Goal: Information Seeking & Learning: Learn about a topic

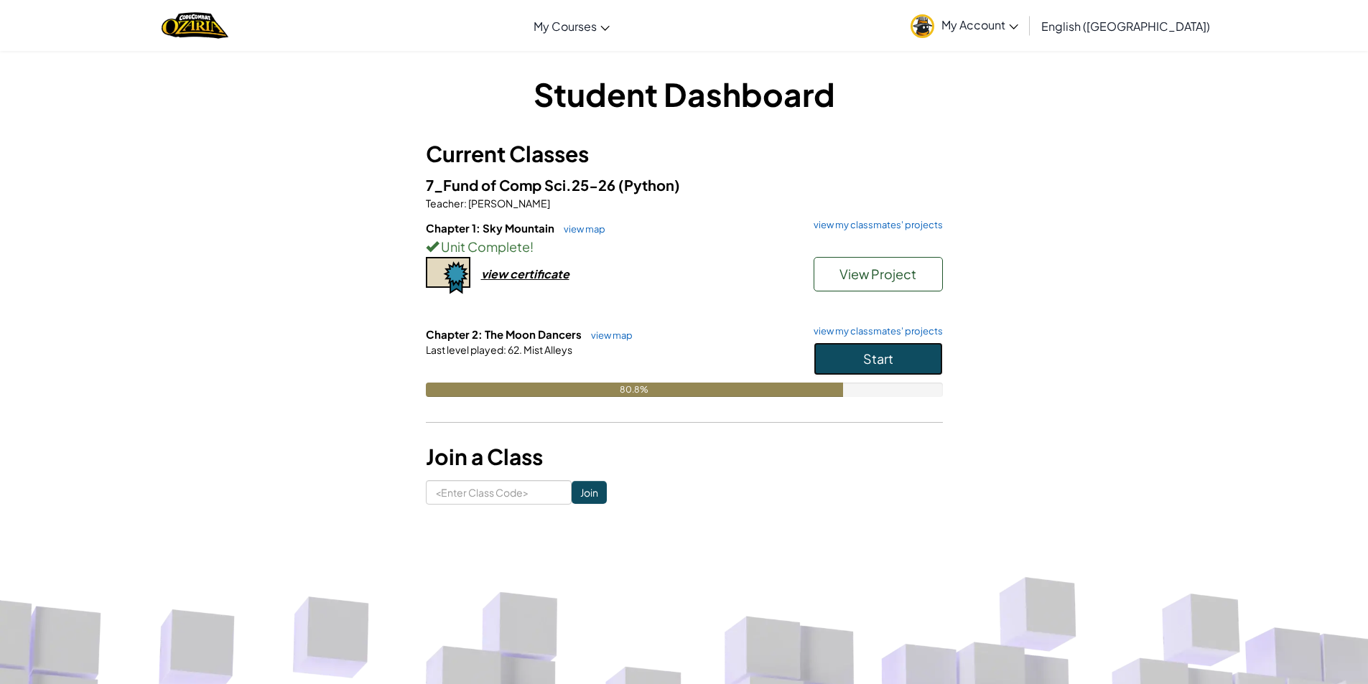
click at [850, 367] on button "Start" at bounding box center [877, 358] width 129 height 33
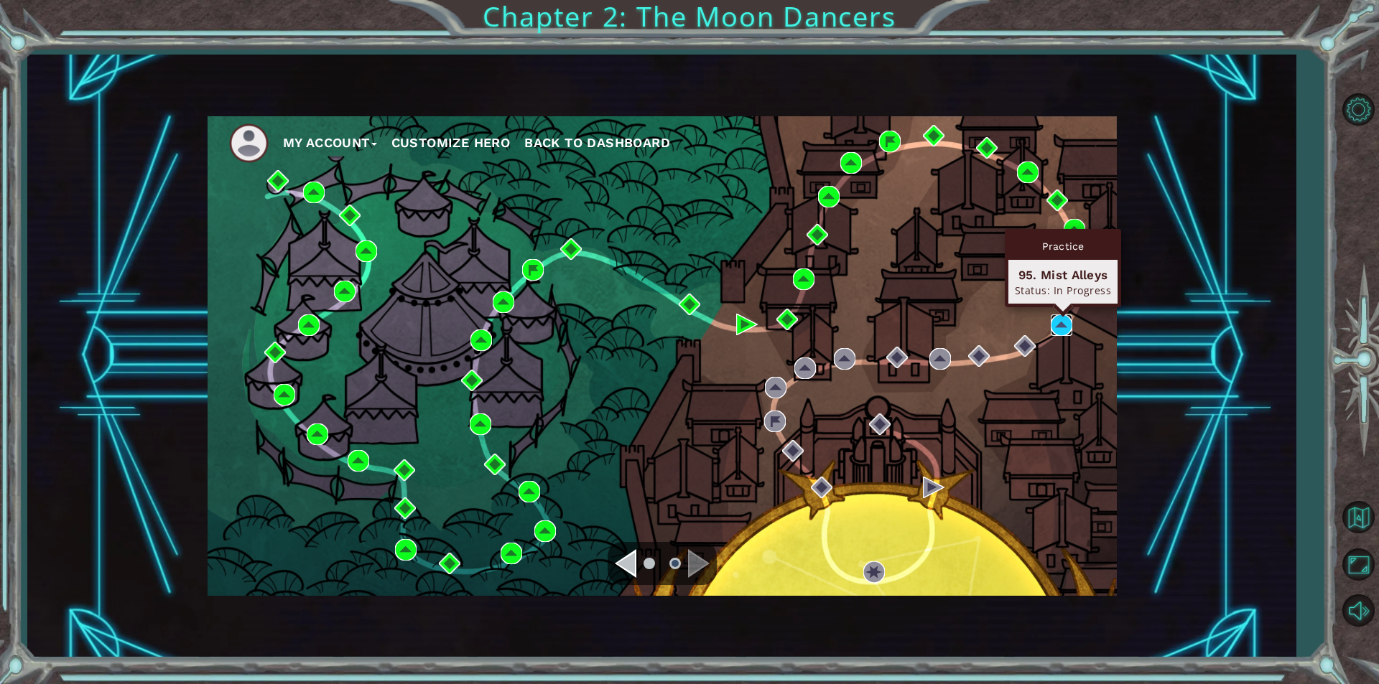
click at [1060, 332] on img at bounding box center [1061, 325] width 22 height 22
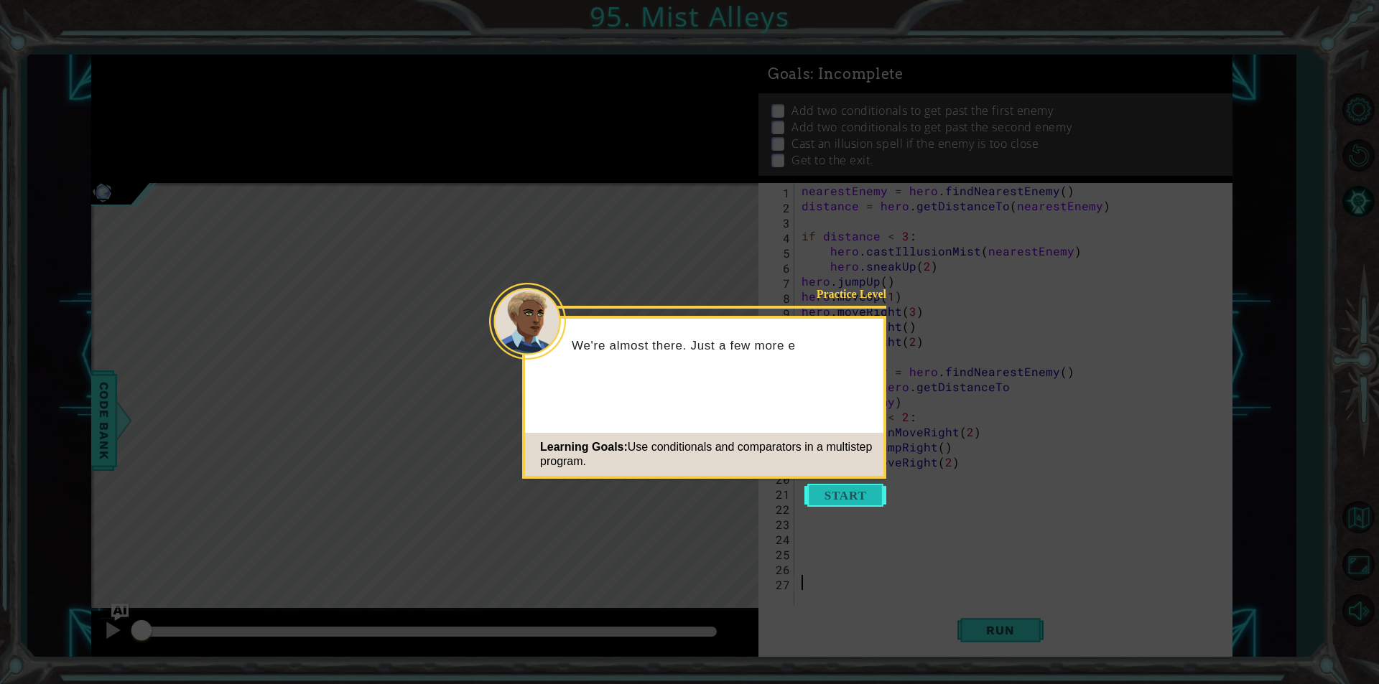
click at [859, 500] on button "Start" at bounding box center [845, 495] width 82 height 23
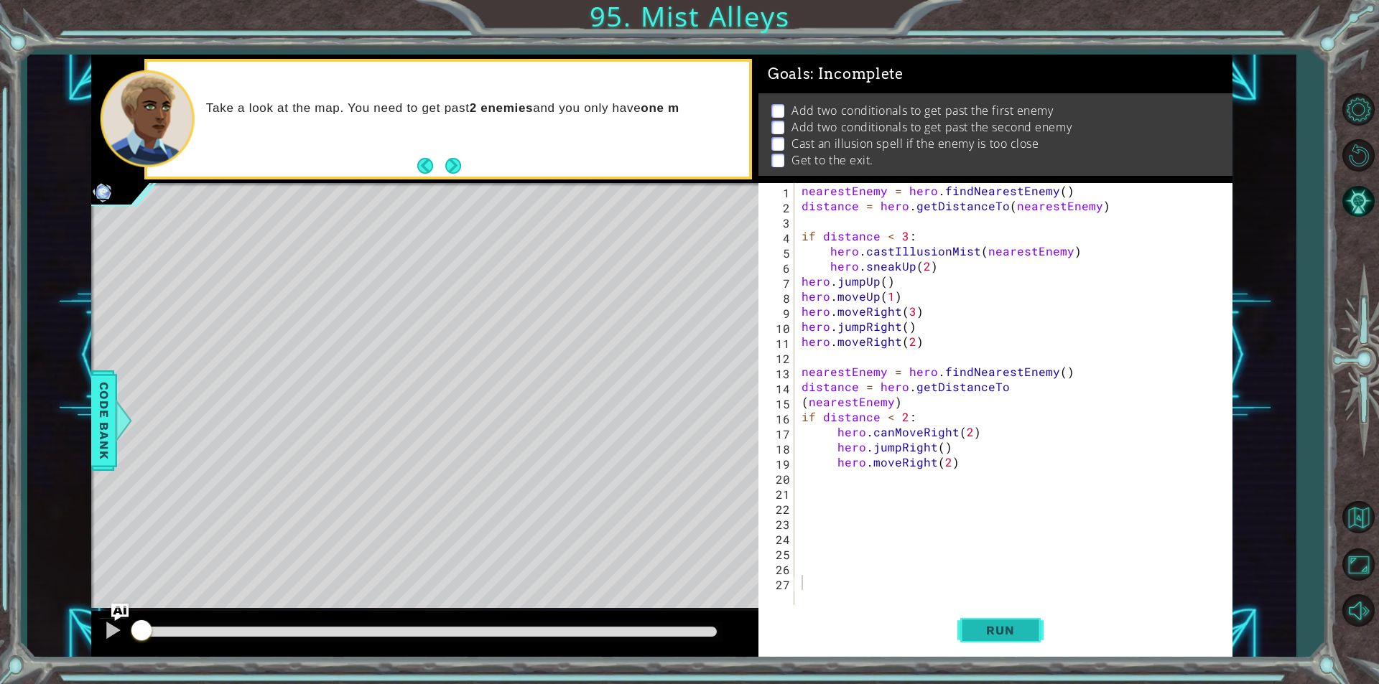
click at [989, 633] on span "Run" at bounding box center [999, 630] width 57 height 14
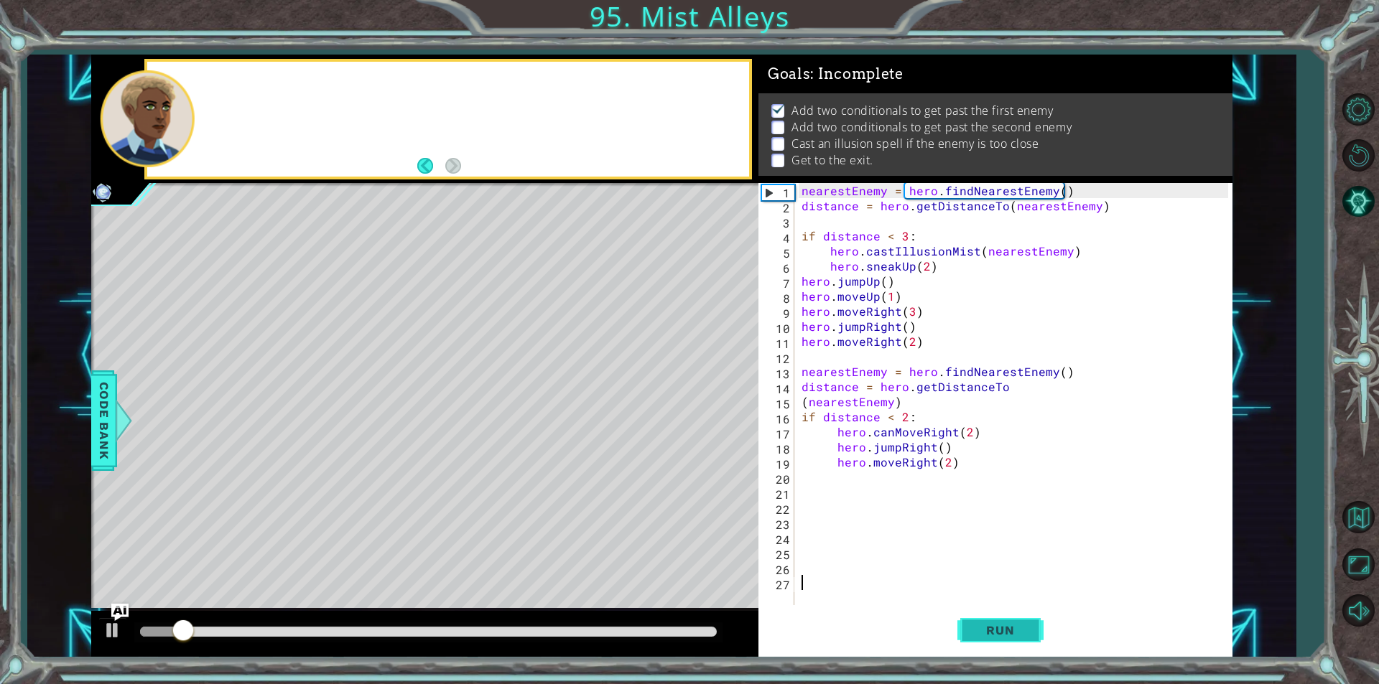
scroll to position [6, 0]
click at [991, 631] on span "Run" at bounding box center [999, 630] width 57 height 14
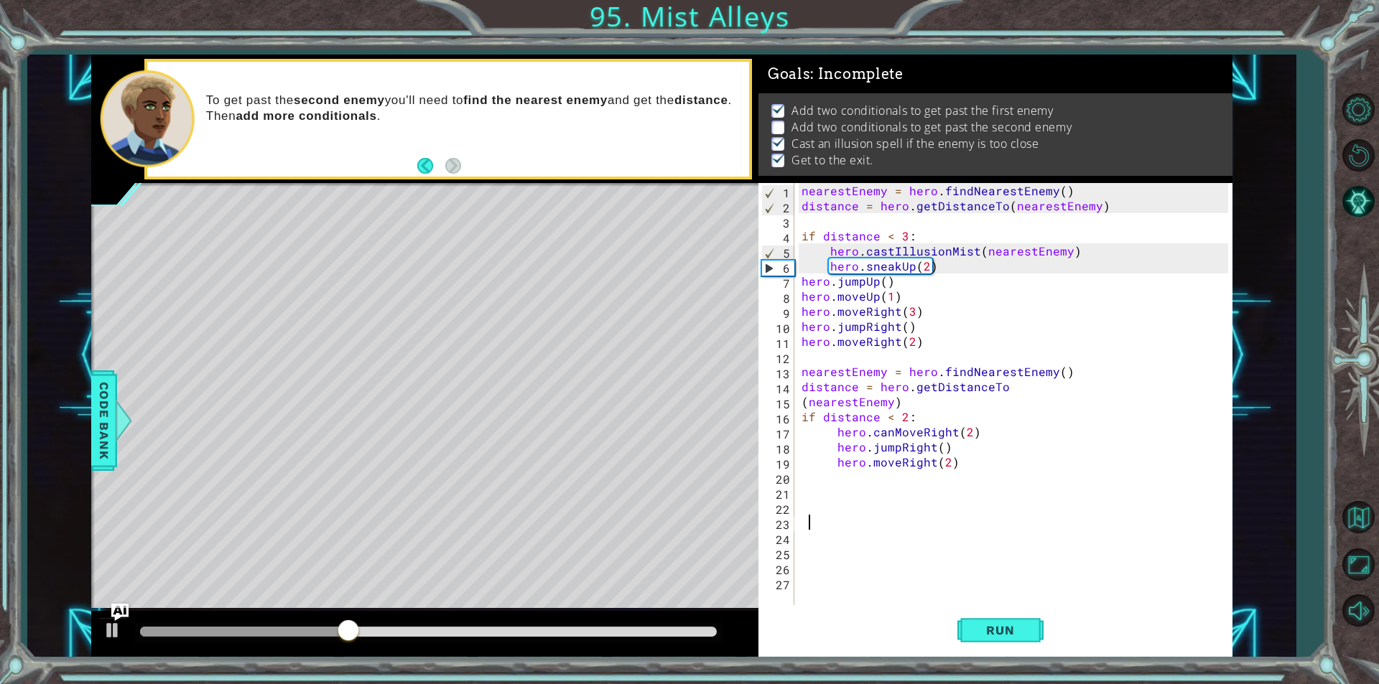
click at [928, 516] on div "nearestEnemy = hero . findNearestEnemy ( ) distance = hero . getDistanceTo ( ne…" at bounding box center [1016, 409] width 437 height 452
click at [938, 506] on div "nearestEnemy = hero . findNearestEnemy ( ) distance = hero . getDistanceTo ( ne…" at bounding box center [1016, 409] width 437 height 452
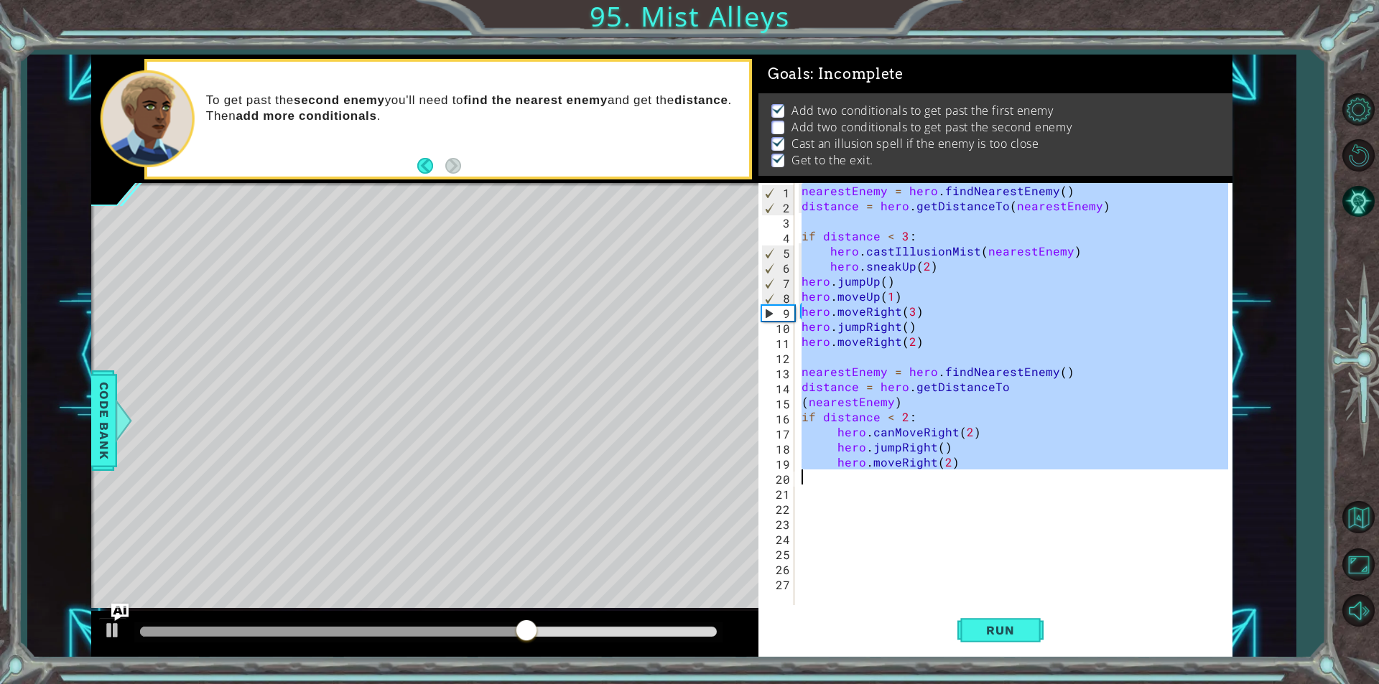
drag, startPoint x: 802, startPoint y: 187, endPoint x: 1058, endPoint y: 482, distance: 390.4
click at [1058, 482] on div "nearestEnemy = hero . findNearestEnemy ( ) distance = hero . getDistanceTo ( ne…" at bounding box center [1016, 409] width 437 height 452
type textarea "hero.moveRight(2)"
paste textarea "Code Area"
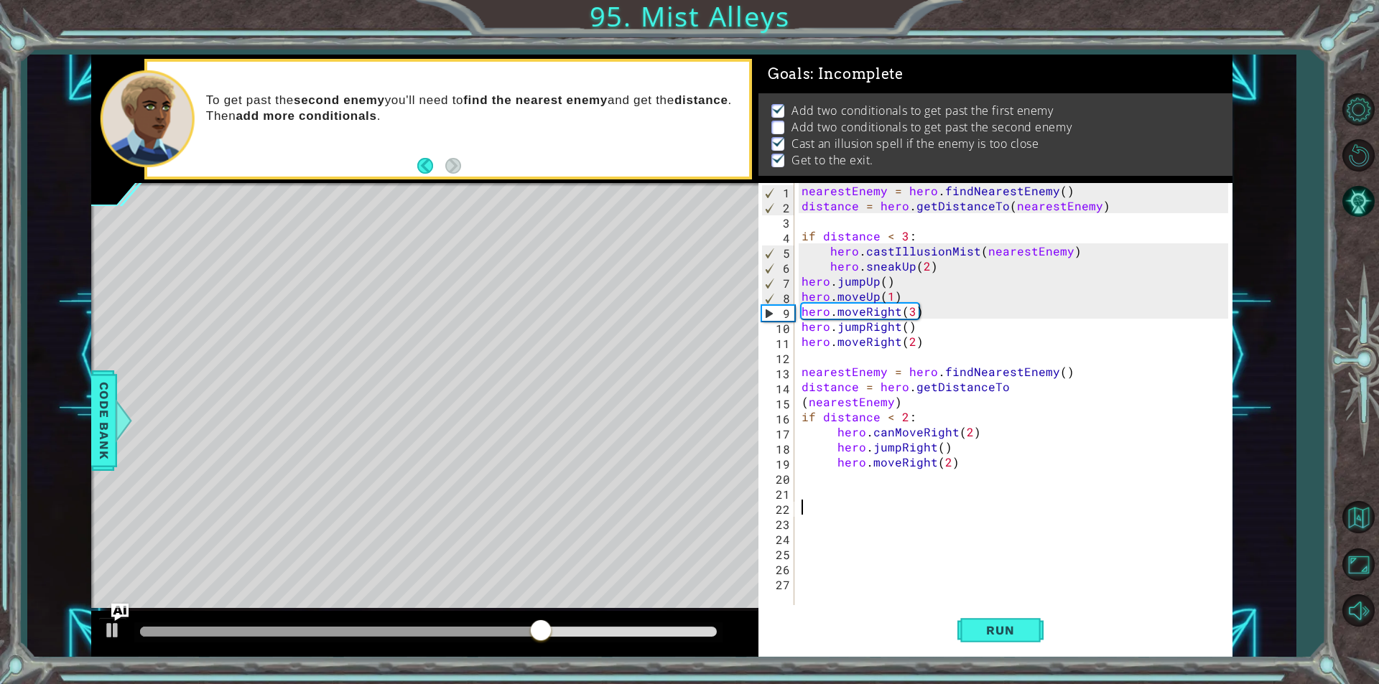
click at [1005, 509] on div "nearestEnemy = hero . findNearestEnemy ( ) distance = hero . getDistanceTo ( ne…" at bounding box center [1016, 409] width 437 height 452
paste textarea "Code Area"
click at [892, 521] on div "nearestEnemy = hero . findNearestEnemy ( ) distance = hero . getDistanceTo ( ne…" at bounding box center [1016, 409] width 437 height 452
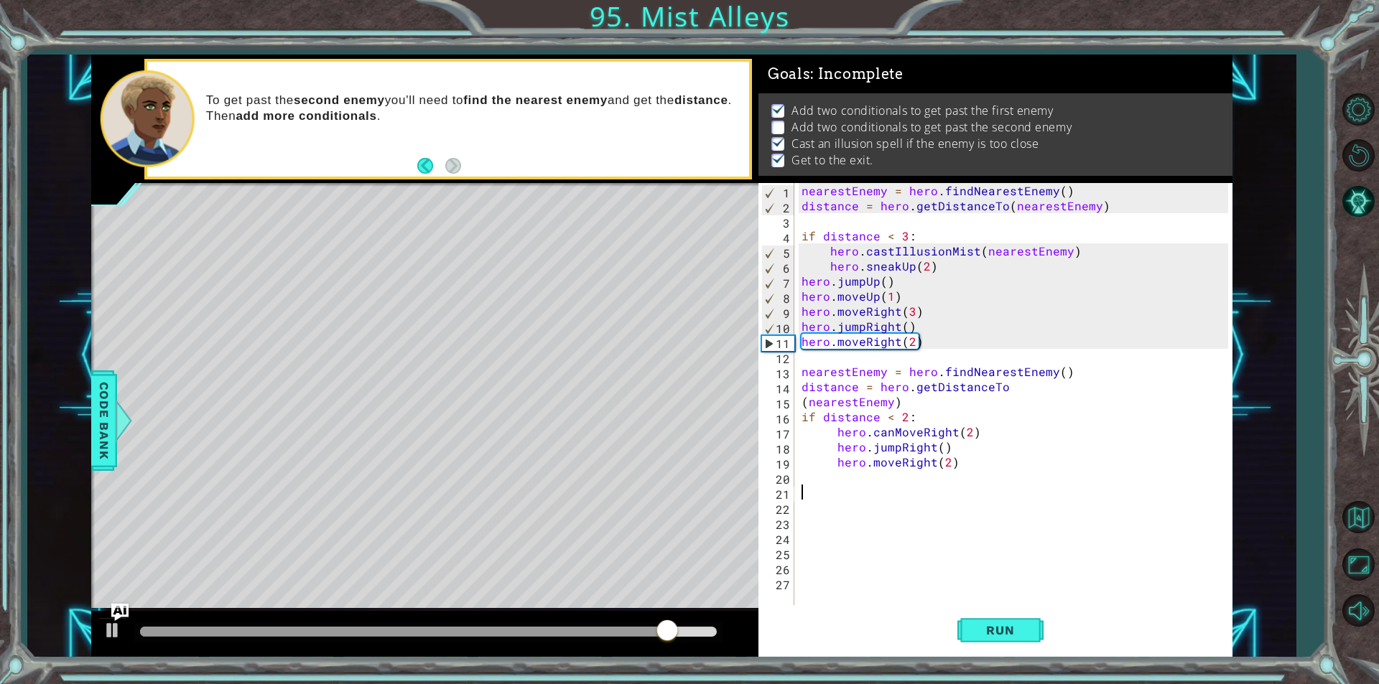
click at [895, 487] on div "nearestEnemy = hero . findNearestEnemy ( ) distance = hero . getDistanceTo ( ne…" at bounding box center [1016, 409] width 437 height 452
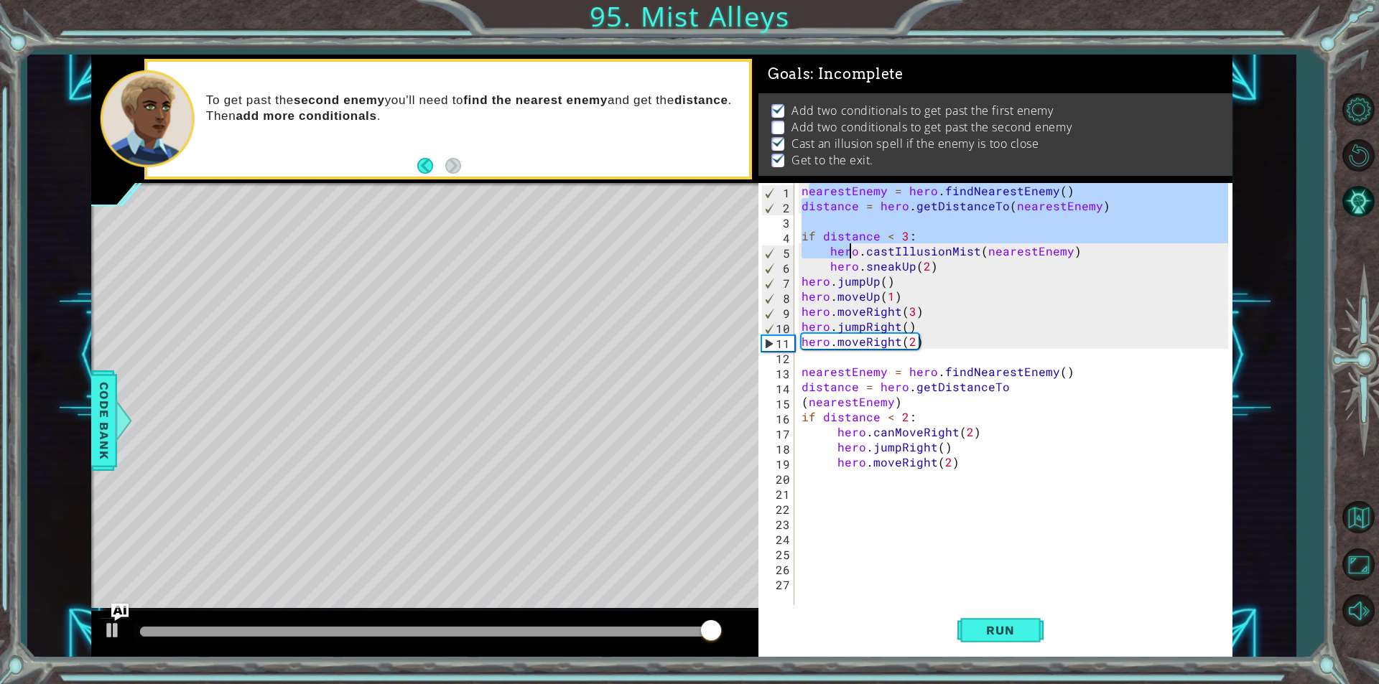
drag, startPoint x: 805, startPoint y: 190, endPoint x: 846, endPoint y: 230, distance: 57.9
click at [866, 258] on div "nearestEnemy = hero . findNearestEnemy ( ) distance = hero . getDistanceTo ( ne…" at bounding box center [1016, 409] width 437 height 452
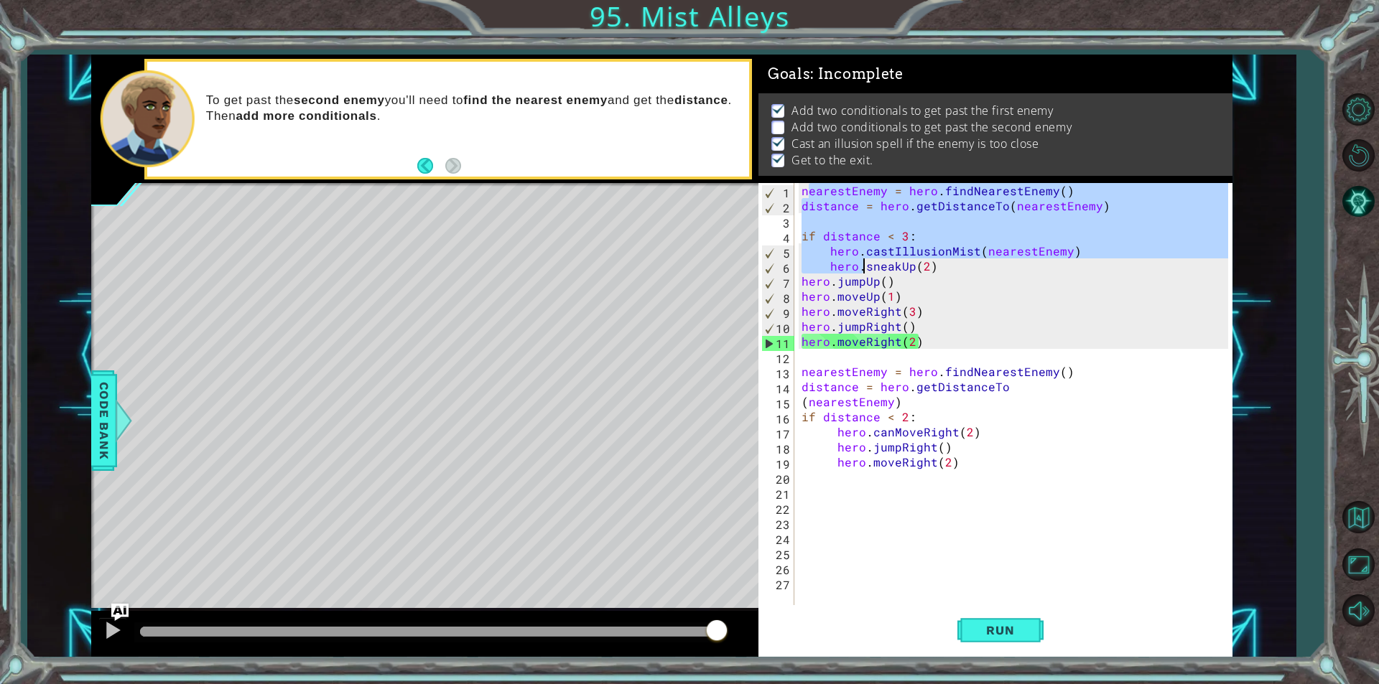
click at [815, 195] on div "nearestEnemy = hero . findNearestEnemy ( ) distance = hero . getDistanceTo ( ne…" at bounding box center [1012, 394] width 429 height 422
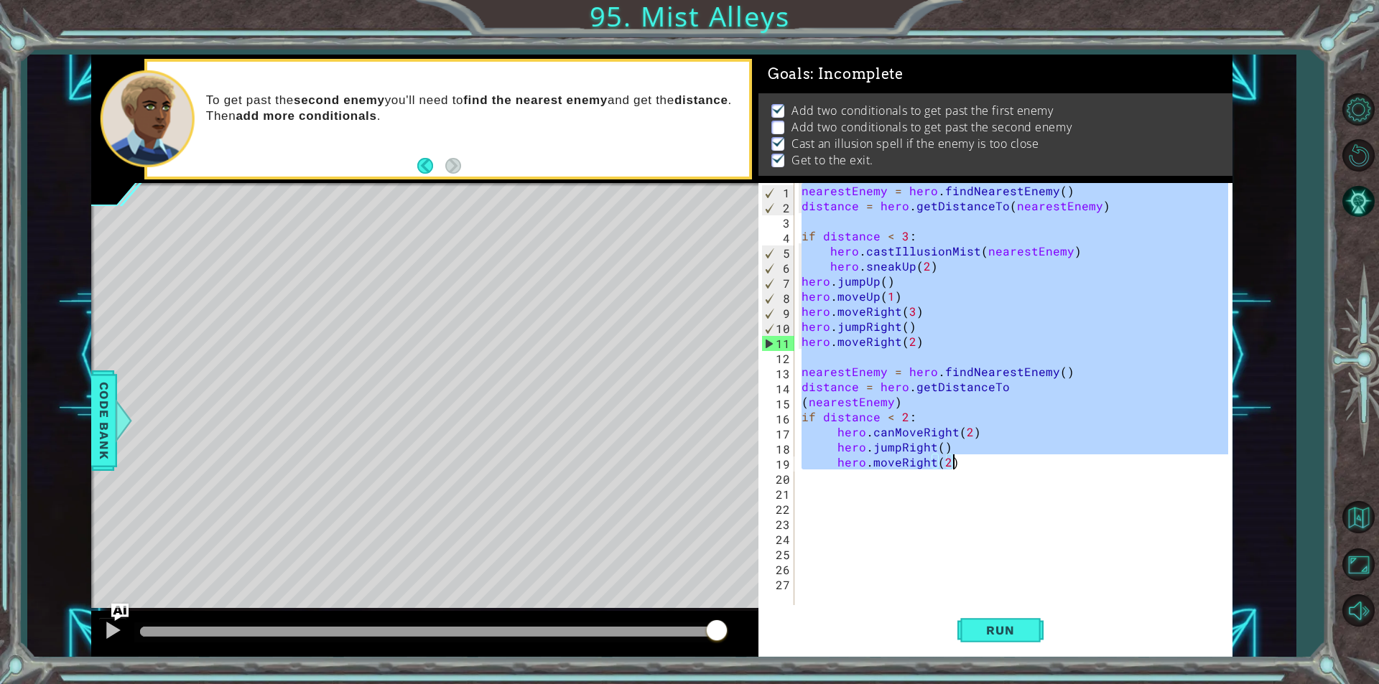
drag, startPoint x: 801, startPoint y: 190, endPoint x: 1002, endPoint y: 462, distance: 337.3
click at [1002, 462] on div "nearestEnemy = hero . findNearestEnemy ( ) distance = hero . getDistanceTo ( ne…" at bounding box center [1016, 409] width 437 height 452
type textarea "hero.jumpRight() hero.moveRight(2)"
click at [923, 495] on div "nearestEnemy = hero . findNearestEnemy ( ) distance = hero . getDistanceTo ( ne…" at bounding box center [1016, 409] width 437 height 452
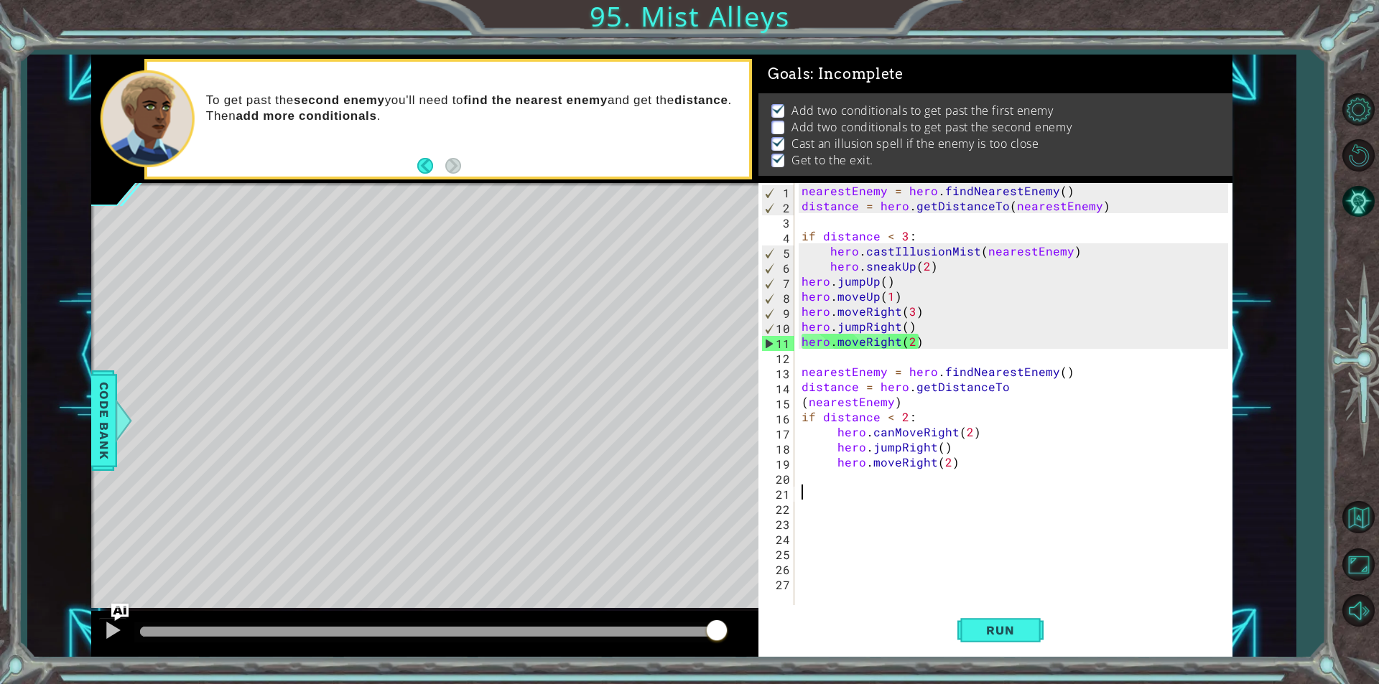
paste textarea "hero.moveRight(2)"
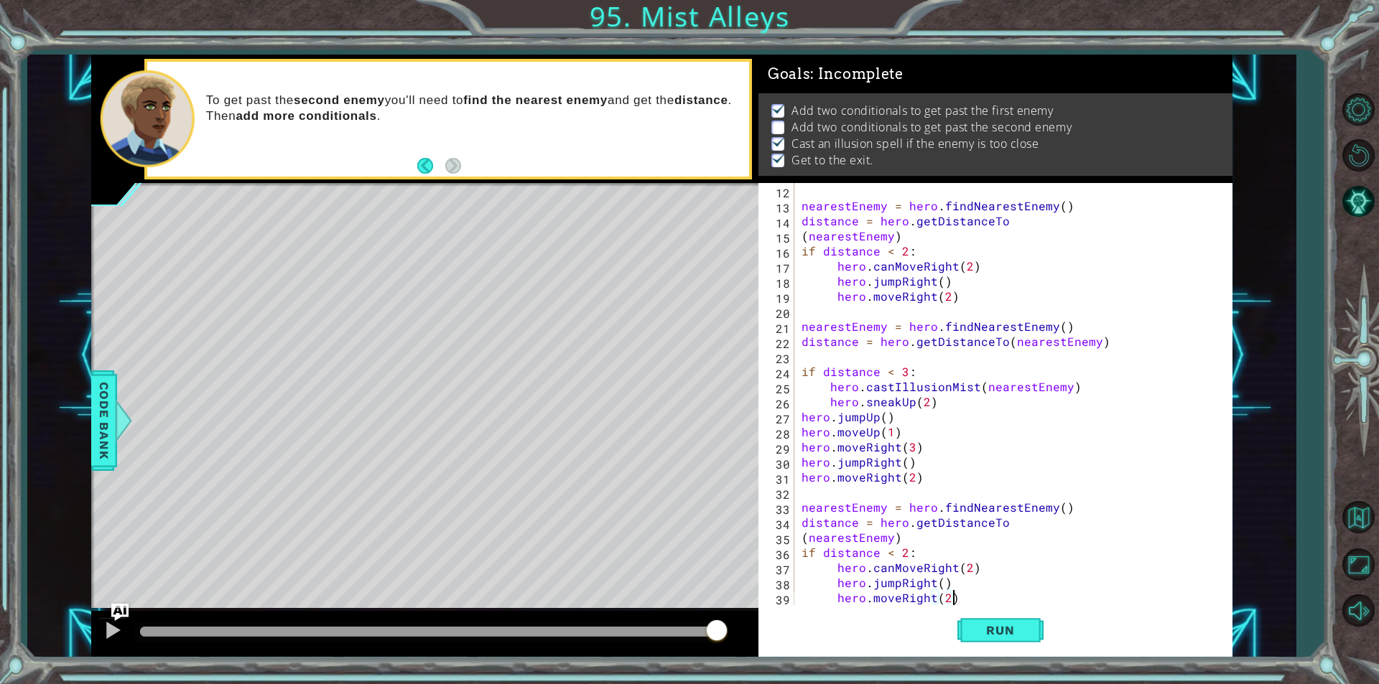
scroll to position [166, 0]
click at [1011, 622] on button "Run" at bounding box center [1000, 630] width 86 height 47
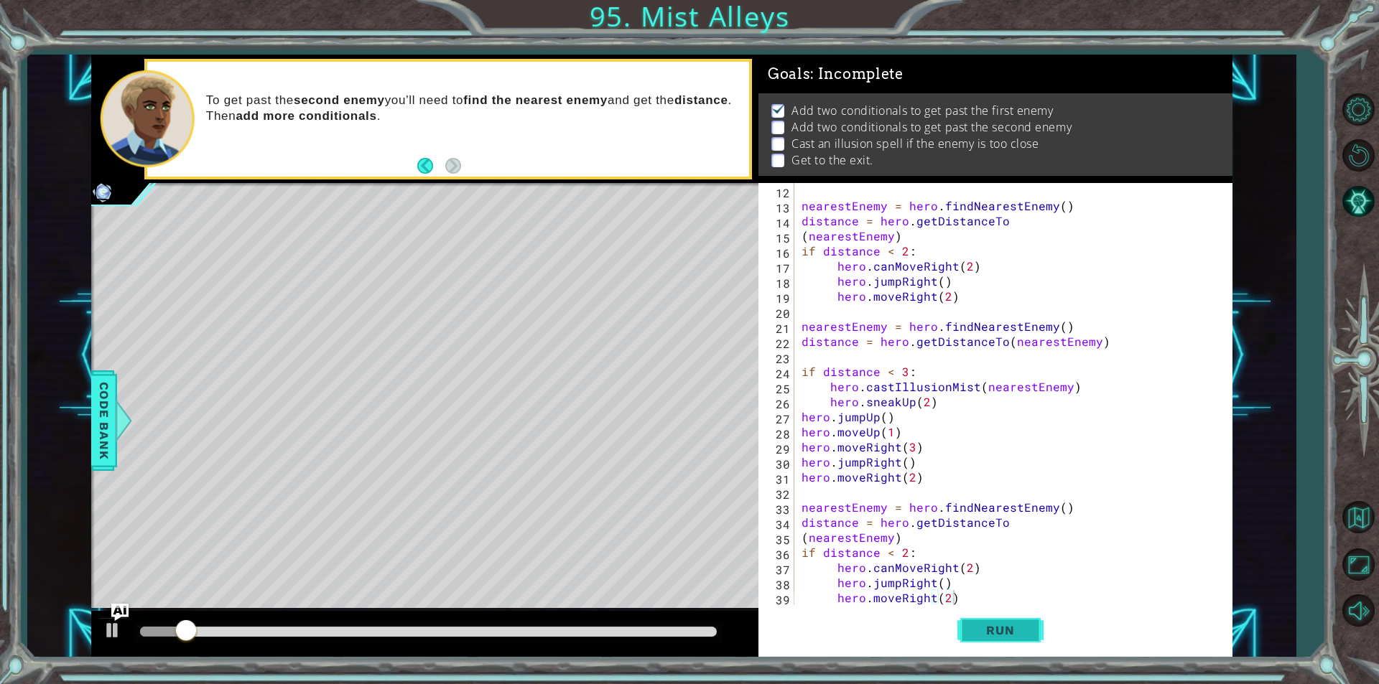
click at [997, 630] on span "Run" at bounding box center [999, 630] width 57 height 14
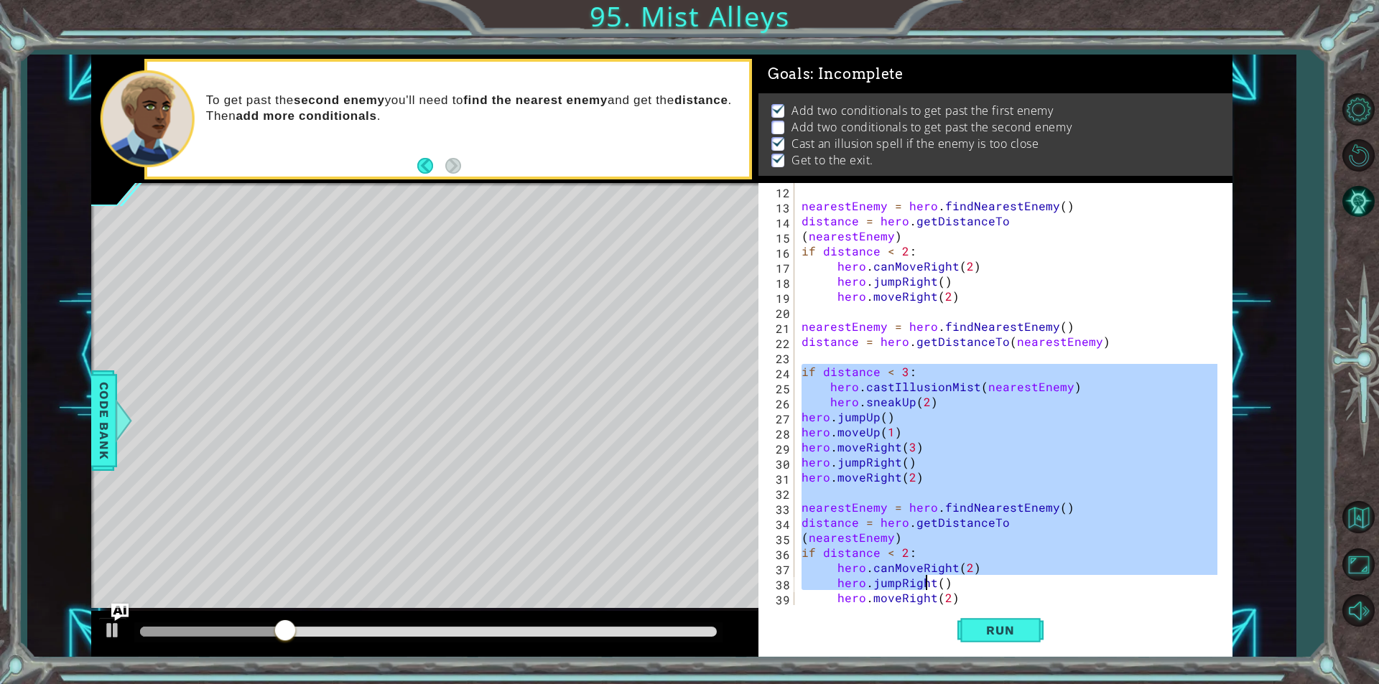
scroll to position [256, 0]
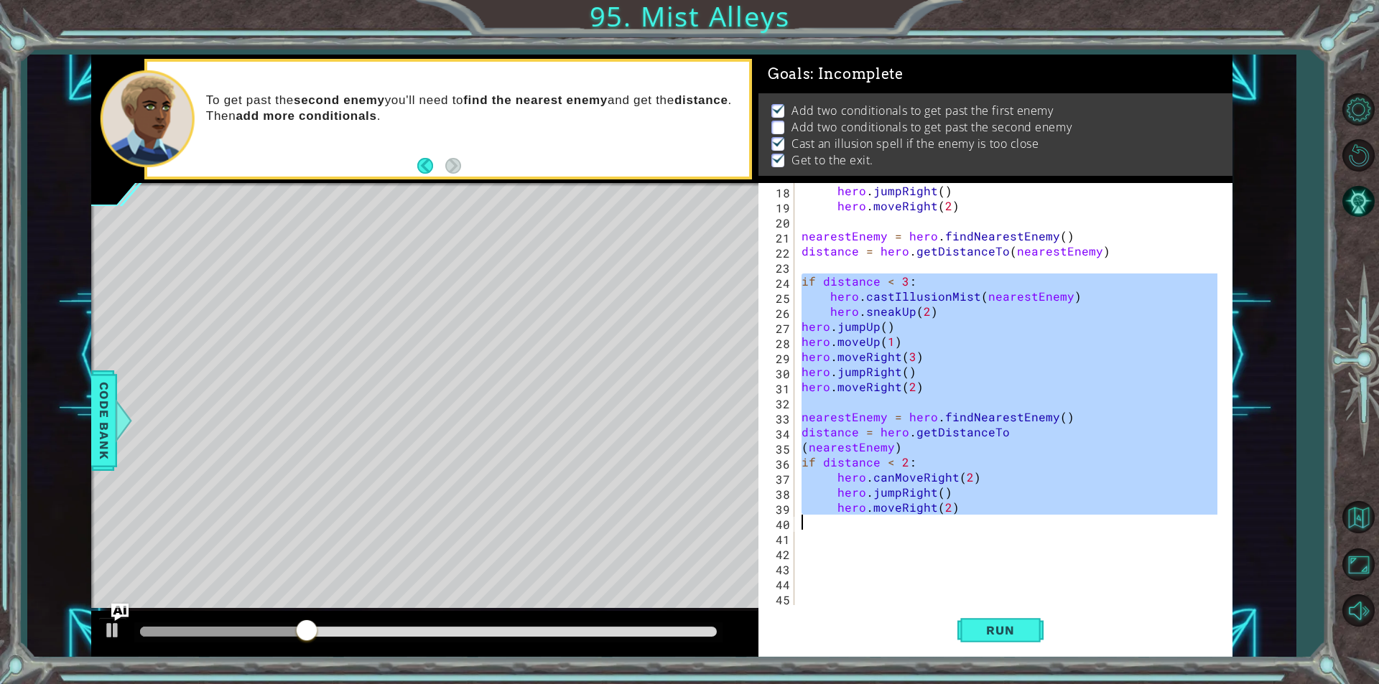
drag, startPoint x: 803, startPoint y: 373, endPoint x: 979, endPoint y: 523, distance: 231.7
click at [979, 523] on div "hero . jumpRight ( ) hero . moveRight ( 2 ) nearestEnemy = hero . findNearestEn…" at bounding box center [1011, 409] width 426 height 452
type textarea "hero.moveRight(2)"
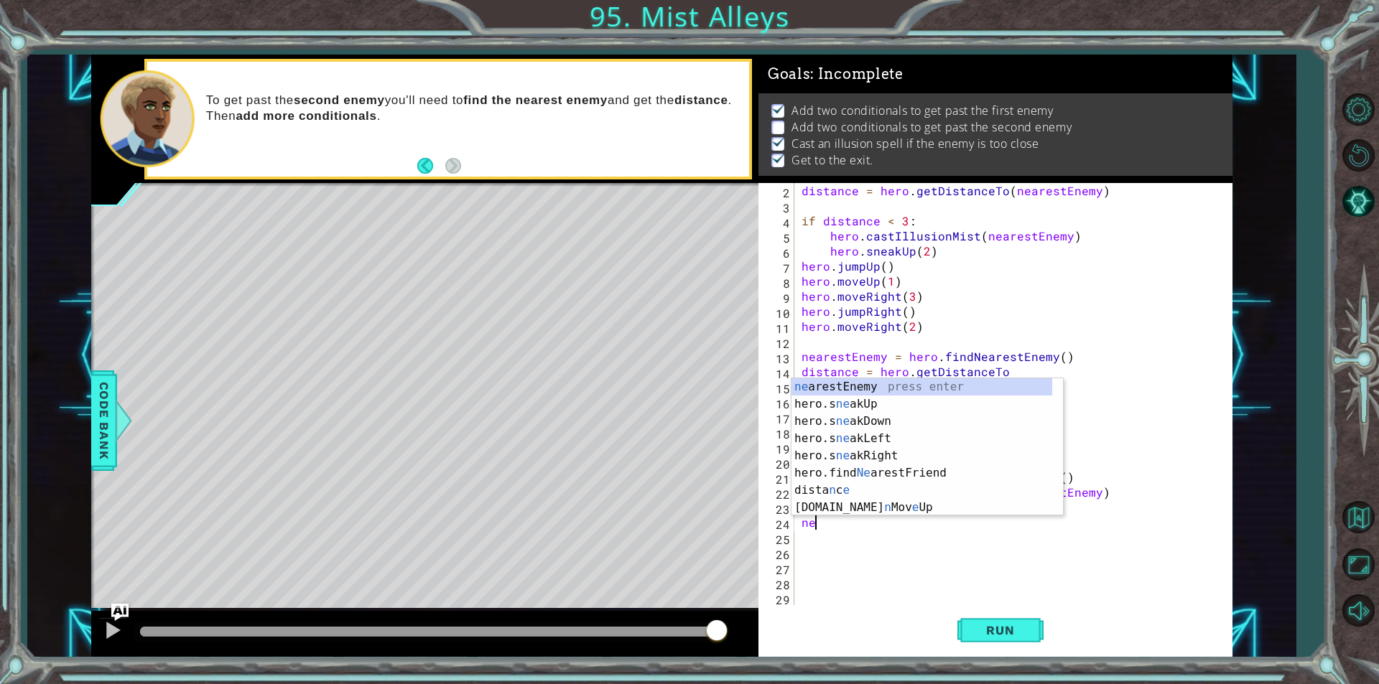
scroll to position [0, 0]
type textarea "n"
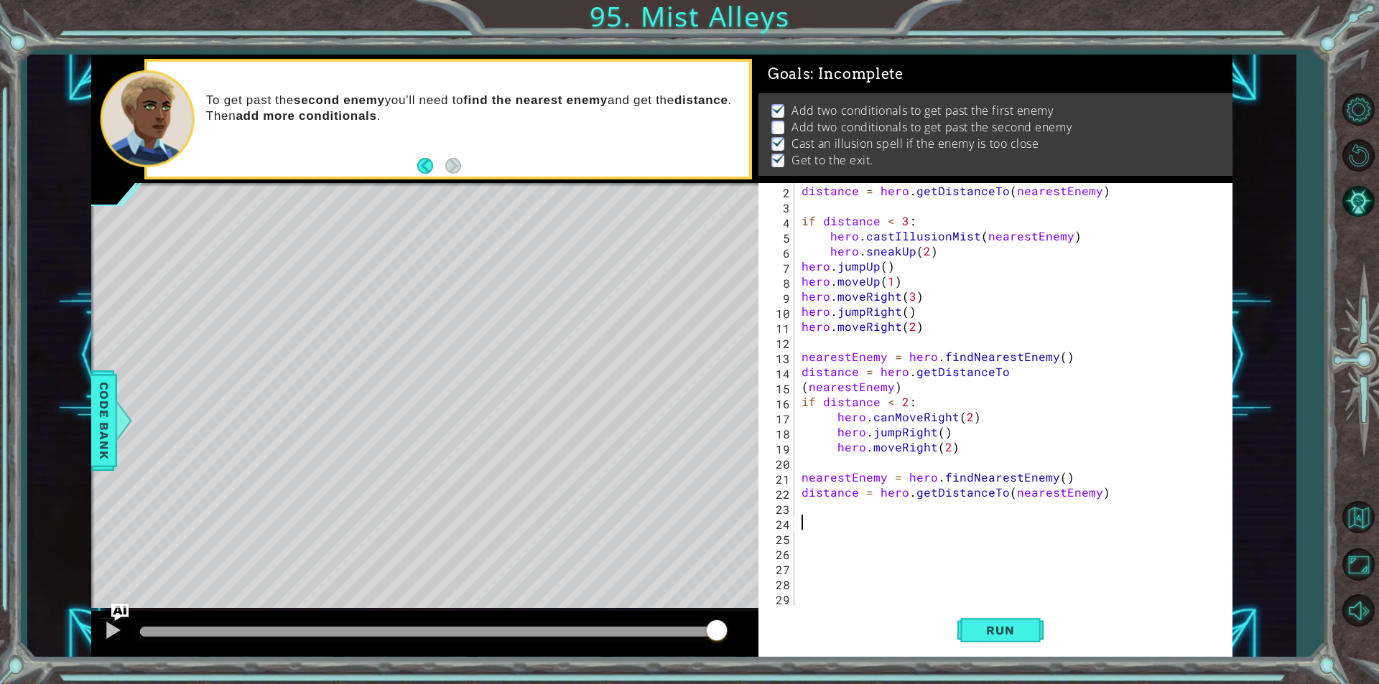
click at [901, 504] on div "distance = hero . getDistanceTo ( nearestEnemy ) if distance < 3 : hero . castI…" at bounding box center [1011, 409] width 426 height 452
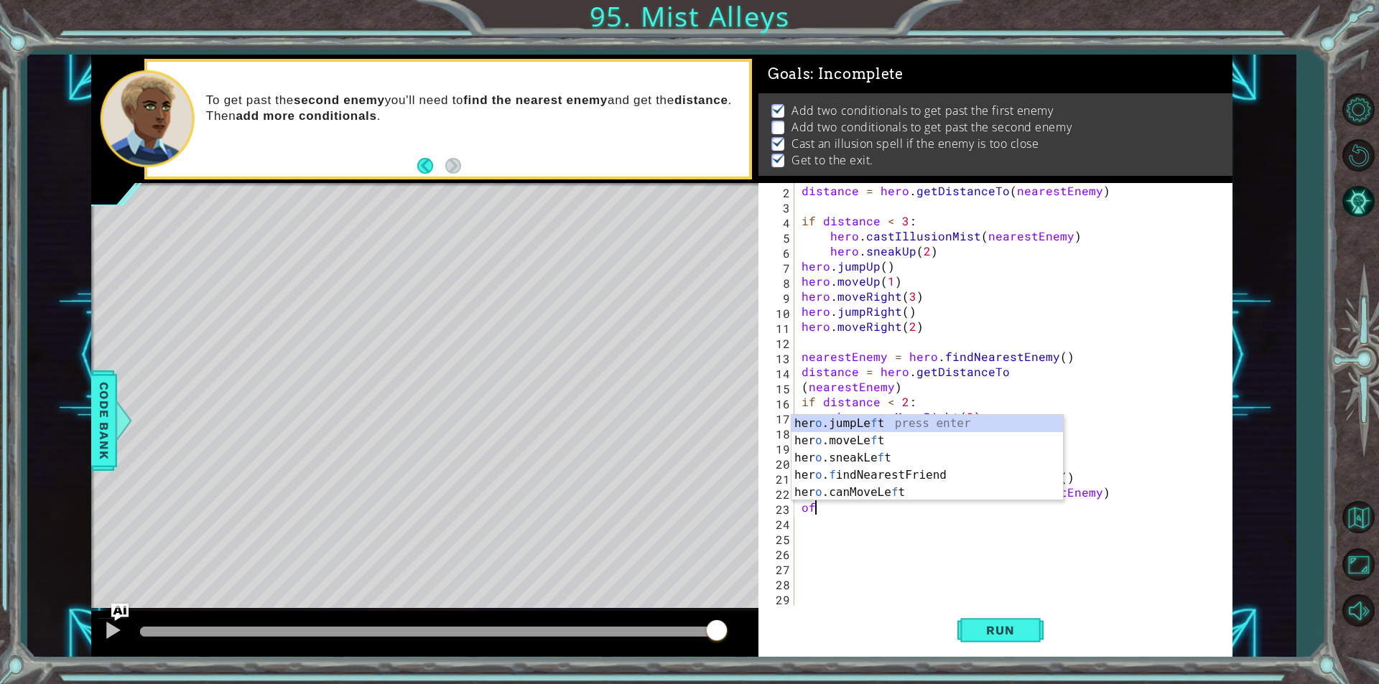
type textarea "o"
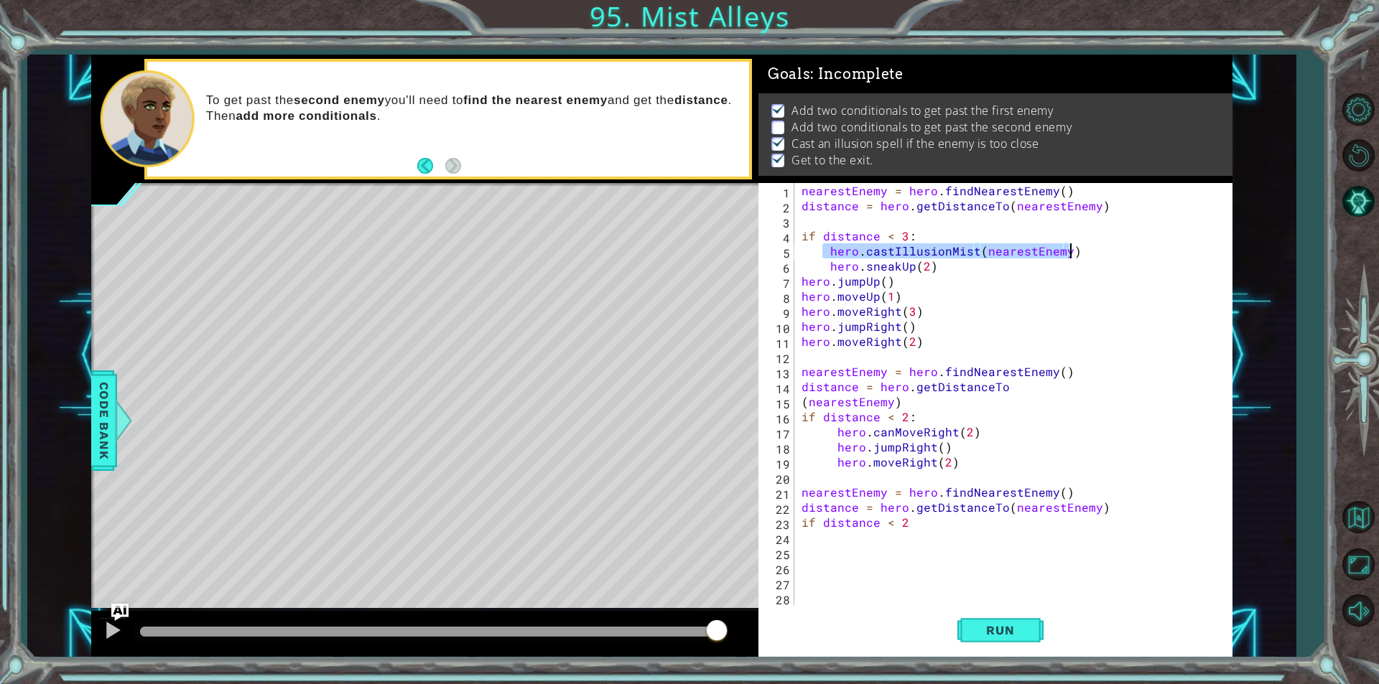
drag, startPoint x: 825, startPoint y: 254, endPoint x: 1124, endPoint y: 248, distance: 299.5
click at [1124, 248] on div "nearestEnemy = hero . findNearestEnemy ( ) distance = hero . getDistanceTo ( ne…" at bounding box center [1011, 409] width 426 height 452
type textarea "hero.castIllusionMist(nearestEnemy)"
click at [887, 542] on div "nearestEnemy = hero . findNearestEnemy ( ) distance = hero . getDistanceTo ( ne…" at bounding box center [1011, 409] width 426 height 452
paste textarea "hero.castIllusionMist(nearestEnemy)"
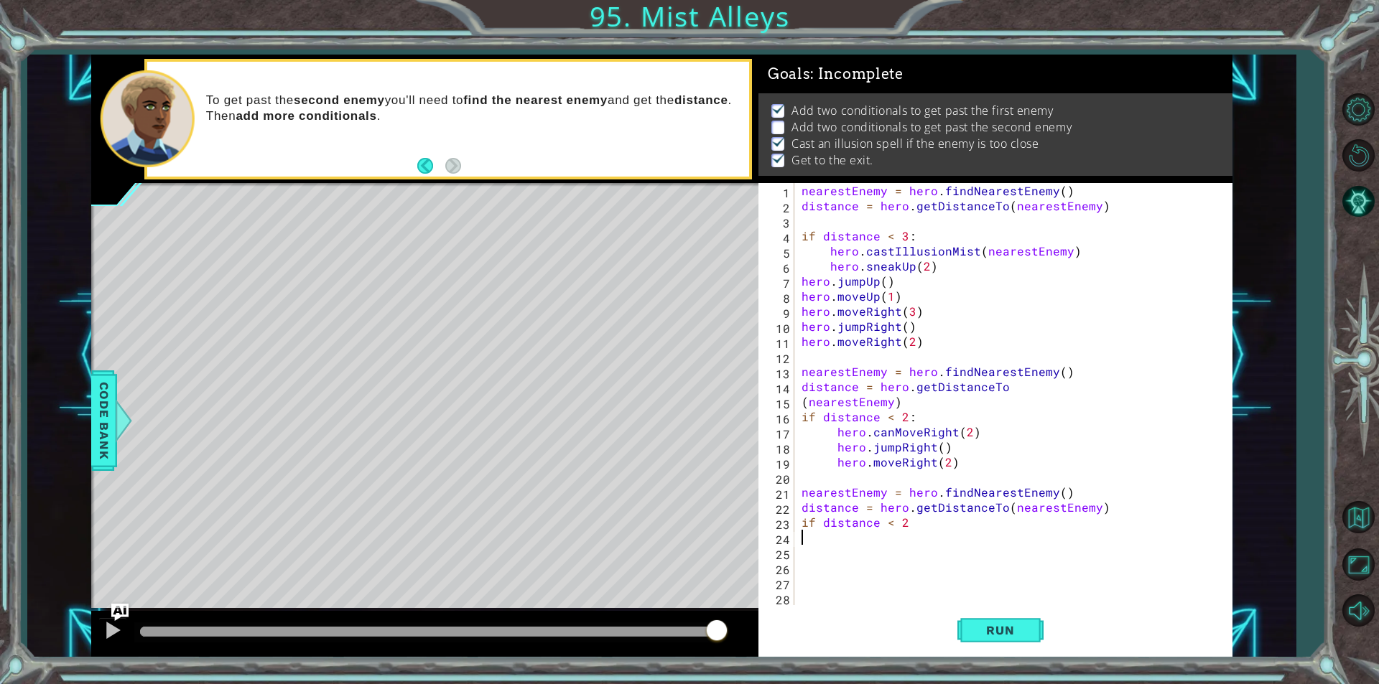
type textarea "hero.castIllusionMist(nearestEnemy)"
click at [940, 564] on div "nearestEnemy = hero . findNearestEnemy ( ) distance = hero . getDistanceTo ( ne…" at bounding box center [1011, 409] width 426 height 452
click at [821, 547] on div "nearestEnemy = hero . findNearestEnemy ( ) distance = hero . getDistanceTo ( ne…" at bounding box center [1011, 409] width 426 height 452
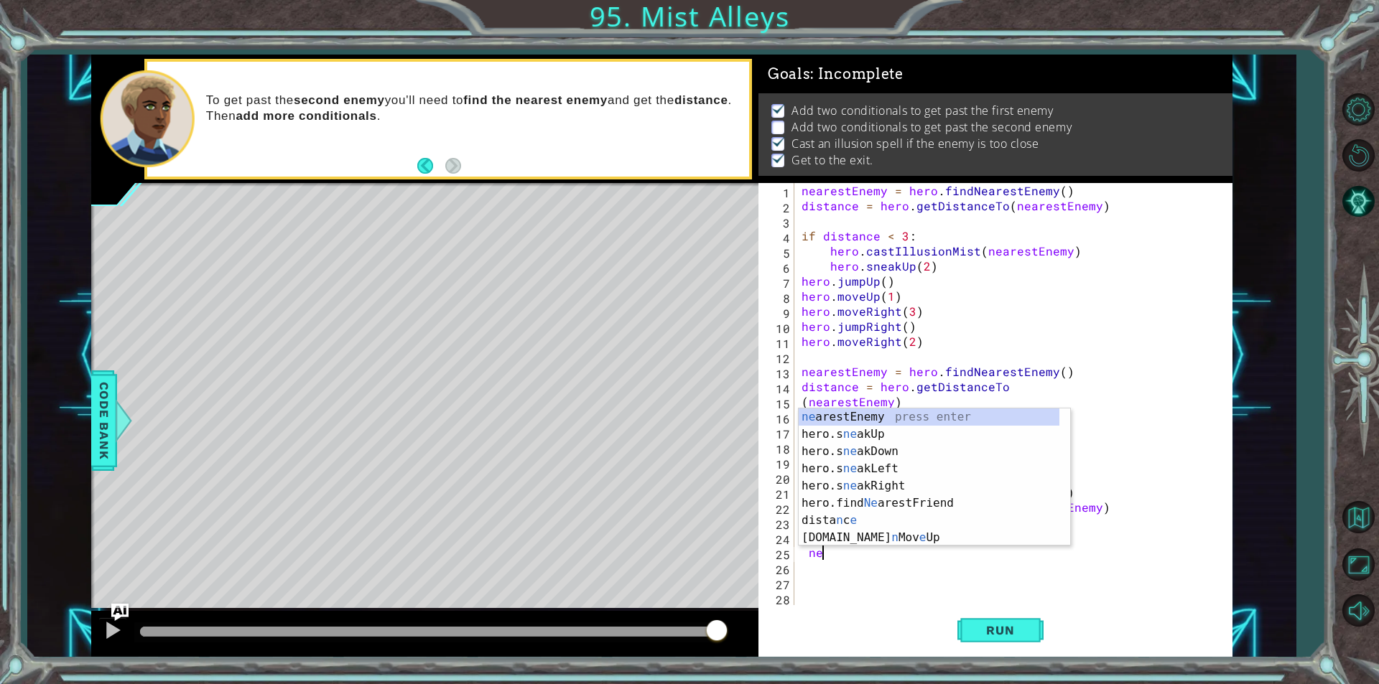
scroll to position [0, 1]
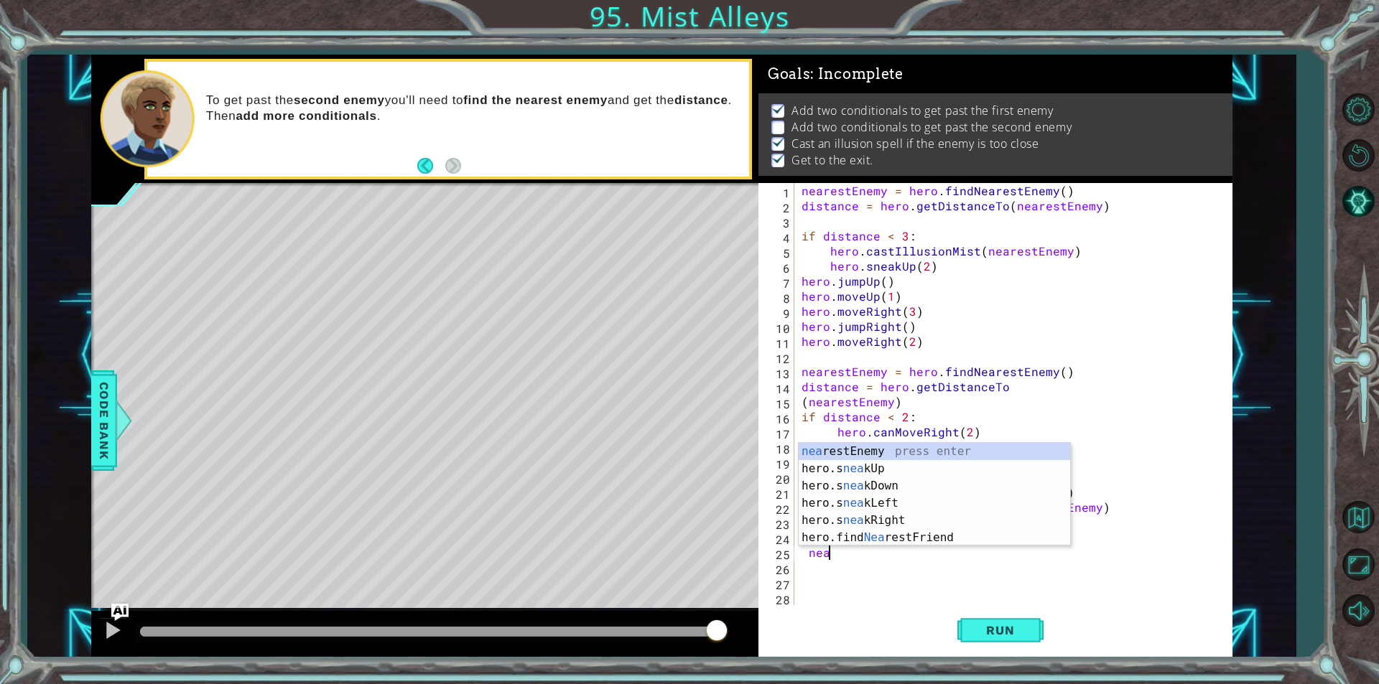
type textarea "n"
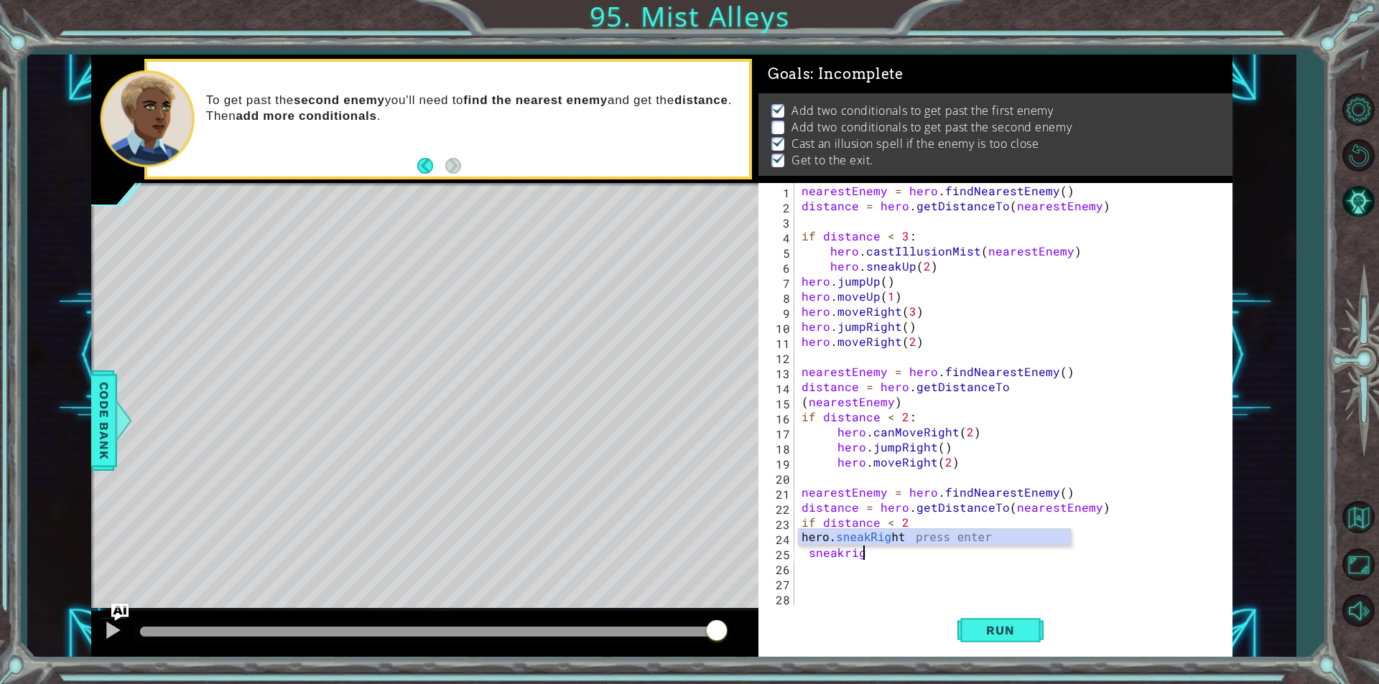
scroll to position [0, 4]
type textarea "hero.sneakRight(2)"
type textarea "jumpr"
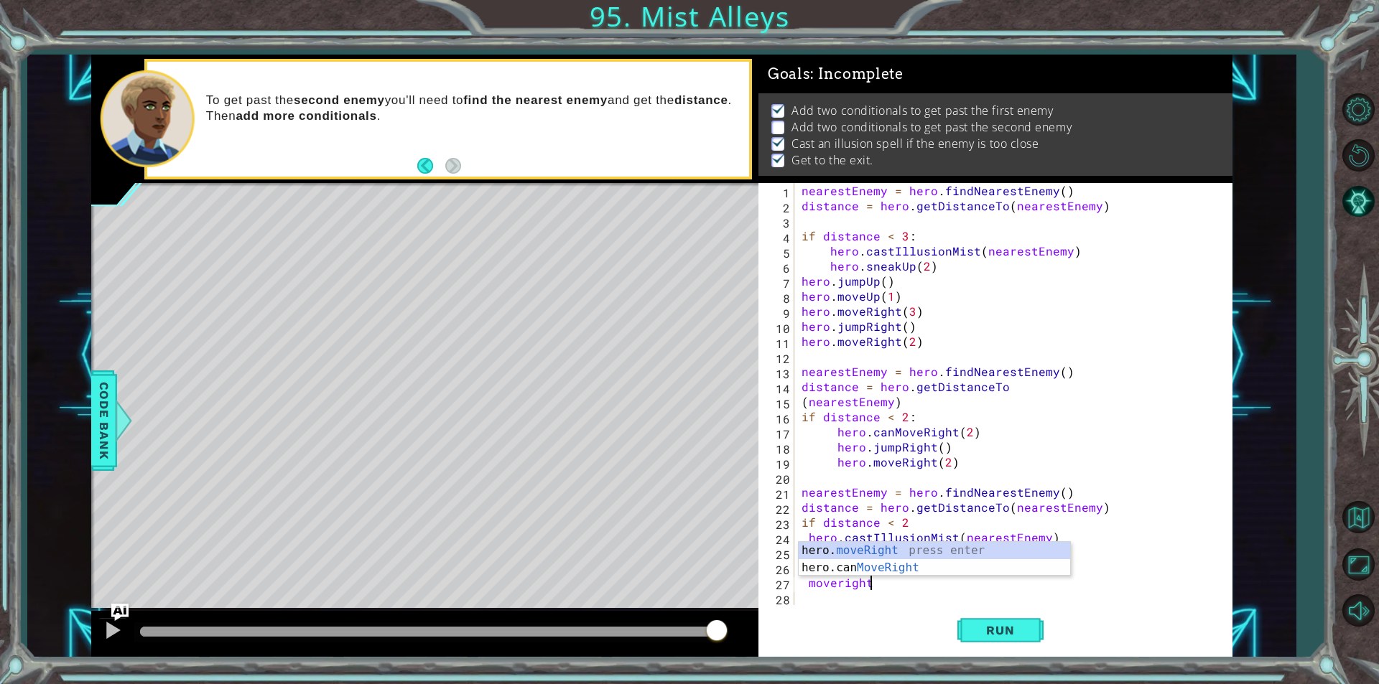
scroll to position [0, 4]
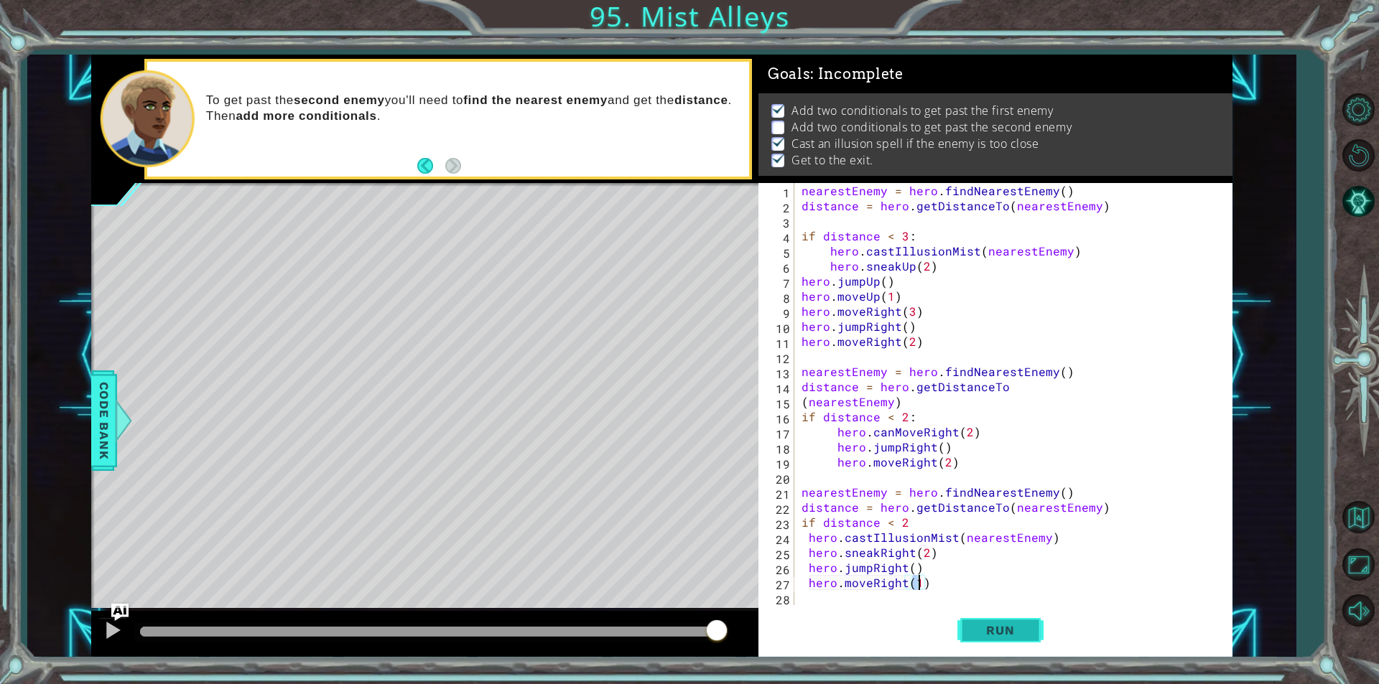
click at [994, 610] on button "Run" at bounding box center [1000, 630] width 86 height 47
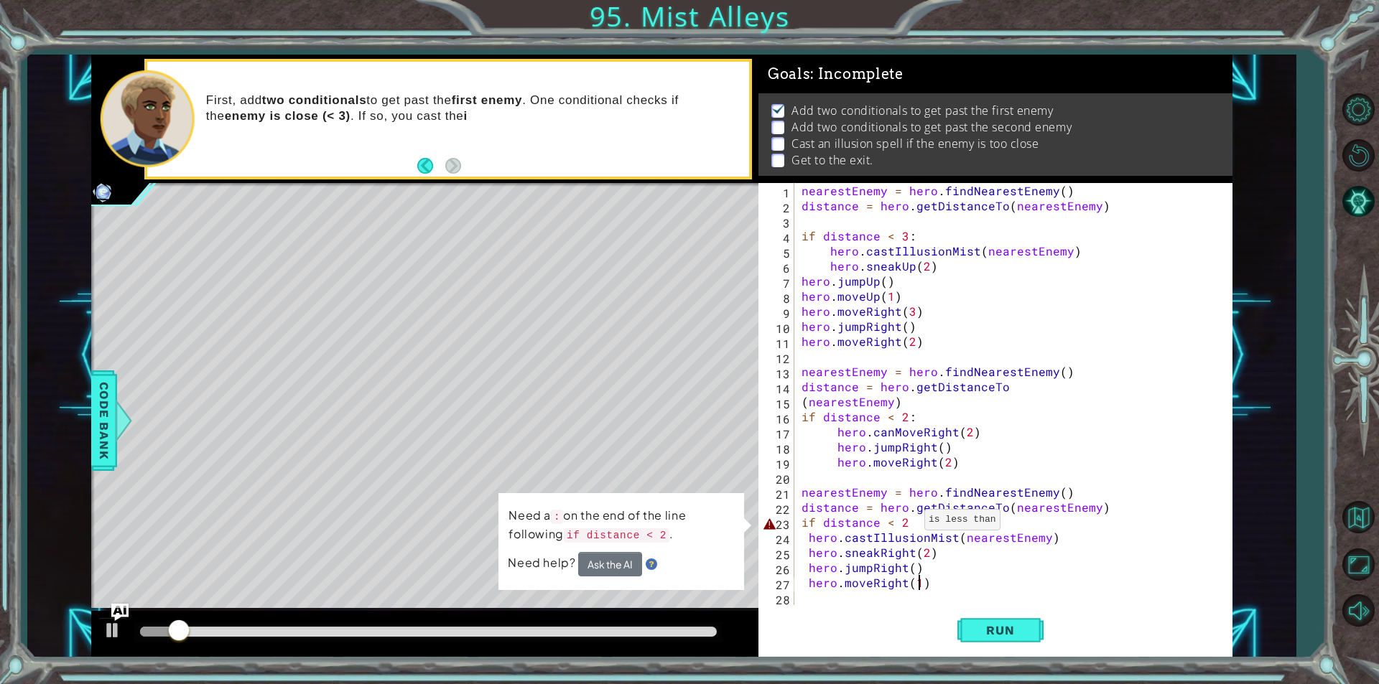
click at [907, 523] on div "nearestEnemy = hero . findNearestEnemy ( ) distance = hero . getDistanceTo ( ne…" at bounding box center [1011, 409] width 426 height 452
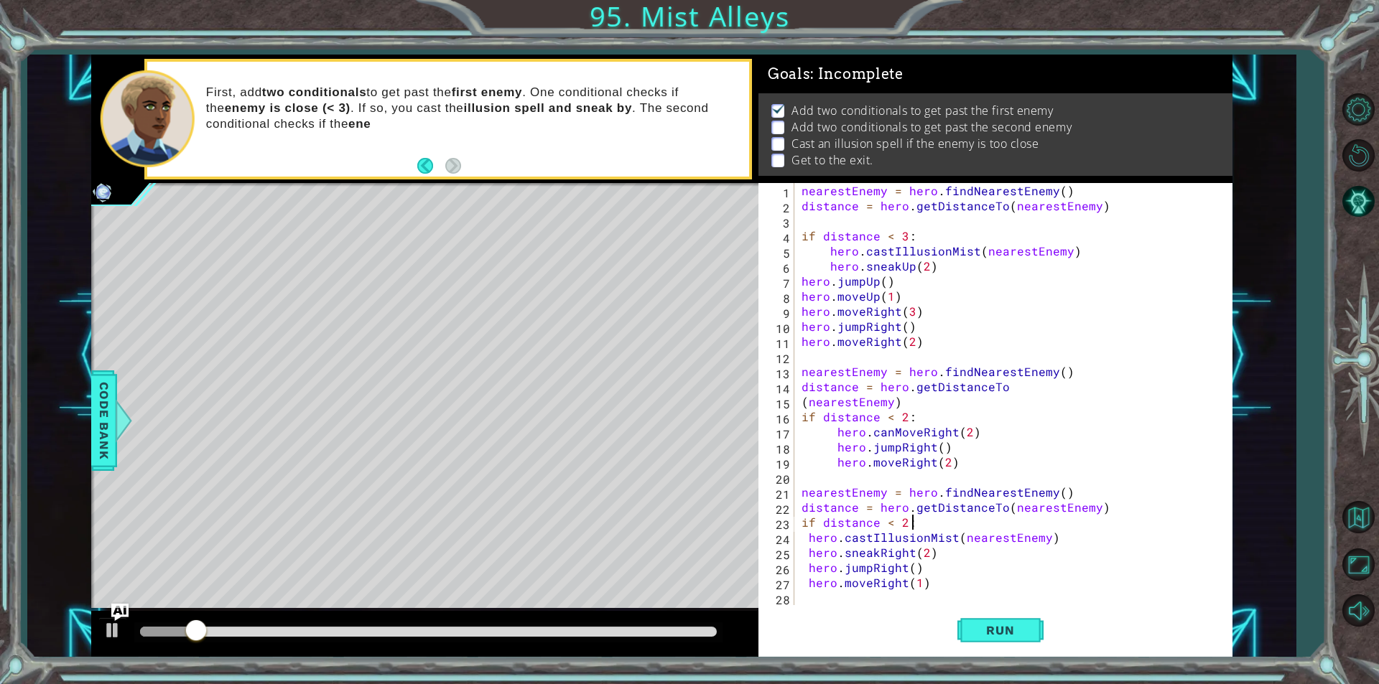
scroll to position [0, 6]
click at [1052, 614] on div "Run" at bounding box center [1000, 630] width 474 height 47
click at [1042, 622] on button "Run" at bounding box center [1000, 630] width 86 height 47
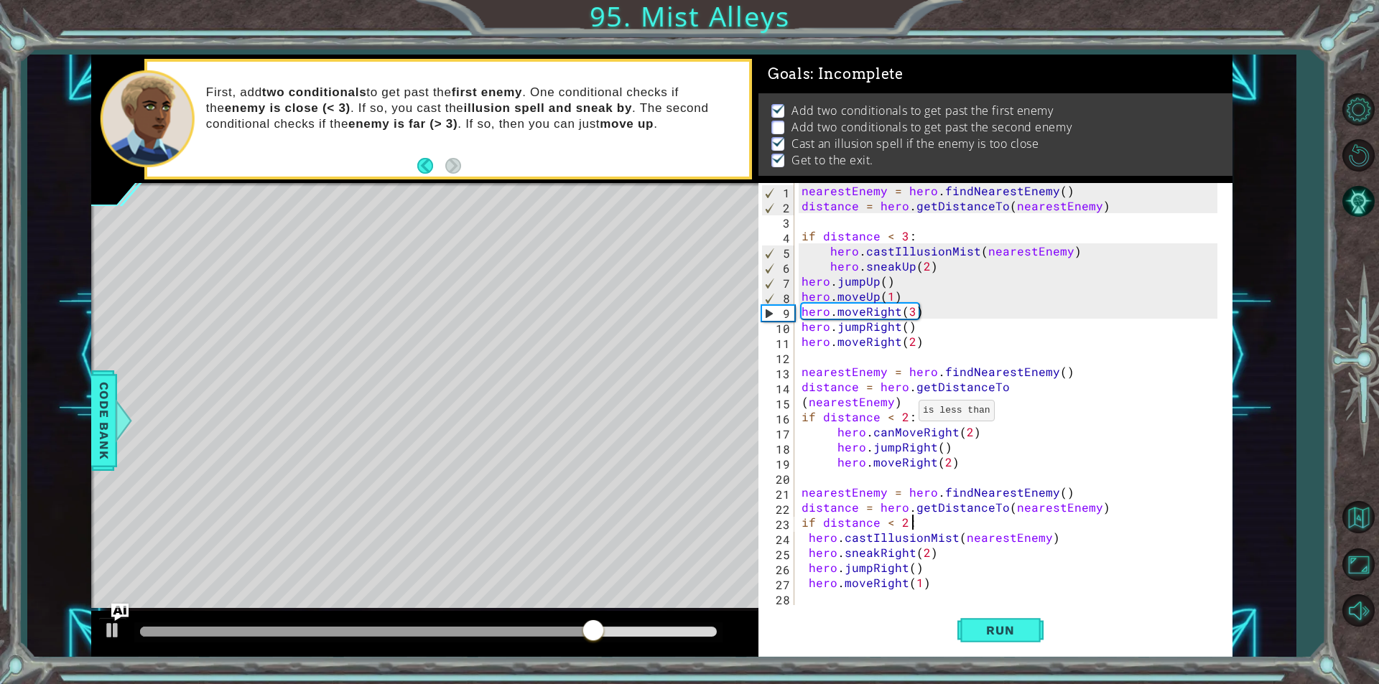
click at [901, 414] on div "nearestEnemy = hero . findNearestEnemy ( ) distance = hero . getDistanceTo ( ne…" at bounding box center [1011, 409] width 426 height 452
click at [888, 418] on div "nearestEnemy = hero . findNearestEnemy ( ) distance = hero . getDistanceTo ( ne…" at bounding box center [1011, 409] width 426 height 452
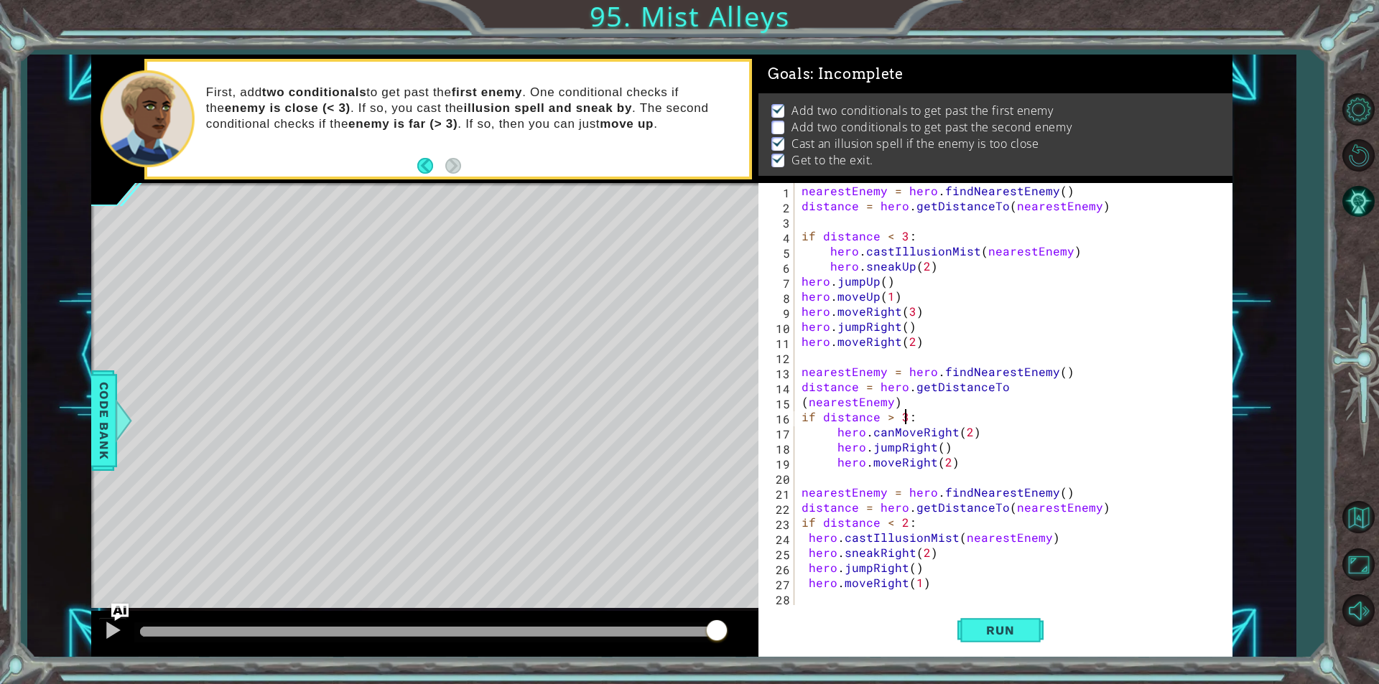
scroll to position [0, 6]
type textarea "if distance > 3:"
click at [1028, 635] on span "Run" at bounding box center [999, 630] width 57 height 14
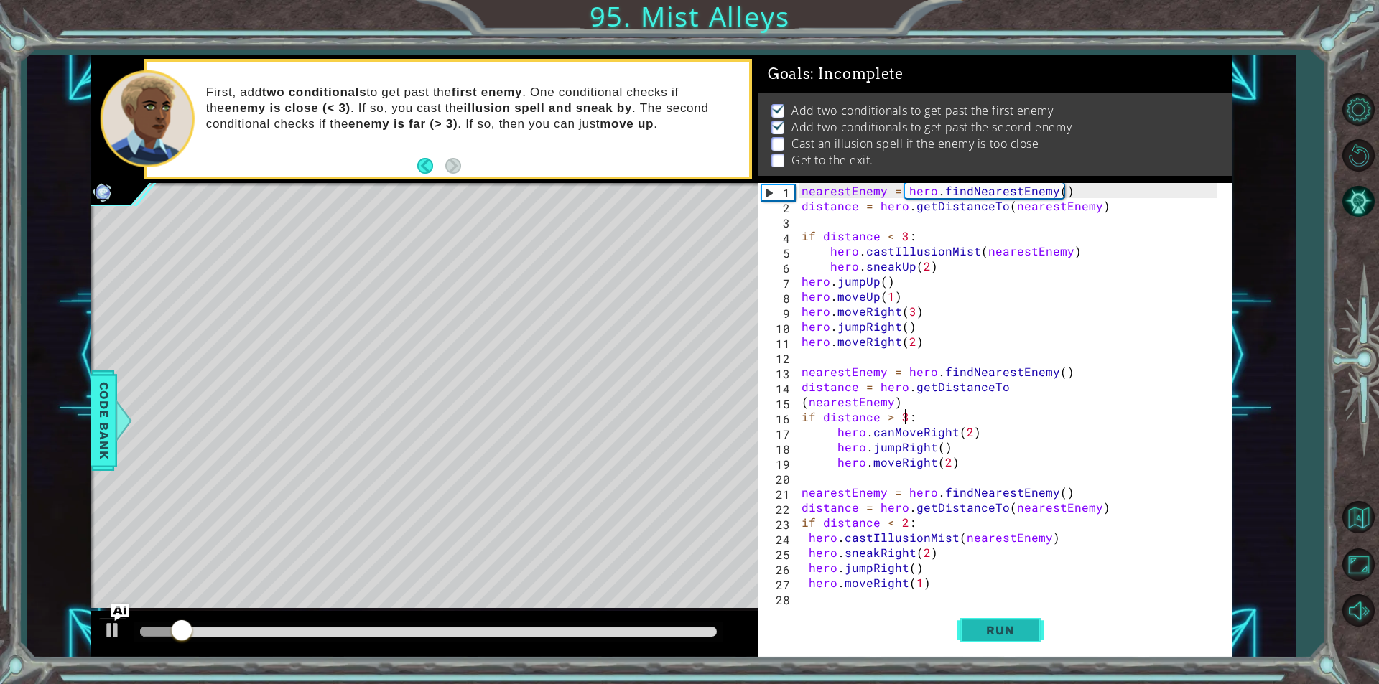
click at [971, 646] on button "Run" at bounding box center [1000, 630] width 86 height 47
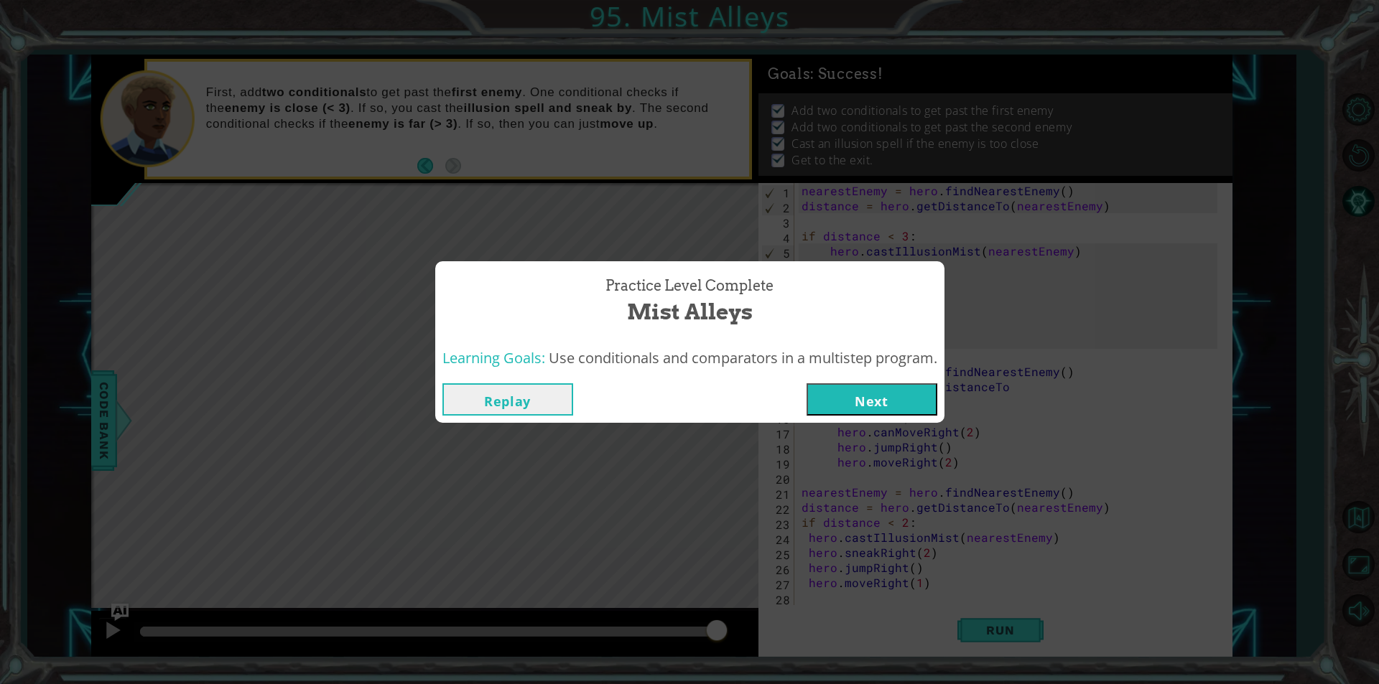
click at [914, 392] on button "Next" at bounding box center [871, 399] width 131 height 32
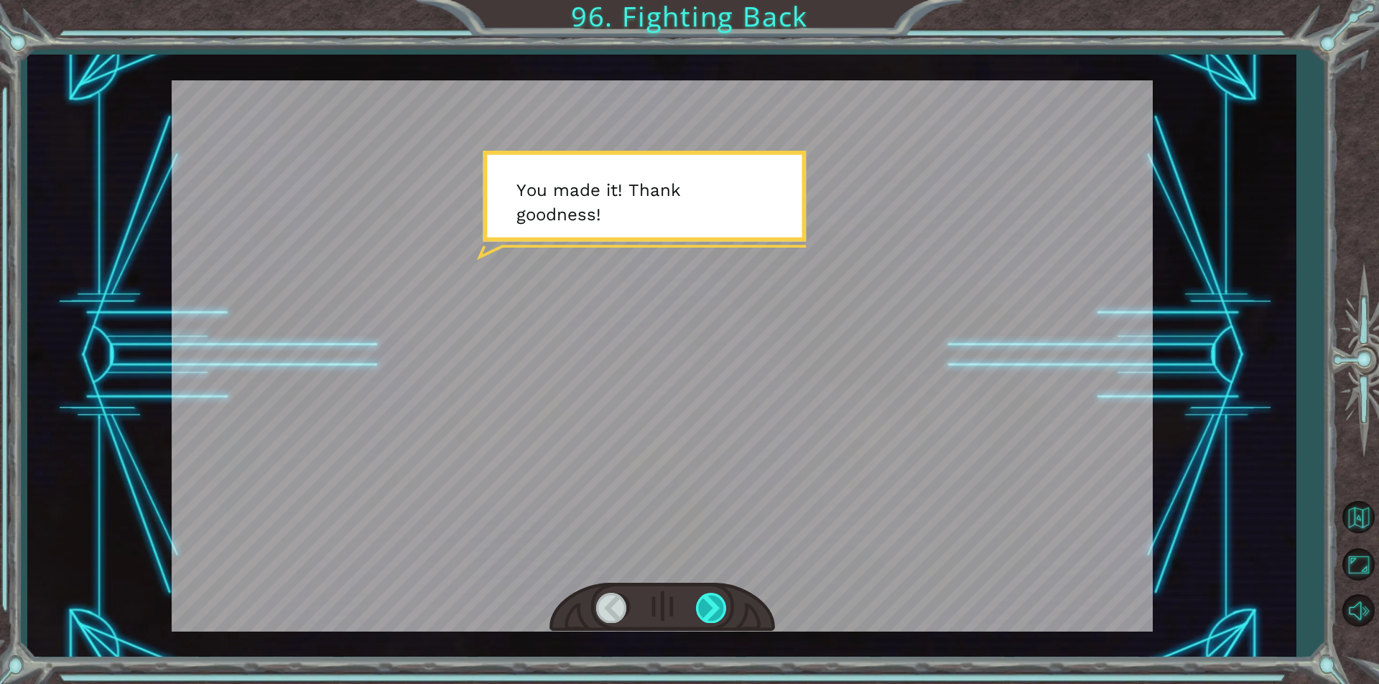
click at [697, 612] on div at bounding box center [712, 607] width 32 height 29
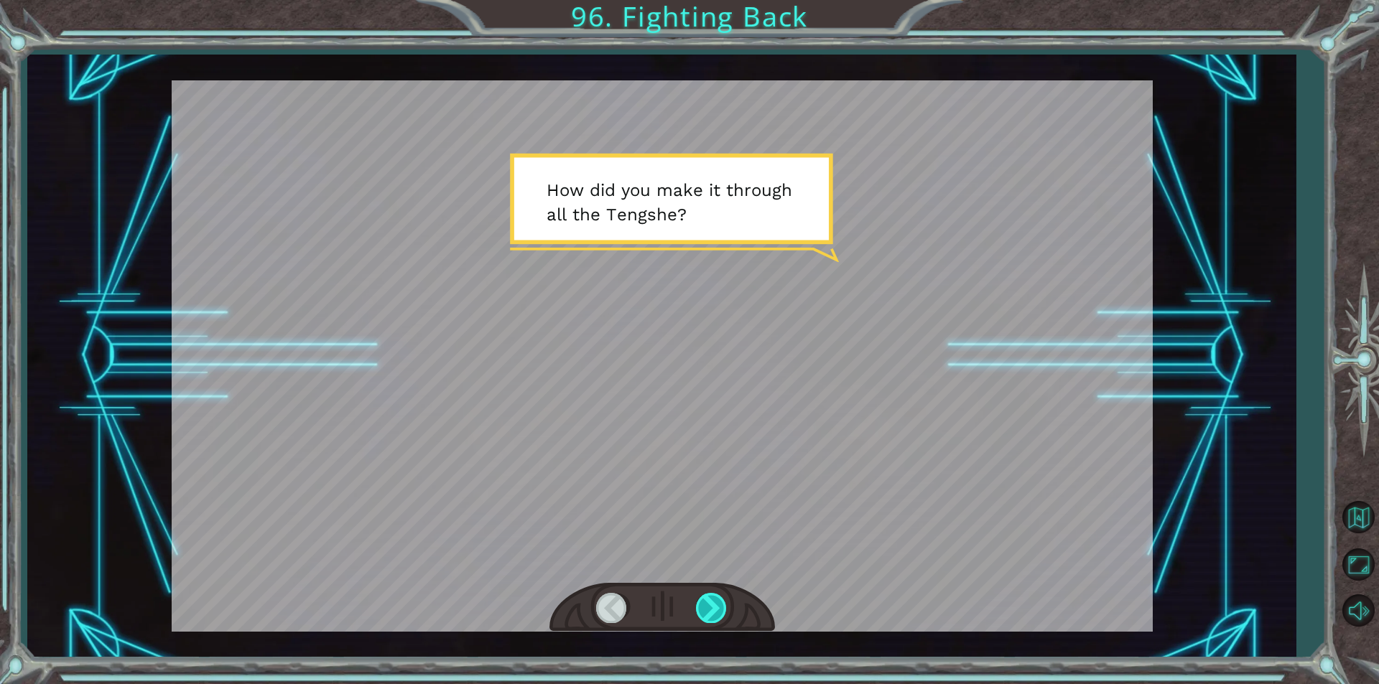
click at [710, 603] on div at bounding box center [712, 607] width 32 height 29
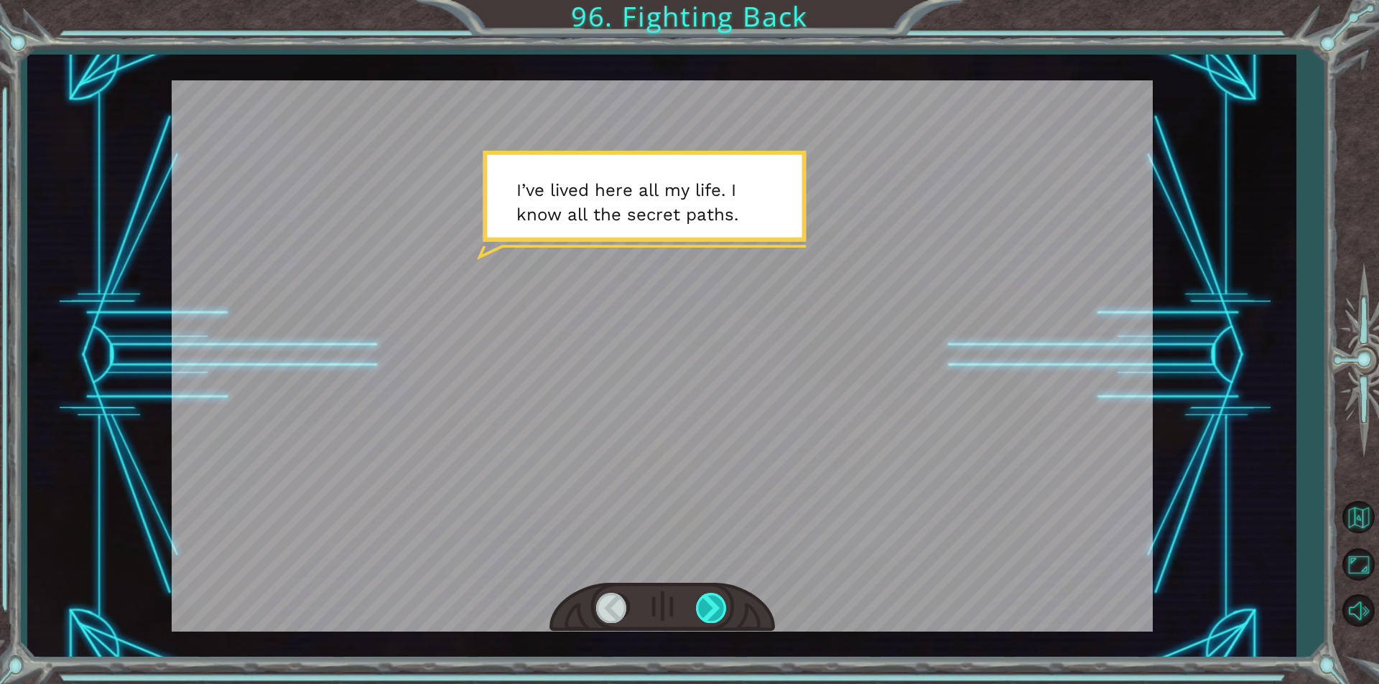
click at [708, 602] on div at bounding box center [712, 607] width 32 height 29
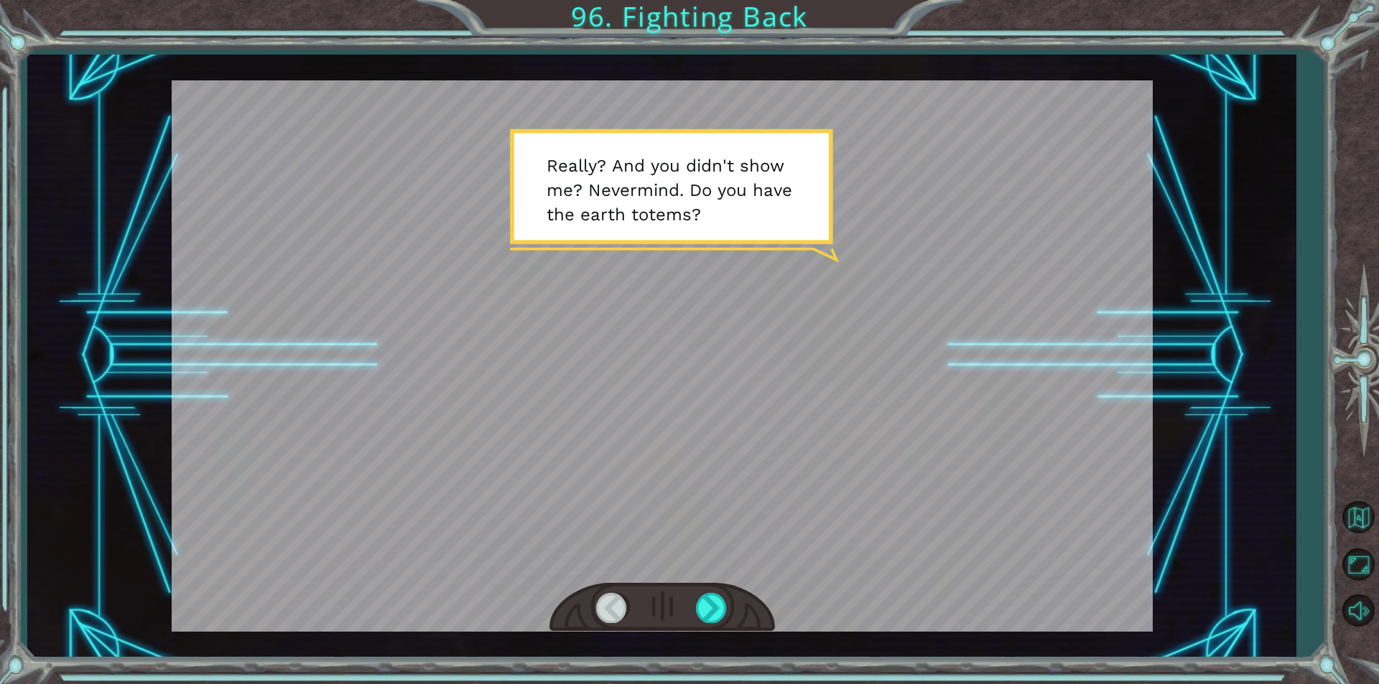
drag, startPoint x: 672, startPoint y: 569, endPoint x: 706, endPoint y: 472, distance: 102.9
click at [706, 472] on div at bounding box center [662, 355] width 981 height 551
click at [694, 598] on div at bounding box center [661, 608] width 225 height 50
click at [720, 613] on div at bounding box center [712, 607] width 32 height 29
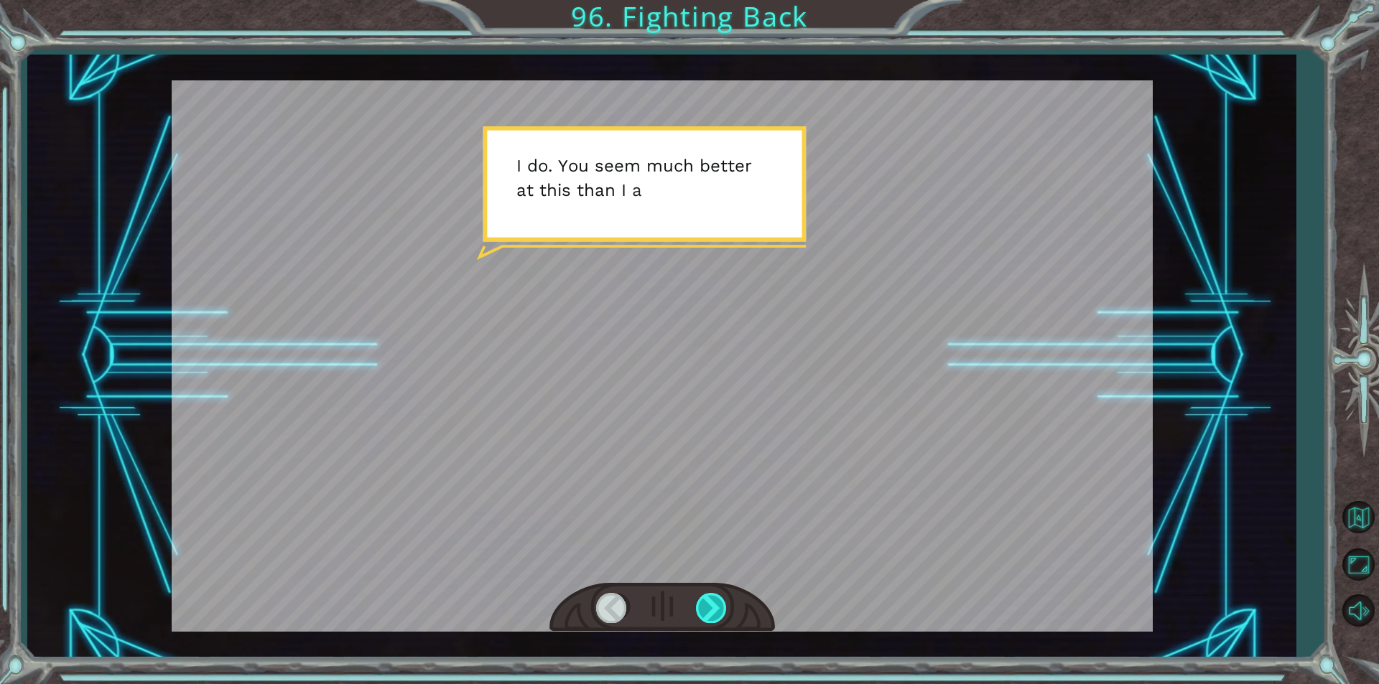
click at [717, 607] on div at bounding box center [712, 607] width 32 height 29
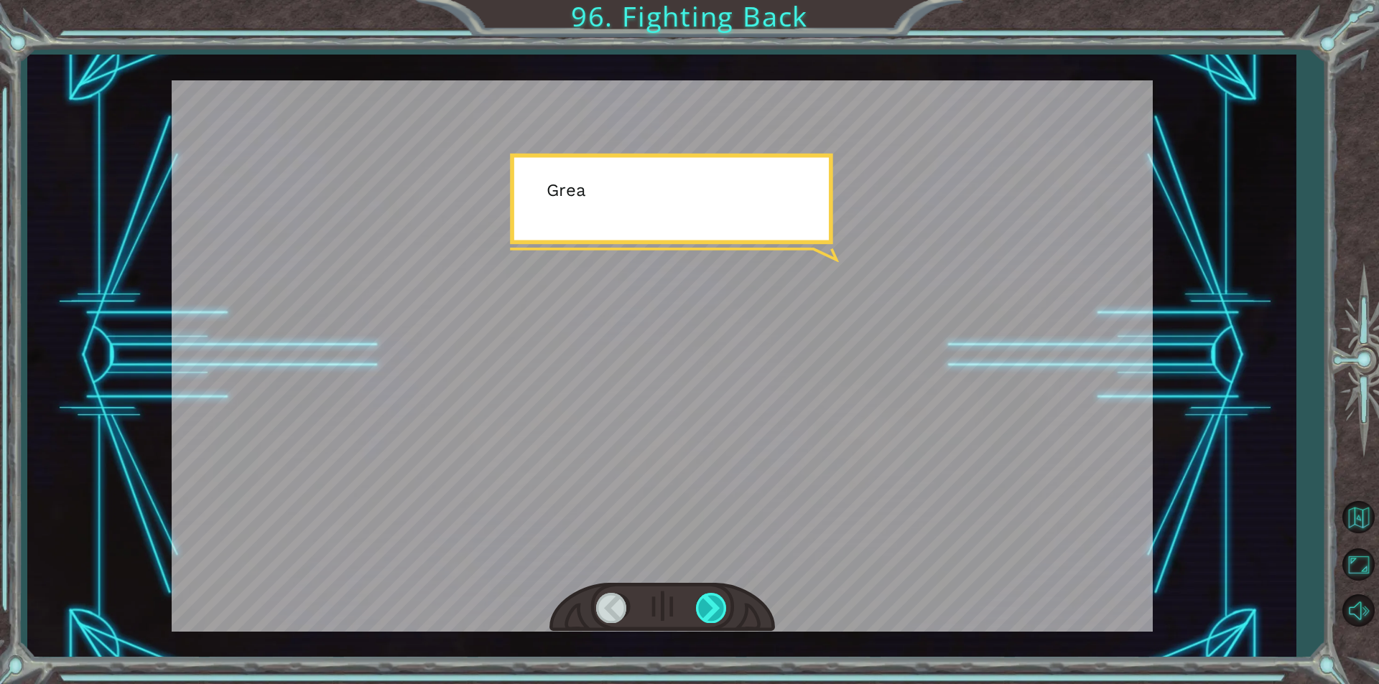
click at [717, 607] on div at bounding box center [712, 607] width 32 height 29
click at [717, 0] on div "Temporary Text Y o u m a d e i t ! T h a n k g o o d n e s s ! H o w d i d y o …" at bounding box center [689, 0] width 1379 height 0
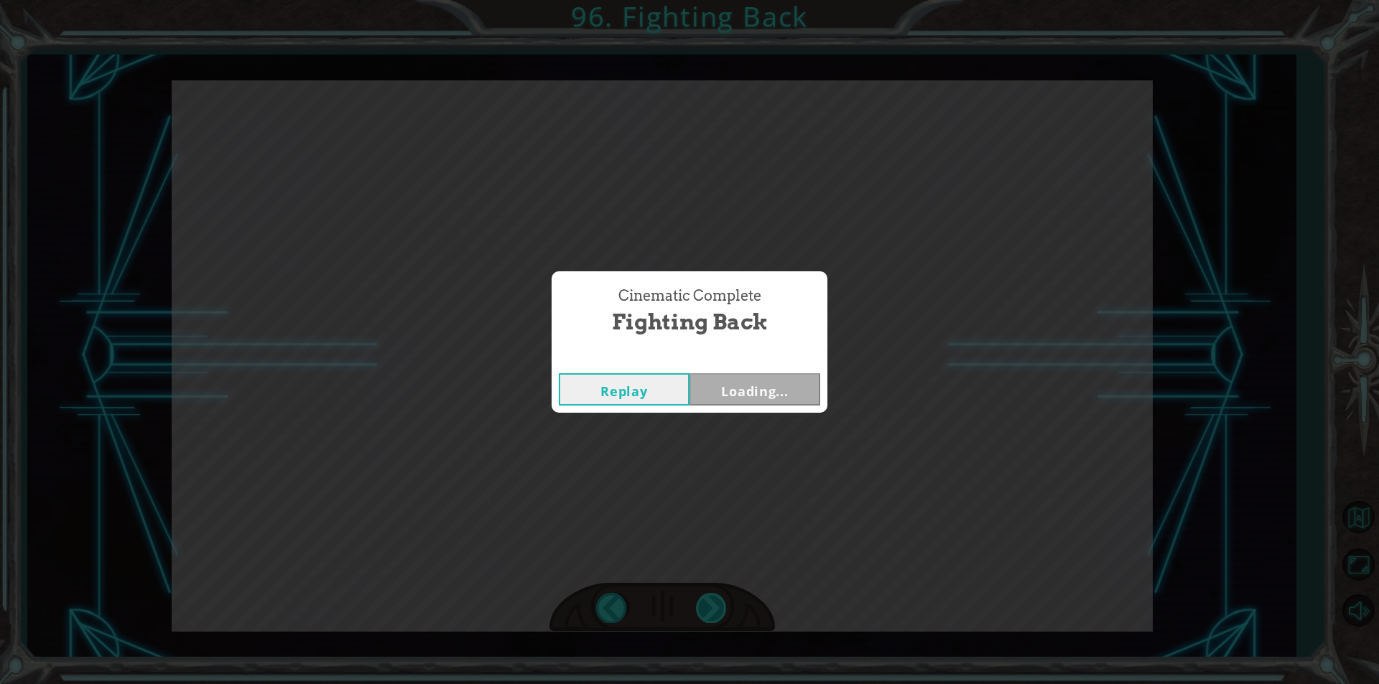
click at [717, 607] on div "Cinematic Complete Fighting Back Replay Loading..." at bounding box center [689, 342] width 1379 height 684
click at [751, 404] on button "Next" at bounding box center [754, 389] width 131 height 32
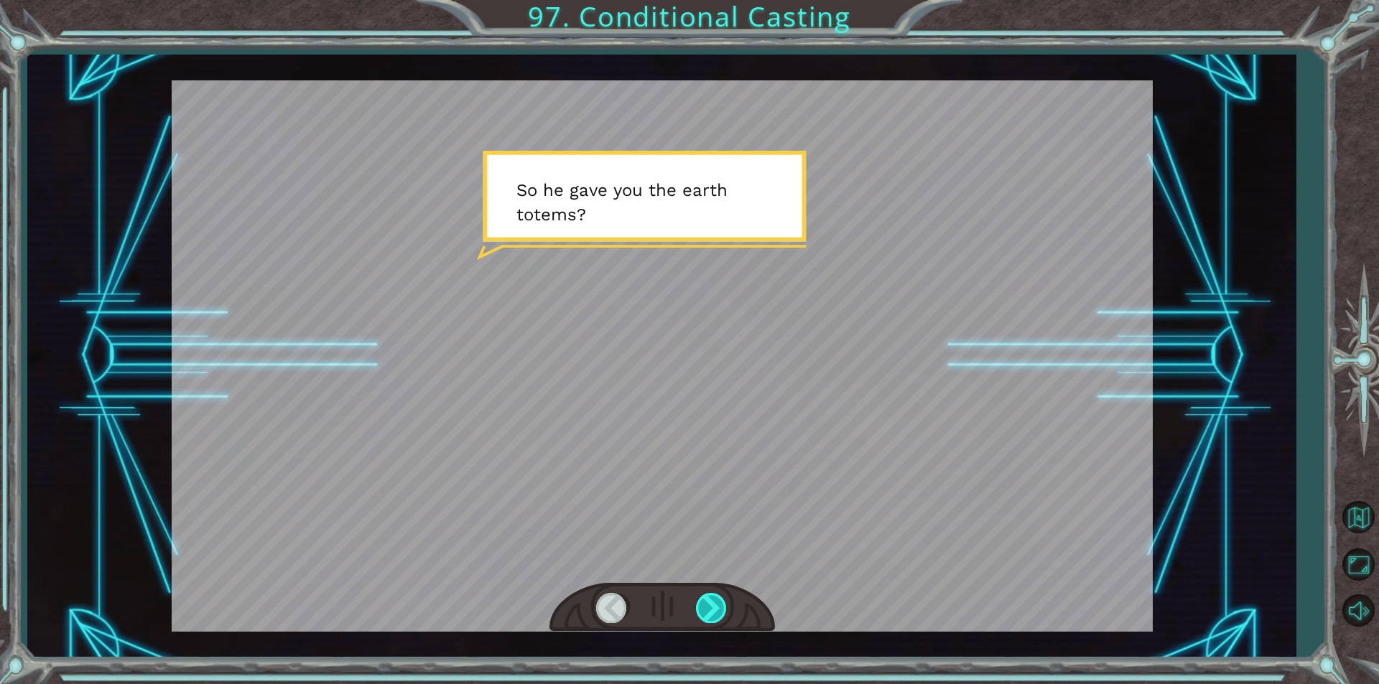
drag, startPoint x: 717, startPoint y: 616, endPoint x: 711, endPoint y: 605, distance: 12.6
click at [714, 611] on div at bounding box center [712, 607] width 32 height 29
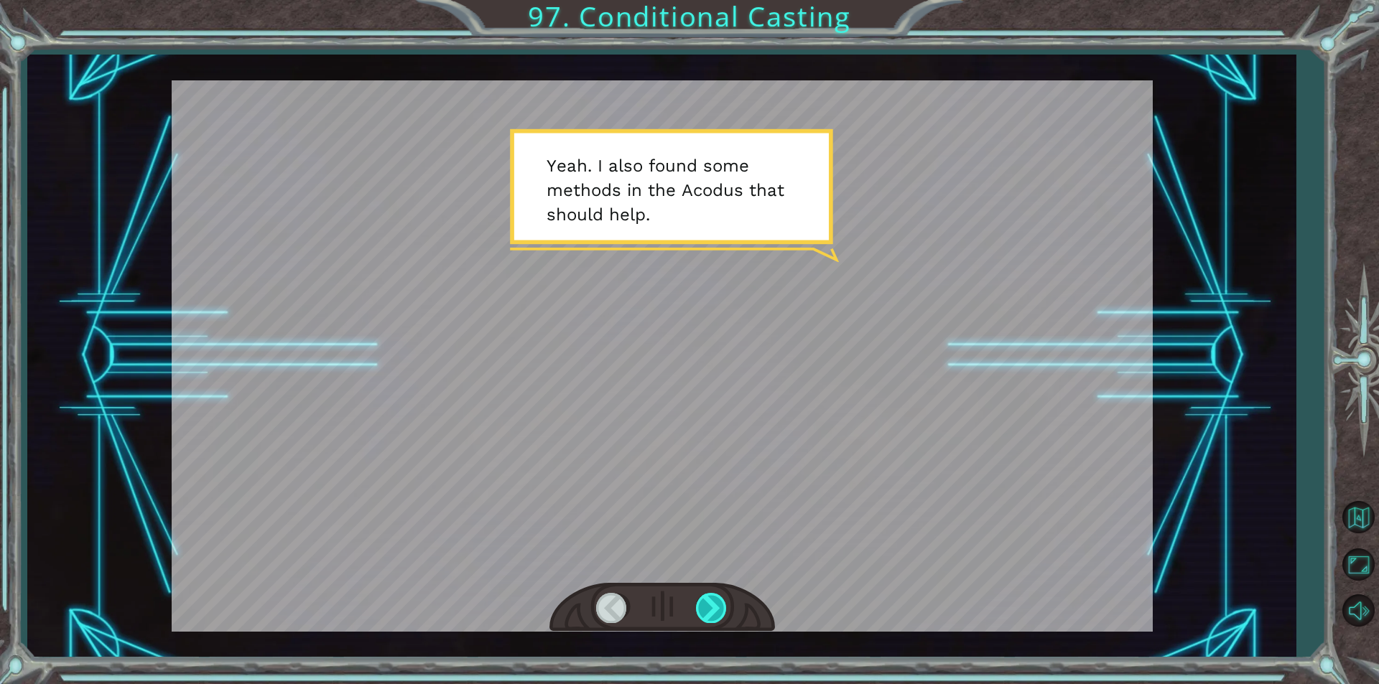
click at [706, 597] on div at bounding box center [712, 607] width 32 height 29
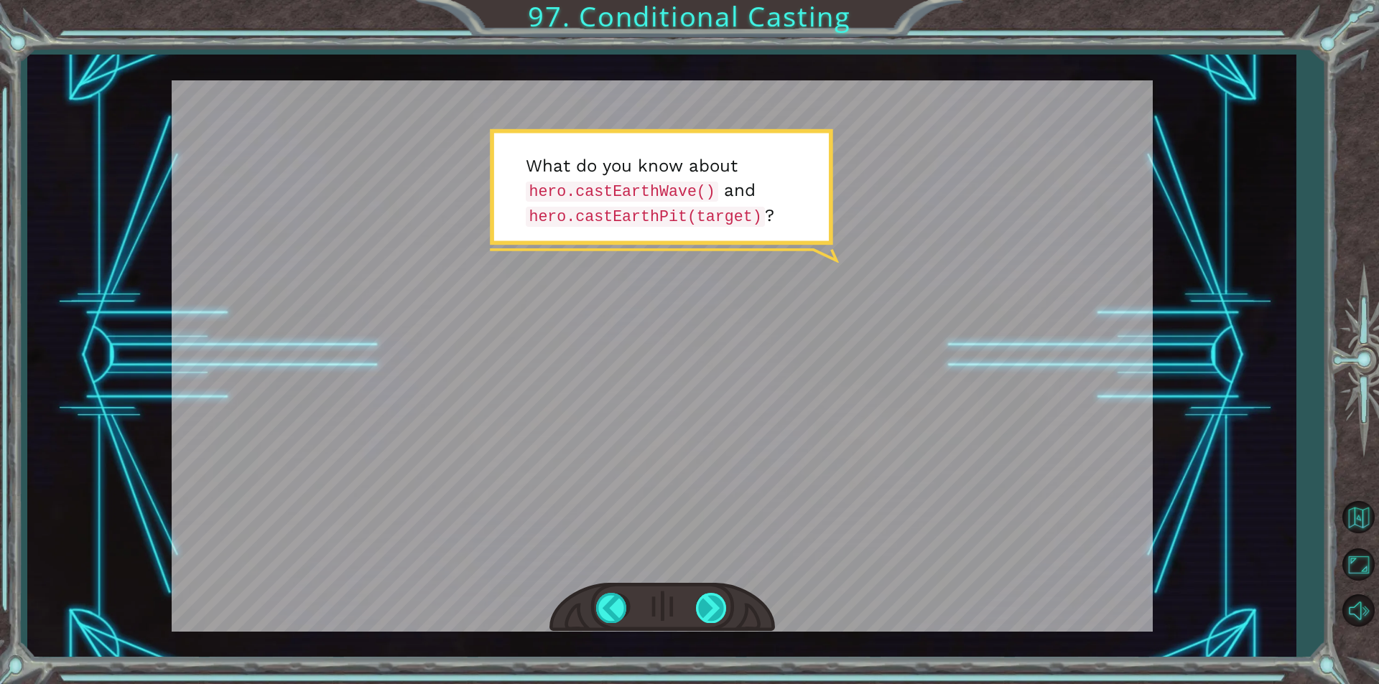
click at [718, 619] on div at bounding box center [712, 607] width 32 height 29
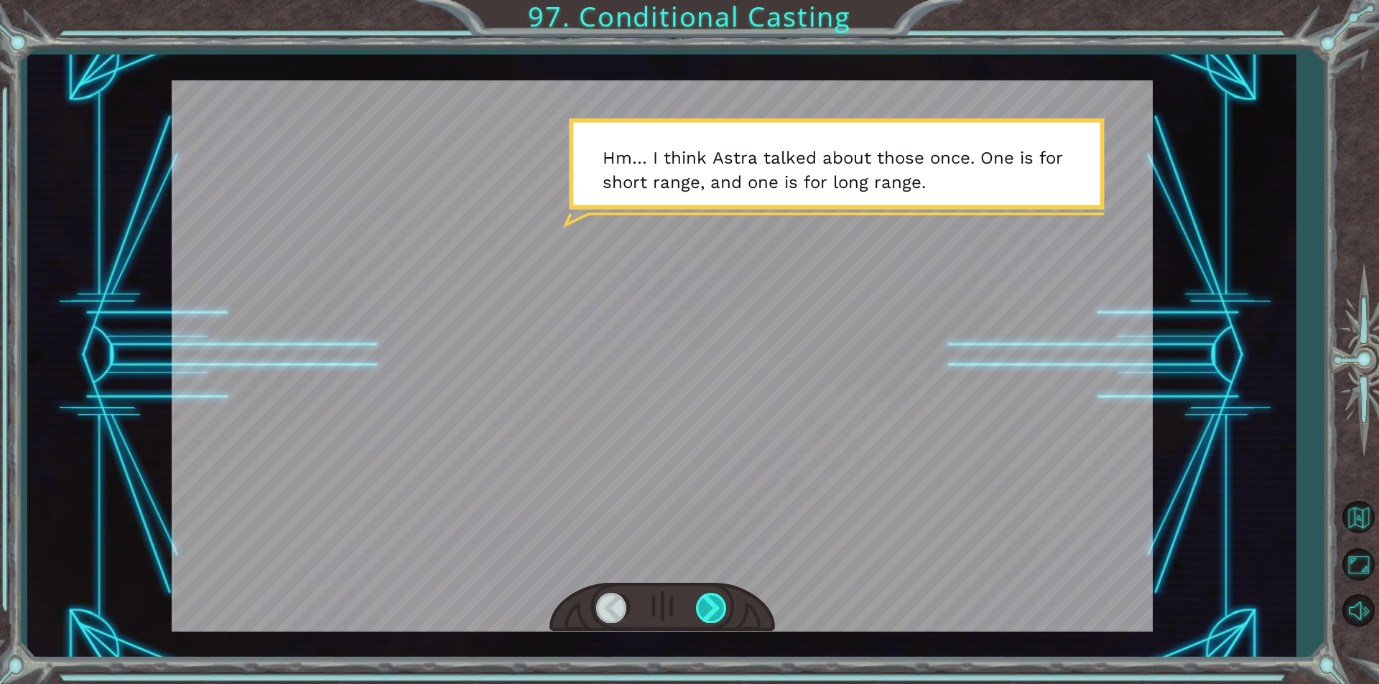
click at [714, 605] on div at bounding box center [712, 607] width 32 height 29
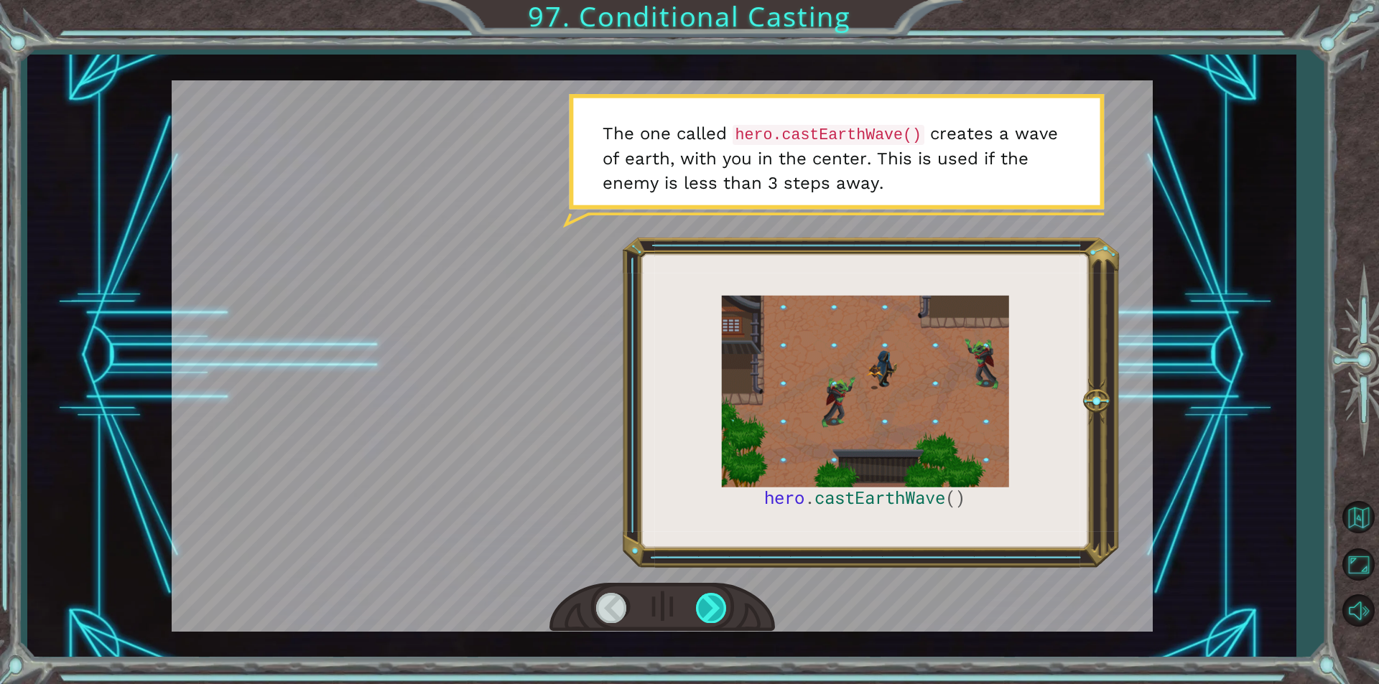
click at [725, 607] on div at bounding box center [712, 607] width 32 height 29
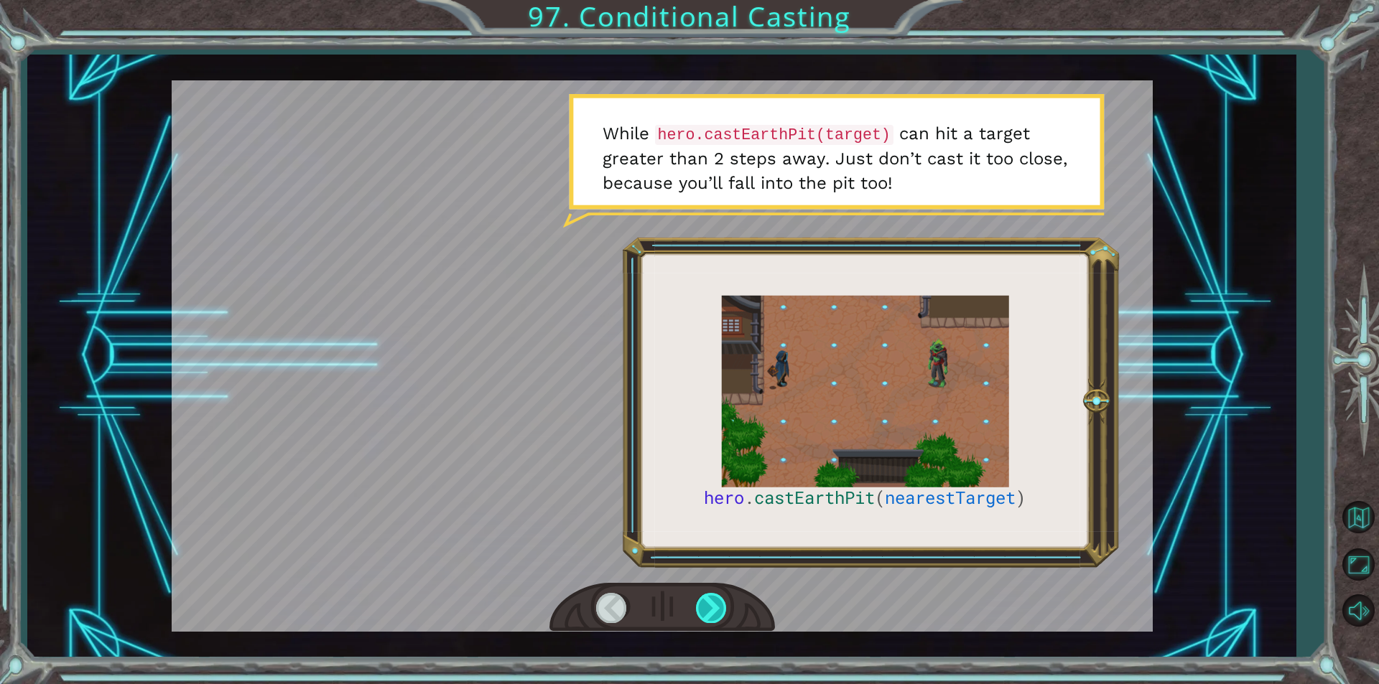
click at [704, 615] on div at bounding box center [712, 607] width 32 height 29
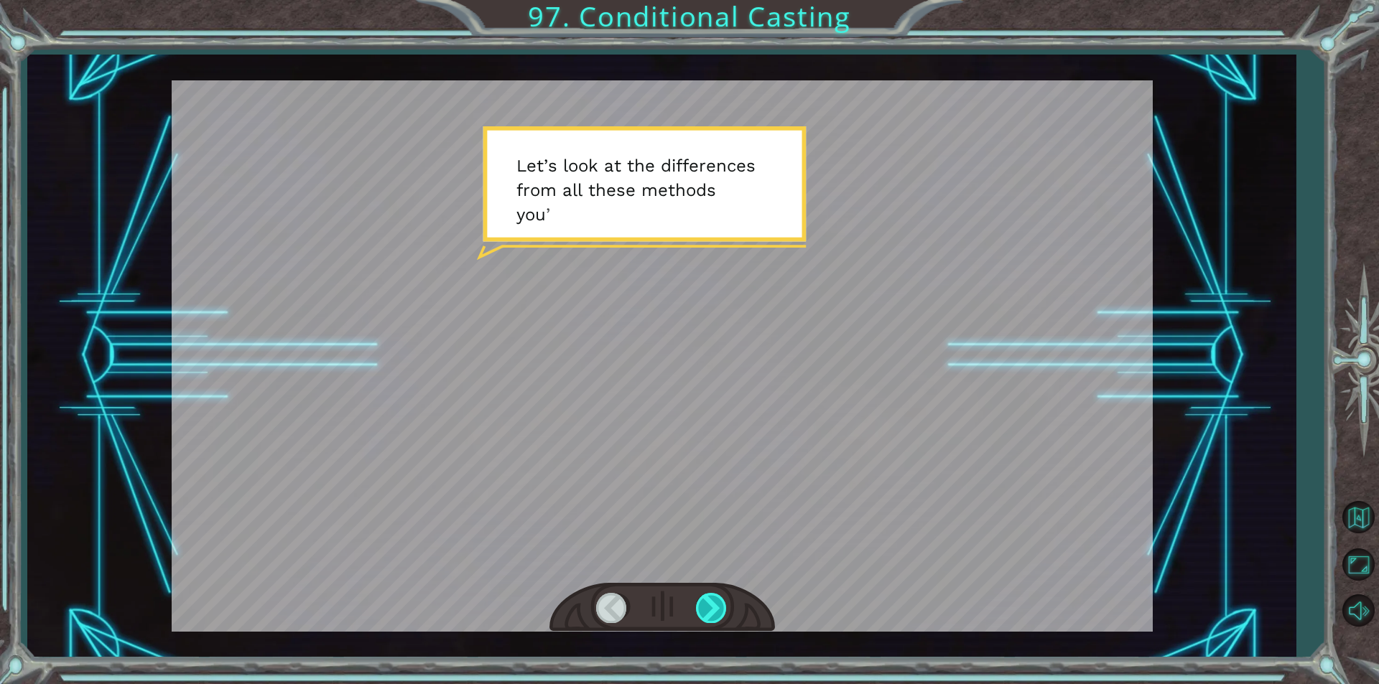
click at [704, 615] on div at bounding box center [712, 607] width 32 height 29
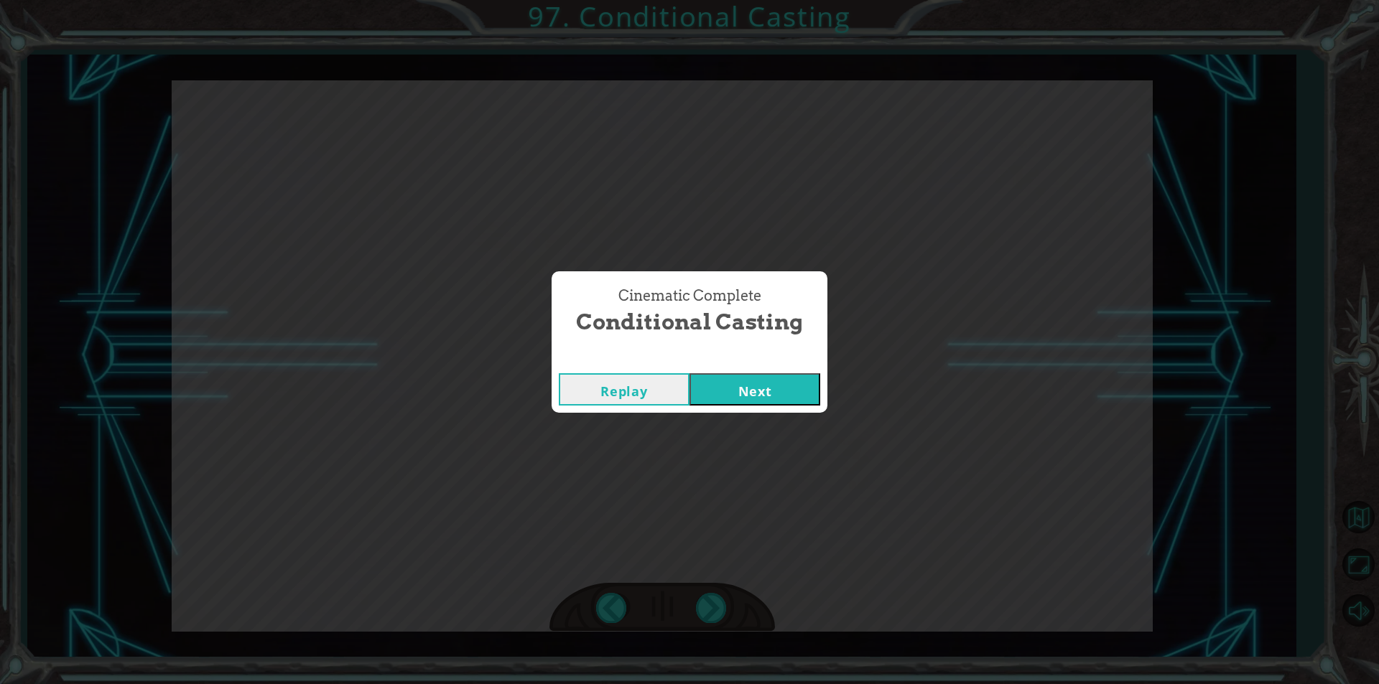
click at [762, 383] on button "Next" at bounding box center [754, 389] width 131 height 32
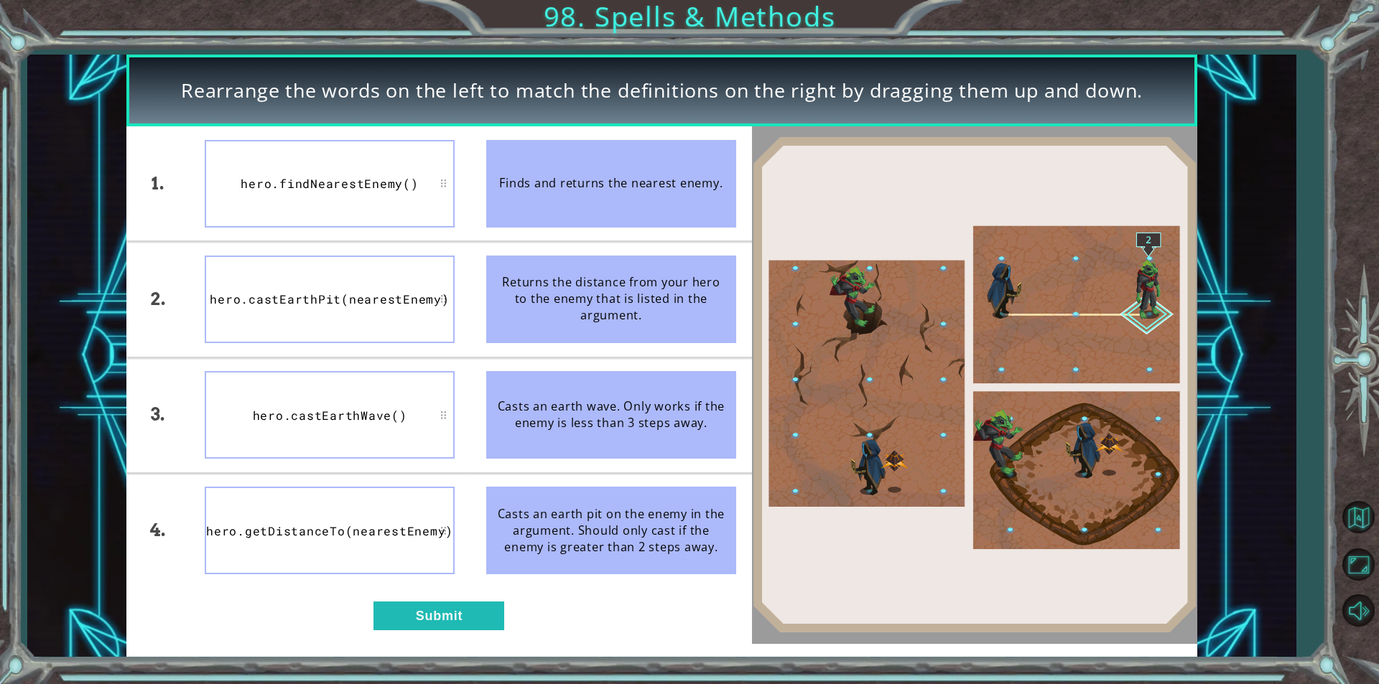
drag, startPoint x: 522, startPoint y: 627, endPoint x: 510, endPoint y: 628, distance: 11.5
click at [510, 628] on div "1. 2. 3. 4. hero.findNearestEnemy() hero.castEarthPit(nearestEnemy) hero.castEa…" at bounding box center [438, 384] width 625 height 517
click at [493, 616] on button "Submit" at bounding box center [438, 616] width 131 height 29
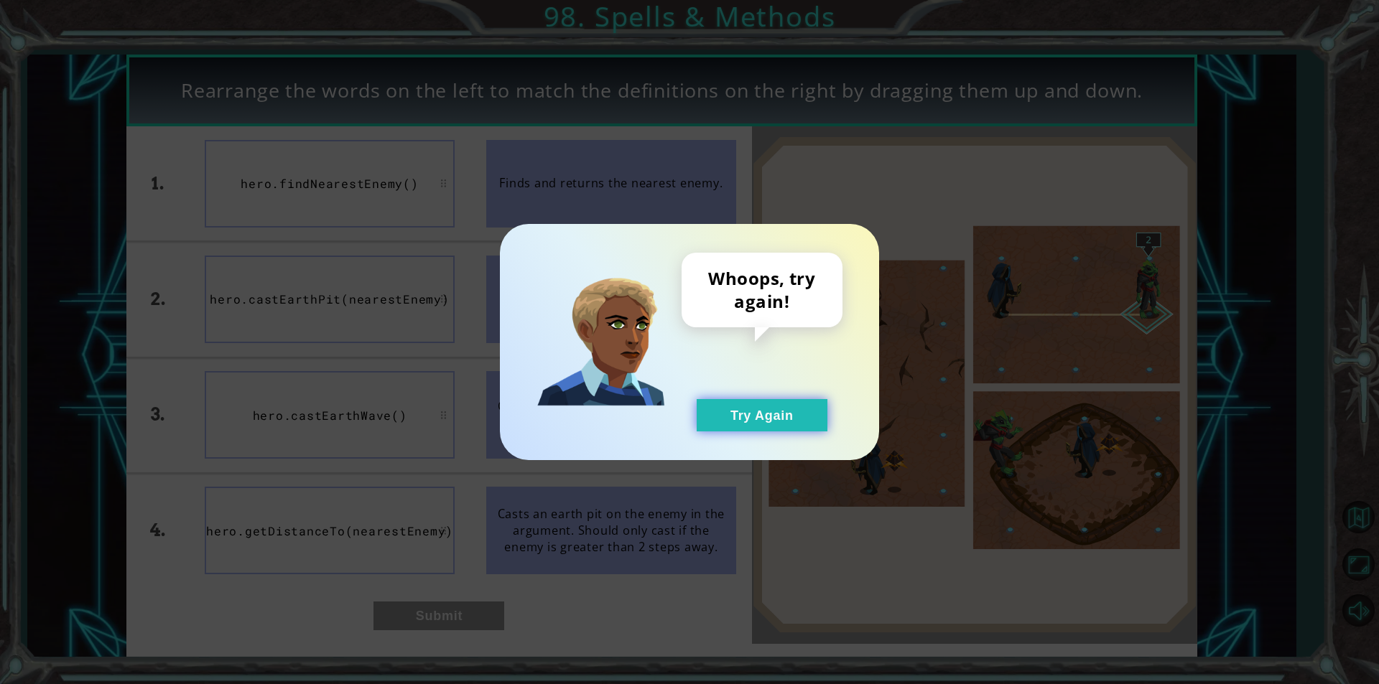
click at [794, 414] on button "Try Again" at bounding box center [761, 415] width 131 height 32
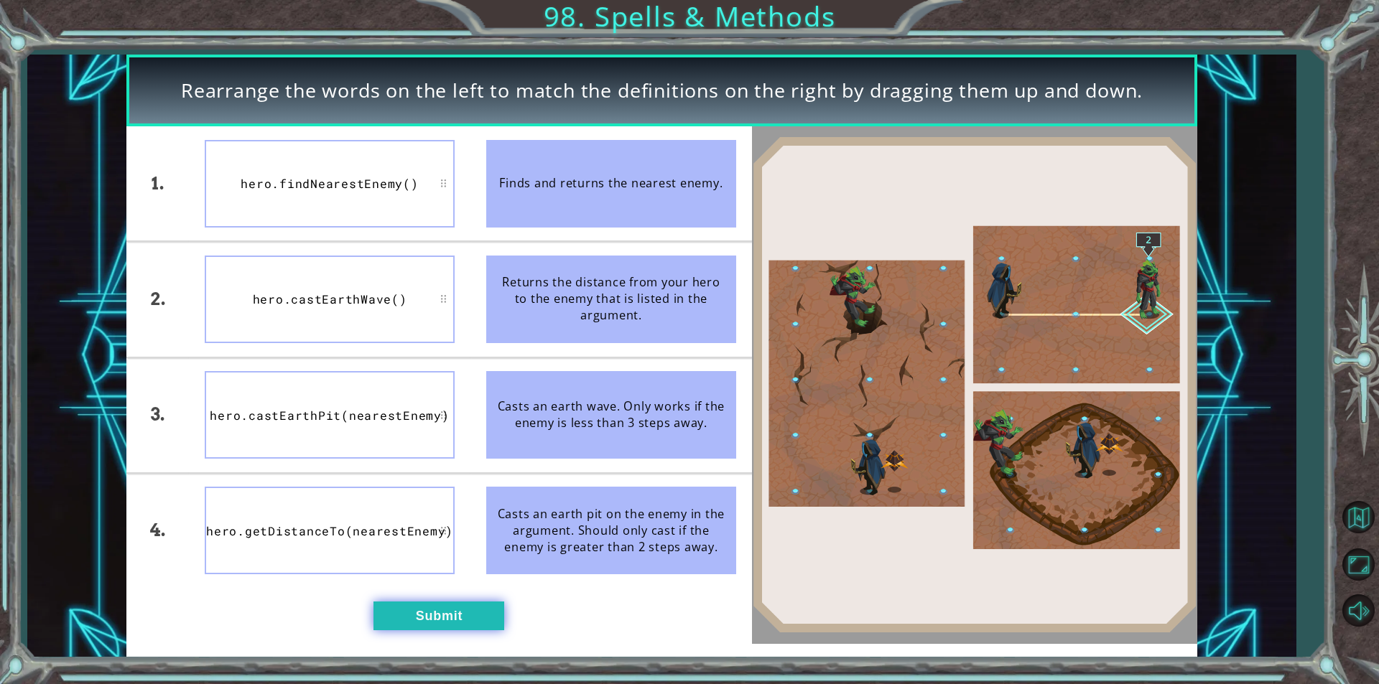
click at [391, 621] on button "Submit" at bounding box center [438, 616] width 131 height 29
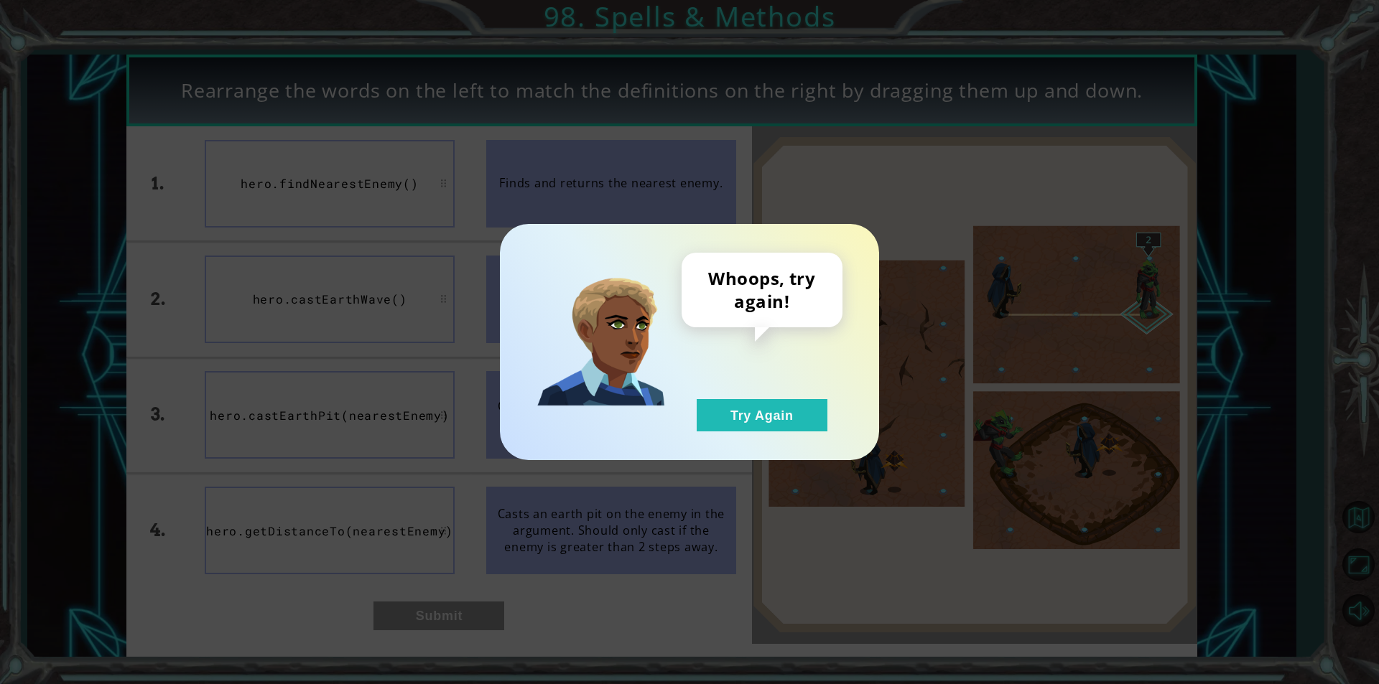
click at [706, 447] on div "Whoops, try again! Try Again" at bounding box center [689, 342] width 379 height 236
click at [731, 414] on button "Try Again" at bounding box center [761, 415] width 131 height 32
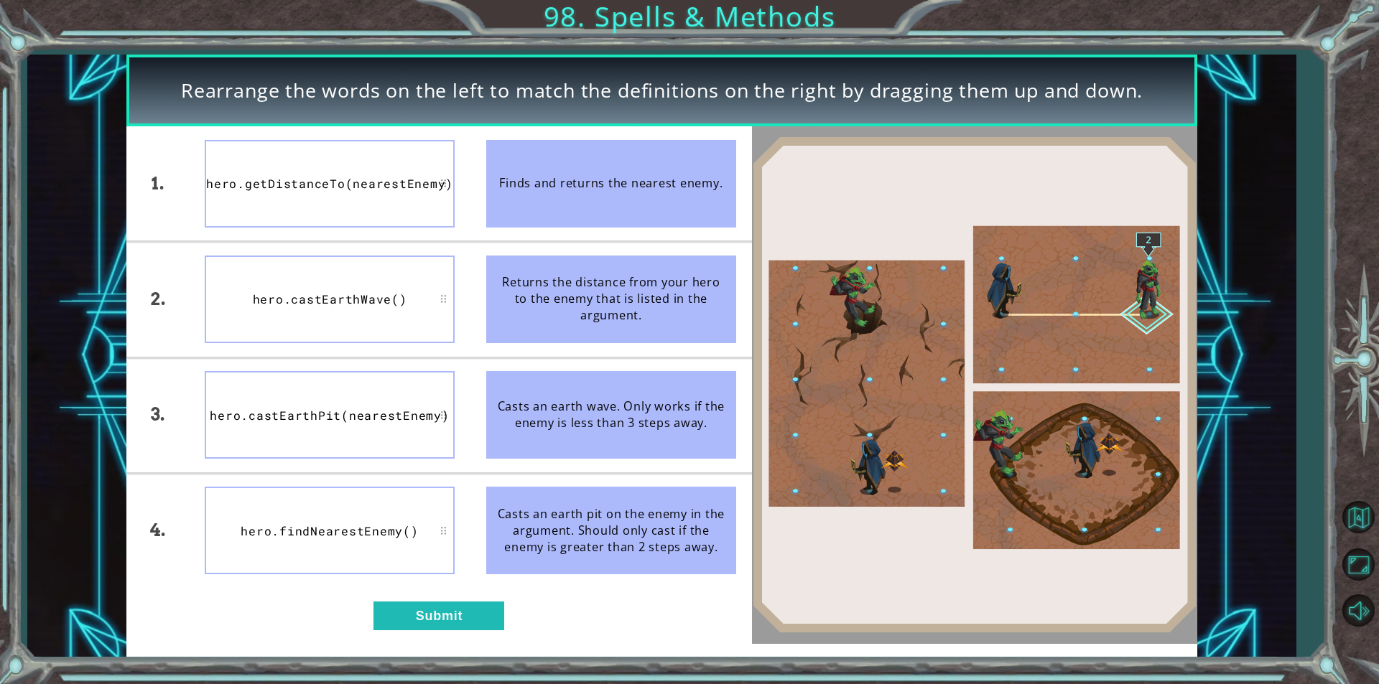
click at [422, 639] on div "1. 2. 3. 4. hero.getDistanceTo(nearestEnemy) hero.castEarthWave() hero.castEart…" at bounding box center [438, 384] width 625 height 517
click at [422, 625] on button "Submit" at bounding box center [438, 616] width 131 height 29
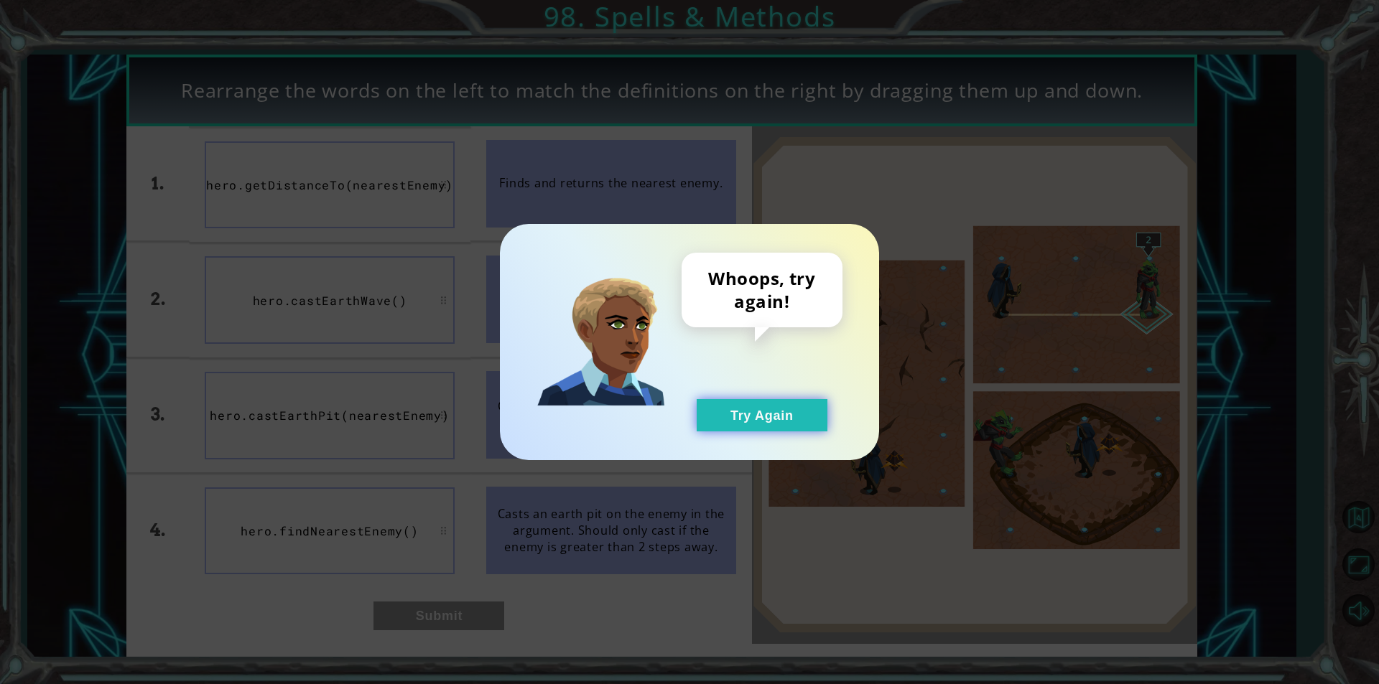
drag, startPoint x: 752, startPoint y: 429, endPoint x: 768, endPoint y: 391, distance: 40.3
click at [754, 426] on button "Try Again" at bounding box center [761, 415] width 131 height 32
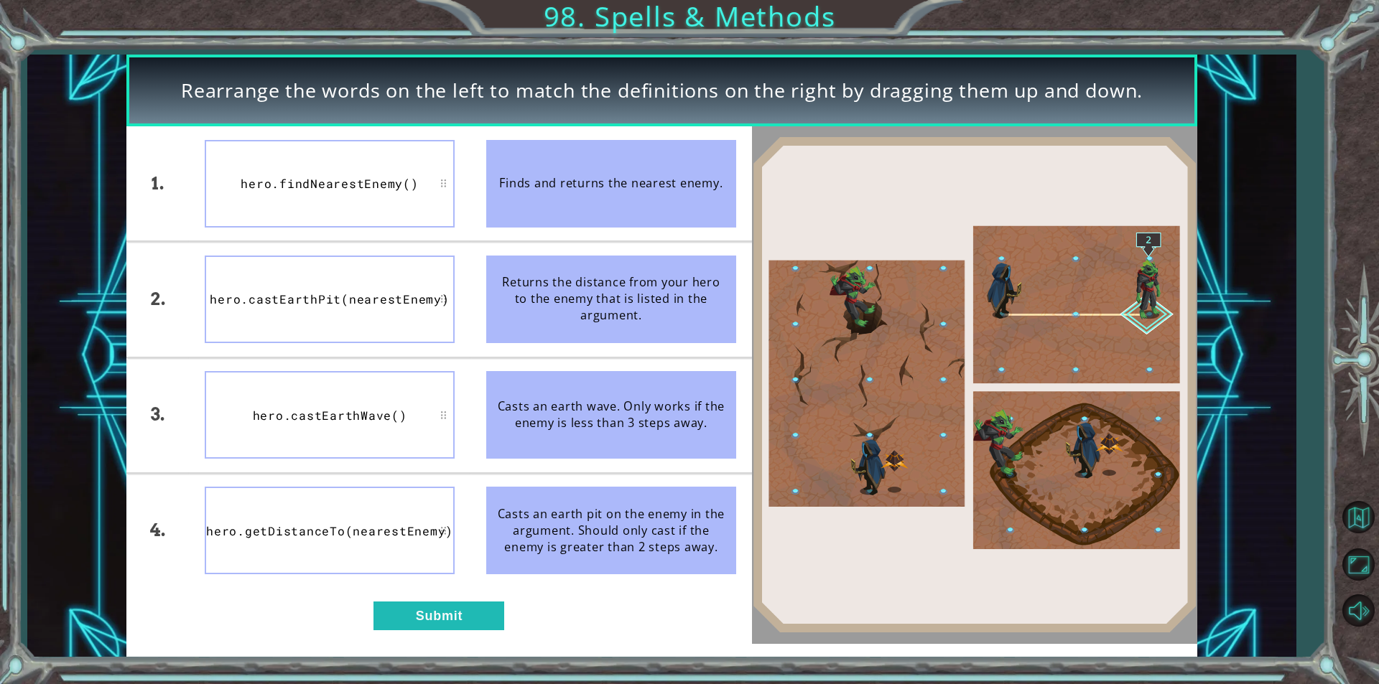
click at [768, 391] on div "Whoops, try again! Try Again" at bounding box center [761, 342] width 161 height 179
click at [498, 617] on button "Submit" at bounding box center [438, 616] width 131 height 29
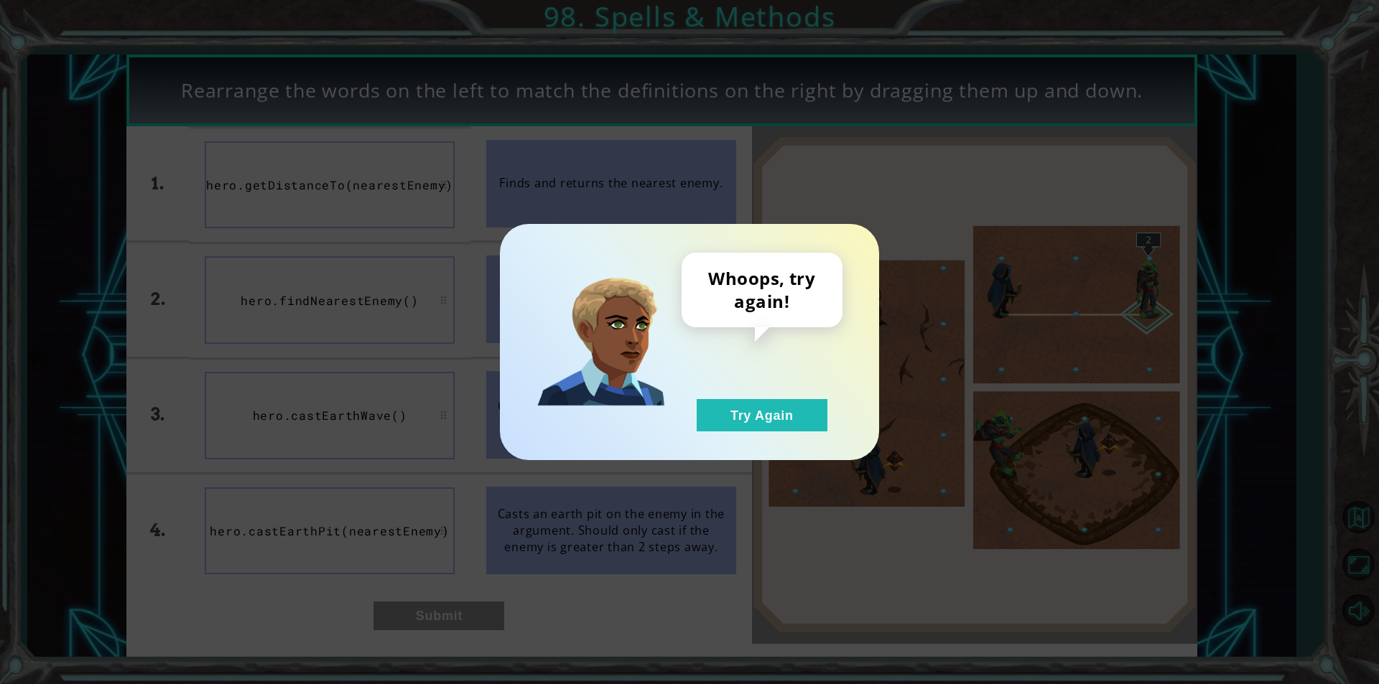
drag, startPoint x: 786, startPoint y: 399, endPoint x: 641, endPoint y: 279, distance: 188.2
click at [780, 378] on div "Whoops, try again! Try Again" at bounding box center [761, 342] width 161 height 179
click at [738, 421] on button "Try Again" at bounding box center [761, 415] width 131 height 32
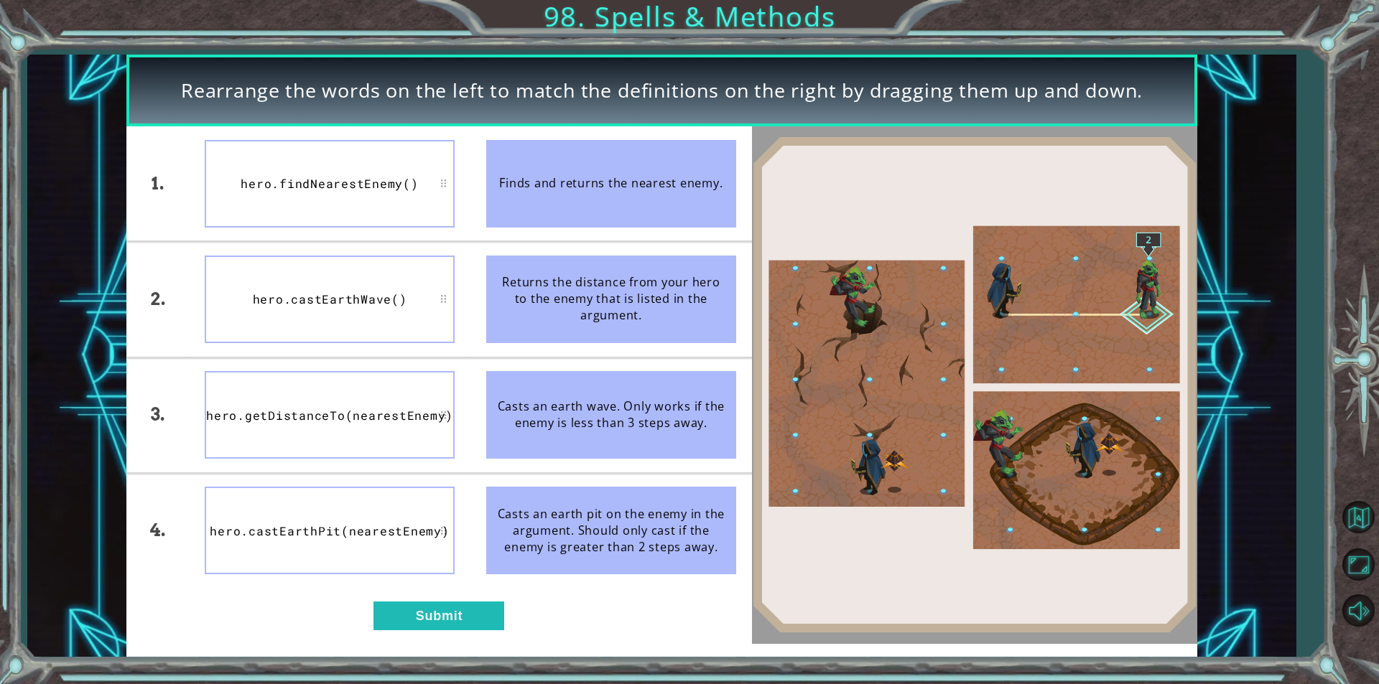
click at [415, 637] on div "1. 2. 3. 4. hero.findNearestEnemy() hero.castEarthWave() hero.getDistanceTo(nea…" at bounding box center [438, 384] width 625 height 517
click at [430, 614] on button "Submit" at bounding box center [438, 616] width 131 height 29
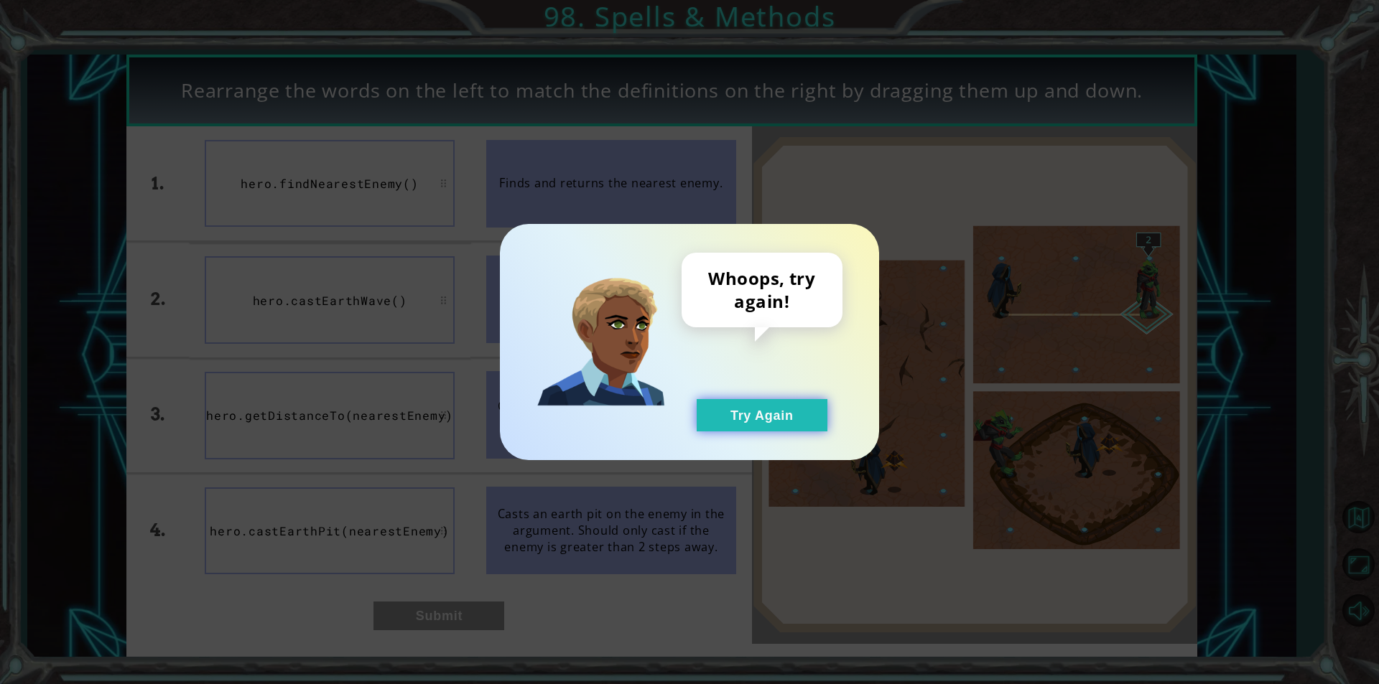
drag, startPoint x: 757, startPoint y: 394, endPoint x: 765, endPoint y: 421, distance: 28.4
click at [757, 401] on div "Whoops, try again! Try Again" at bounding box center [761, 342] width 161 height 179
click at [765, 421] on button "Try Again" at bounding box center [761, 415] width 131 height 32
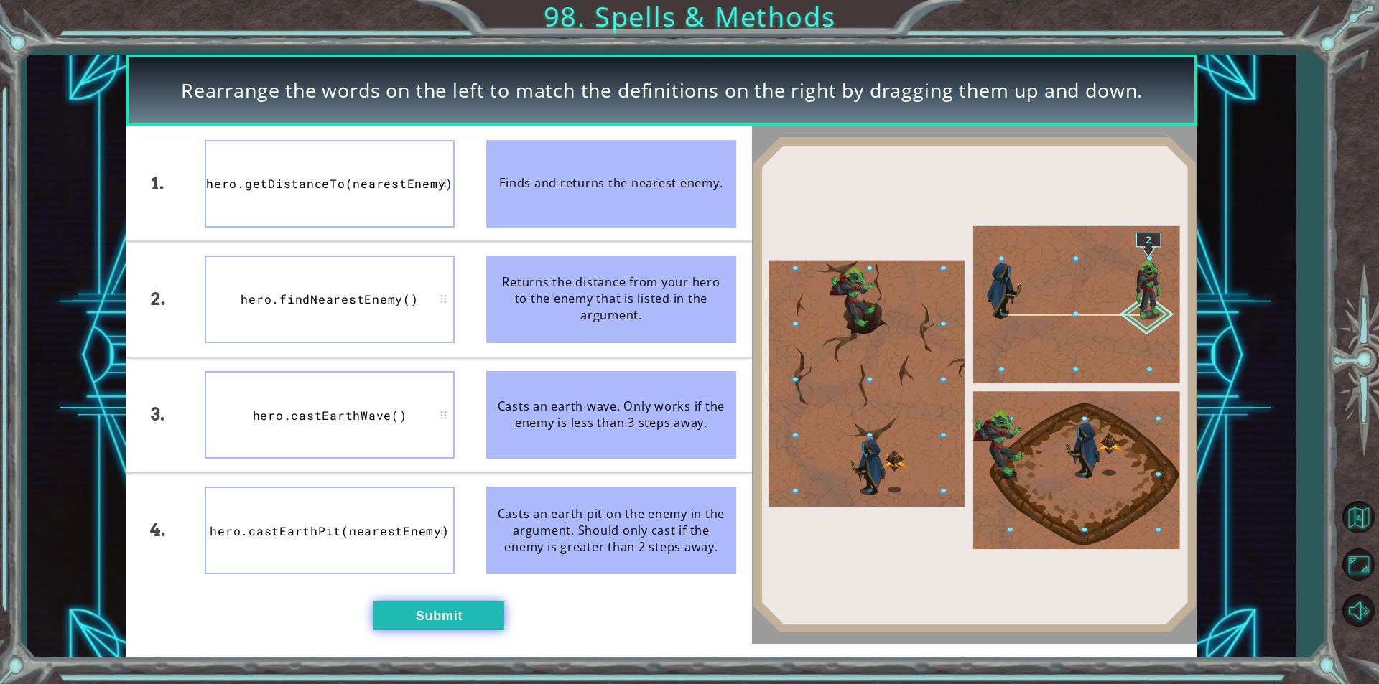
click at [439, 605] on button "Submit" at bounding box center [438, 616] width 131 height 29
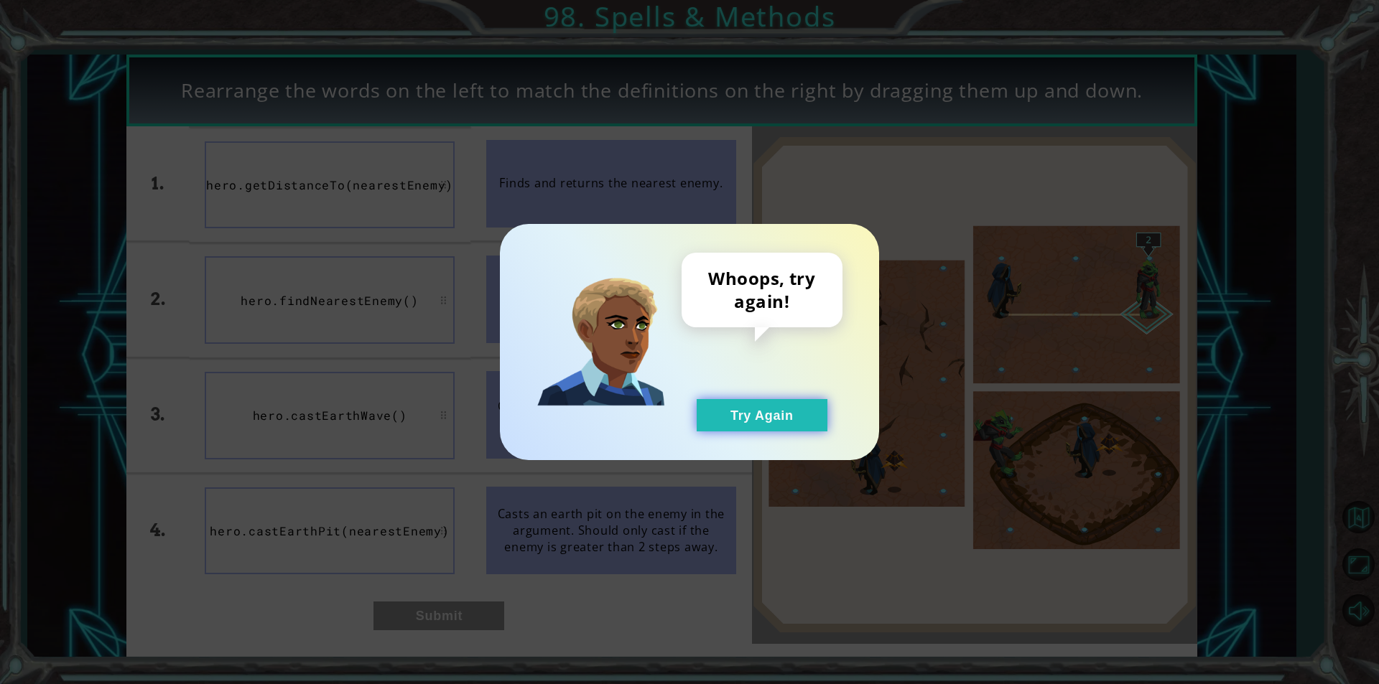
click at [797, 406] on button "Try Again" at bounding box center [761, 415] width 131 height 32
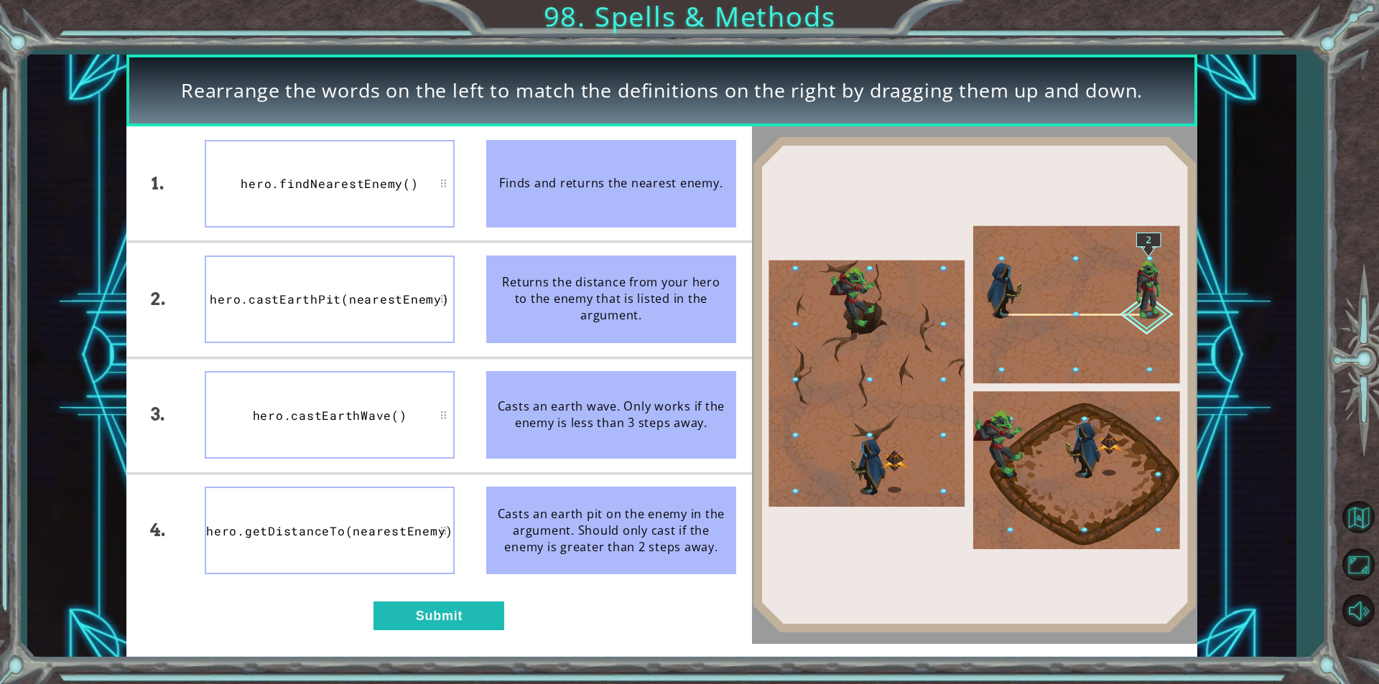
click at [797, 406] on button "Try Again" at bounding box center [761, 415] width 131 height 32
click at [426, 606] on button "Submit" at bounding box center [438, 616] width 131 height 29
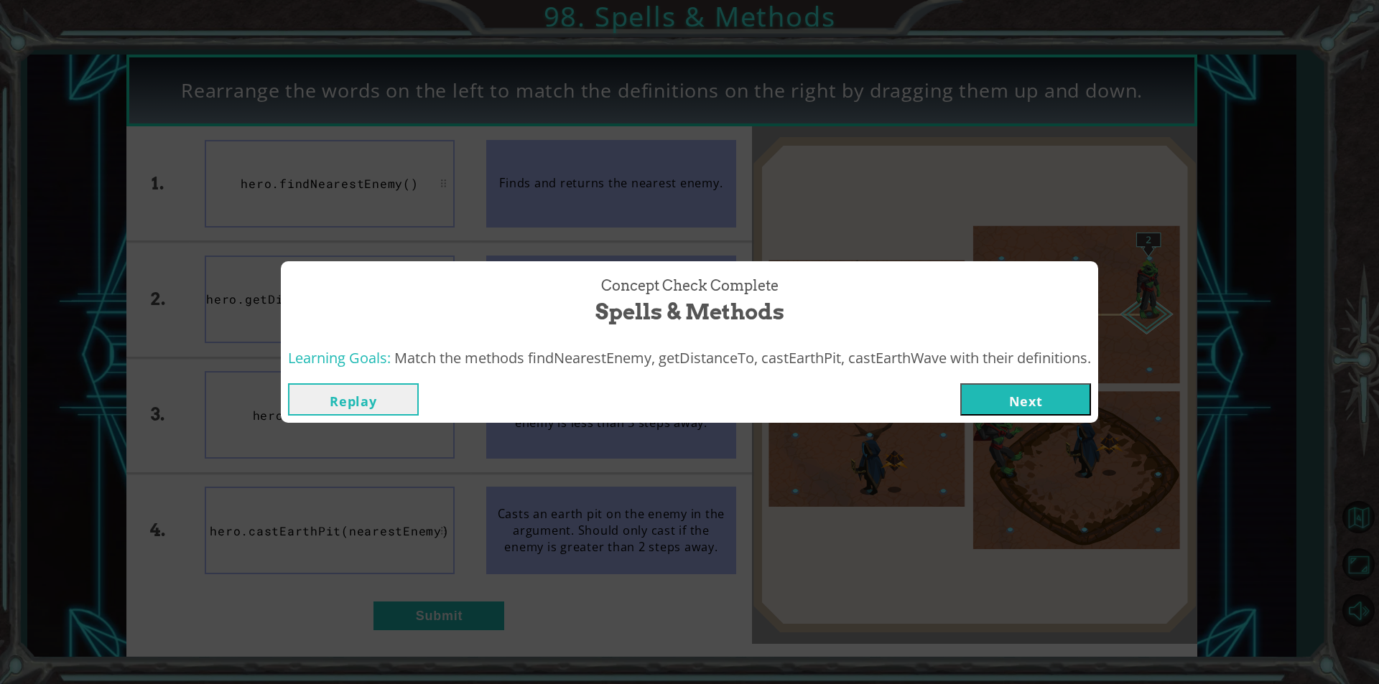
click at [997, 406] on button "Next" at bounding box center [1025, 399] width 131 height 32
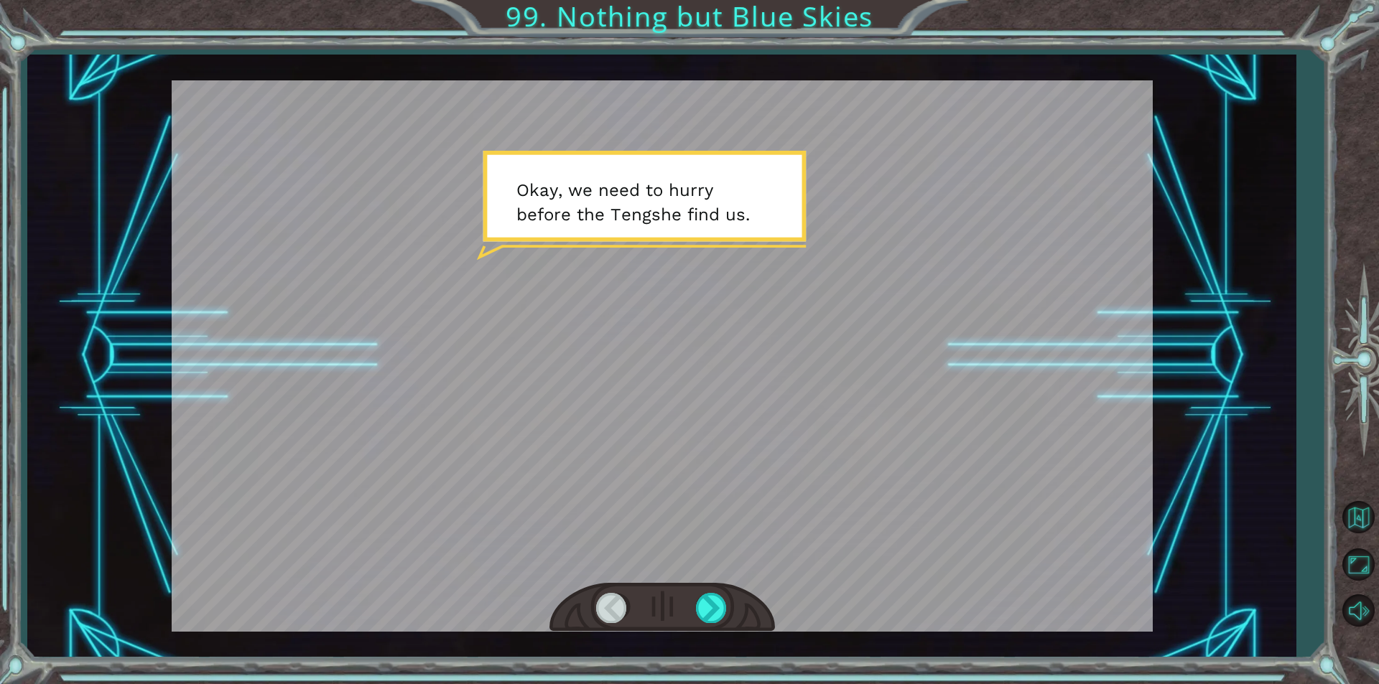
click at [728, 613] on div at bounding box center [661, 608] width 225 height 50
click at [722, 608] on div at bounding box center [712, 607] width 32 height 29
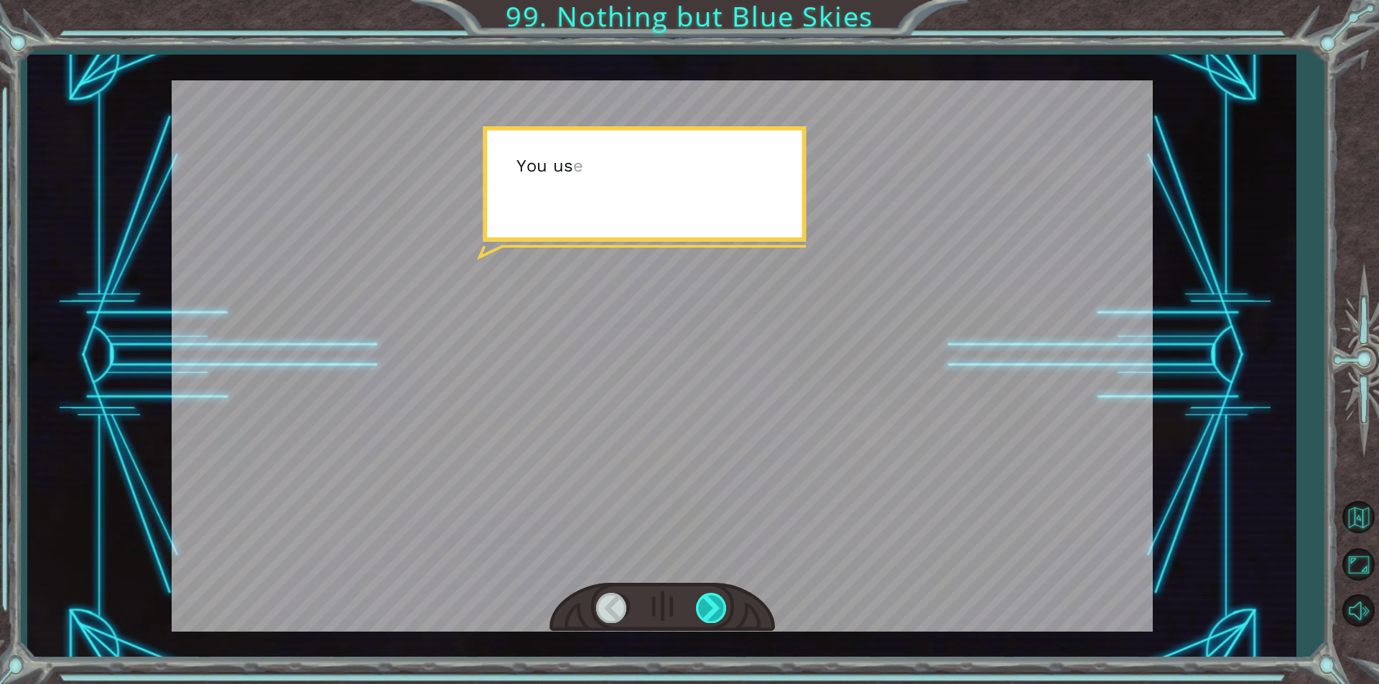
click at [722, 608] on div at bounding box center [712, 607] width 32 height 29
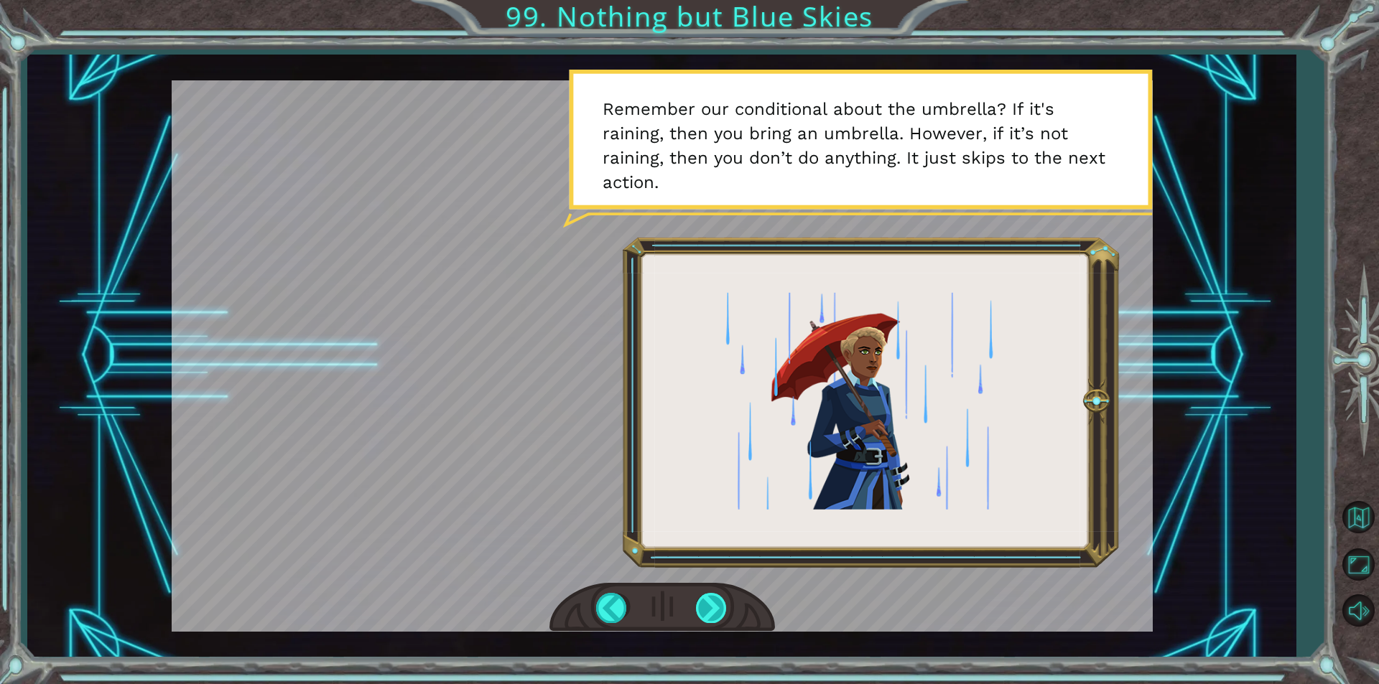
click at [717, 605] on div at bounding box center [712, 607] width 32 height 29
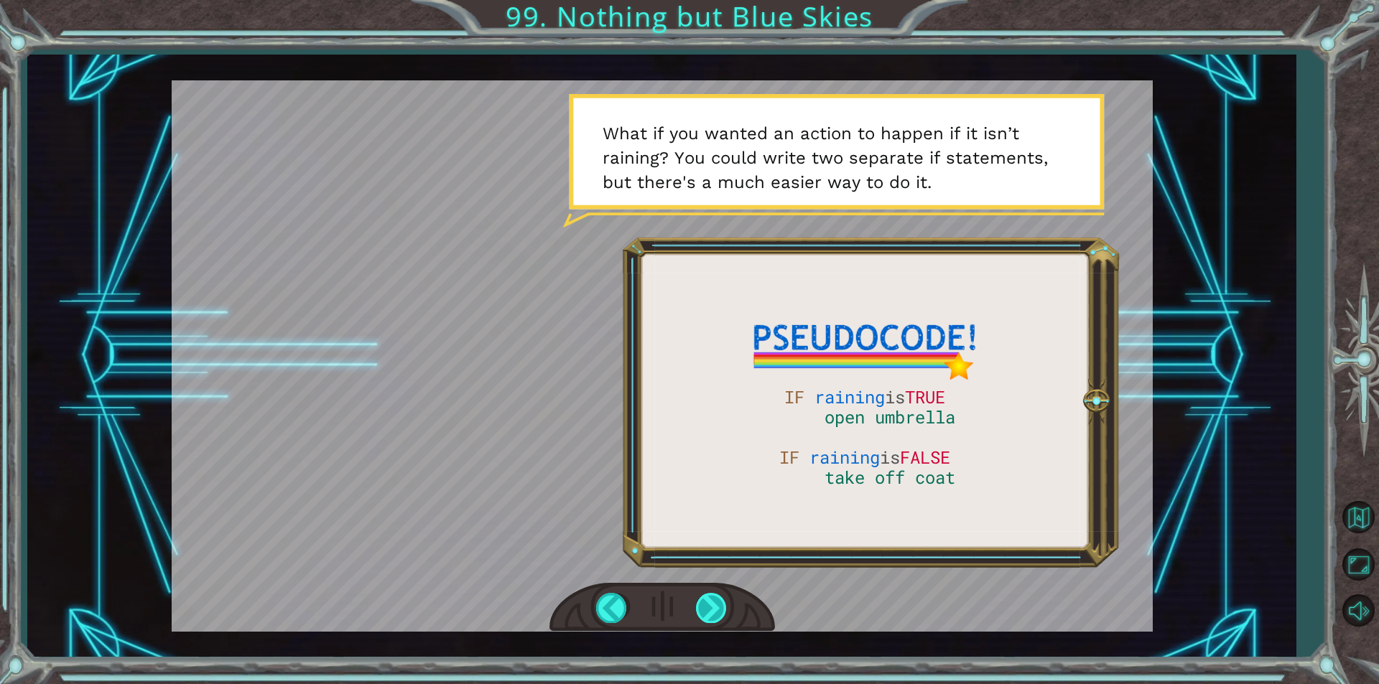
click at [721, 603] on div at bounding box center [712, 607] width 32 height 29
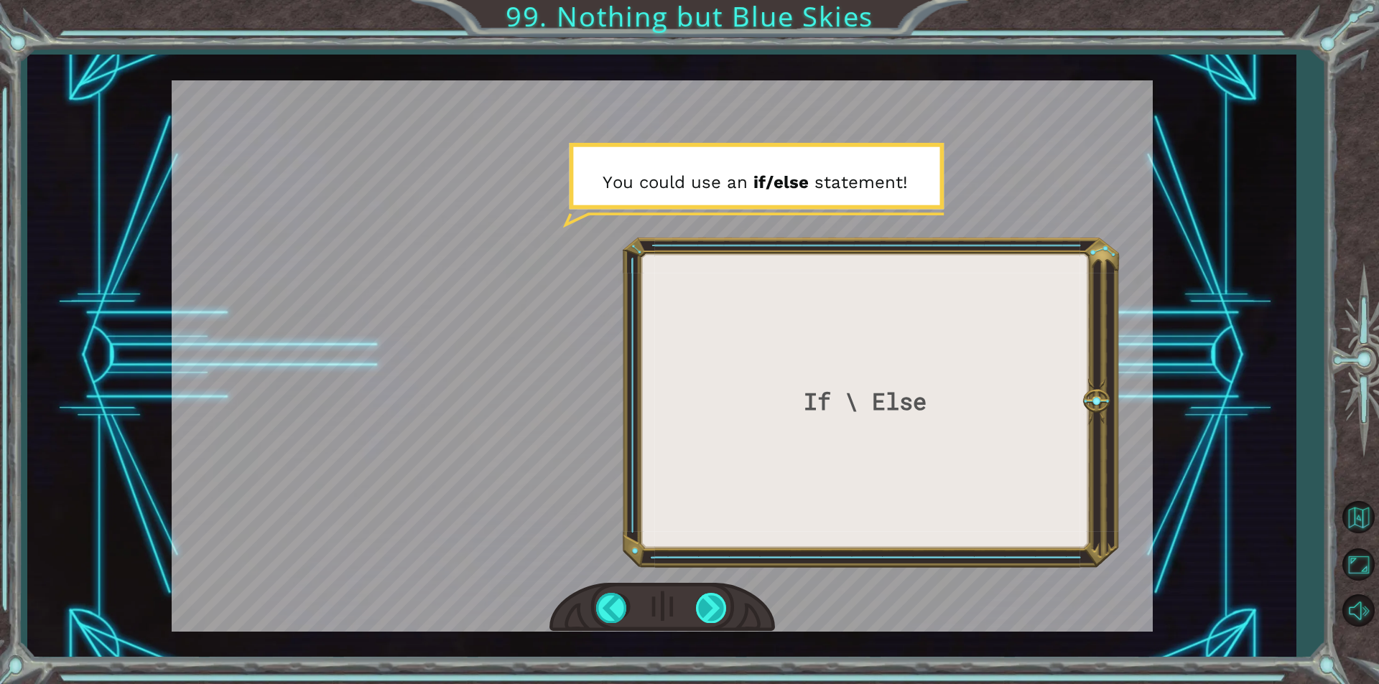
click at [721, 603] on div at bounding box center [712, 607] width 32 height 29
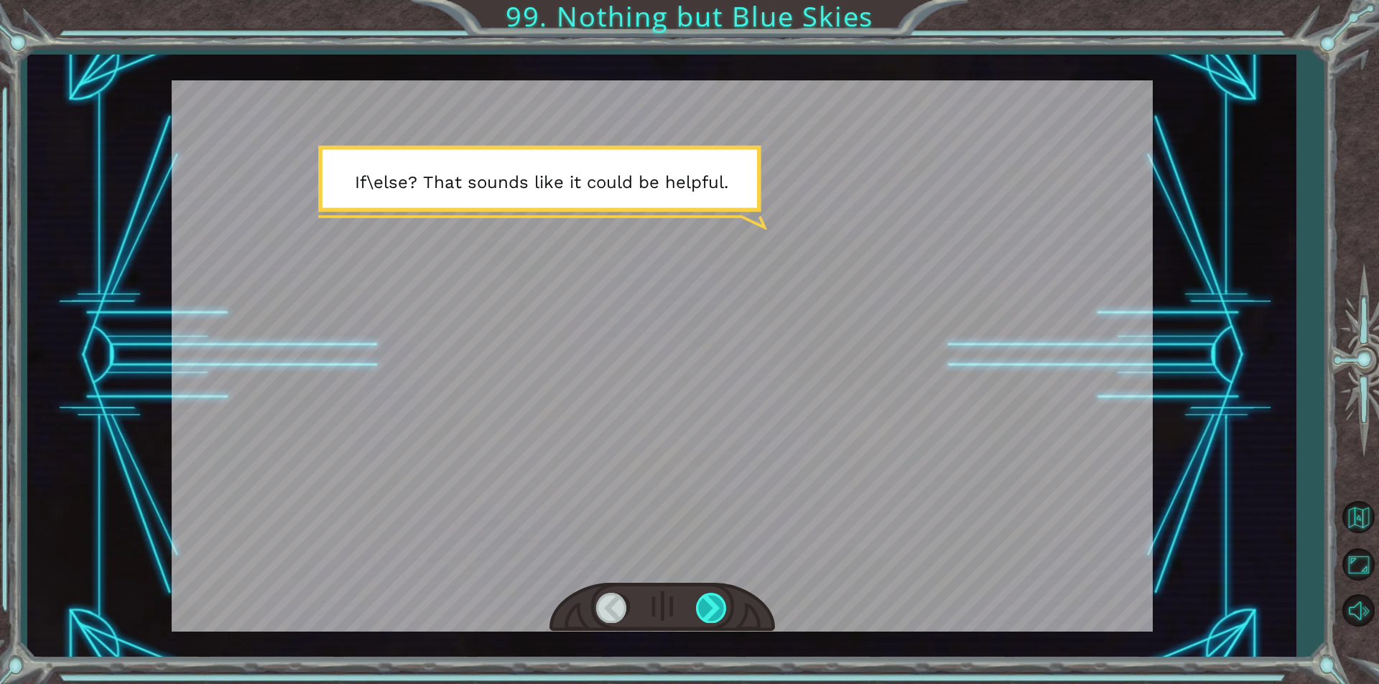
click at [721, 603] on div at bounding box center [712, 607] width 32 height 29
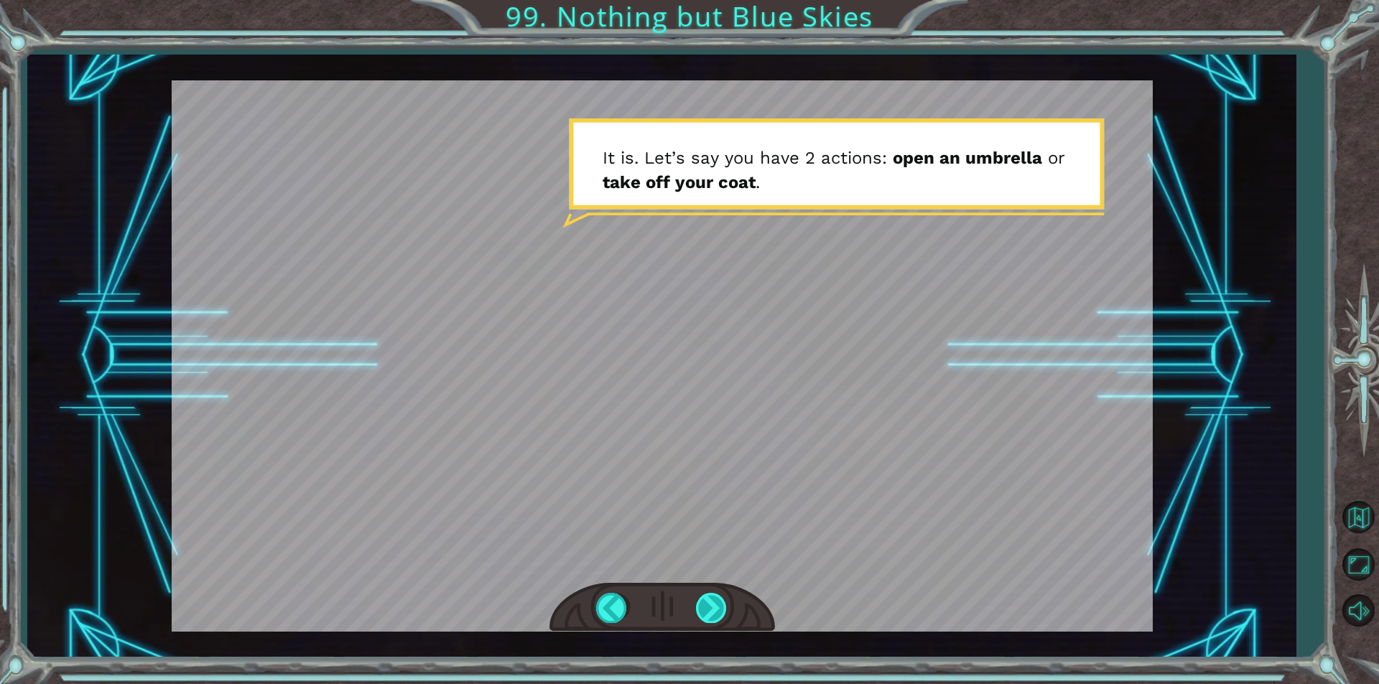
click at [721, 603] on div at bounding box center [712, 607] width 32 height 29
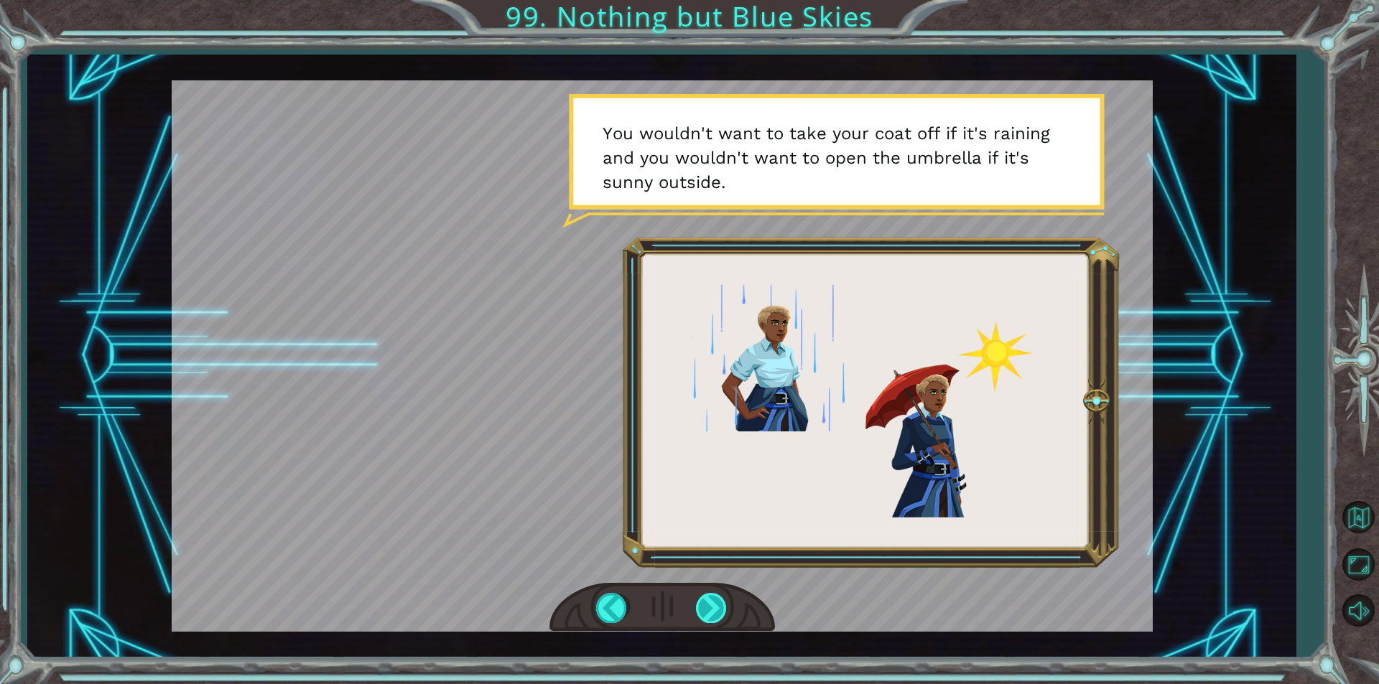
click at [721, 603] on div at bounding box center [712, 607] width 32 height 29
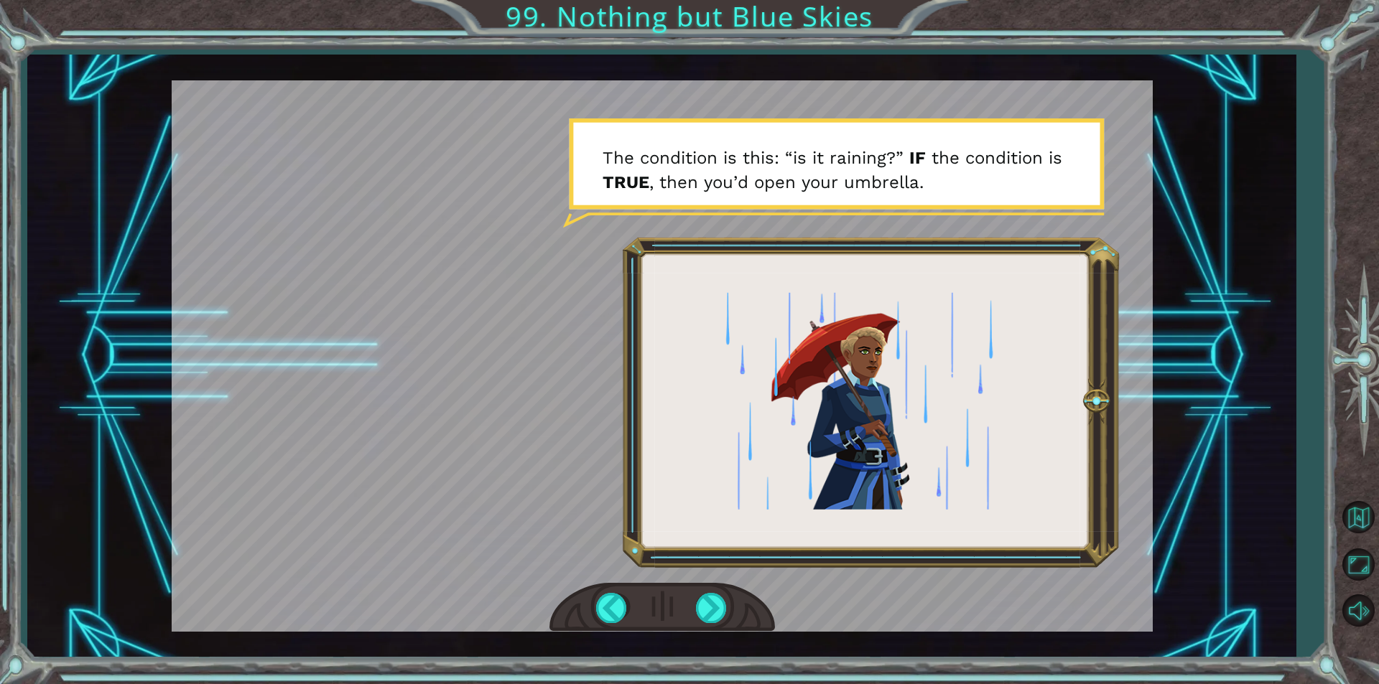
click at [729, 608] on div at bounding box center [661, 608] width 225 height 50
click at [718, 602] on div at bounding box center [712, 607] width 32 height 29
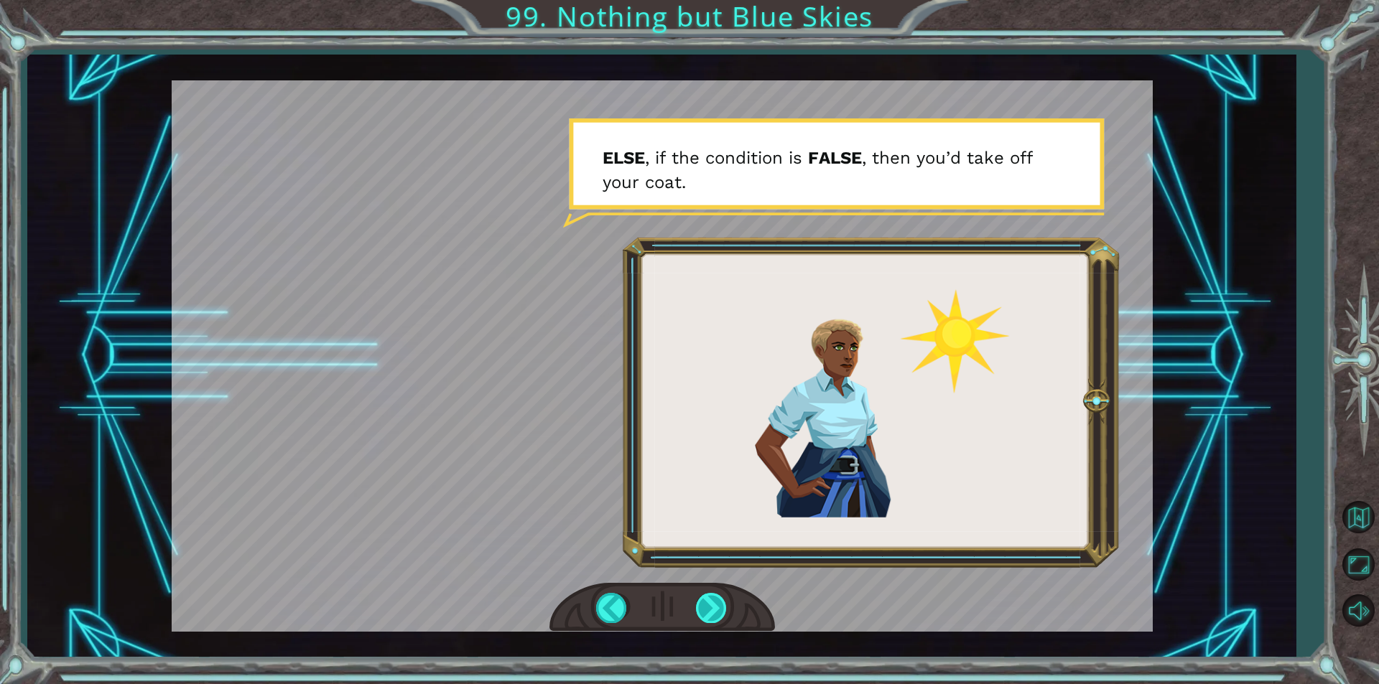
click at [718, 602] on div at bounding box center [712, 607] width 32 height 29
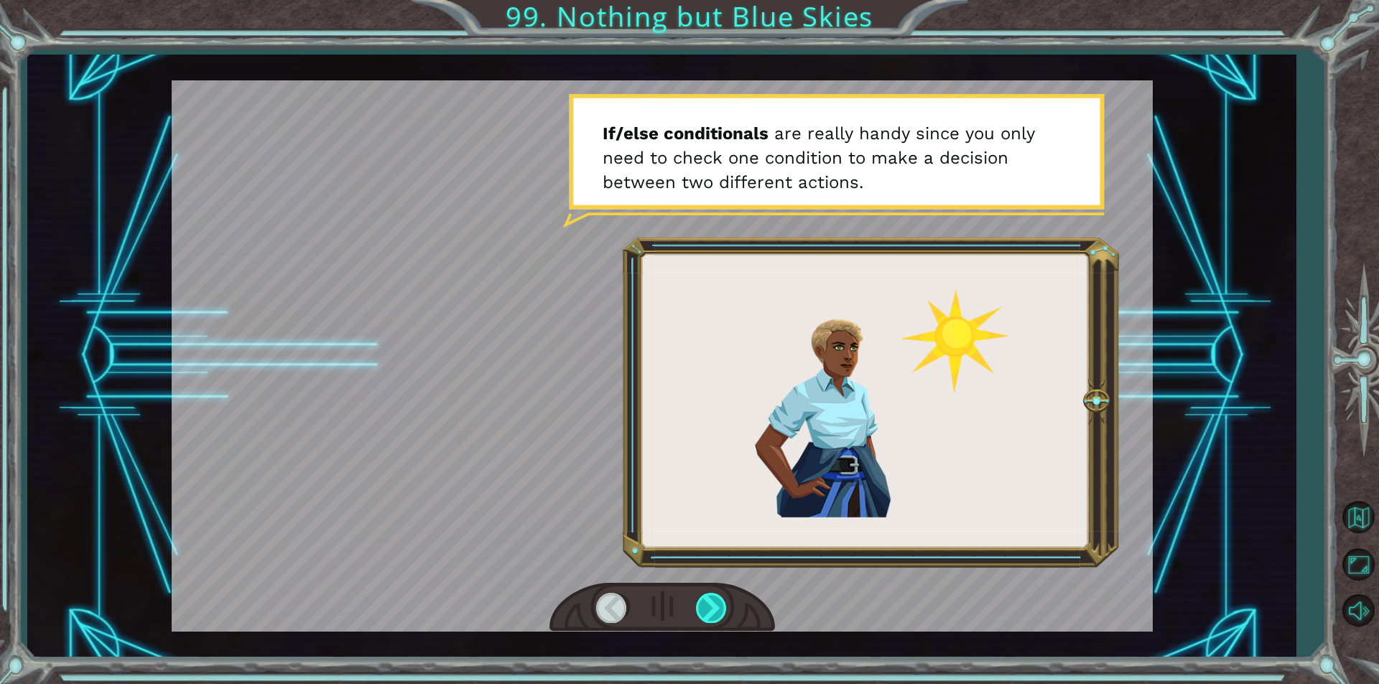
click at [718, 602] on div at bounding box center [712, 607] width 32 height 29
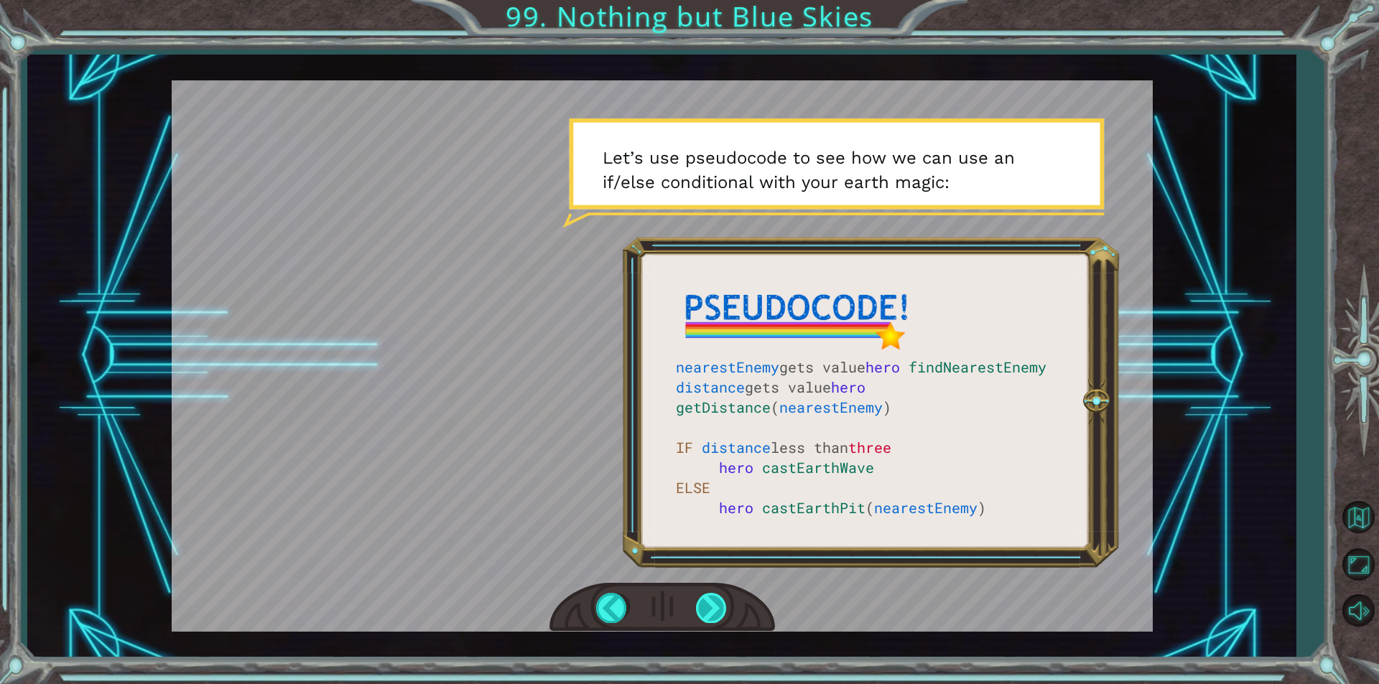
click at [707, 605] on div at bounding box center [712, 607] width 32 height 29
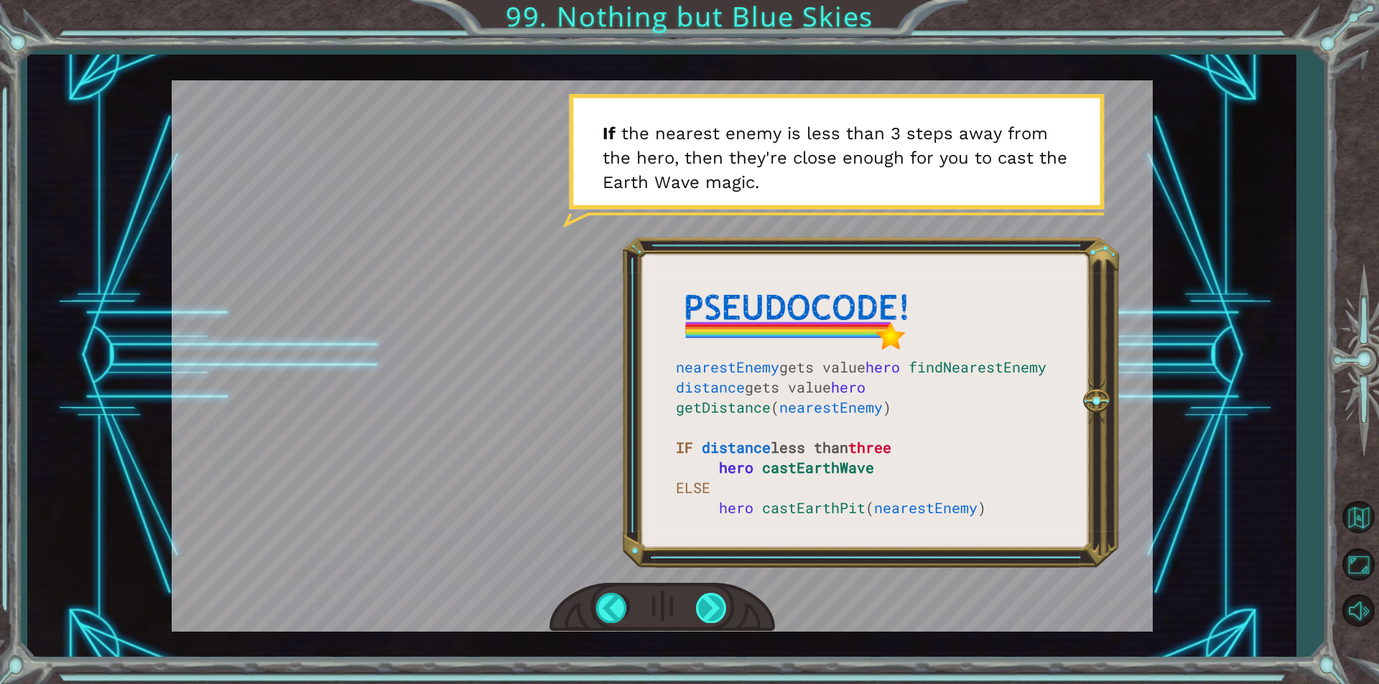
click at [704, 606] on div at bounding box center [712, 607] width 32 height 29
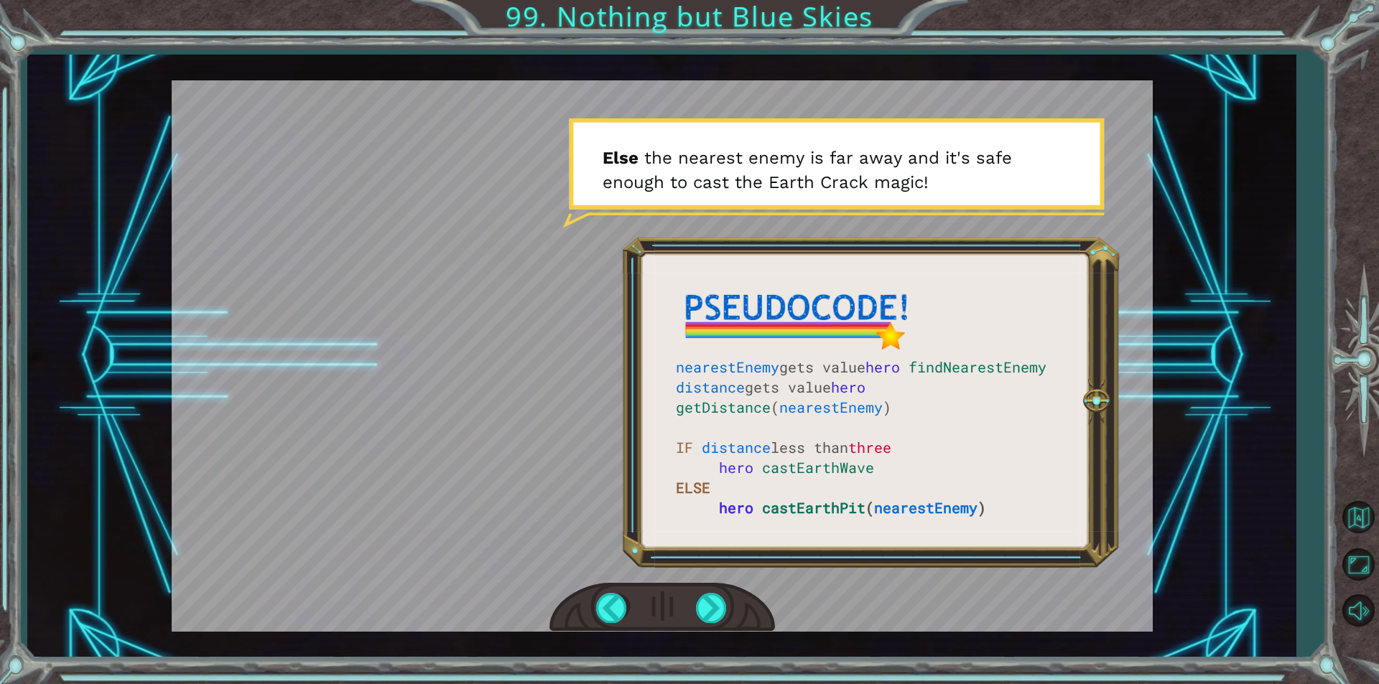
click at [704, 590] on div at bounding box center [661, 608] width 225 height 50
click at [699, 593] on div at bounding box center [712, 607] width 32 height 29
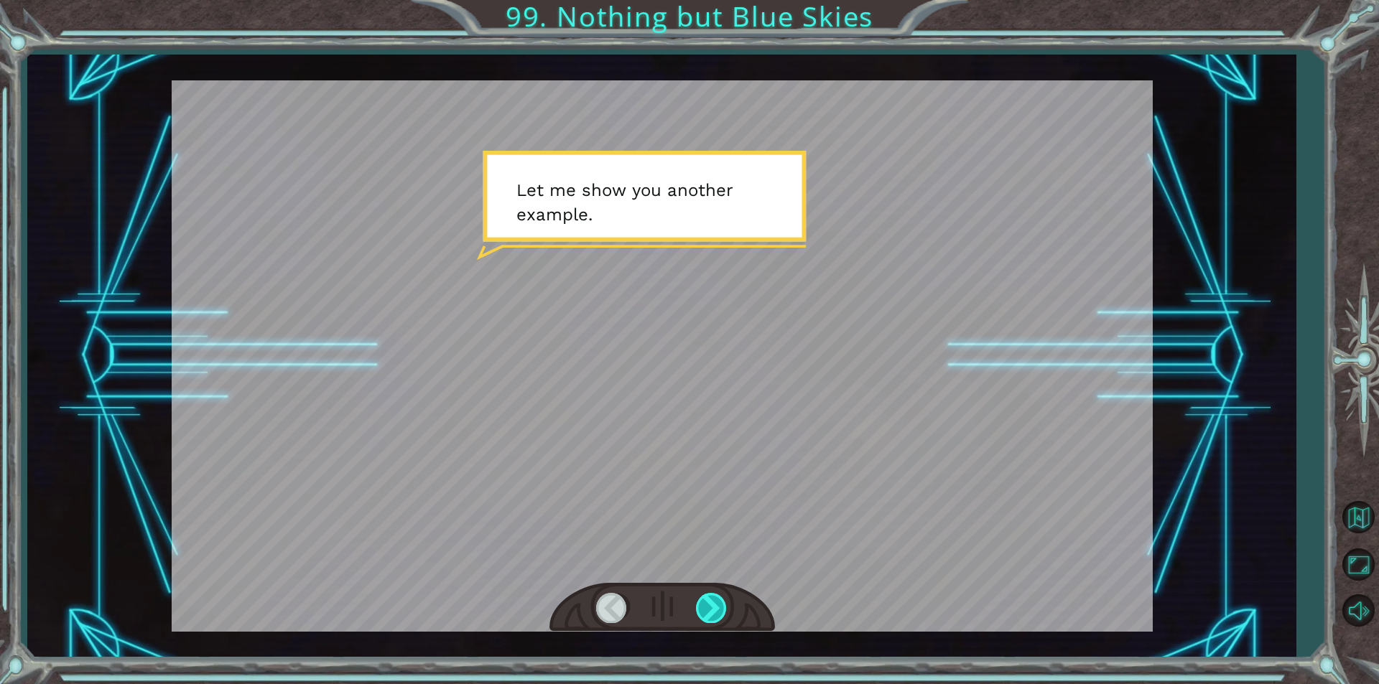
click at [712, 616] on div at bounding box center [712, 607] width 32 height 29
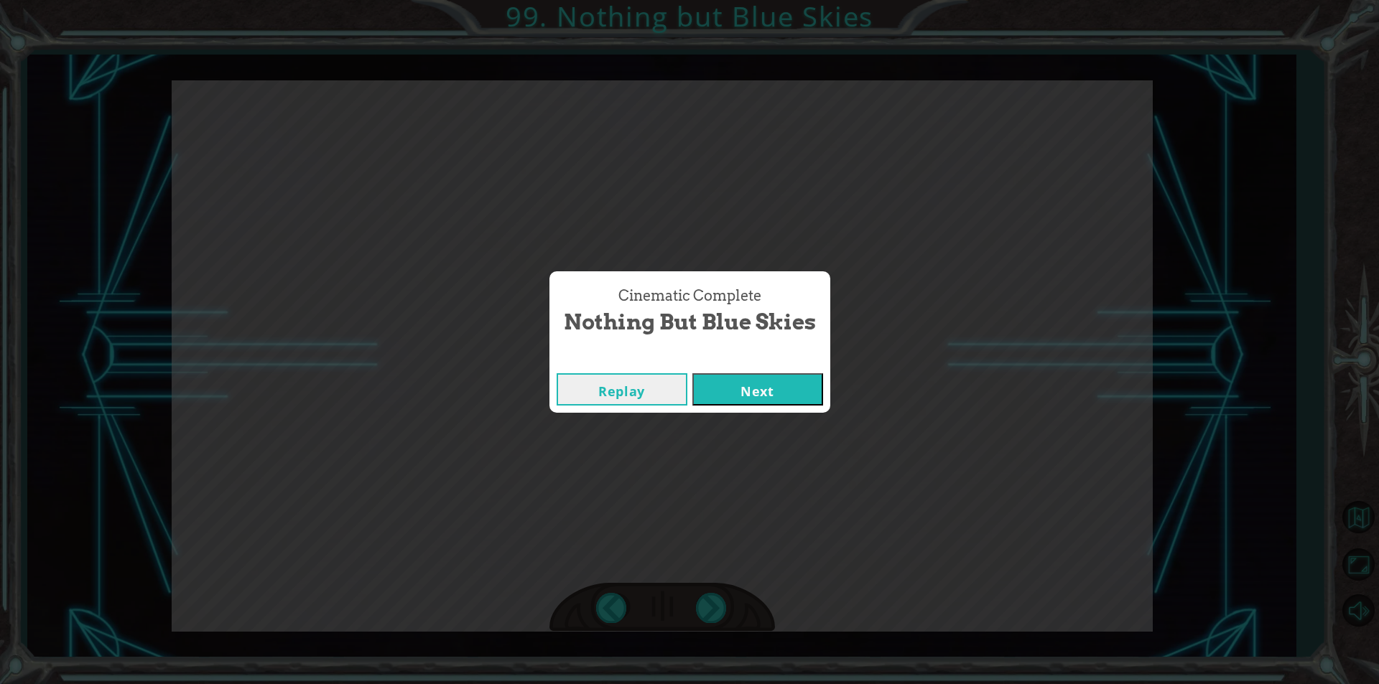
click at [759, 401] on button "Next" at bounding box center [757, 389] width 131 height 32
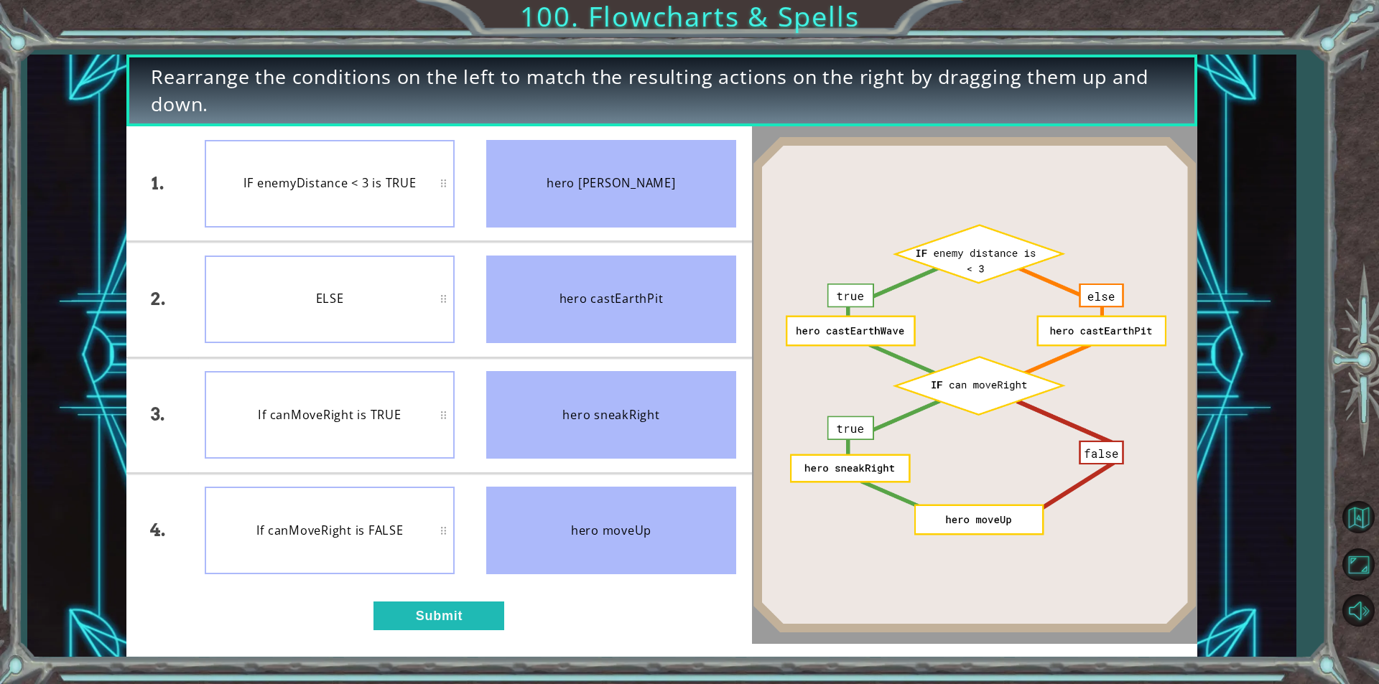
click at [1017, 488] on img at bounding box center [974, 384] width 445 height 497
drag, startPoint x: 1013, startPoint y: 518, endPoint x: 997, endPoint y: 518, distance: 16.5
click at [1012, 518] on img at bounding box center [974, 384] width 445 height 497
click at [498, 607] on button "Submit" at bounding box center [438, 616] width 131 height 29
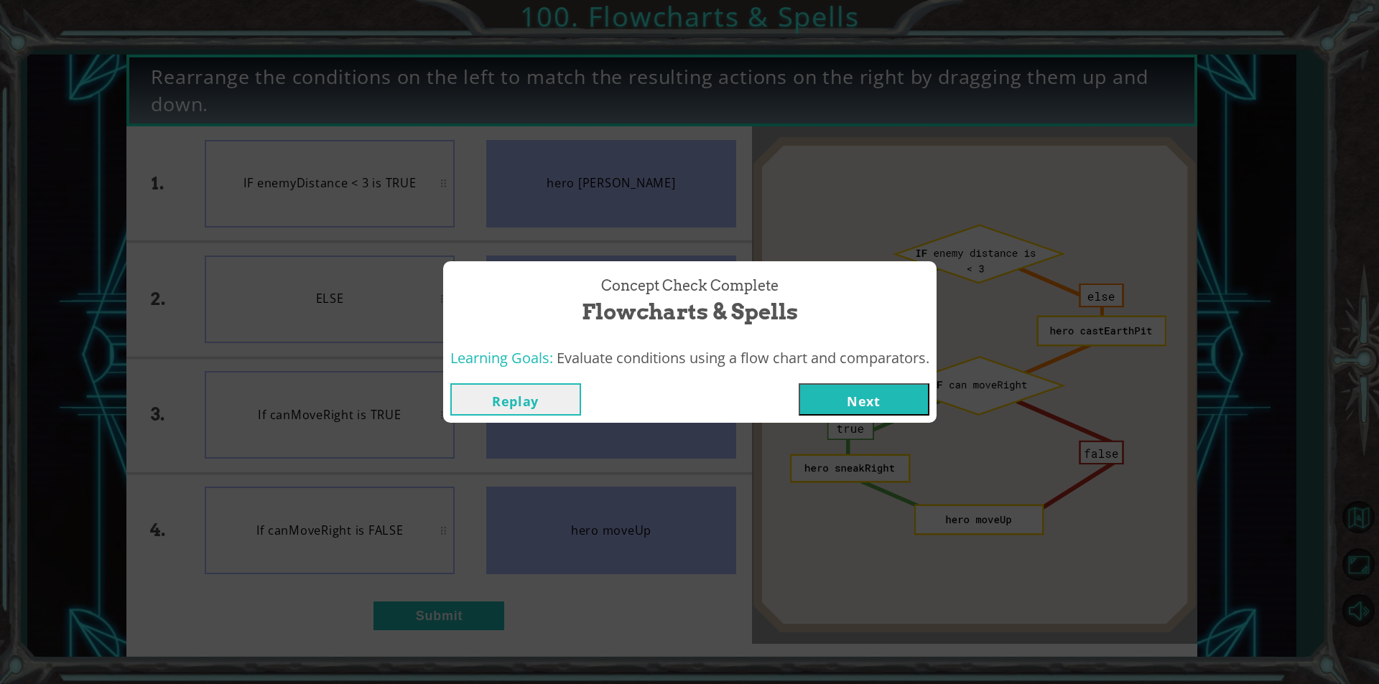
click at [874, 398] on button "Next" at bounding box center [863, 399] width 131 height 32
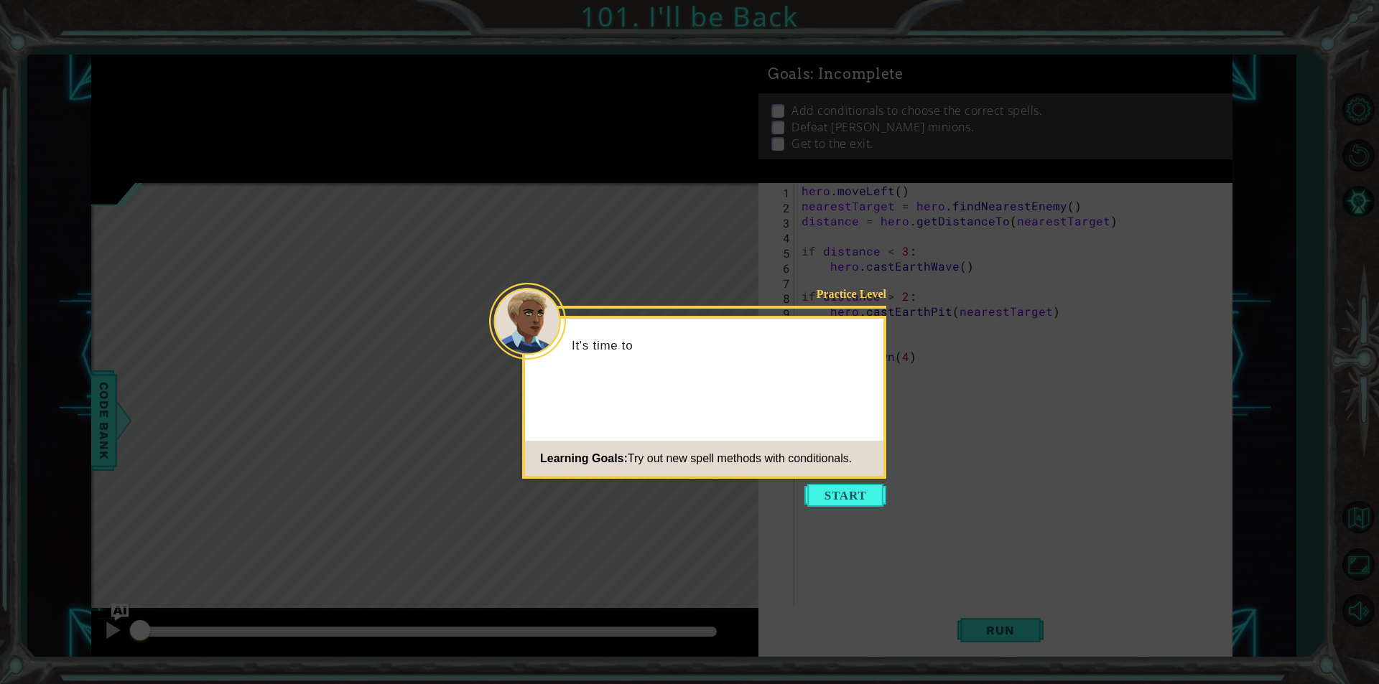
drag, startPoint x: 700, startPoint y: 500, endPoint x: 865, endPoint y: 559, distance: 175.6
click at [865, 559] on icon at bounding box center [689, 342] width 1379 height 684
click at [883, 490] on button "Start" at bounding box center [845, 495] width 82 height 23
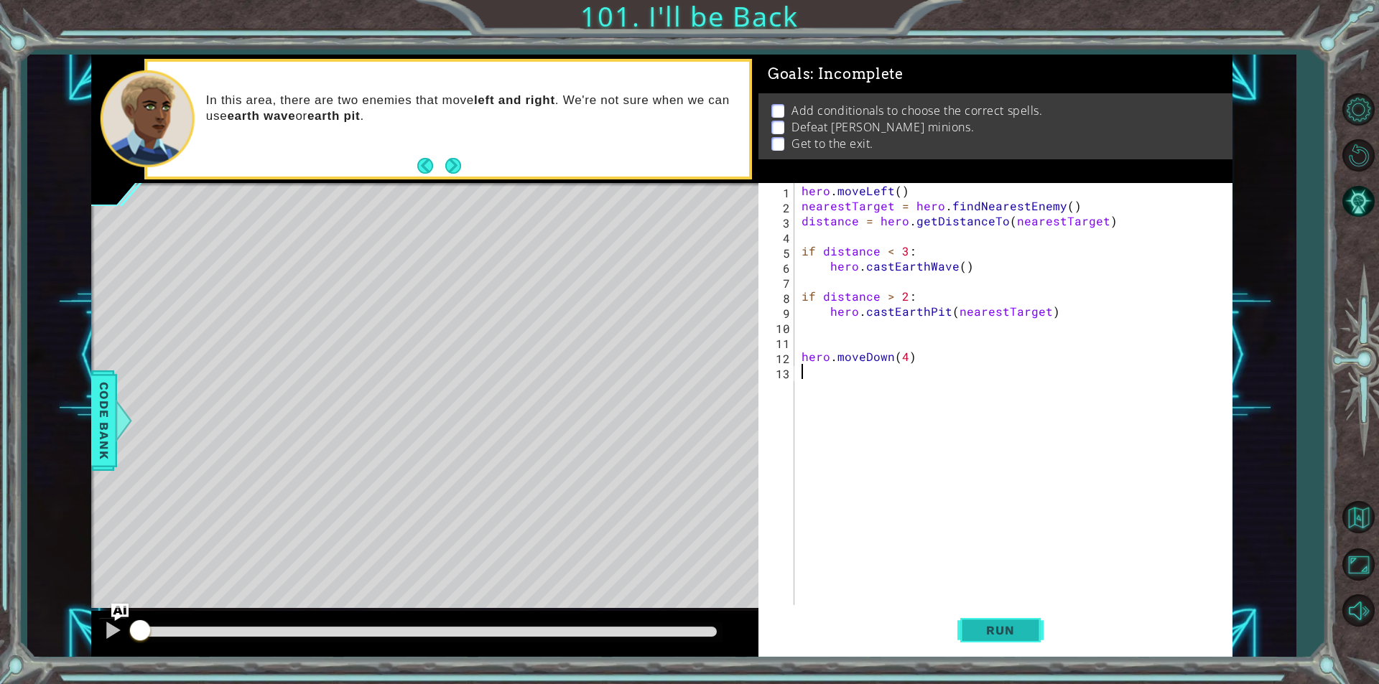
click at [1008, 631] on span "Run" at bounding box center [999, 630] width 57 height 14
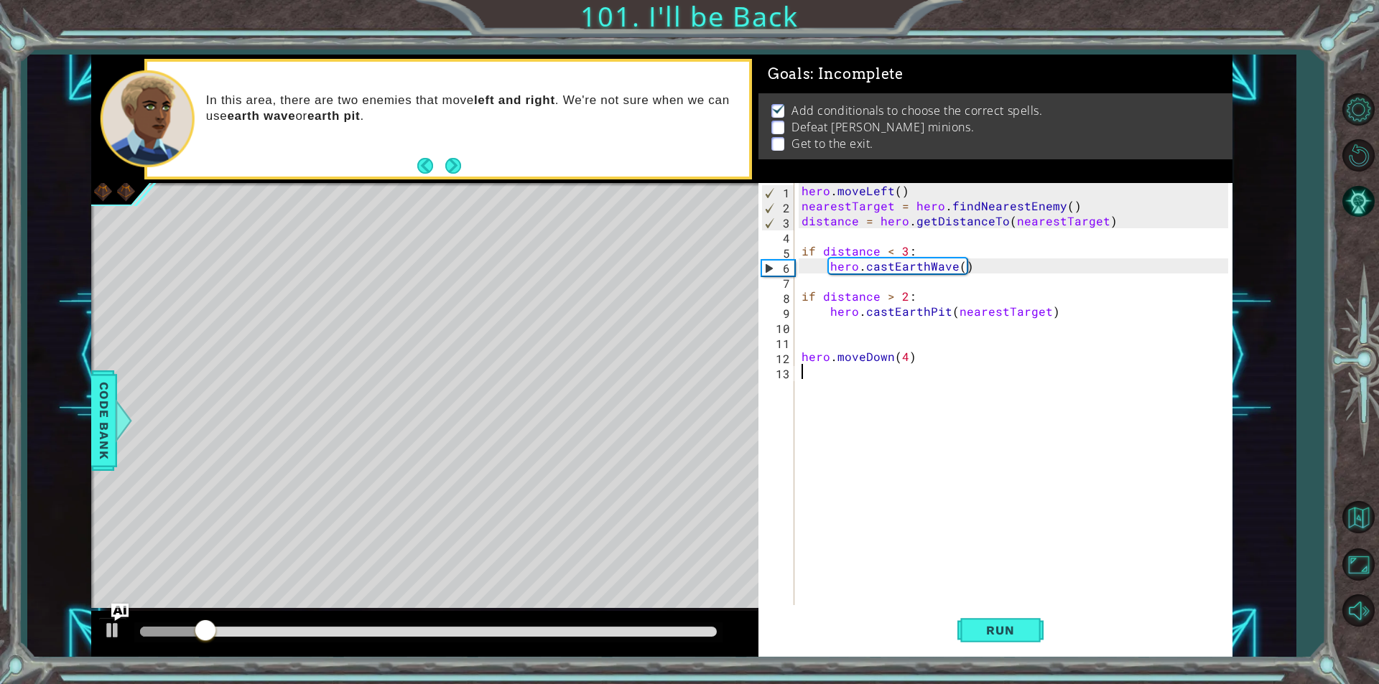
drag, startPoint x: 1008, startPoint y: 627, endPoint x: 1020, endPoint y: 576, distance: 52.3
drag, startPoint x: 1020, startPoint y: 576, endPoint x: 941, endPoint y: 533, distance: 90.0
click at [941, 533] on div "hero . moveLeft ( ) nearestTarget = hero . findNearestEnemy ( ) distance = hero…" at bounding box center [1016, 409] width 437 height 452
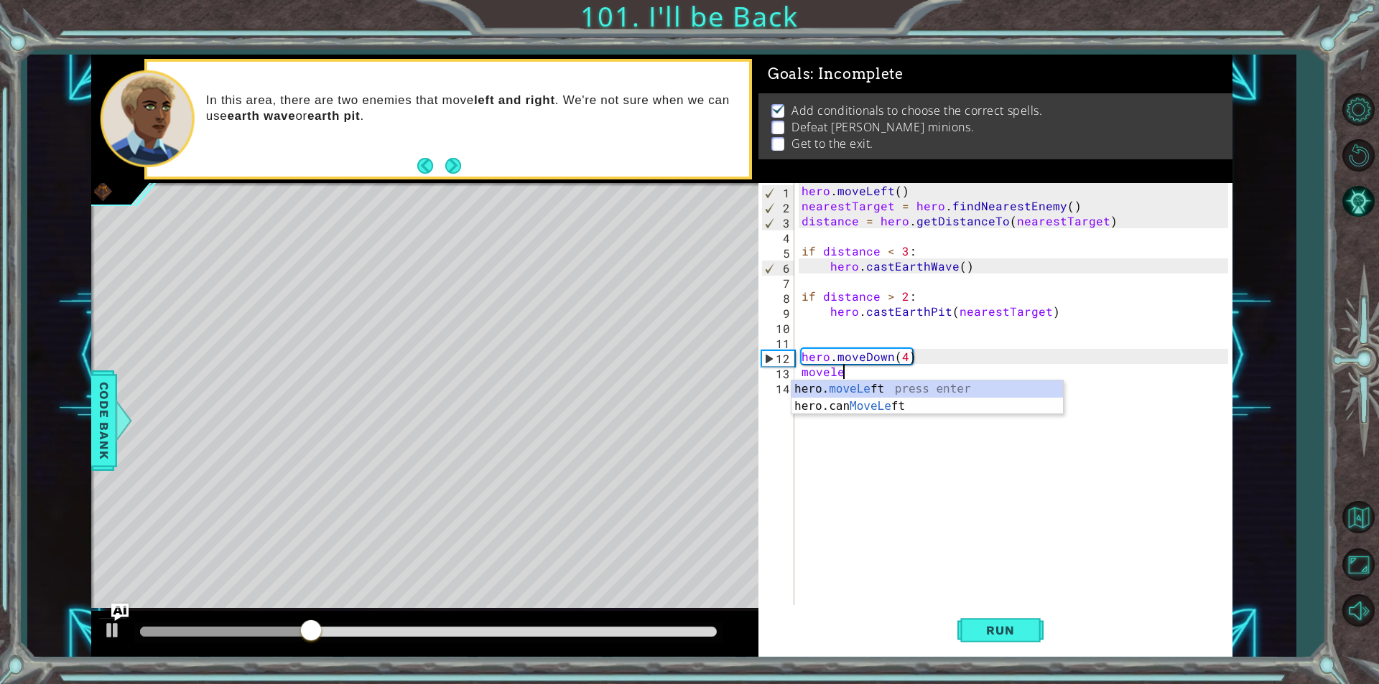
scroll to position [0, 2]
type textarea "hero.moveLeft(1)"
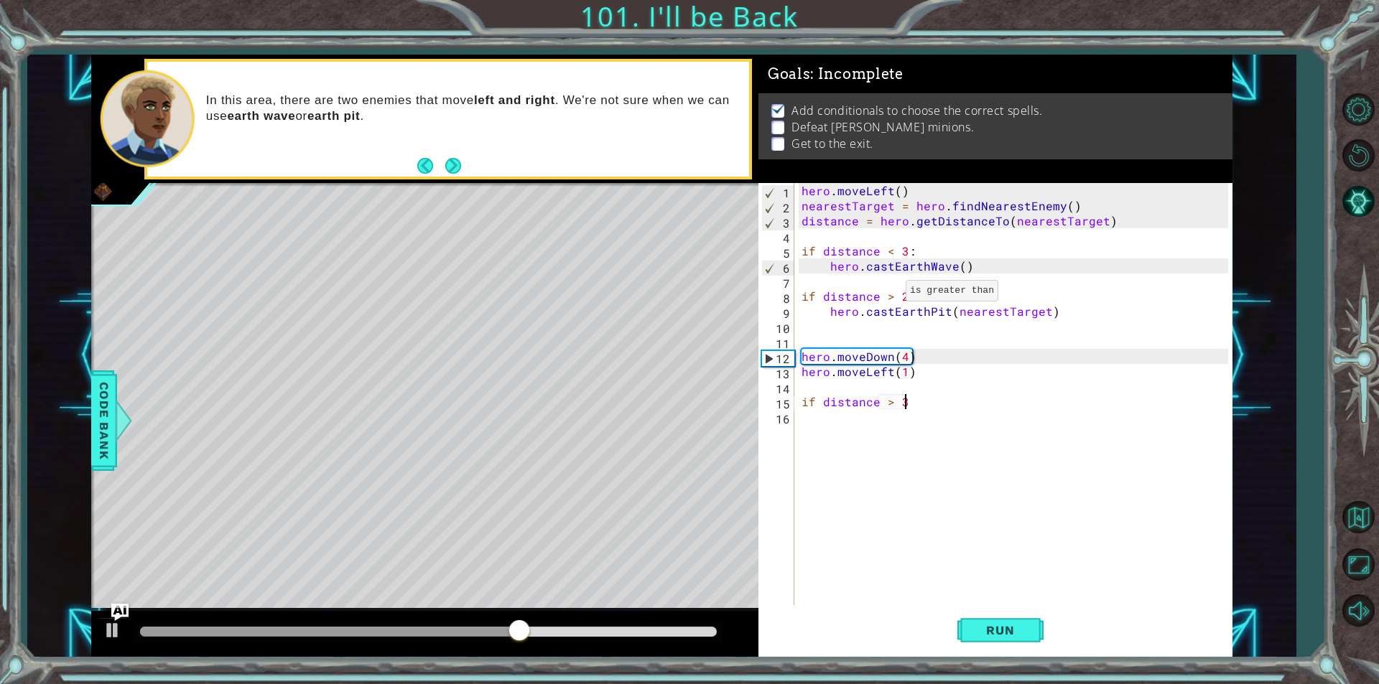
scroll to position [0, 6]
type textarea "if distance > 2"
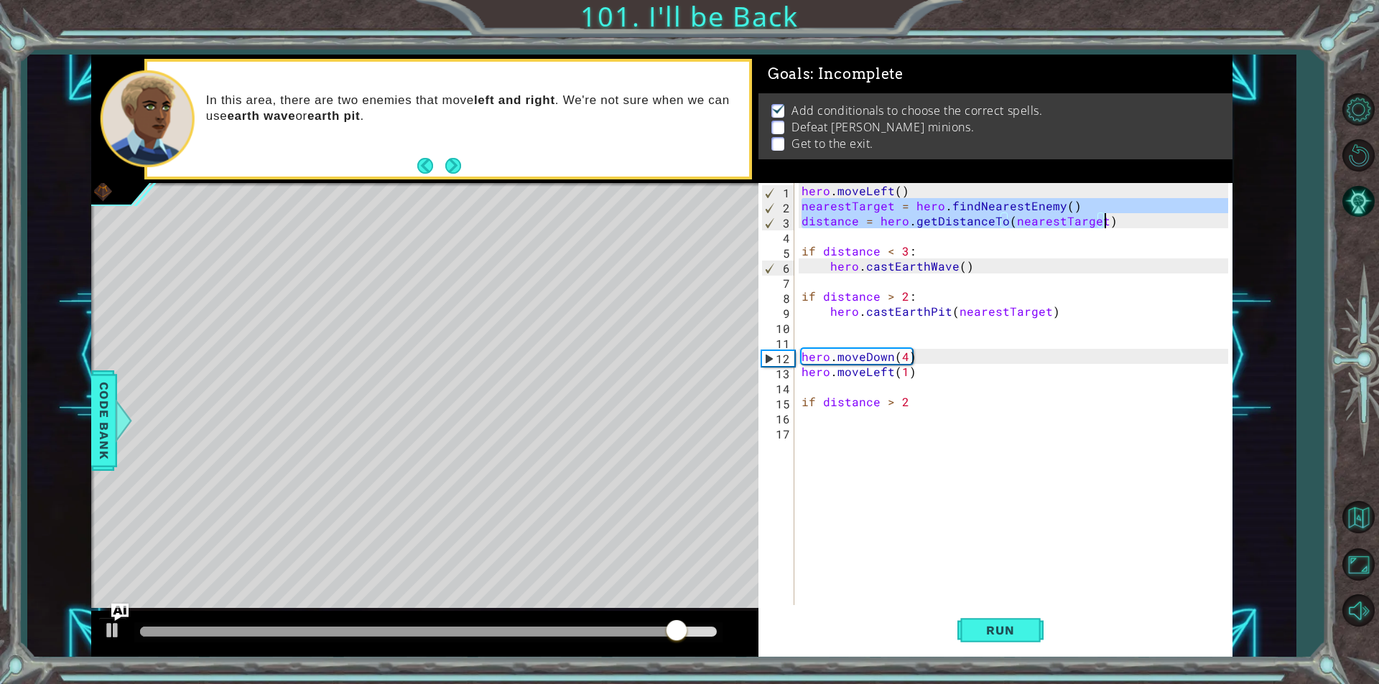
drag, startPoint x: 800, startPoint y: 207, endPoint x: 1155, endPoint y: 225, distance: 355.9
click at [1155, 225] on div "hero . moveLeft ( ) nearestTarget = hero . findNearestEnemy ( ) distance = hero…" at bounding box center [1016, 409] width 437 height 452
type textarea "nearestTarget = hero.findNearestEnemy() distance = hero.getDistanceTo(nearestTa…"
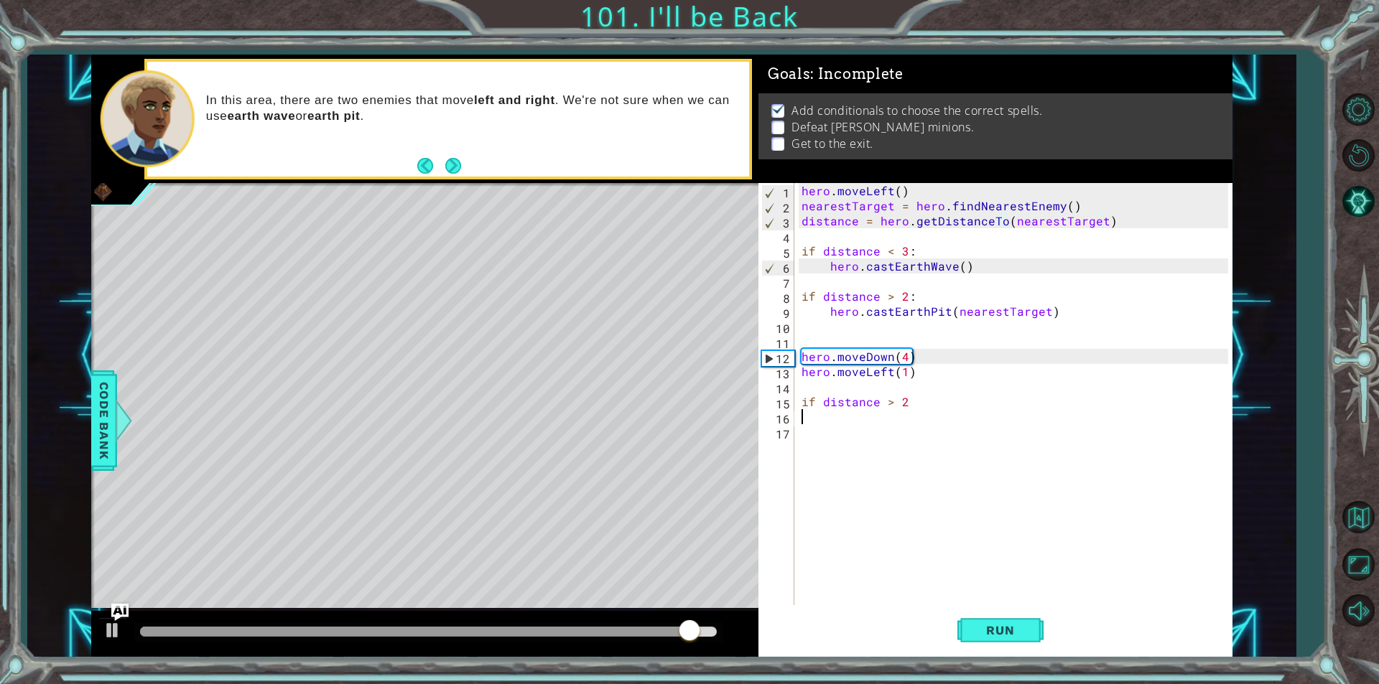
click at [895, 421] on div "hero . moveLeft ( ) nearestTarget = hero . findNearestEnemy ( ) distance = hero…" at bounding box center [1016, 409] width 437 height 452
paste textarea "distance = hero.getDistanceTo(nearestTarget)"
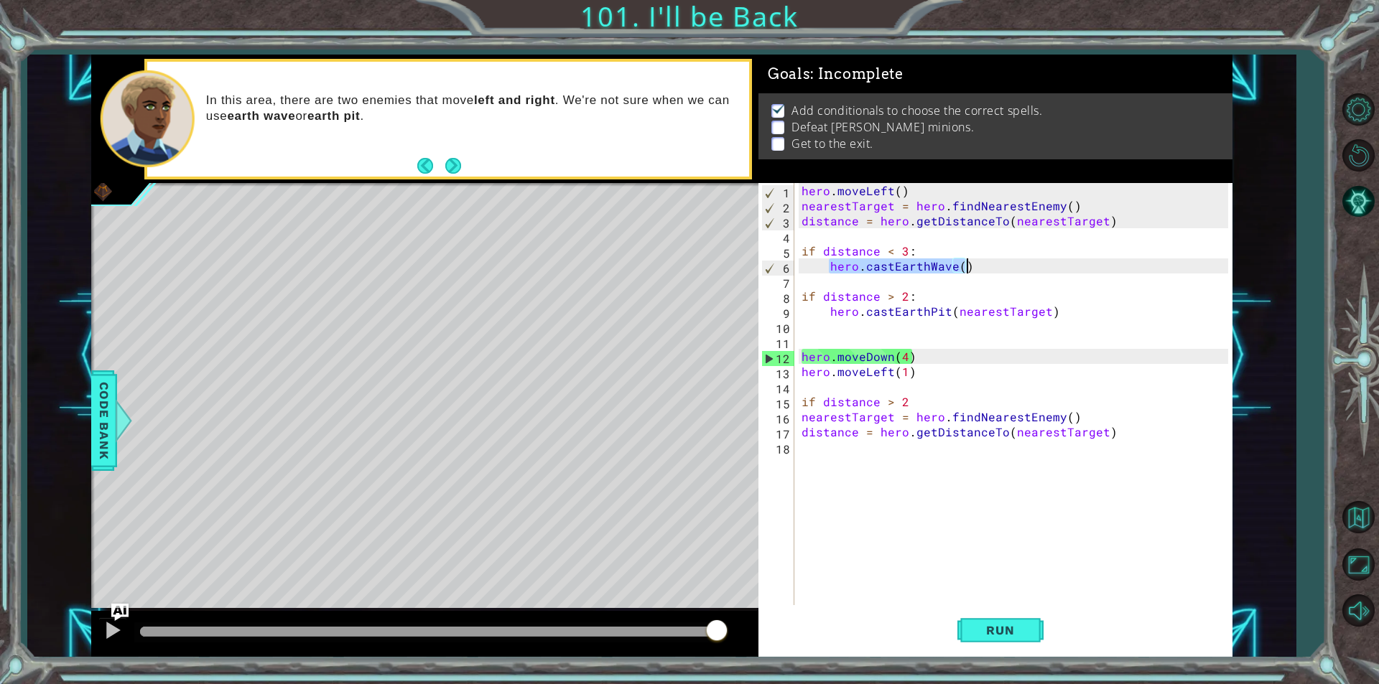
drag, startPoint x: 827, startPoint y: 267, endPoint x: 996, endPoint y: 269, distance: 168.7
click at [996, 269] on div "hero . moveLeft ( ) nearestTarget = hero . findNearestEnemy ( ) distance = hero…" at bounding box center [1016, 409] width 437 height 452
type textarea "hero.castEarthWave()"
click at [900, 455] on div "hero . moveLeft ( ) nearestTarget = hero . findNearestEnemy ( ) distance = hero…" at bounding box center [1016, 409] width 437 height 452
paste textarea "hero.castEarthWave()"
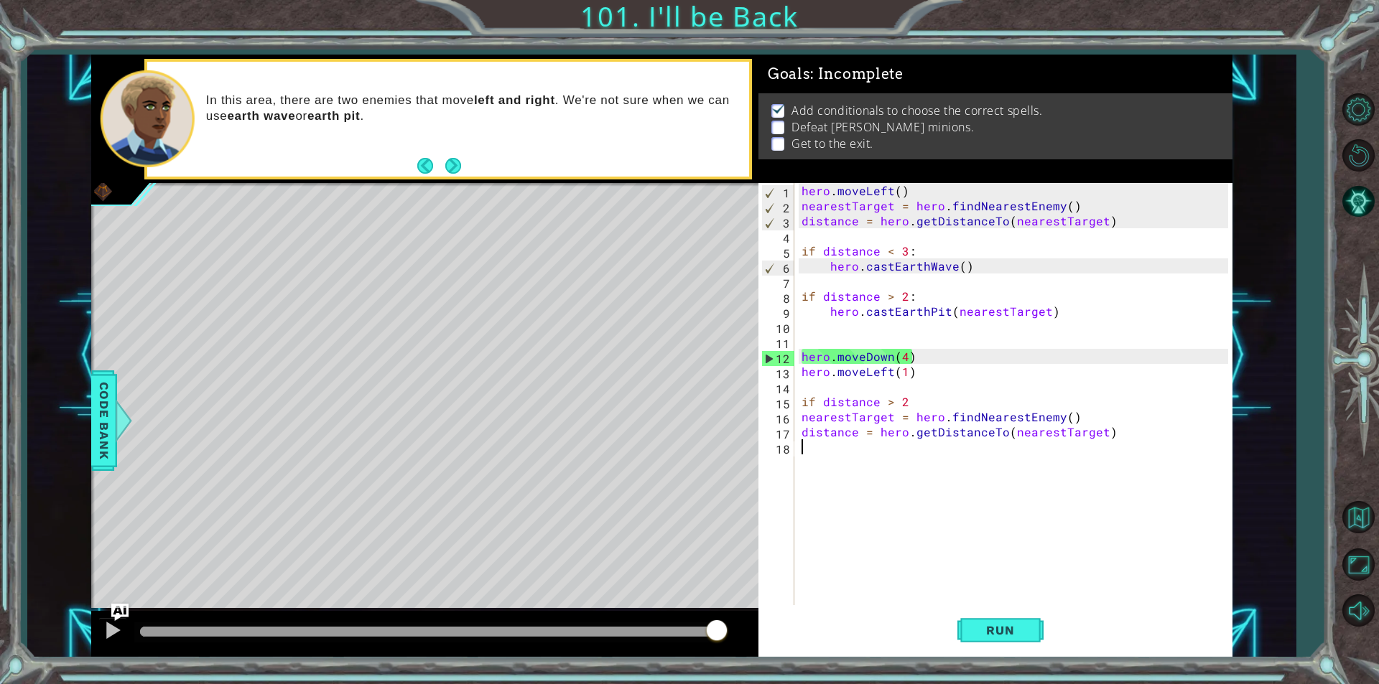
type textarea "hero.castEarthWave()"
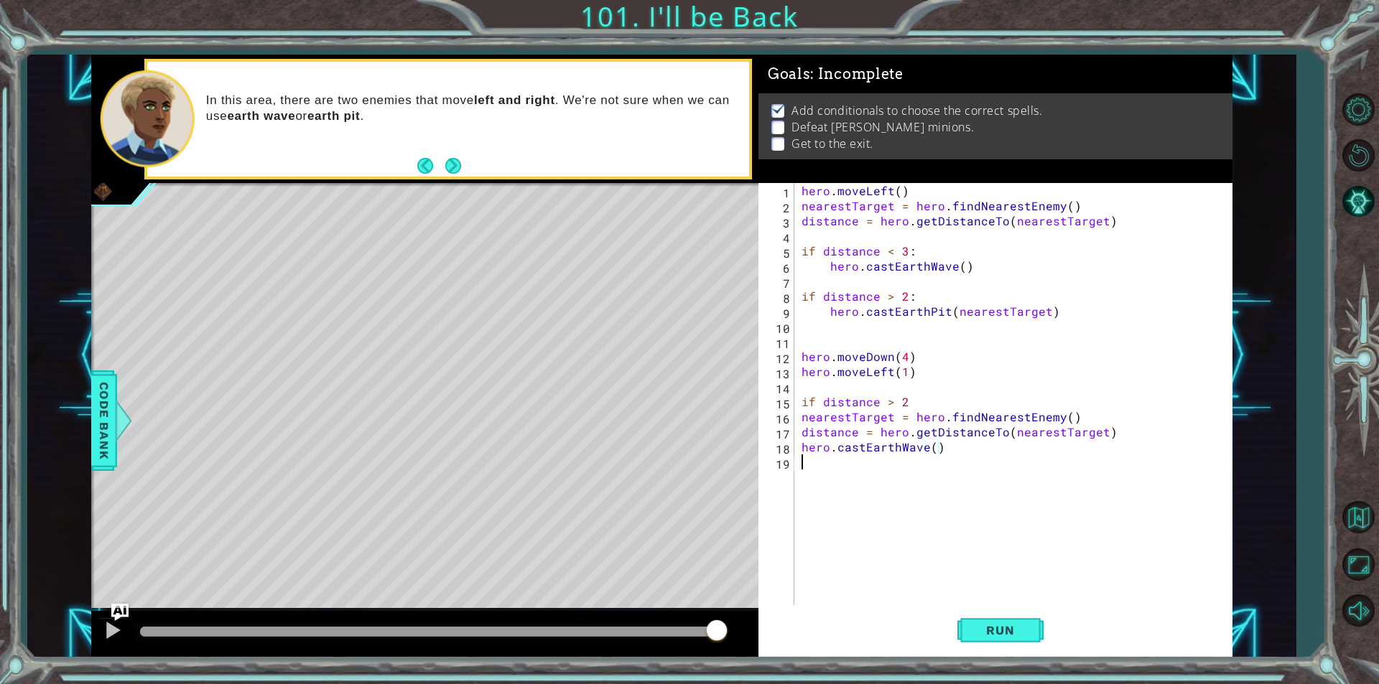
click at [850, 492] on div "hero . moveLeft ( ) nearestTarget = hero . findNearestEnemy ( ) distance = hero…" at bounding box center [1016, 409] width 437 height 452
type textarea "e"
type textarea "else"
type textarea "f"
type textarea "i"
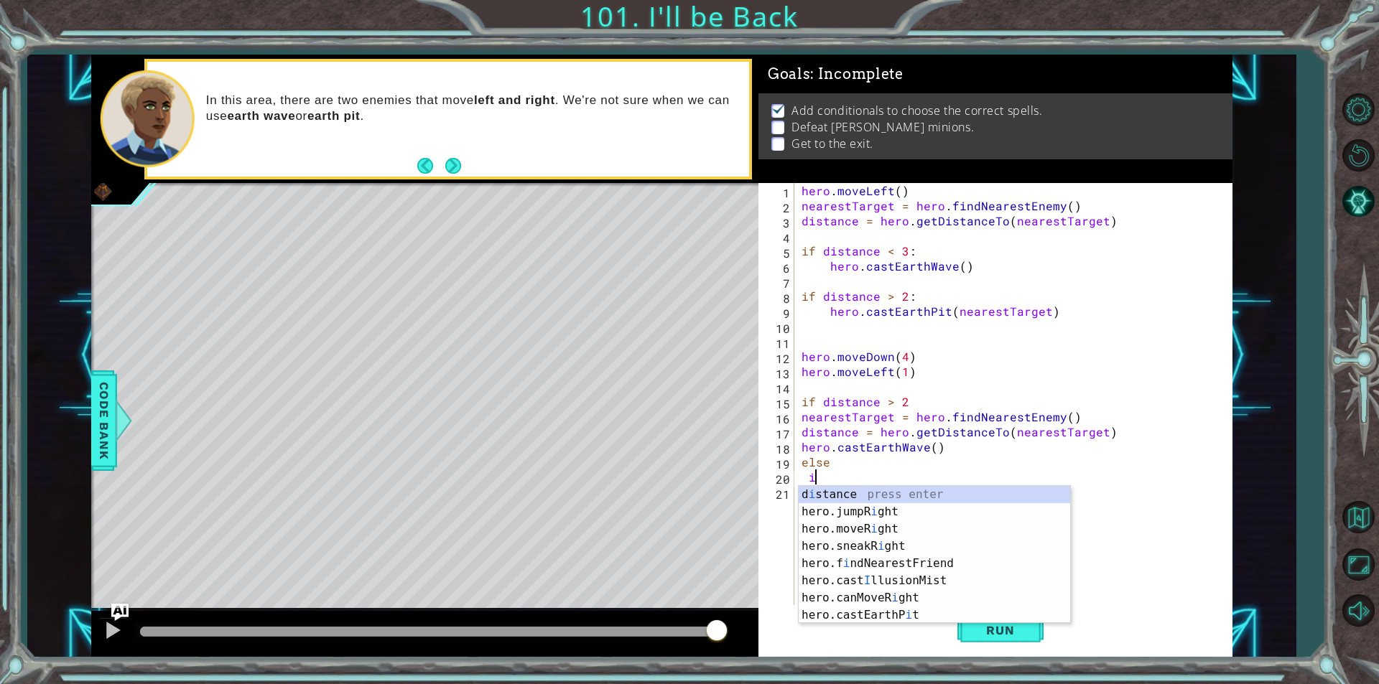
type textarea "i"
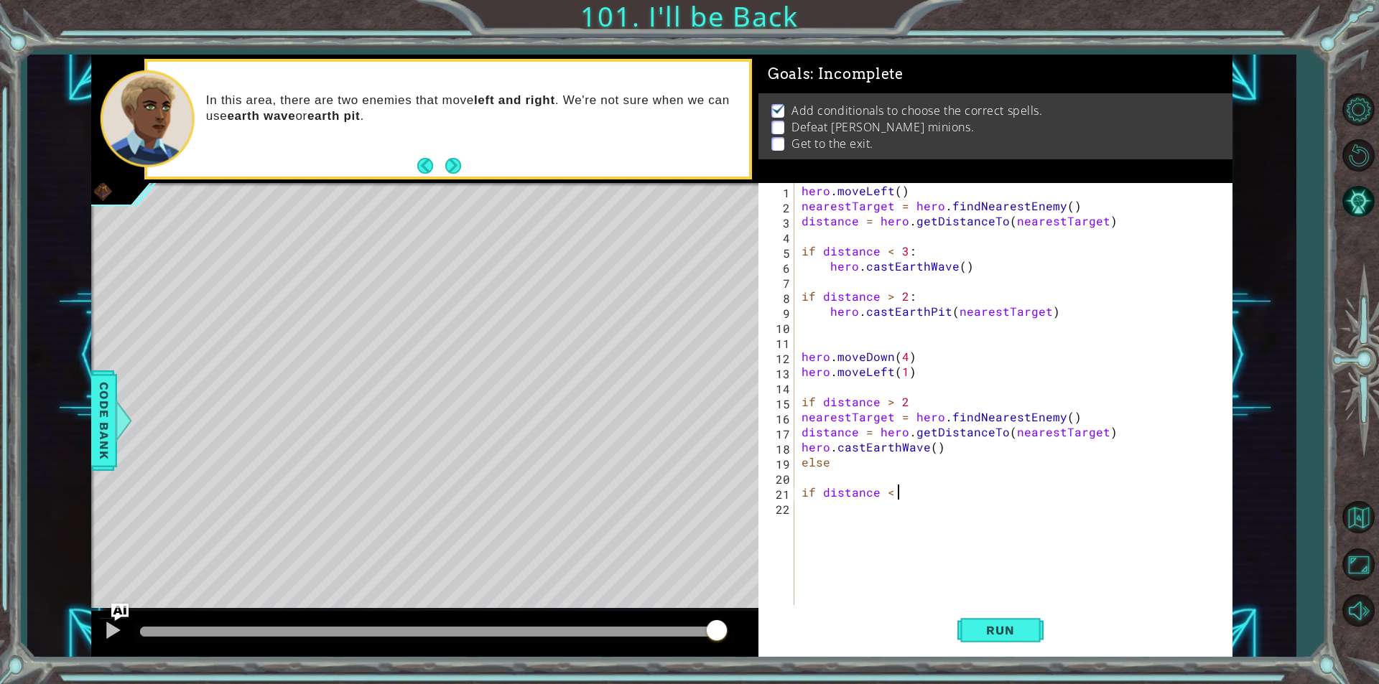
scroll to position [0, 6]
click at [934, 404] on div "hero . moveLeft ( ) nearestTarget = hero . findNearestEnemy ( ) distance = hero…" at bounding box center [1016, 409] width 437 height 452
click at [926, 492] on div "hero . moveLeft ( ) nearestTarget = hero . findNearestEnemy ( ) distance = hero…" at bounding box center [1016, 409] width 437 height 452
type textarea "if distance < 2:"
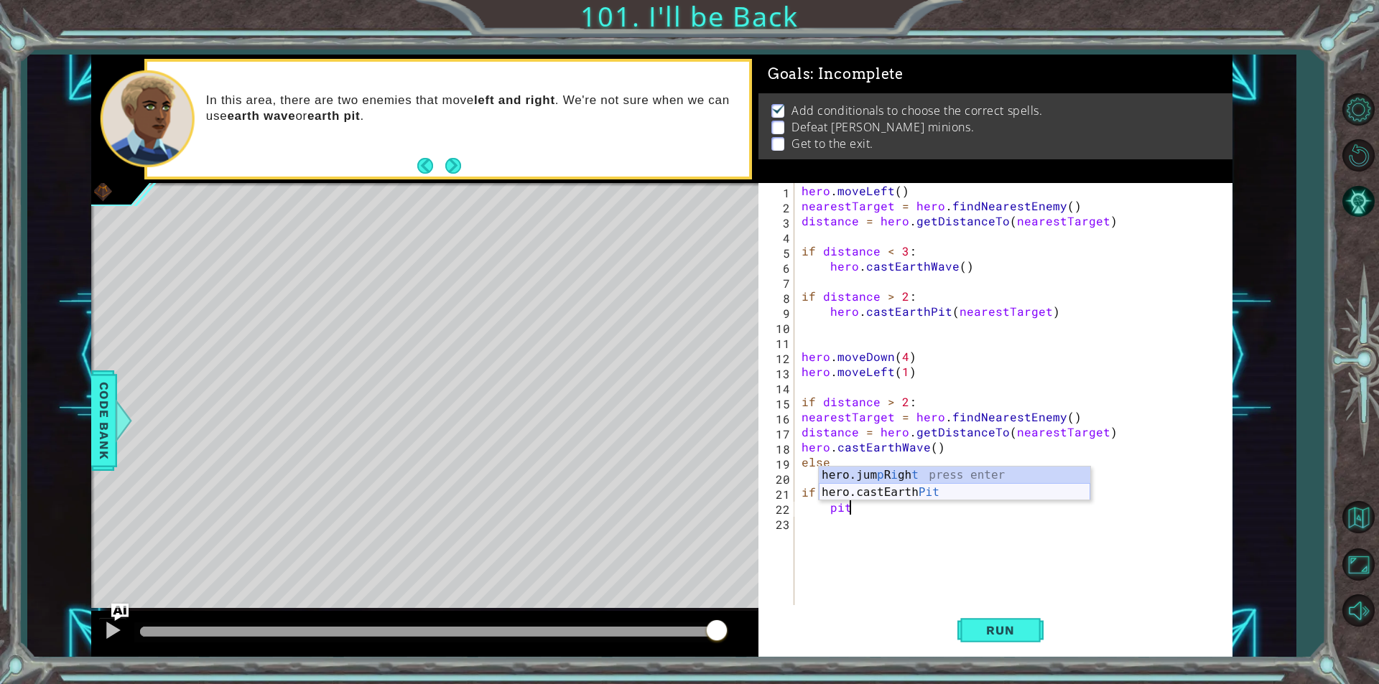
click at [904, 499] on div "hero.jum p R i gh t press enter hero.castEarth Pit press enter" at bounding box center [953, 501] width 271 height 69
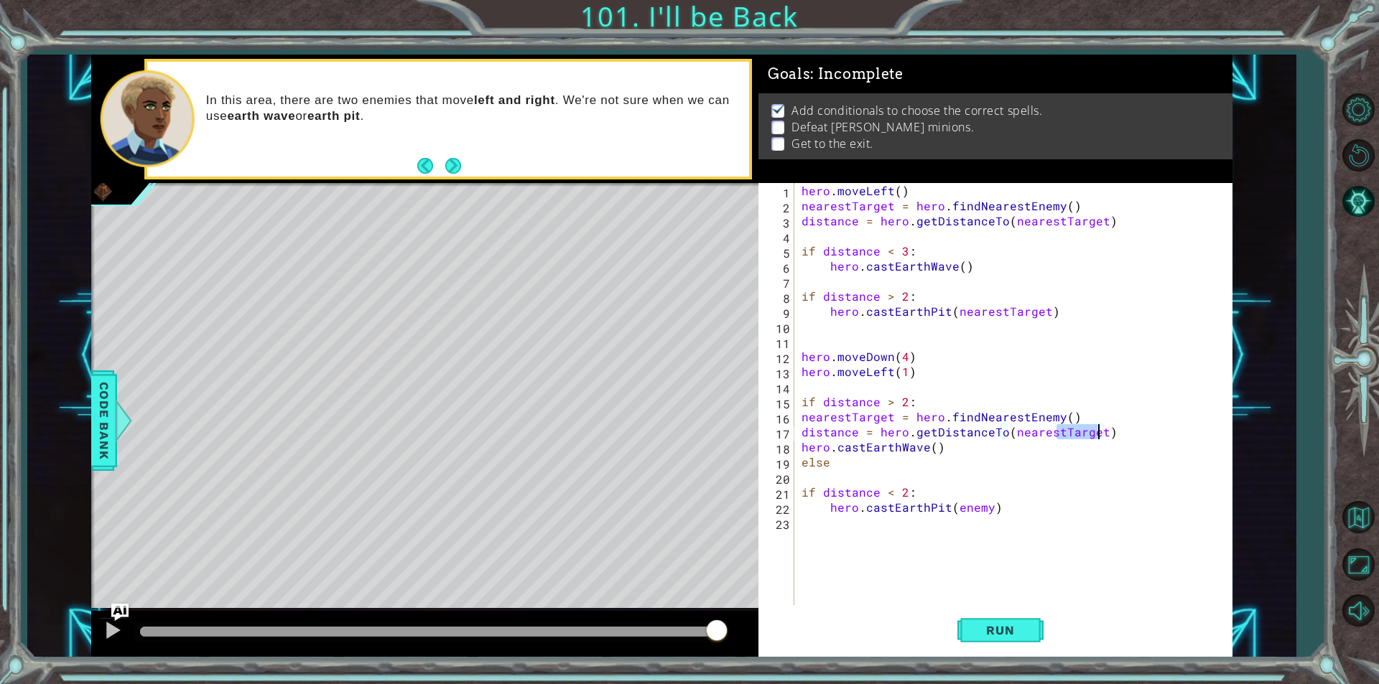
drag, startPoint x: 1056, startPoint y: 433, endPoint x: 1095, endPoint y: 434, distance: 38.8
click at [1095, 434] on div "hero . moveLeft ( ) nearestTarget = hero . findNearestEnemy ( ) distance = hero…" at bounding box center [1016, 409] width 437 height 452
click at [997, 620] on button "Run" at bounding box center [1000, 630] width 86 height 47
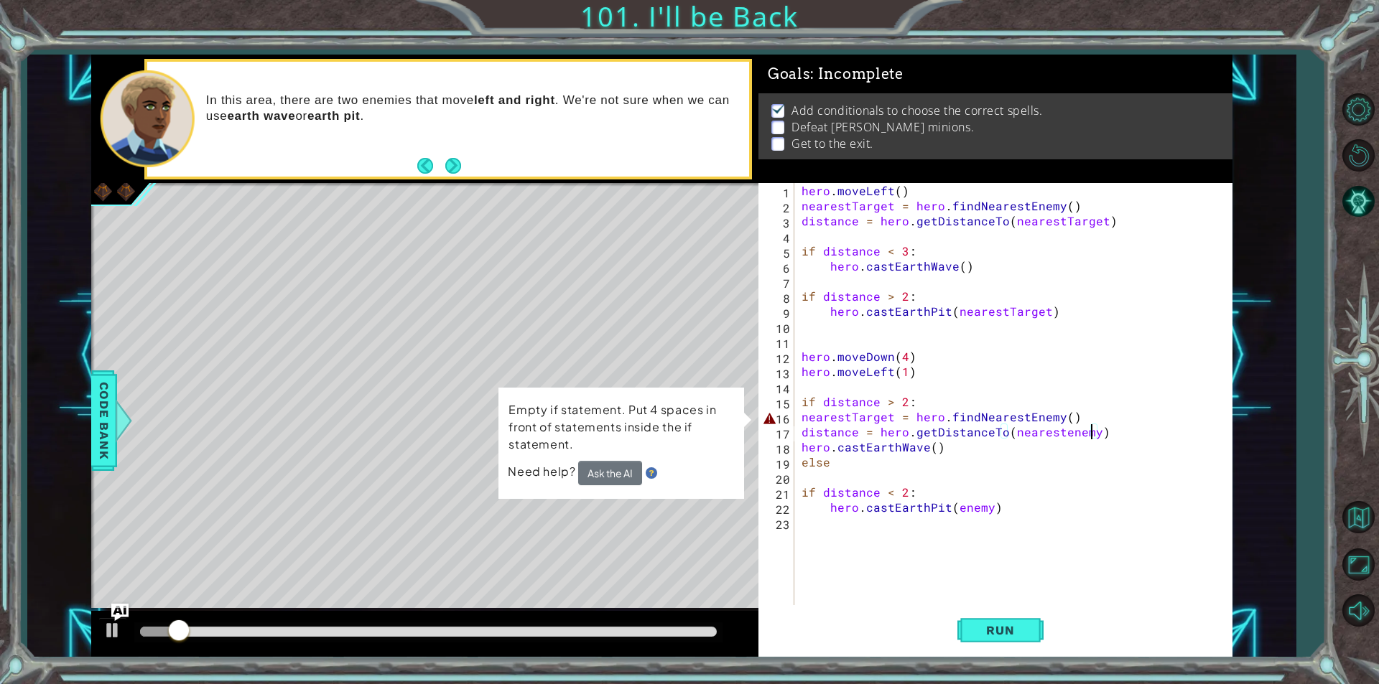
click at [806, 417] on div "hero . moveLeft ( ) nearestTarget = hero . findNearestEnemy ( ) distance = hero…" at bounding box center [1016, 409] width 437 height 452
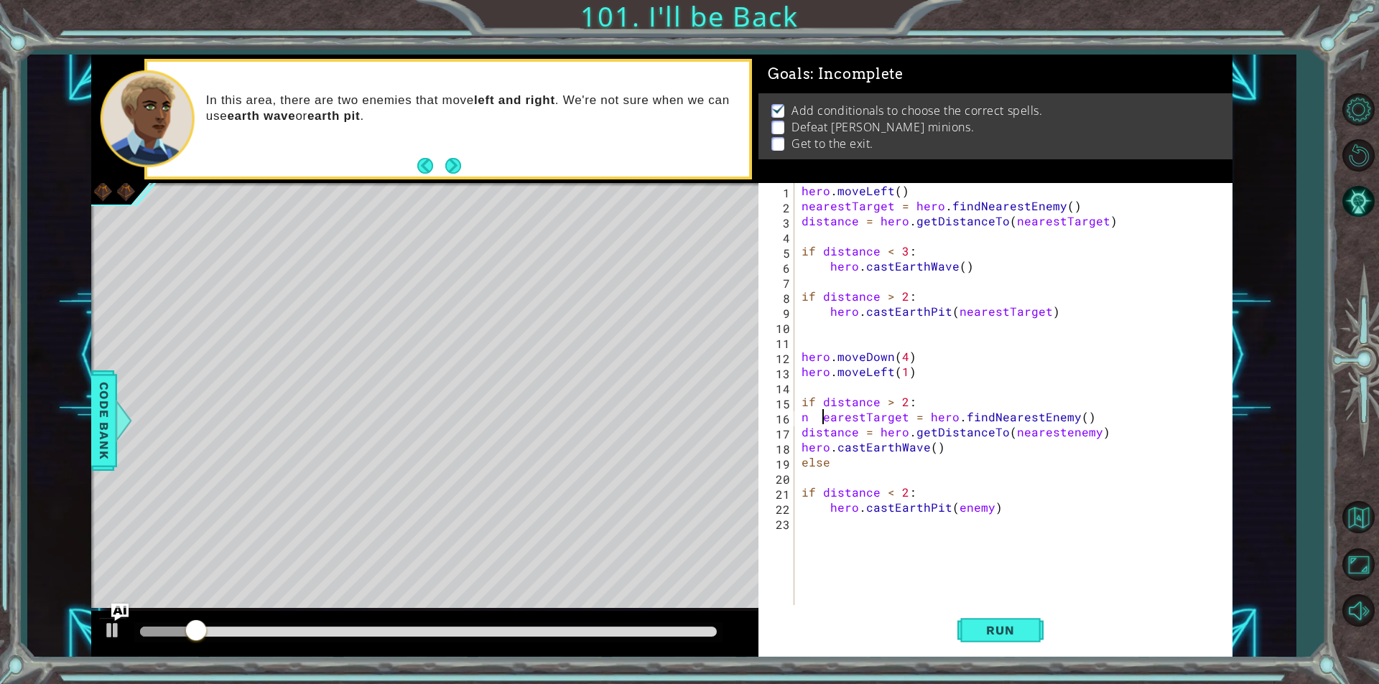
click at [811, 418] on div "hero . moveLeft ( ) nearestTarget = hero . findNearestEnemy ( ) distance = hero…" at bounding box center [1016, 409] width 437 height 452
click at [811, 417] on div "hero . moveLeft ( ) nearestTarget = hero . findNearestEnemy ( ) distance = hero…" at bounding box center [1016, 409] width 437 height 452
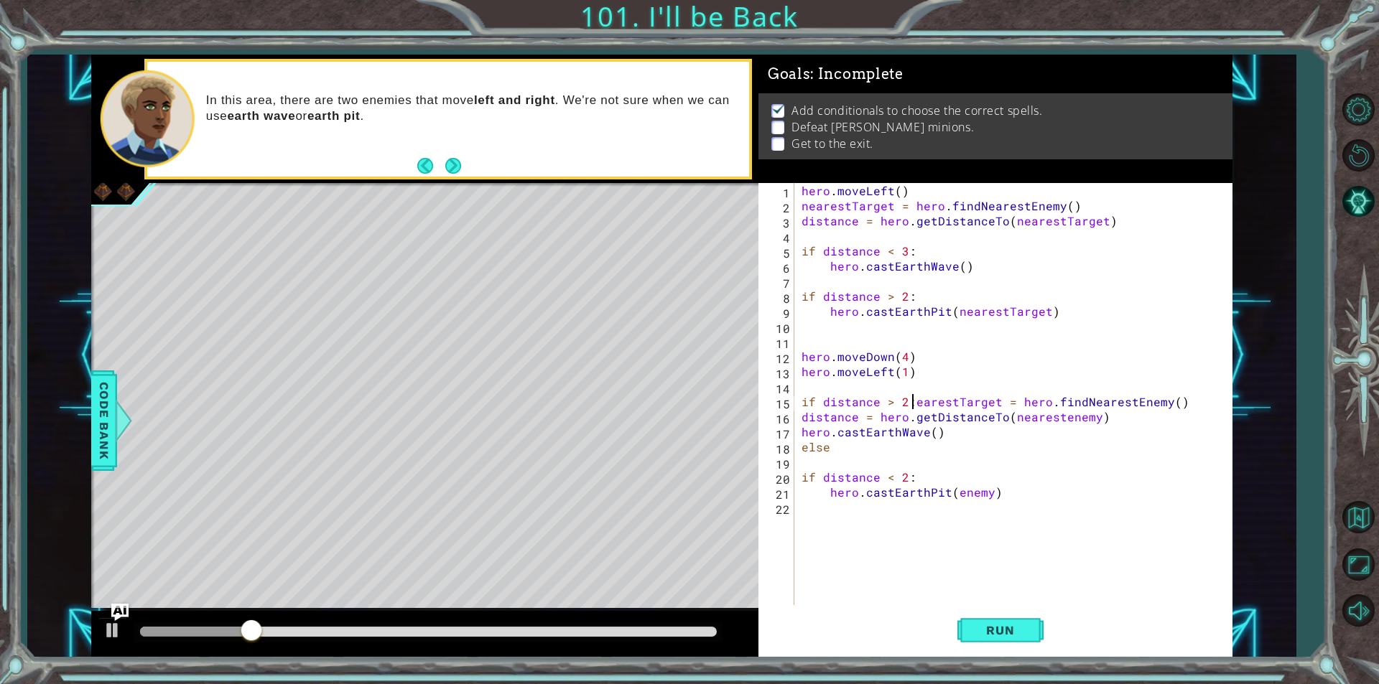
scroll to position [0, 7]
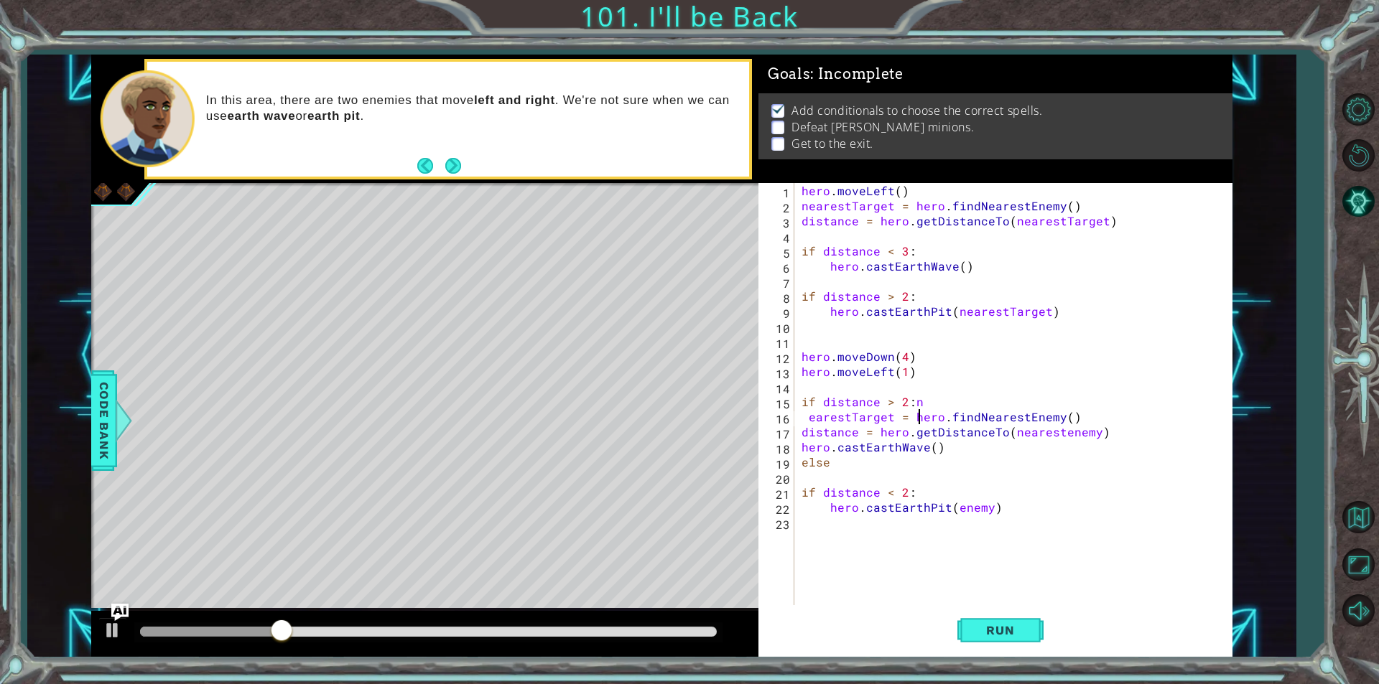
click at [918, 411] on div "hero . moveLeft ( ) nearestTarget = hero . findNearestEnemy ( ) distance = hero…" at bounding box center [1016, 409] width 437 height 452
click at [923, 398] on div "hero . moveLeft ( ) nearestTarget = hero . findNearestEnemy ( ) distance = hero…" at bounding box center [1016, 409] width 437 height 452
click at [805, 421] on div "hero . moveLeft ( ) nearestTarget = hero . findNearestEnemy ( ) distance = hero…" at bounding box center [1016, 409] width 437 height 452
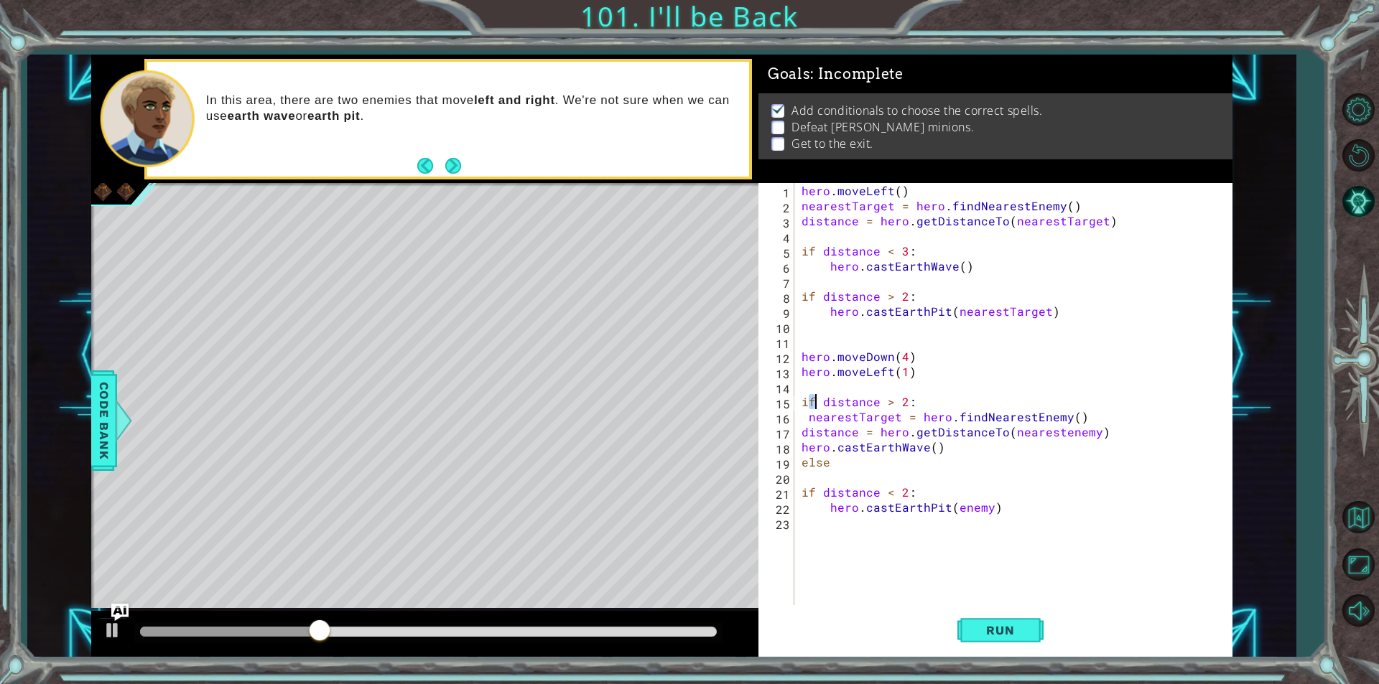
drag, startPoint x: 808, startPoint y: 409, endPoint x: 817, endPoint y: 404, distance: 10.3
click at [817, 404] on div "hero . moveLeft ( ) nearestTarget = hero . findNearestEnemy ( ) distance = hero…" at bounding box center [1016, 409] width 437 height 452
click at [803, 412] on div "hero . moveLeft ( ) nearestTarget = hero . findNearestEnemy ( ) distance = hero…" at bounding box center [1016, 409] width 437 height 452
click at [808, 414] on div "hero . moveLeft ( ) nearestTarget = hero . findNearestEnemy ( ) distance = hero…" at bounding box center [1016, 409] width 437 height 452
click at [1013, 623] on span "Run" at bounding box center [999, 630] width 57 height 14
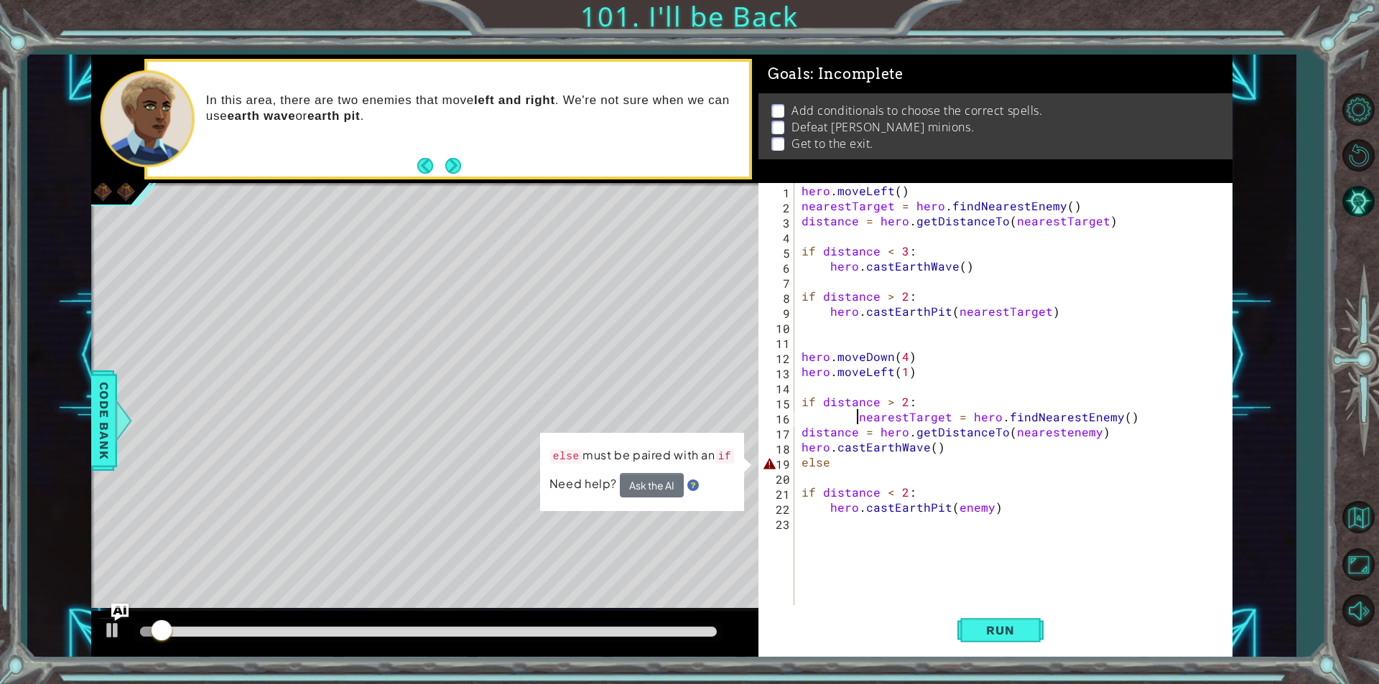
click at [834, 466] on div "hero . moveLeft ( ) nearestTarget = hero . findNearestEnemy ( ) distance = hero…" at bounding box center [1016, 409] width 437 height 452
click at [803, 463] on div "hero . moveLeft ( ) nearestTarget = hero . findNearestEnemy ( ) distance = hero…" at bounding box center [1016, 409] width 437 height 452
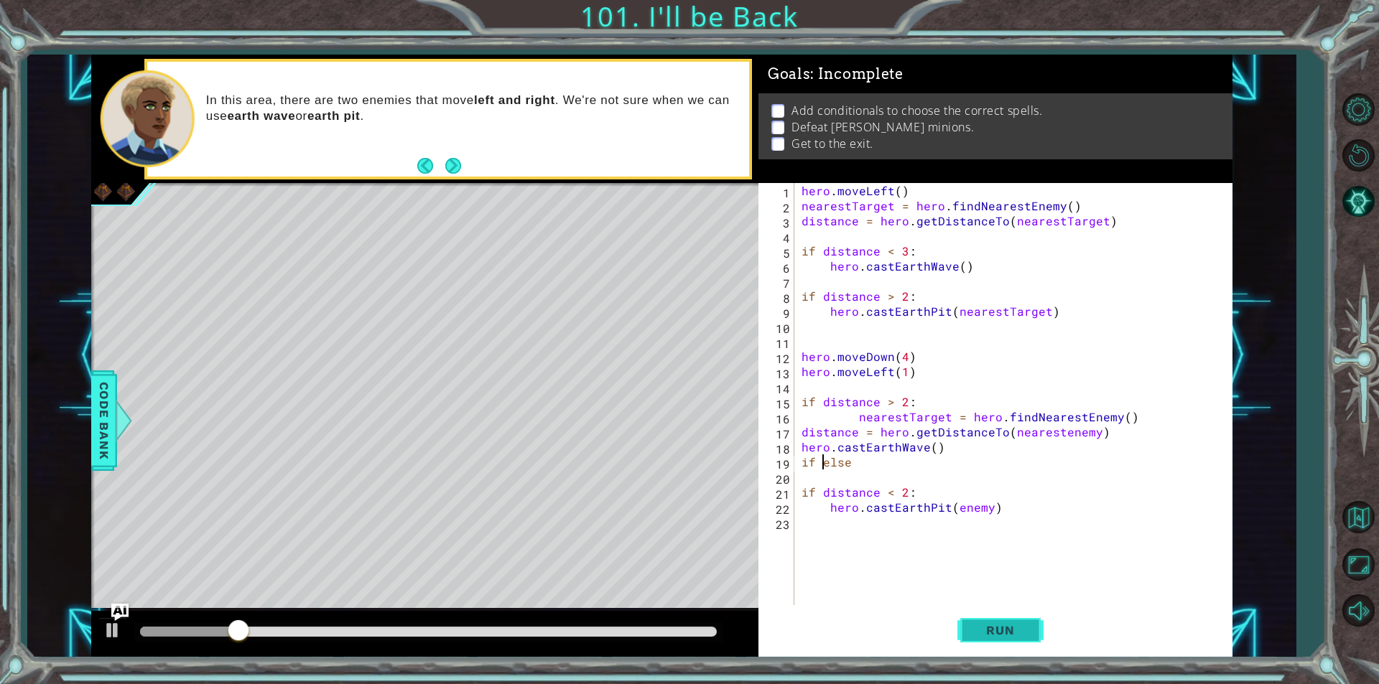
click at [1020, 644] on button "Run" at bounding box center [1000, 630] width 86 height 47
click at [959, 607] on button "Run" at bounding box center [1000, 630] width 86 height 47
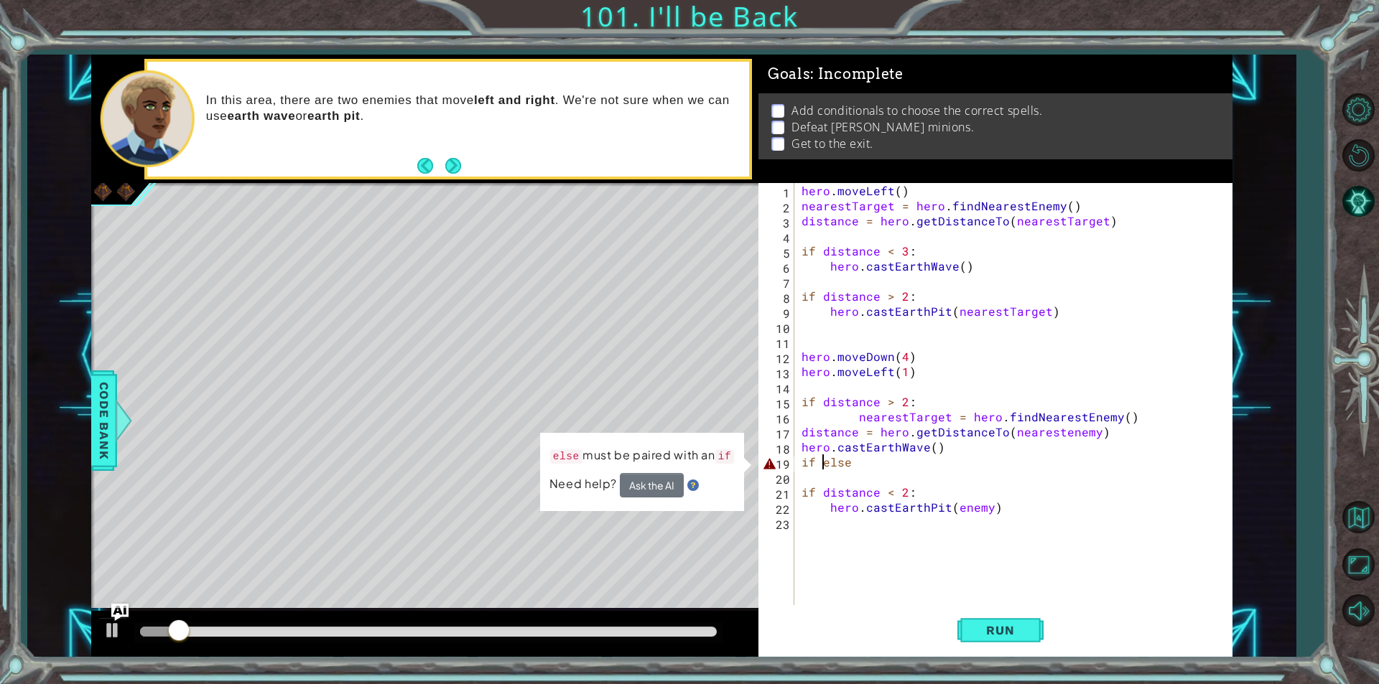
click at [815, 465] on div "hero . moveLeft ( ) nearestTarget = hero . findNearestEnemy ( ) distance = hero…" at bounding box center [1016, 409] width 437 height 452
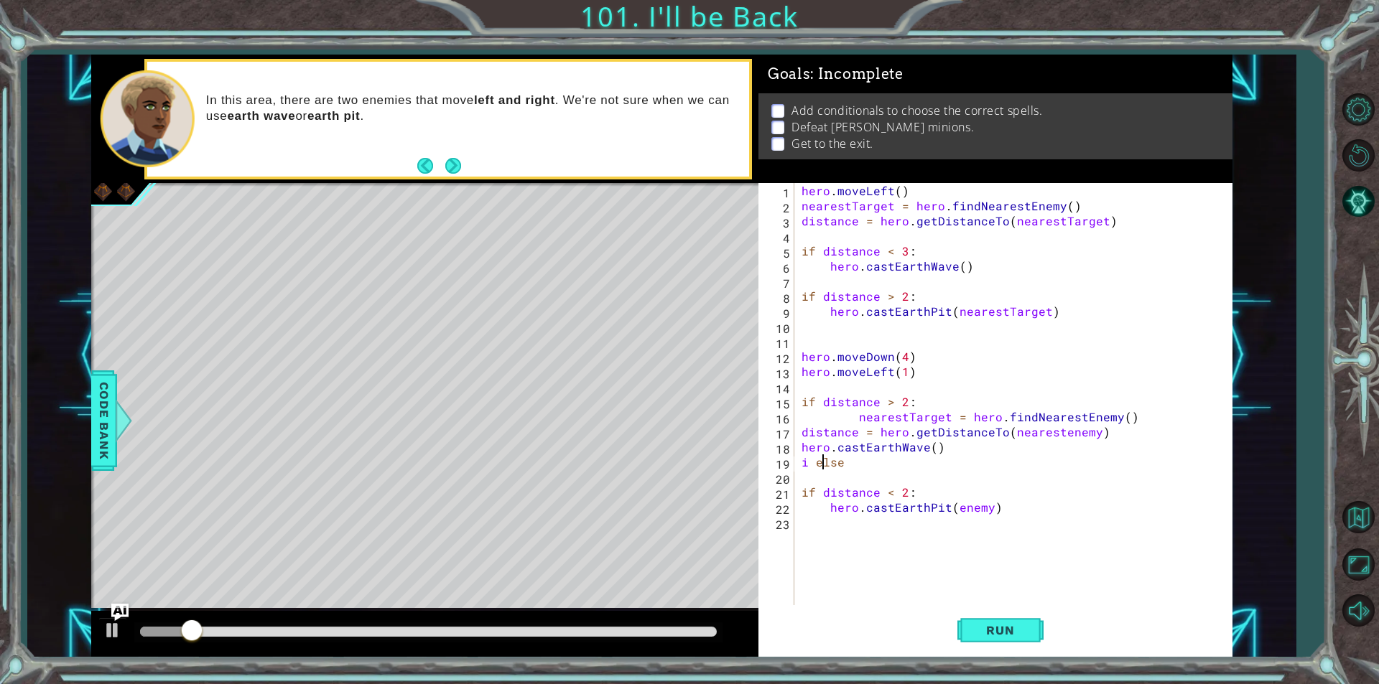
click at [820, 462] on div "hero . moveLeft ( ) nearestTarget = hero . findNearestEnemy ( ) distance = hero…" at bounding box center [1016, 409] width 437 height 452
click at [815, 464] on div "hero . moveLeft ( ) nearestTarget = hero . findNearestEnemy ( ) distance = hero…" at bounding box center [1016, 409] width 437 height 452
click at [979, 454] on div "hero . moveLeft ( ) nearestTarget = hero . findNearestEnemy ( ) distance = hero…" at bounding box center [1016, 409] width 437 height 452
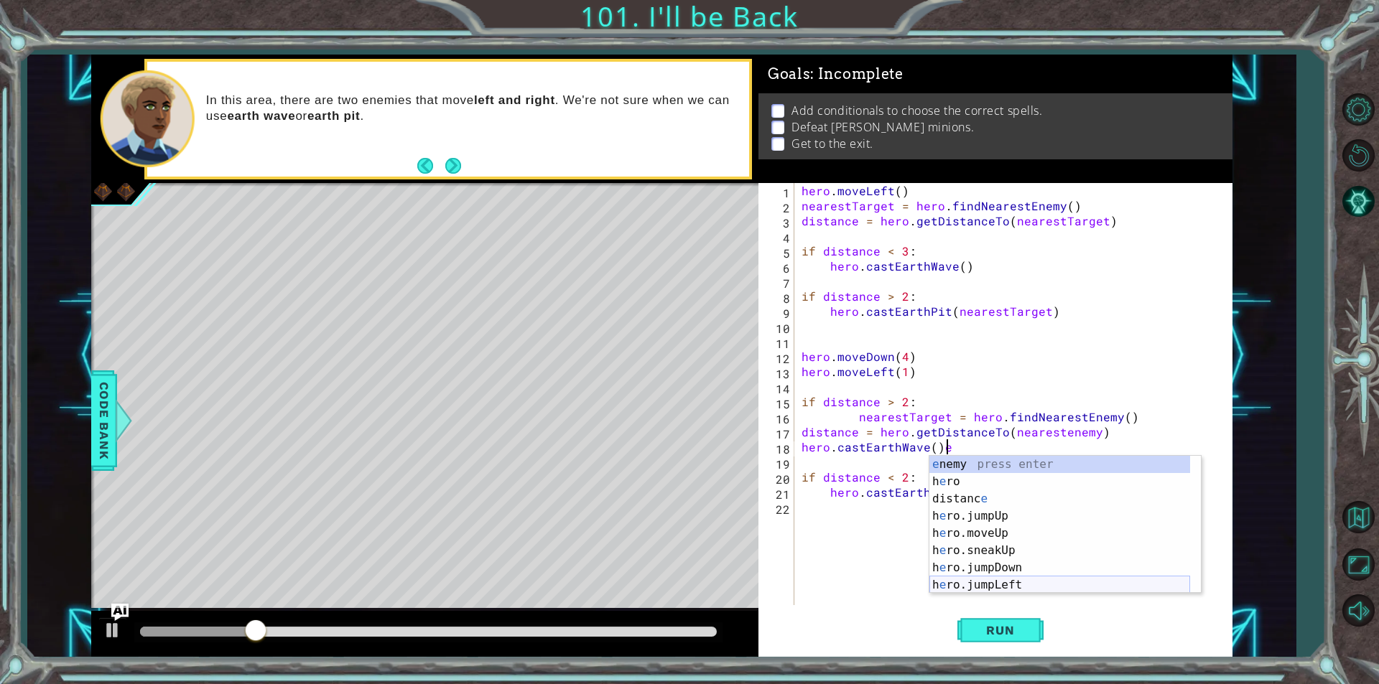
type textarea "hero.castEarthWave()"
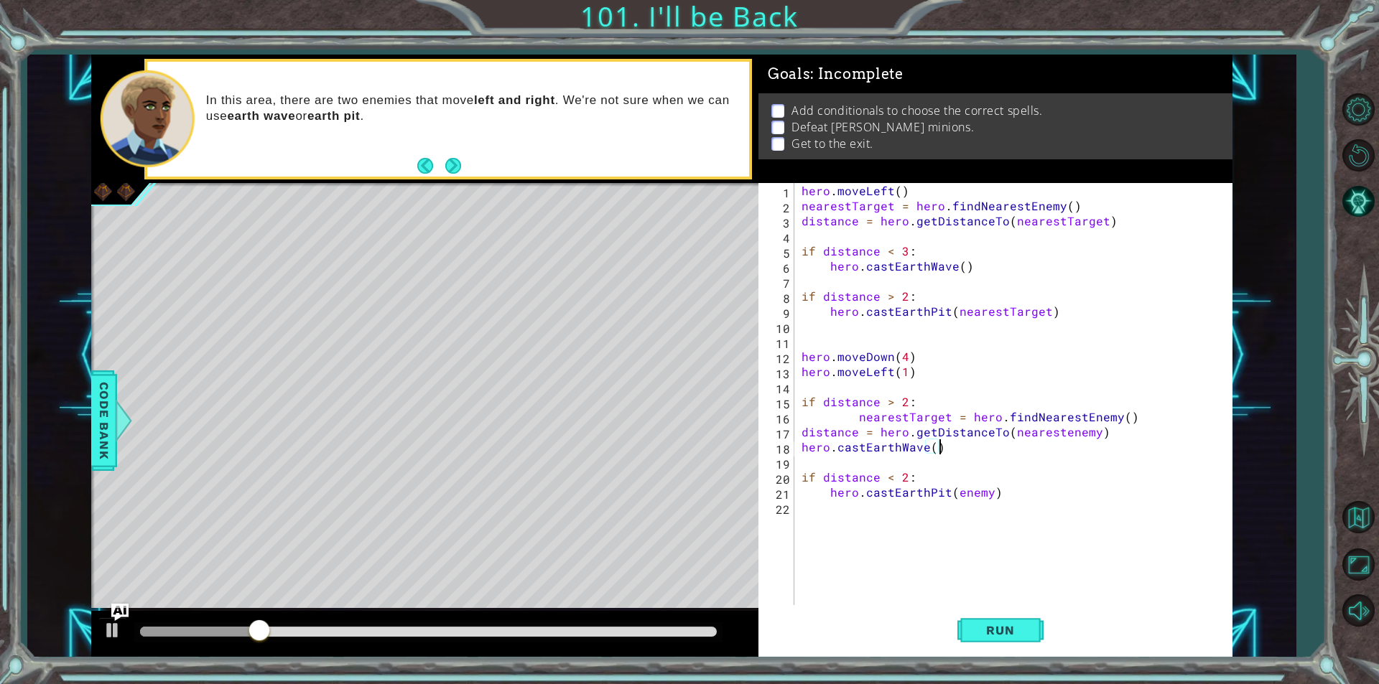
click at [998, 599] on div "hero . moveLeft ( ) nearestTarget = hero . findNearestEnemy ( ) distance = hero…" at bounding box center [1016, 409] width 437 height 452
click at [997, 612] on button "Run" at bounding box center [1000, 630] width 86 height 47
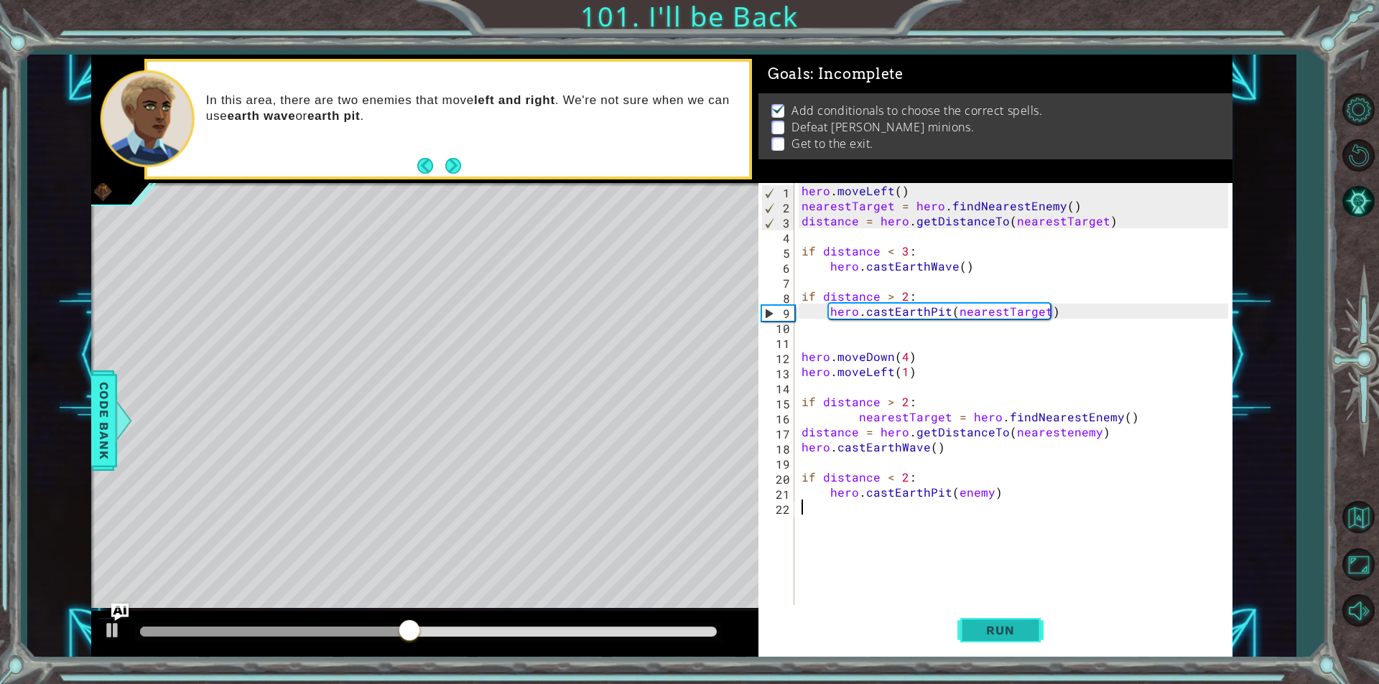
click at [979, 635] on span "Run" at bounding box center [999, 630] width 57 height 14
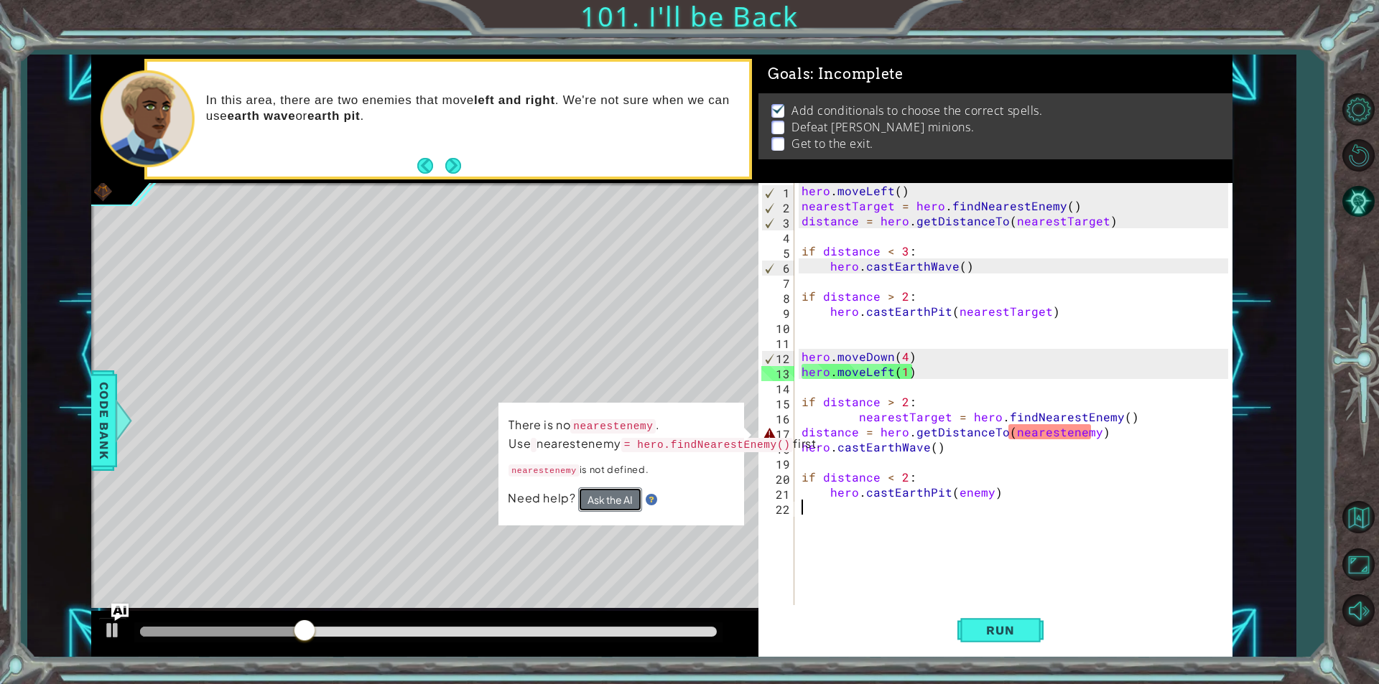
click at [610, 512] on button "Ask the AI" at bounding box center [610, 500] width 64 height 24
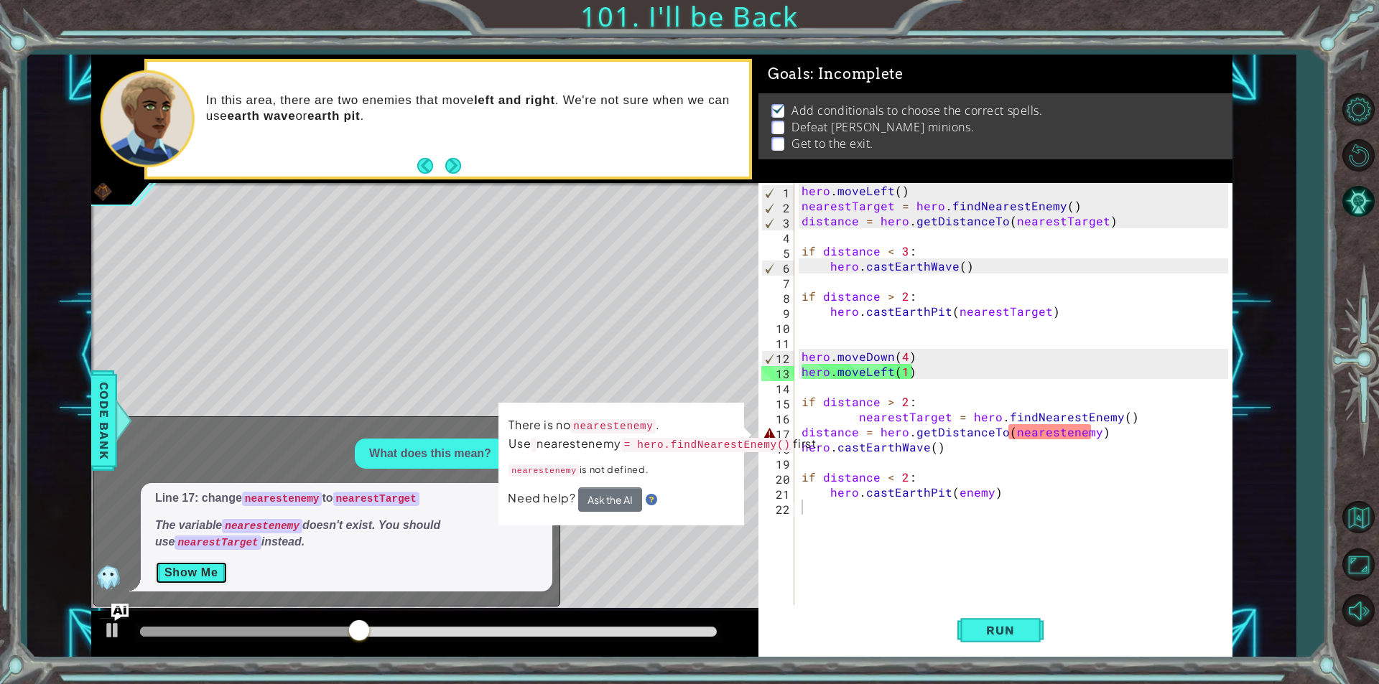
click at [212, 574] on button "Show Me" at bounding box center [191, 572] width 73 height 23
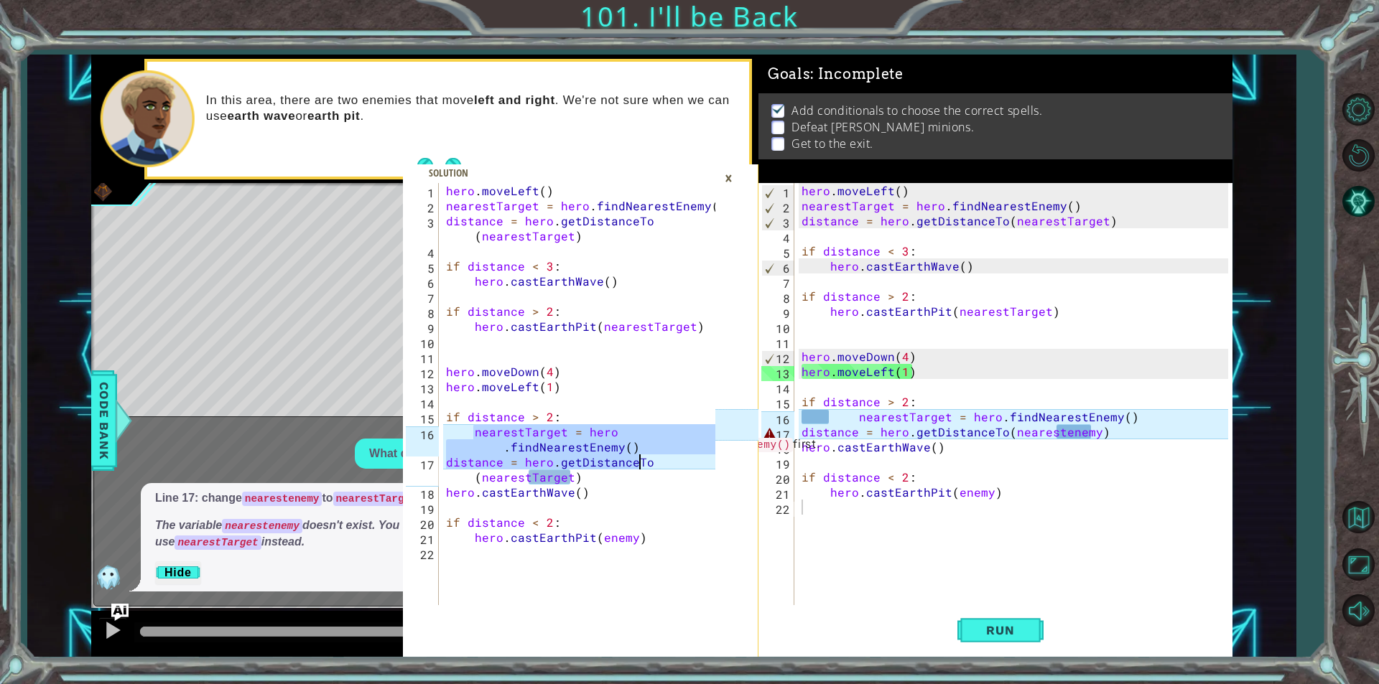
drag, startPoint x: 471, startPoint y: 435, endPoint x: 647, endPoint y: 459, distance: 177.5
click at [647, 459] on div "hero . moveLeft ( ) nearestTarget = hero . findNearestEnemy ( ) distance = hero…" at bounding box center [582, 409] width 279 height 452
click at [615, 477] on div "hero . moveLeft ( ) nearestTarget = hero . findNearestEnemy ( ) distance = hero…" at bounding box center [582, 409] width 279 height 452
paste textarea "nearestTarget = hero.findNearestEnemy()"
type textarea "nearestTarget = hero.findNearestEnemy() distance = hero.getDistanceTo(nearestTa…"
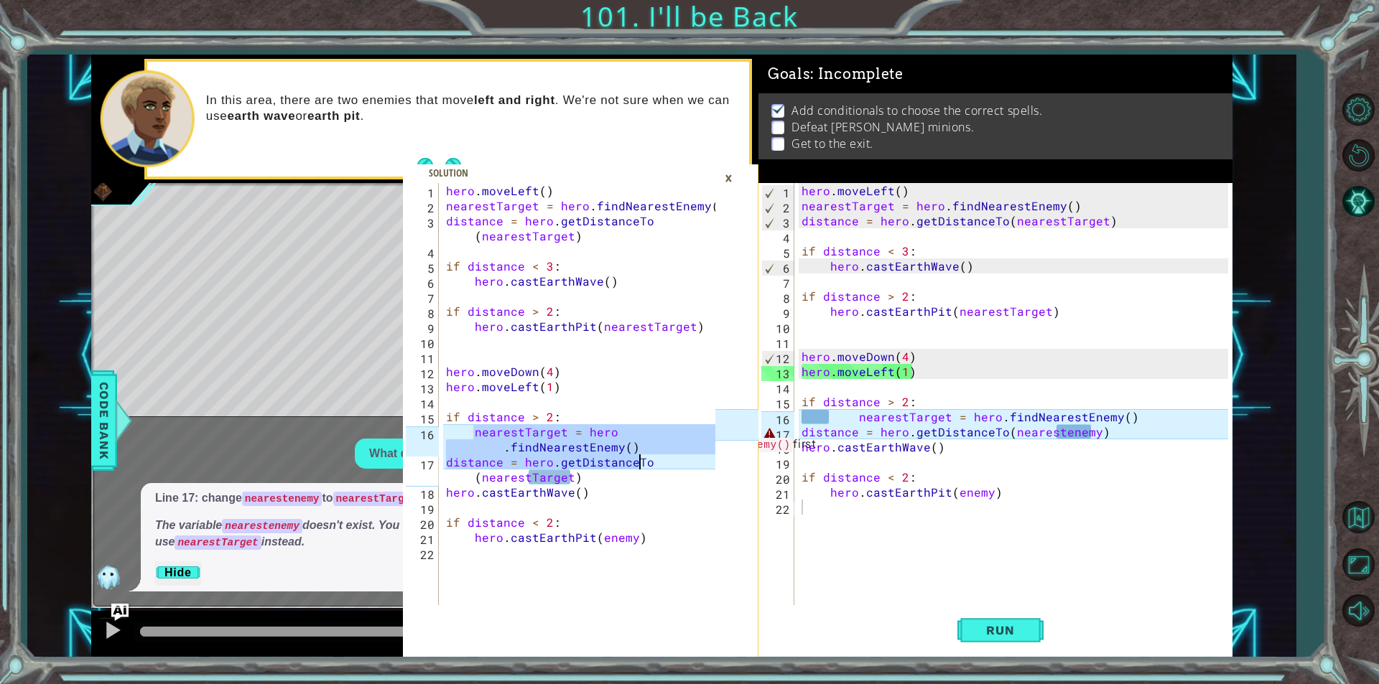
drag, startPoint x: 474, startPoint y: 432, endPoint x: 695, endPoint y: 465, distance: 223.6
click at [695, 465] on div "hero . moveLeft ( ) nearestTarget = hero . findNearestEnemy ( ) distance = hero…" at bounding box center [582, 409] width 279 height 452
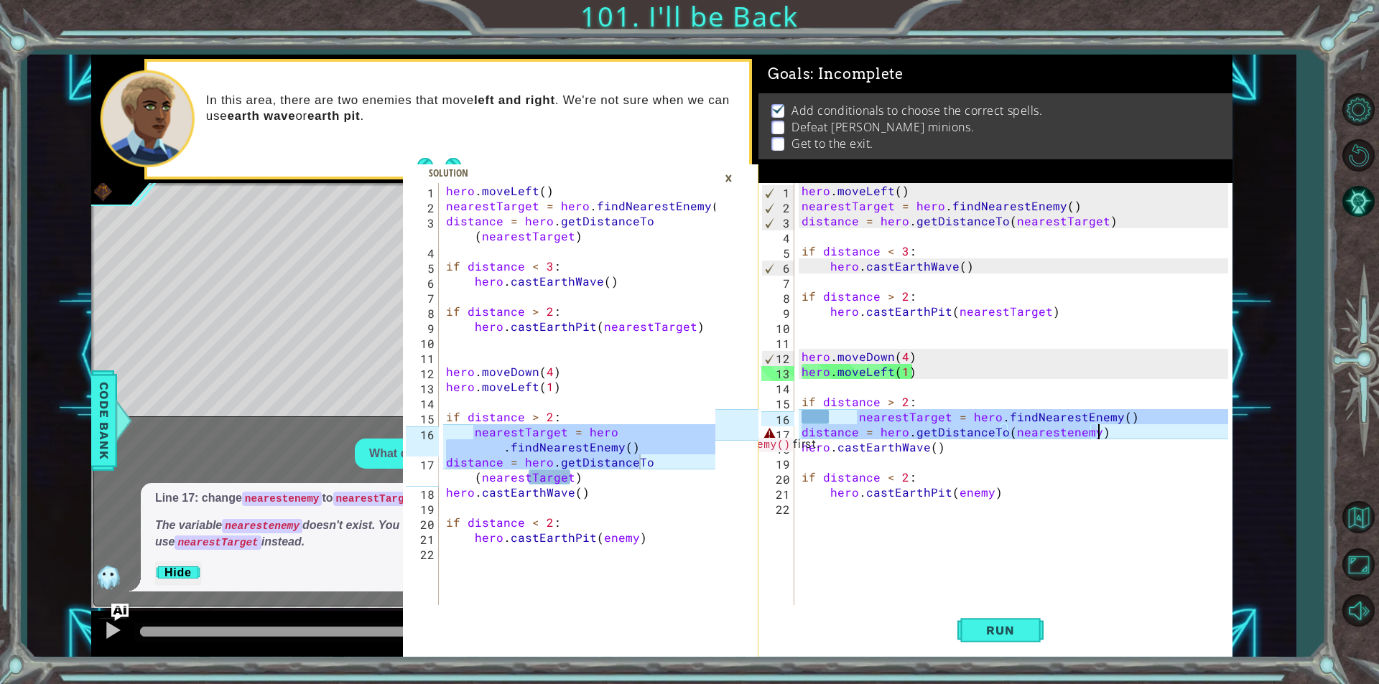
drag, startPoint x: 853, startPoint y: 419, endPoint x: 1129, endPoint y: 430, distance: 276.7
click at [1129, 430] on div "hero . moveLeft ( ) nearestTarget = hero . findNearestEnemy ( ) distance = hero…" at bounding box center [1016, 409] width 437 height 452
paste textarea "distance = hero.getDistanceT"
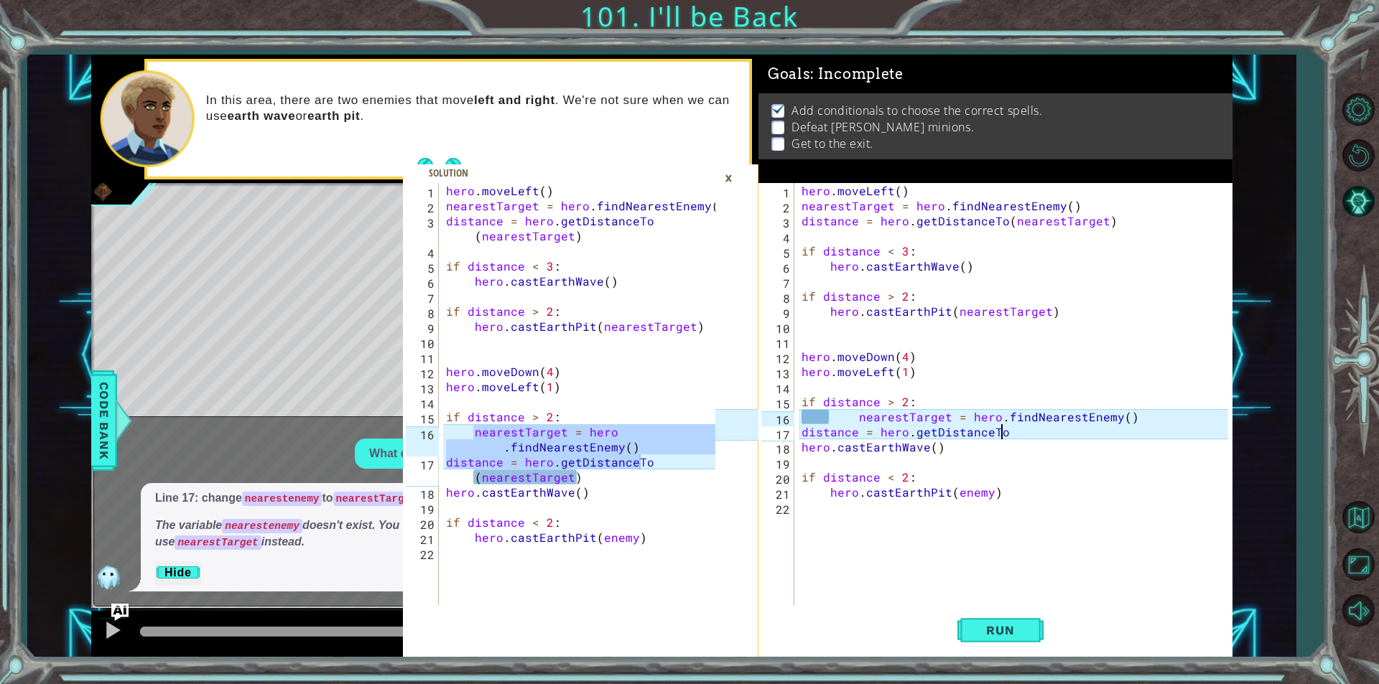
scroll to position [0, 11]
click at [1018, 645] on button "Run" at bounding box center [1000, 630] width 86 height 47
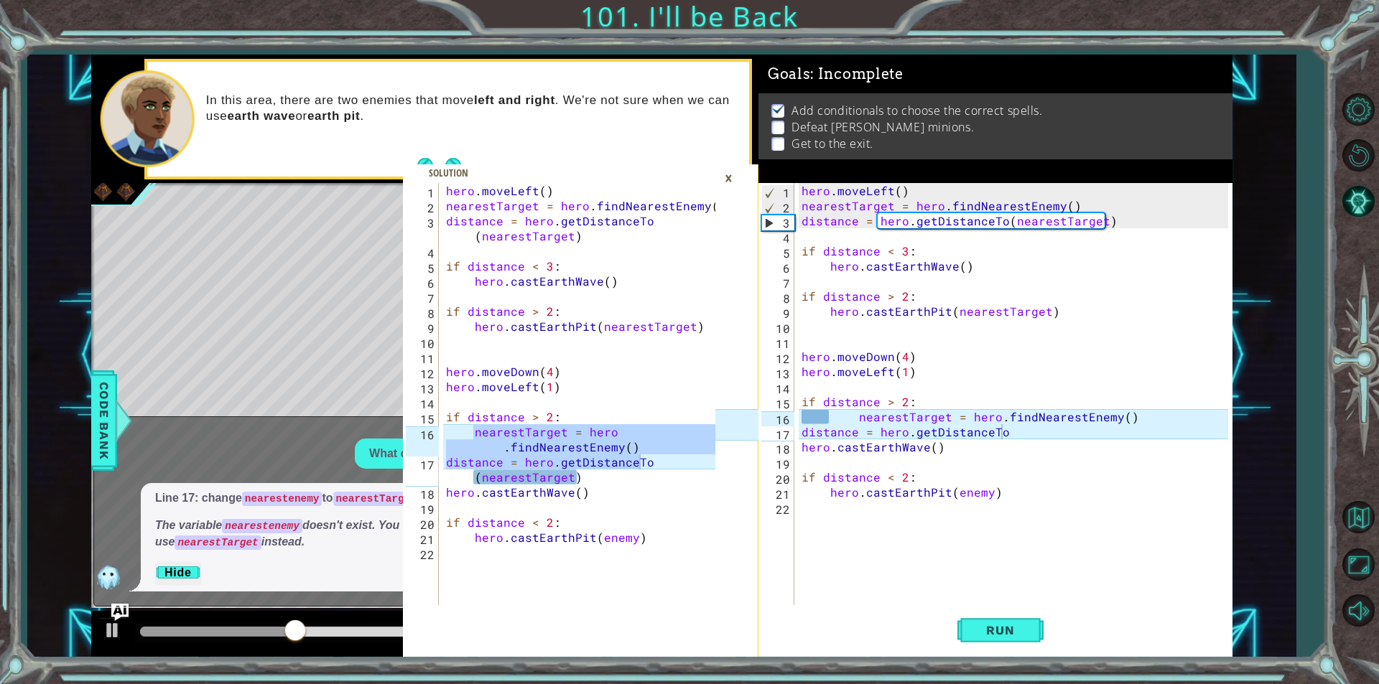
click at [729, 179] on div "×" at bounding box center [728, 178] width 22 height 24
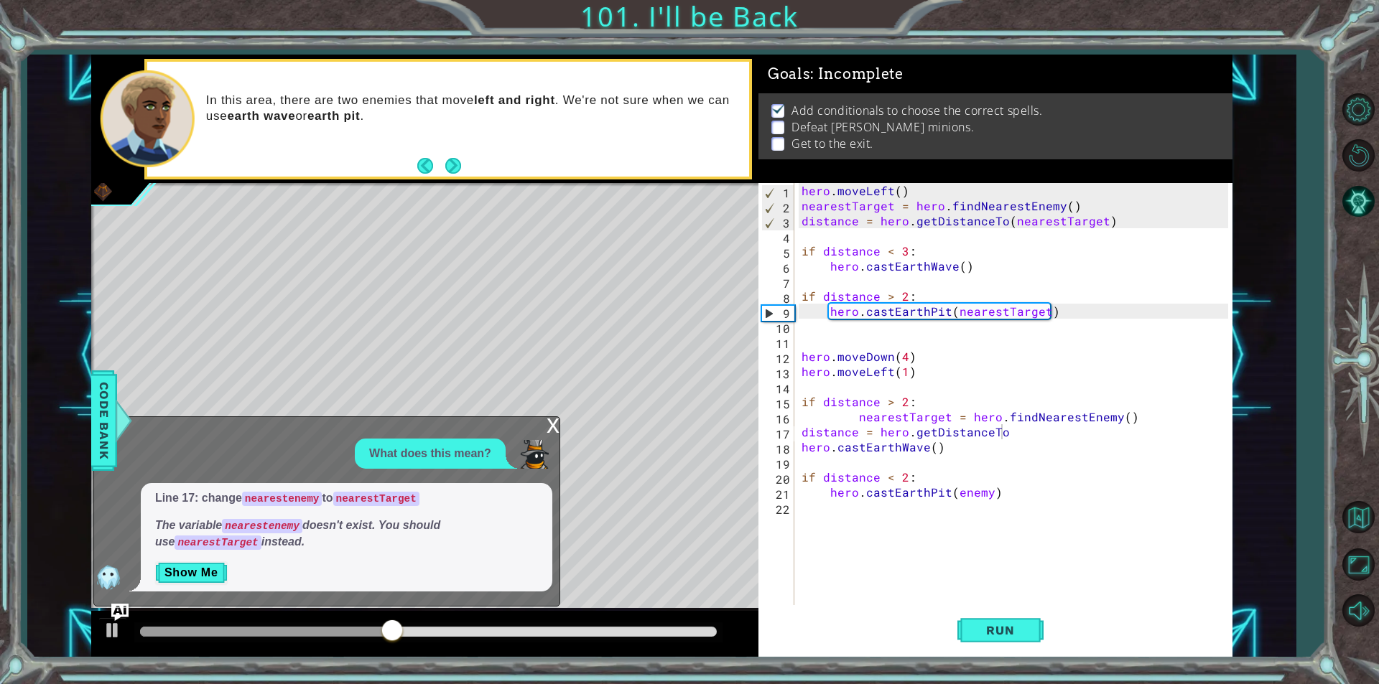
click at [544, 428] on div "x What does this mean? Line 17: change nearestenemy to nearestTarget The variab…" at bounding box center [326, 511] width 467 height 190
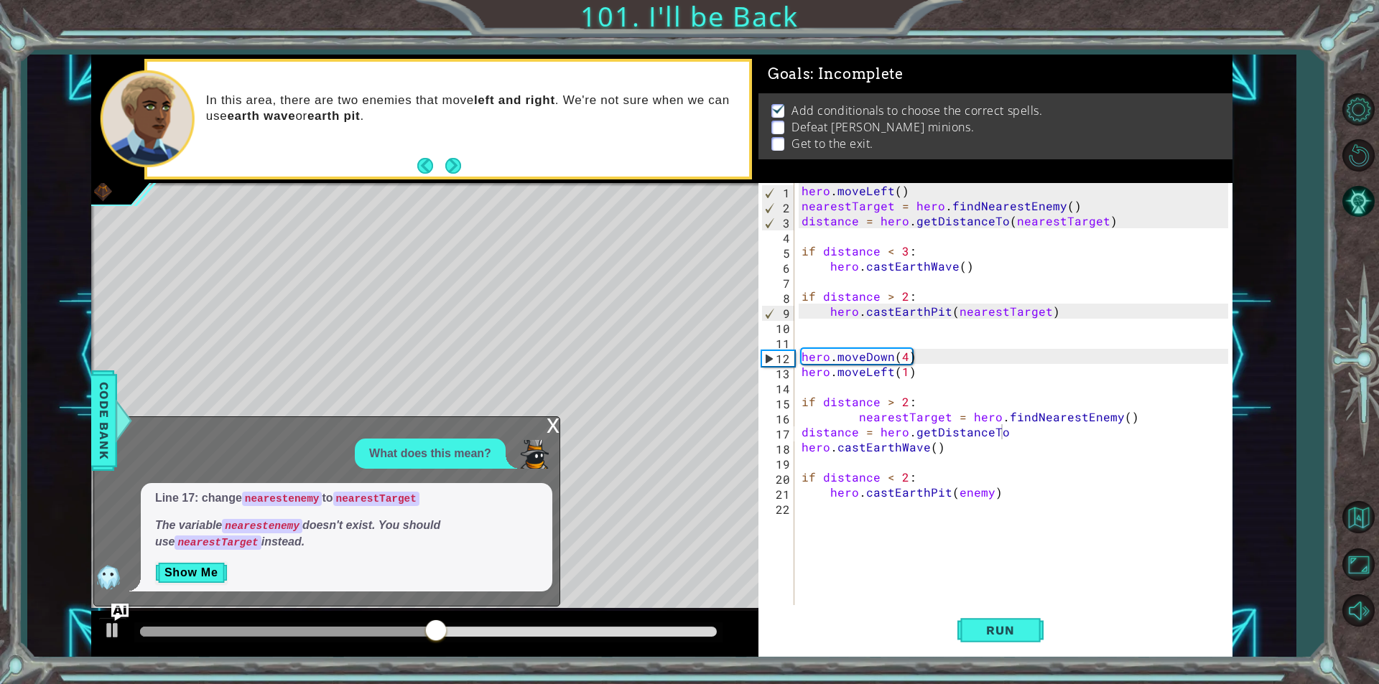
click at [551, 426] on div "x" at bounding box center [552, 424] width 13 height 14
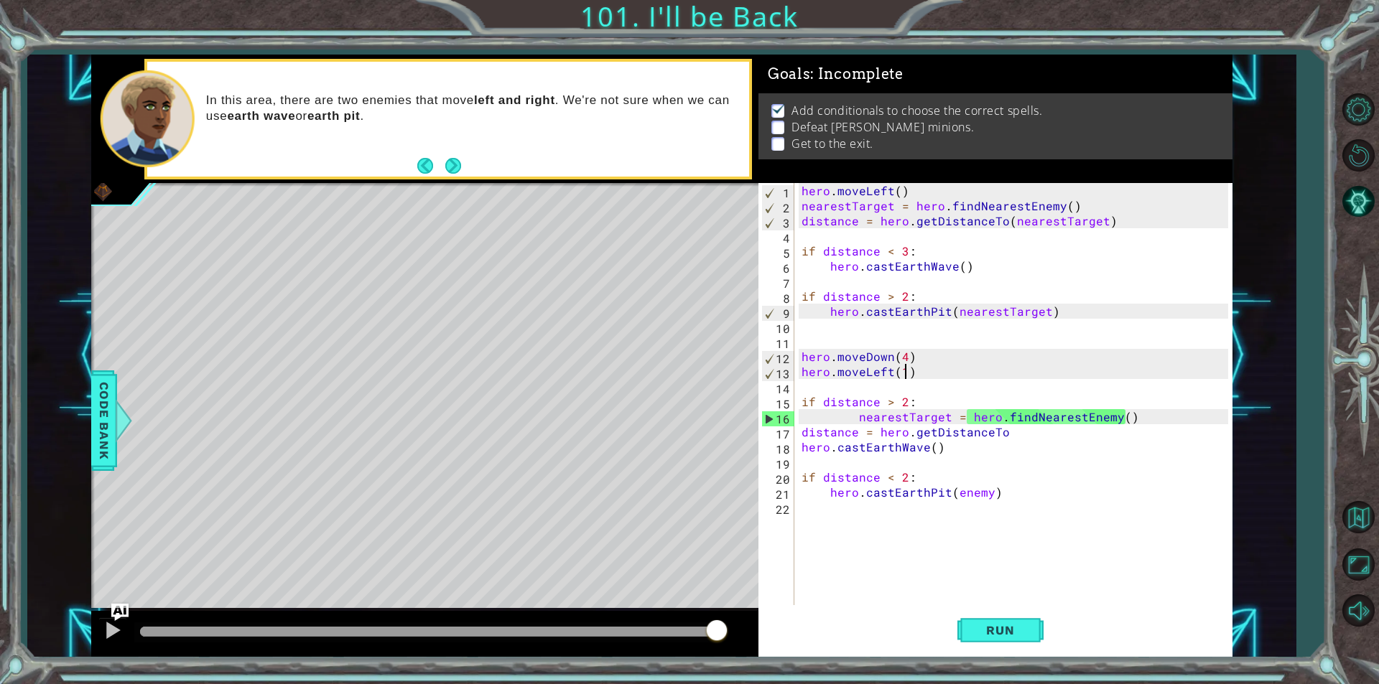
scroll to position [0, 6]
click at [907, 374] on div "hero . moveLeft ( ) nearestTarget = hero . findNearestEnemy ( ) distance = hero…" at bounding box center [1016, 409] width 437 height 452
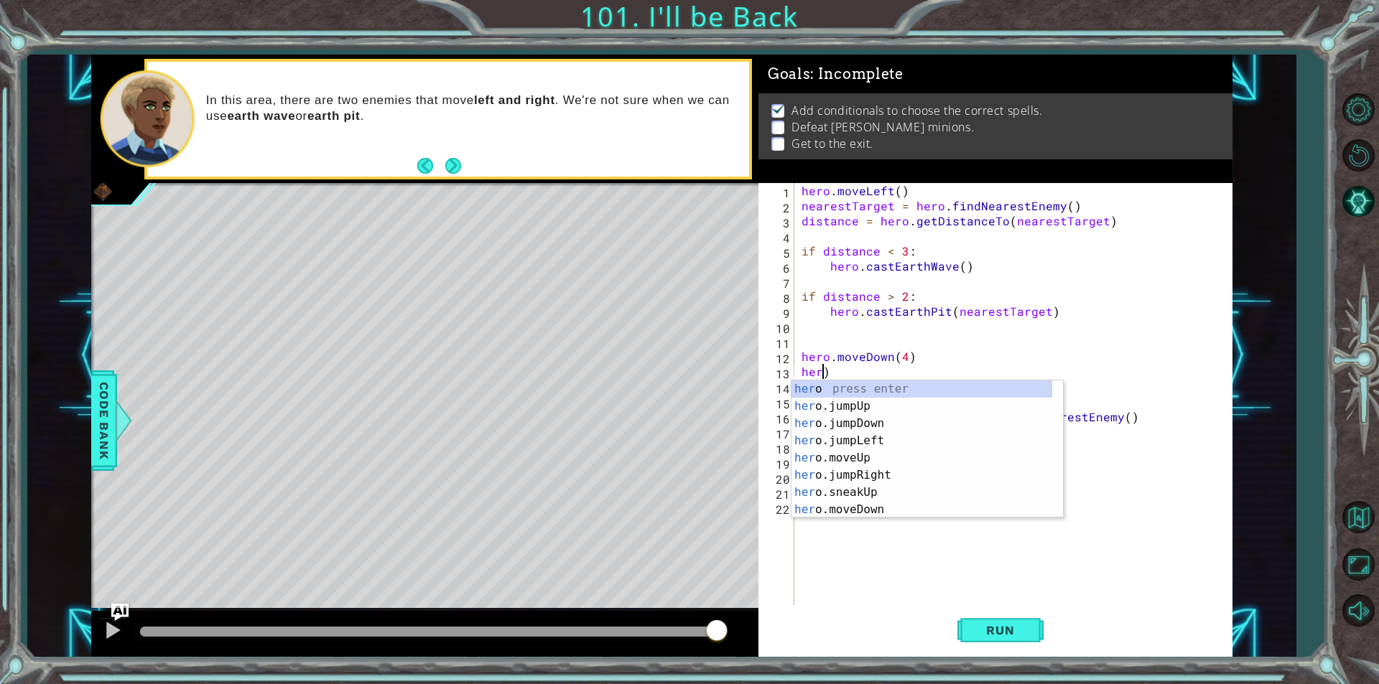
scroll to position [0, 1]
type textarea ")"
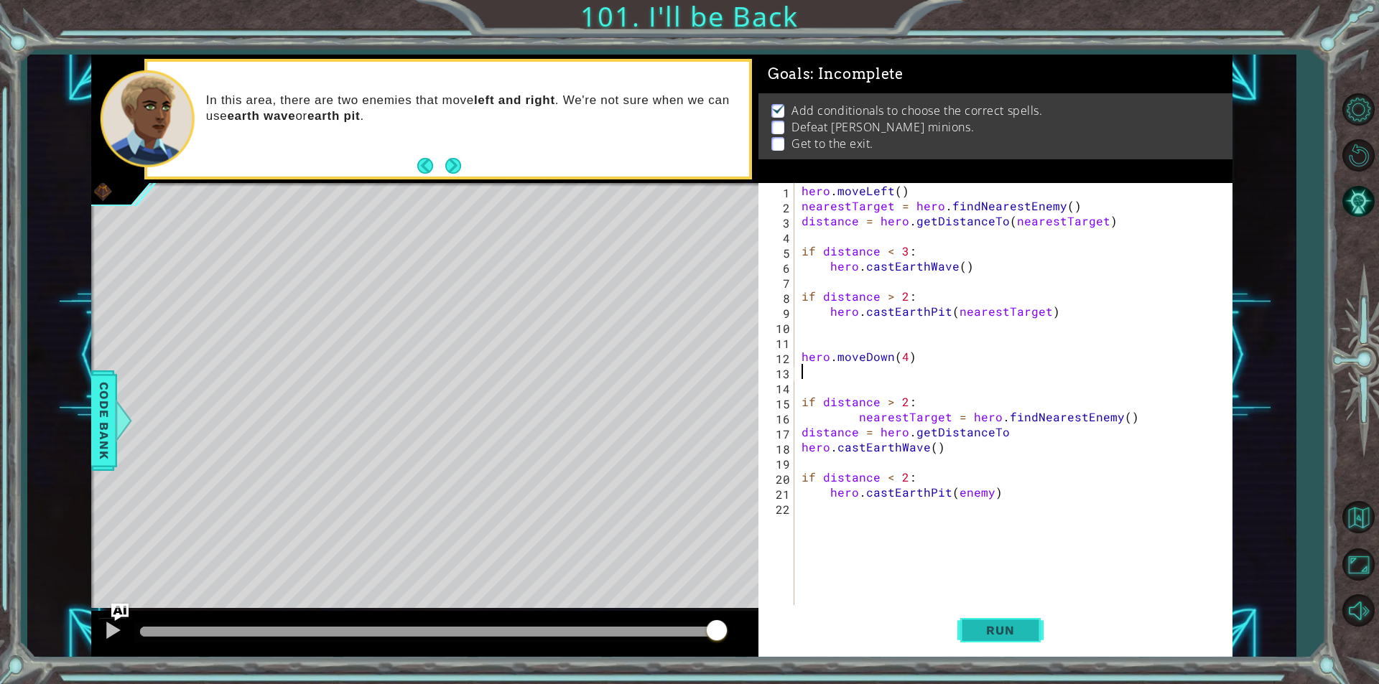
click at [1004, 642] on button "Run" at bounding box center [1000, 630] width 86 height 47
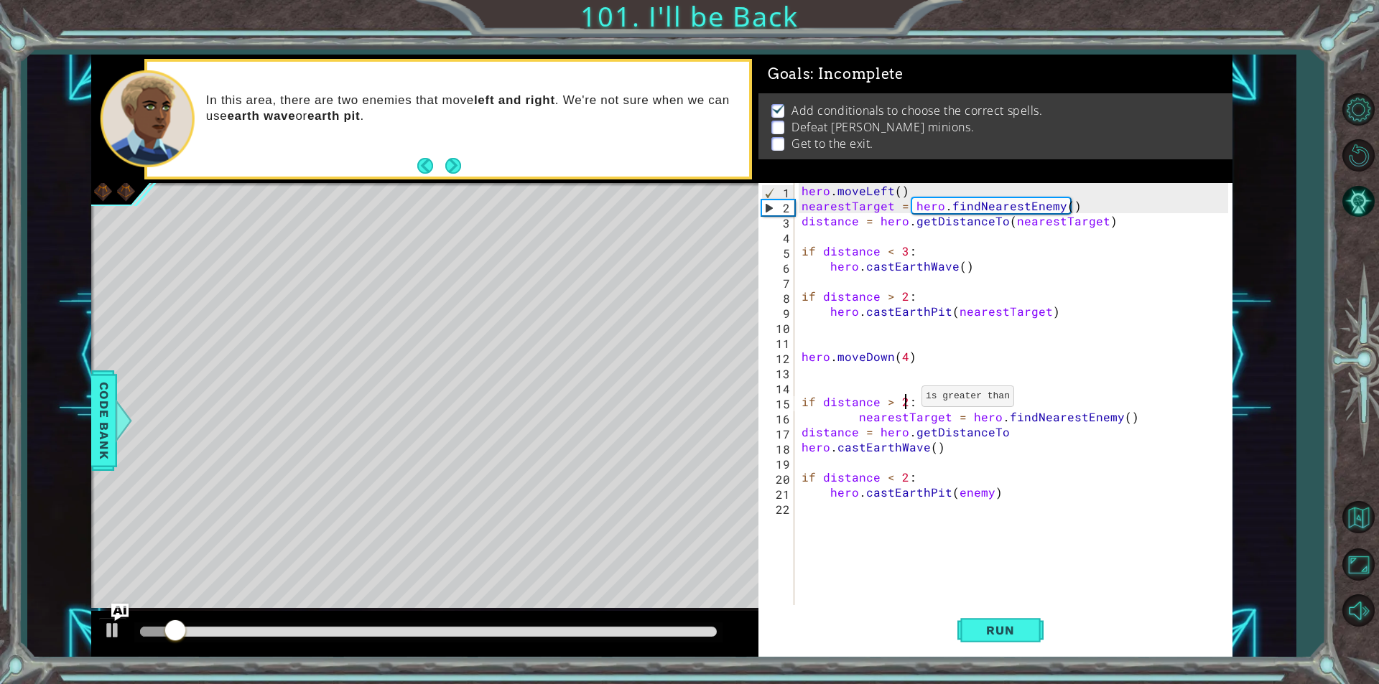
click at [904, 400] on div "hero . moveLeft ( ) nearestTarget = hero . findNearestEnemy ( ) distance = hero…" at bounding box center [1016, 409] width 437 height 452
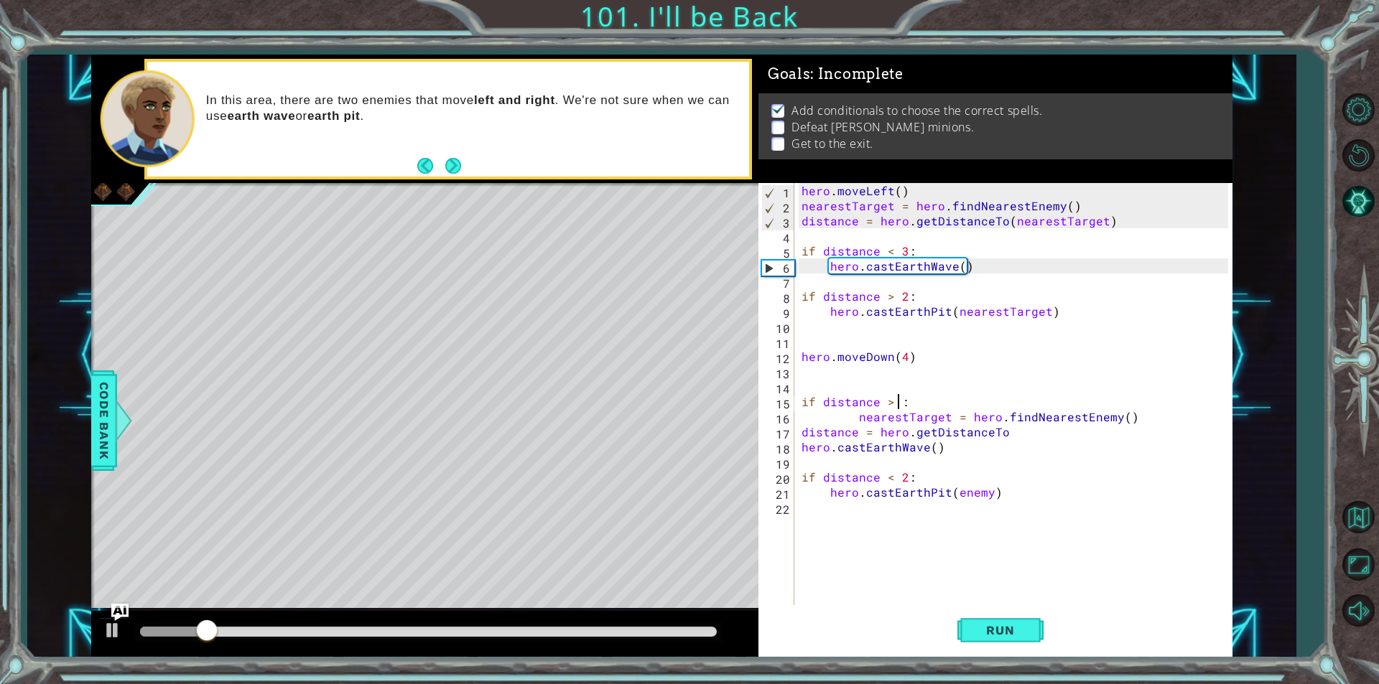
scroll to position [0, 6]
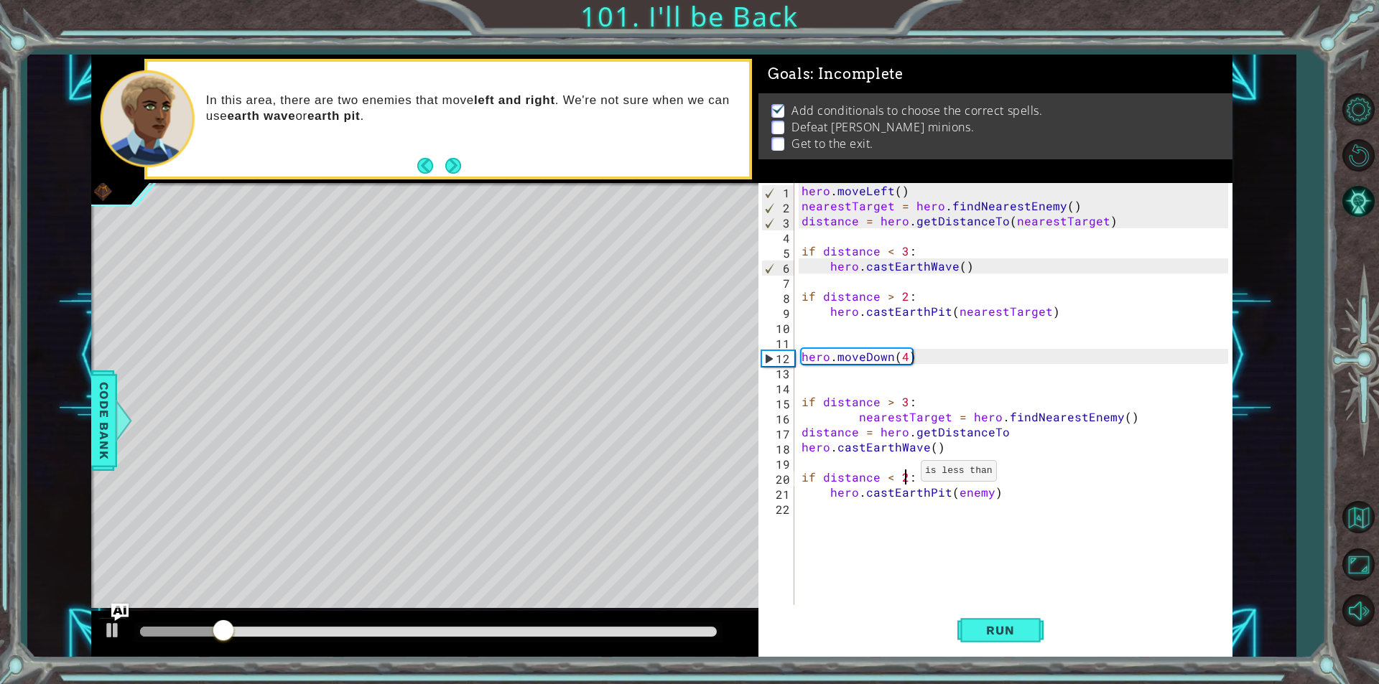
click at [903, 475] on div "hero . moveLeft ( ) nearestTarget = hero . findNearestEnemy ( ) distance = hero…" at bounding box center [1016, 409] width 437 height 452
type textarea "if distance < 3:"
click at [1022, 632] on span "Run" at bounding box center [999, 630] width 57 height 14
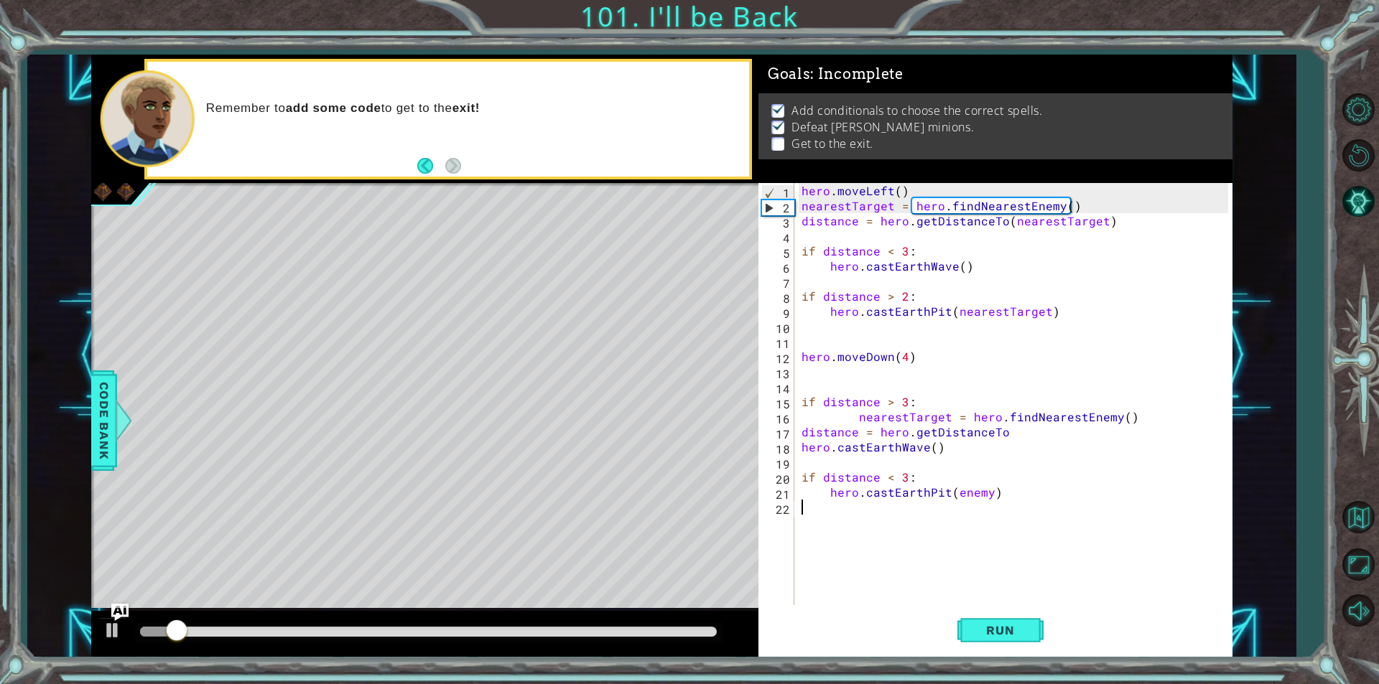
click at [992, 511] on div "hero . moveLeft ( ) nearestTarget = hero . findNearestEnemy ( ) distance = hero…" at bounding box center [1016, 409] width 437 height 452
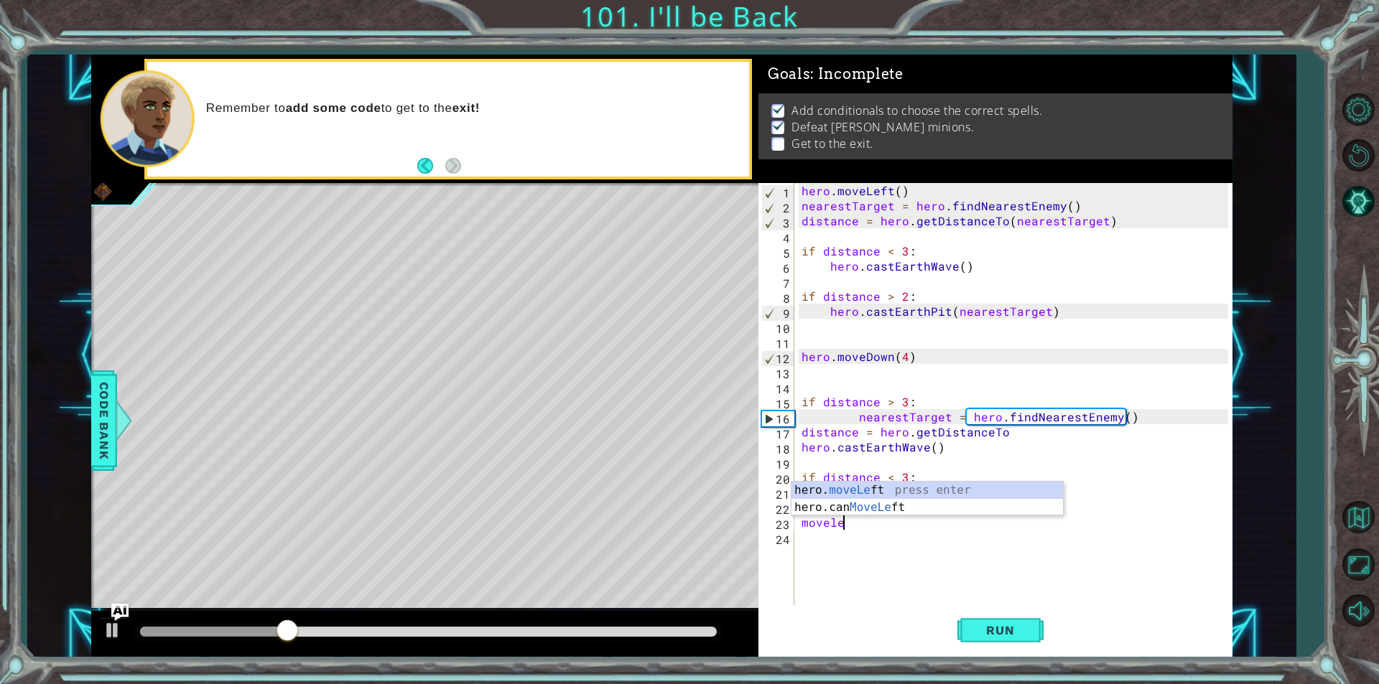
scroll to position [0, 2]
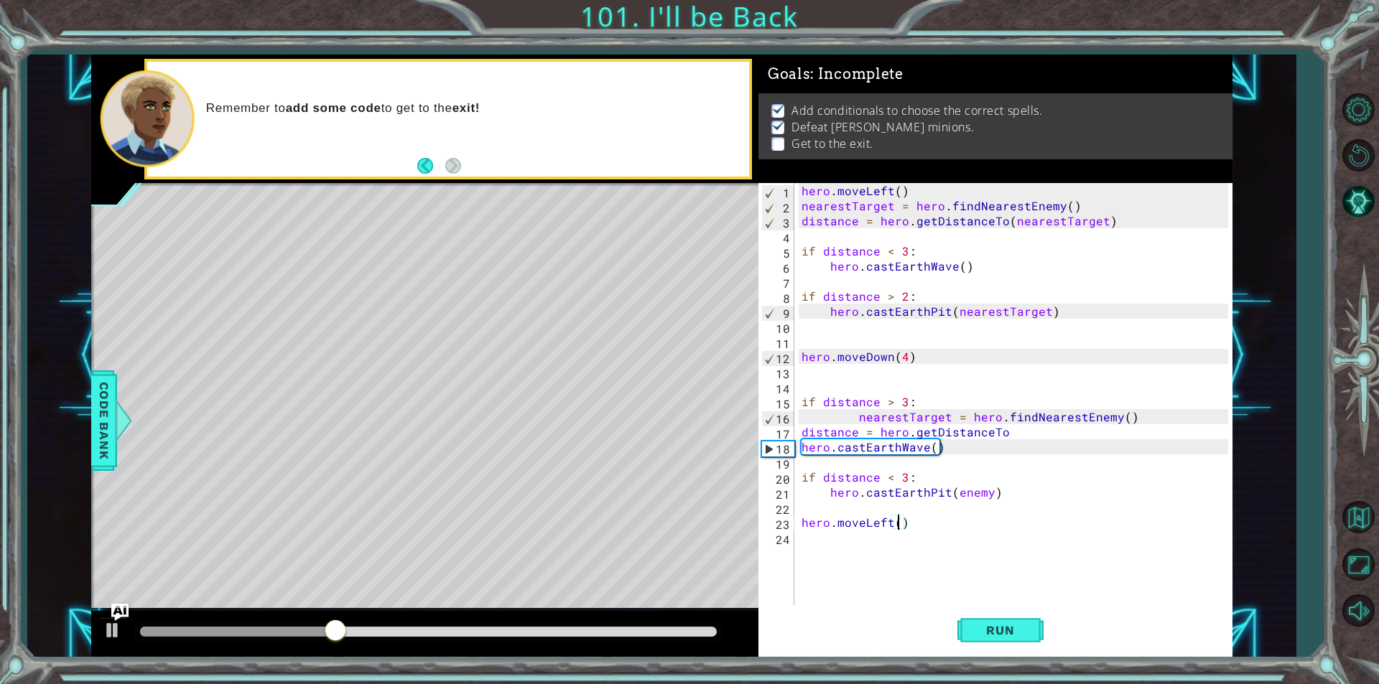
type textarea "hero.moveLeft(4)"
type textarea "m"
type textarea "jumple"
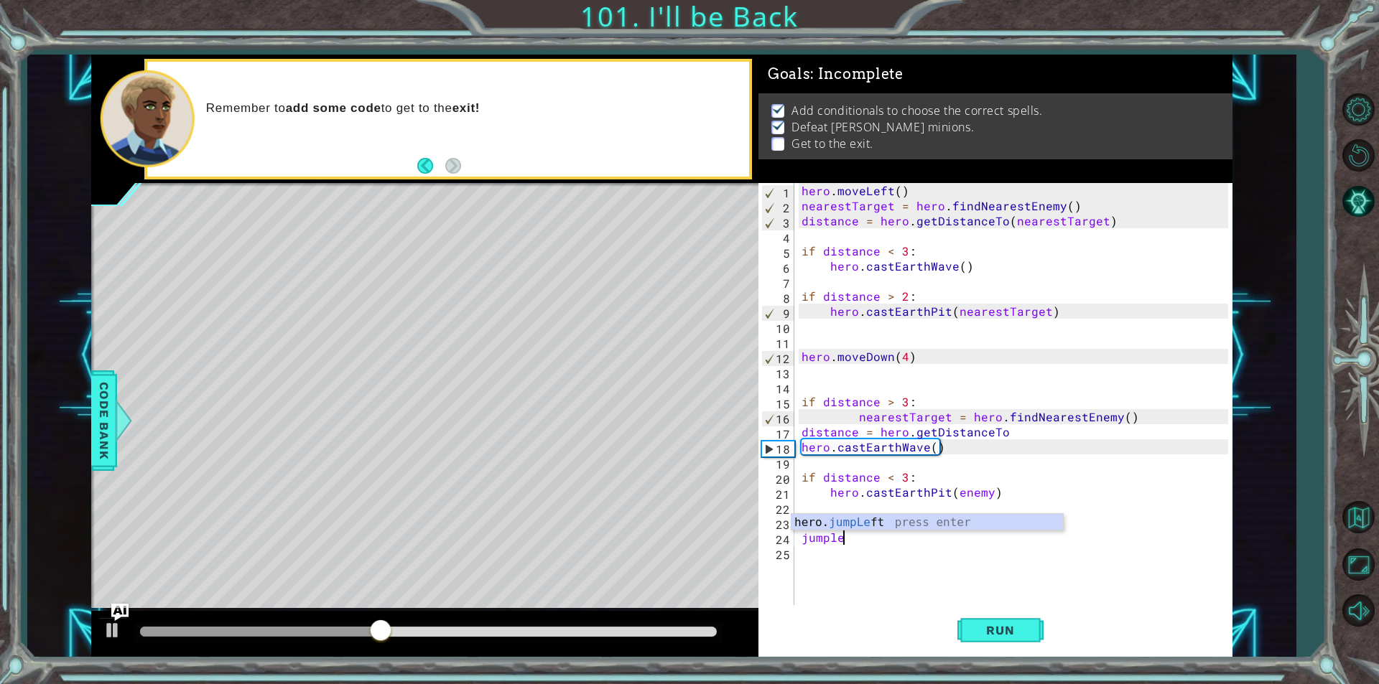
scroll to position [0, 0]
click at [1022, 622] on button "Run" at bounding box center [1000, 630] width 86 height 47
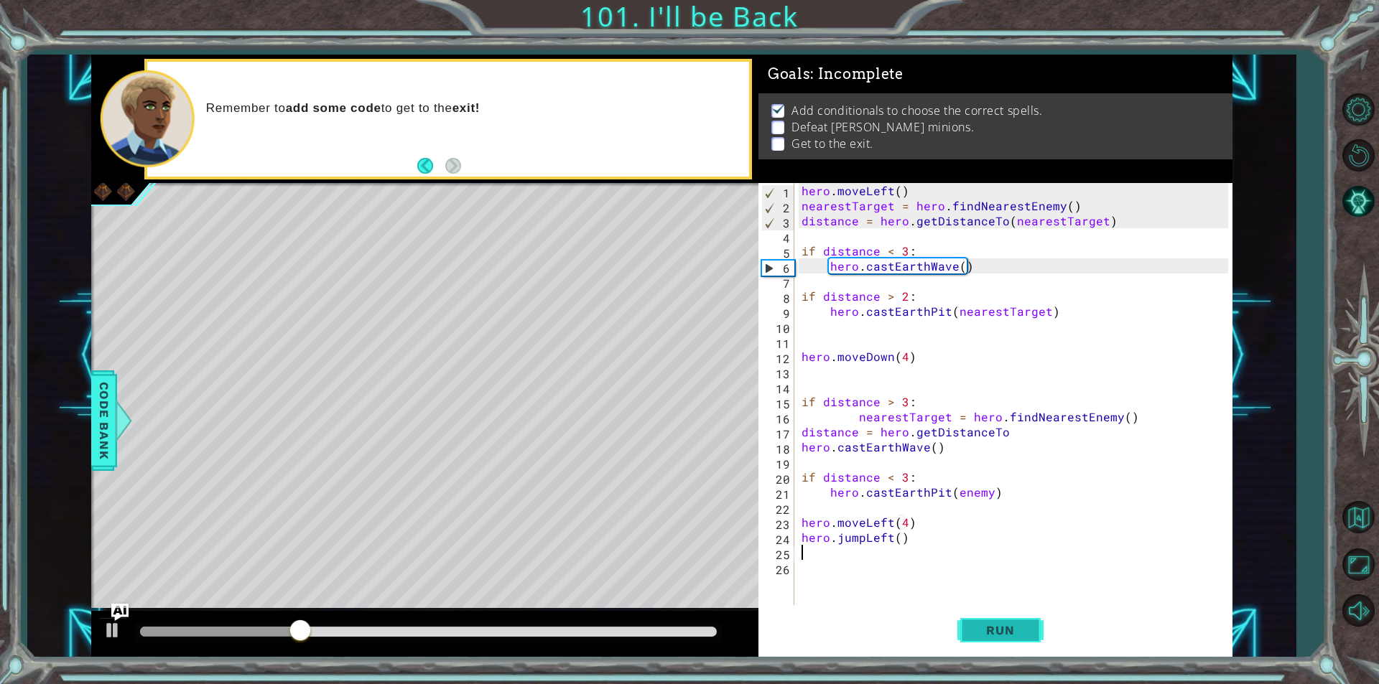
click at [1023, 650] on button "Run" at bounding box center [1000, 630] width 86 height 47
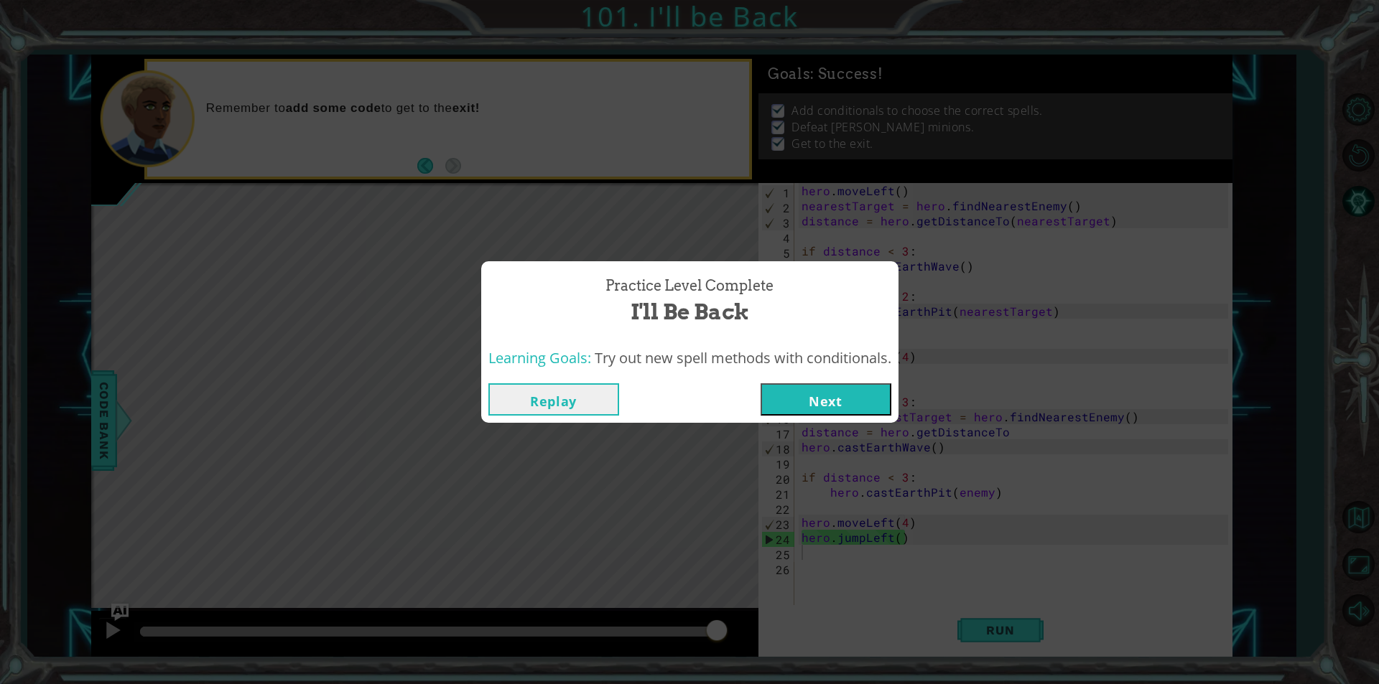
click at [831, 404] on button "Next" at bounding box center [825, 399] width 131 height 32
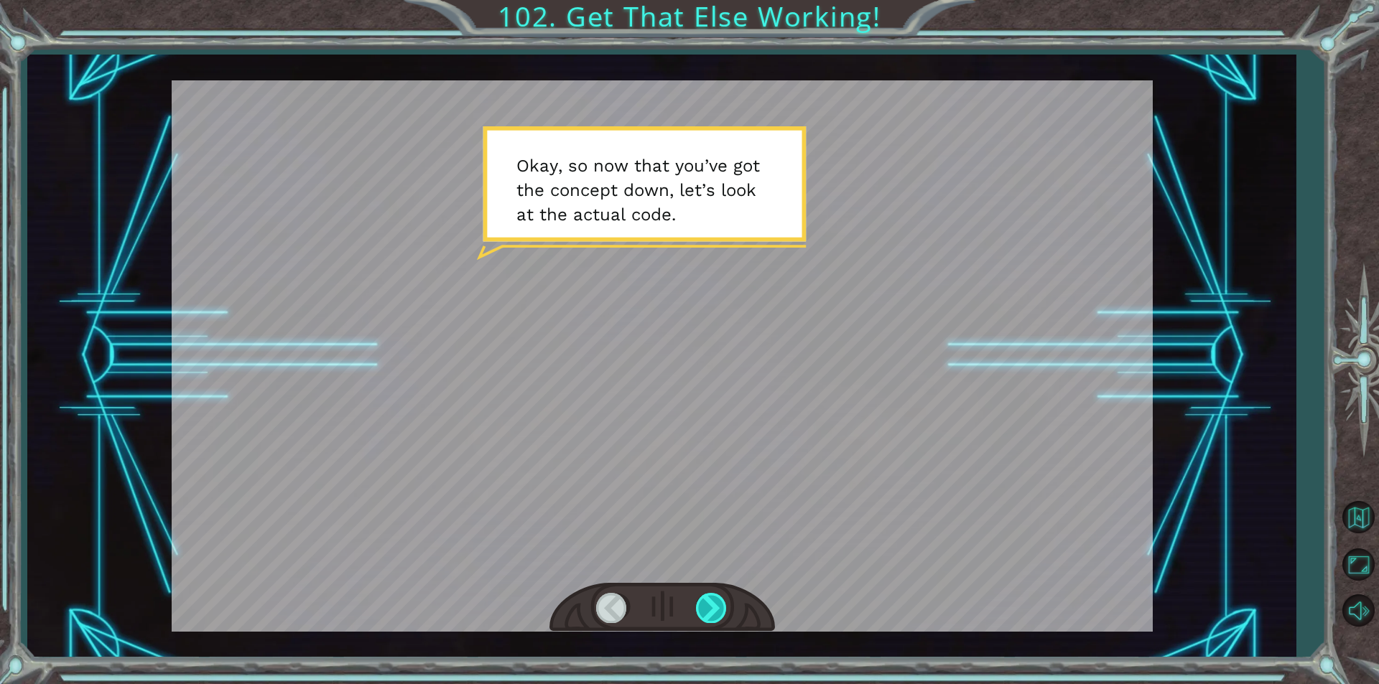
click at [701, 622] on div at bounding box center [712, 607] width 32 height 29
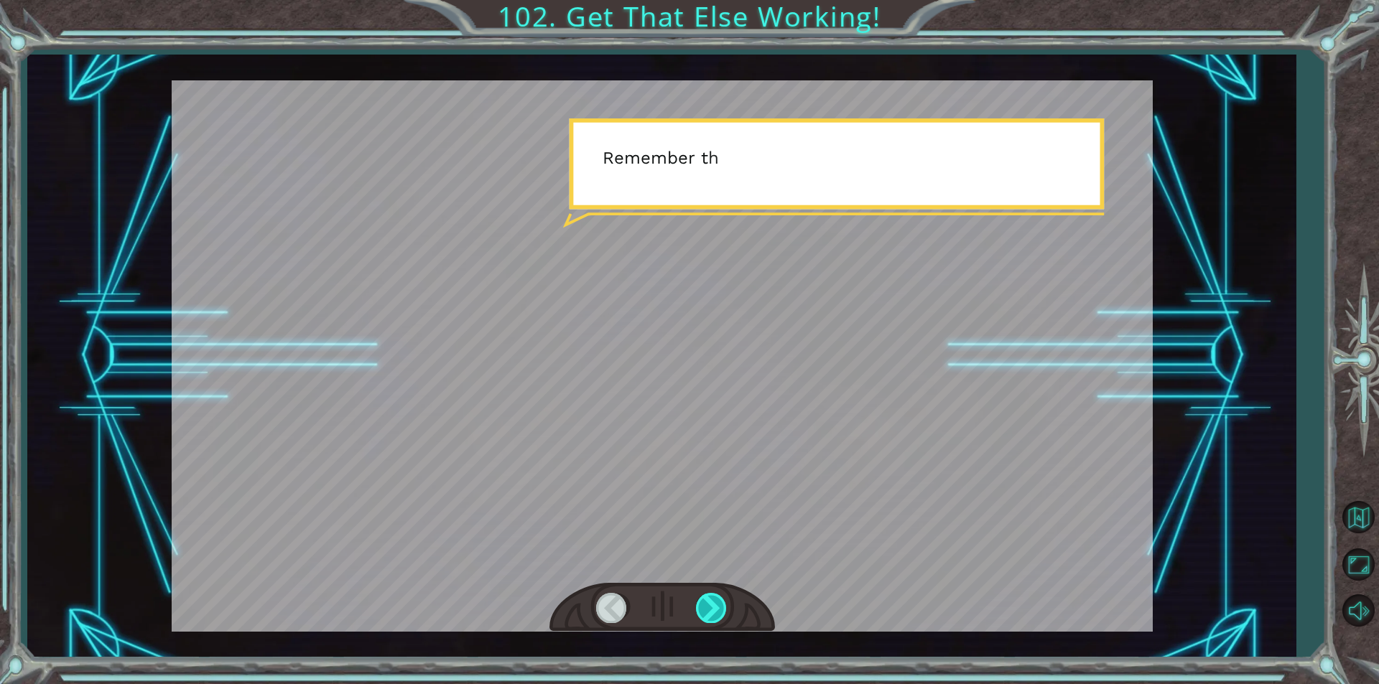
click at [701, 622] on div at bounding box center [712, 607] width 32 height 29
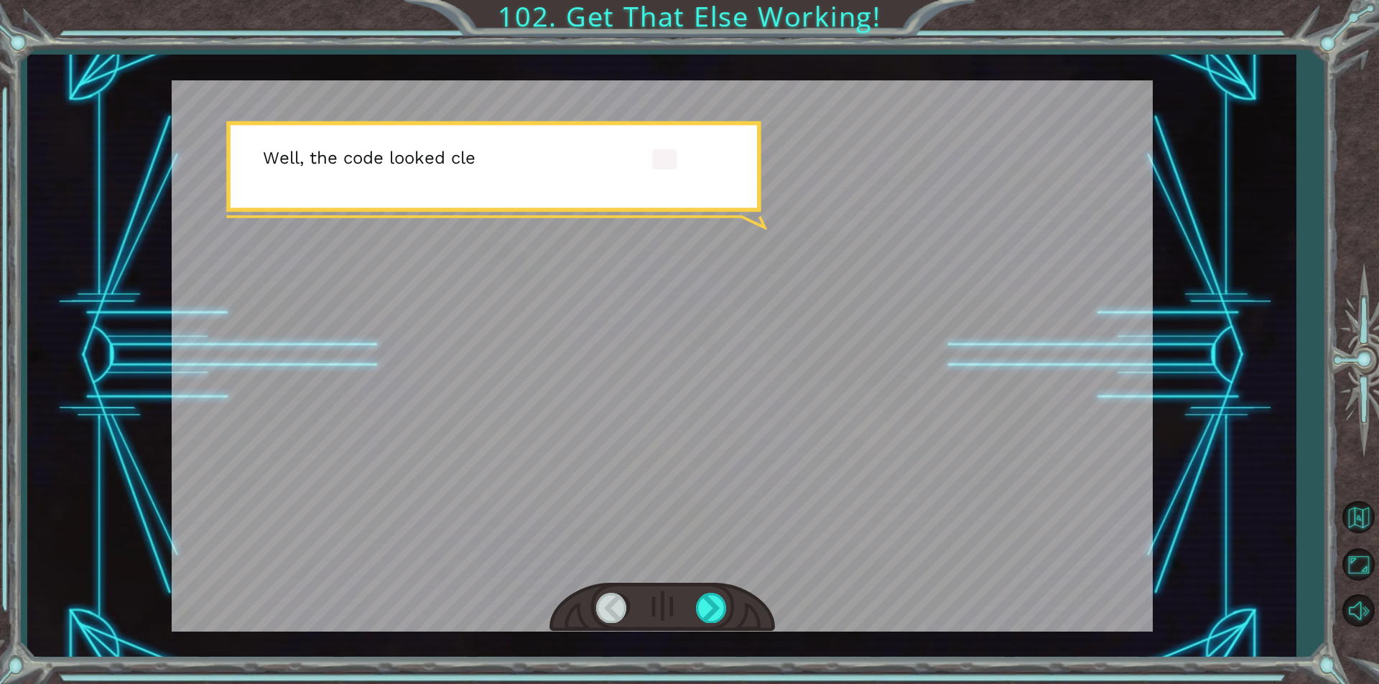
click at [698, 623] on div at bounding box center [661, 608] width 225 height 50
drag, startPoint x: 698, startPoint y: 623, endPoint x: 691, endPoint y: 627, distance: 7.4
click at [697, 623] on div at bounding box center [661, 608] width 225 height 50
click at [681, 640] on div "Temporary Text O k a y , s o n o w t h a t y o u ’ v e g o t t h e c o n c e p …" at bounding box center [661, 356] width 1268 height 602
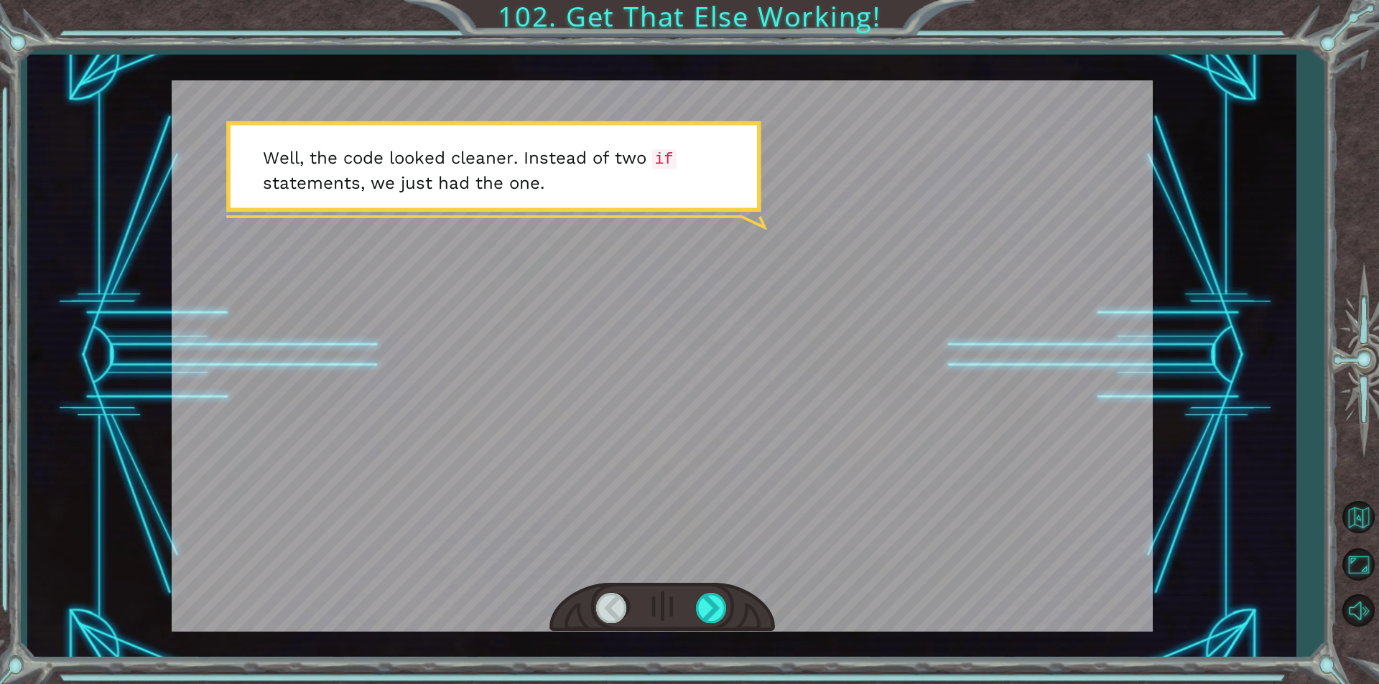
click at [684, 628] on div at bounding box center [661, 608] width 225 height 50
click at [701, 620] on div at bounding box center [712, 607] width 32 height 29
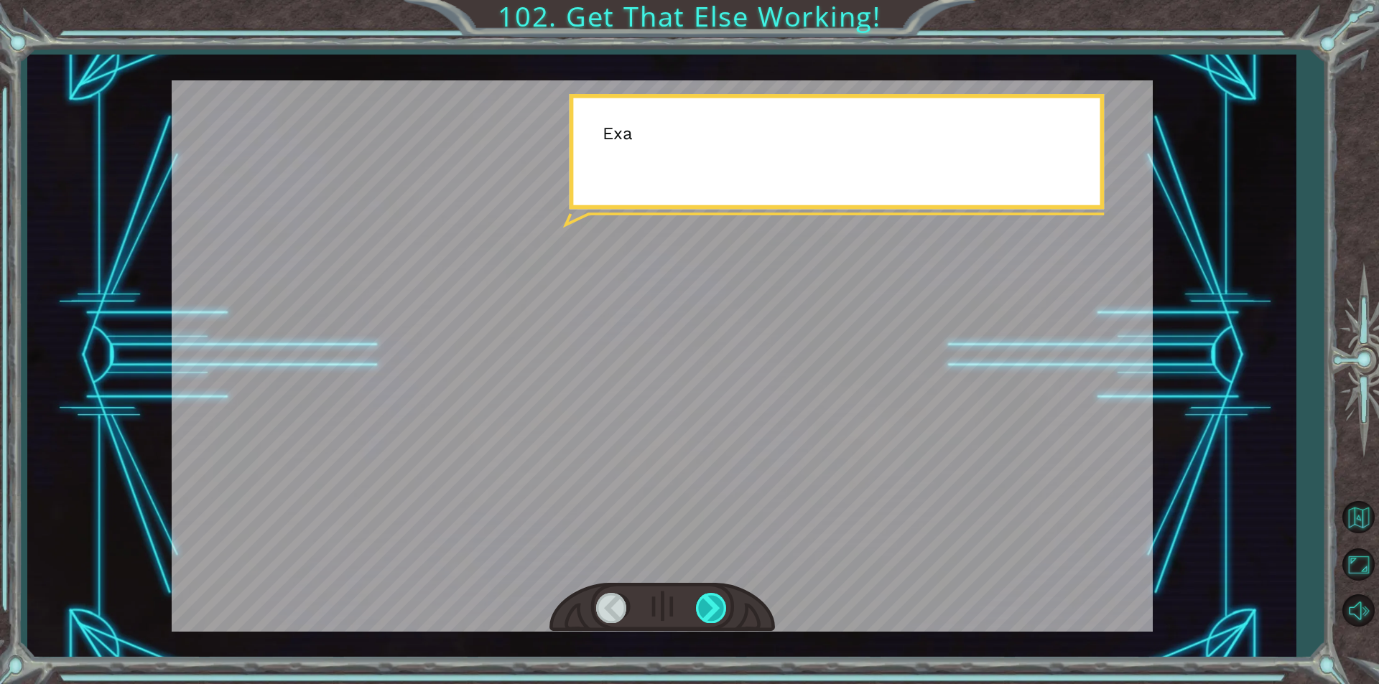
click at [701, 620] on div at bounding box center [712, 607] width 32 height 29
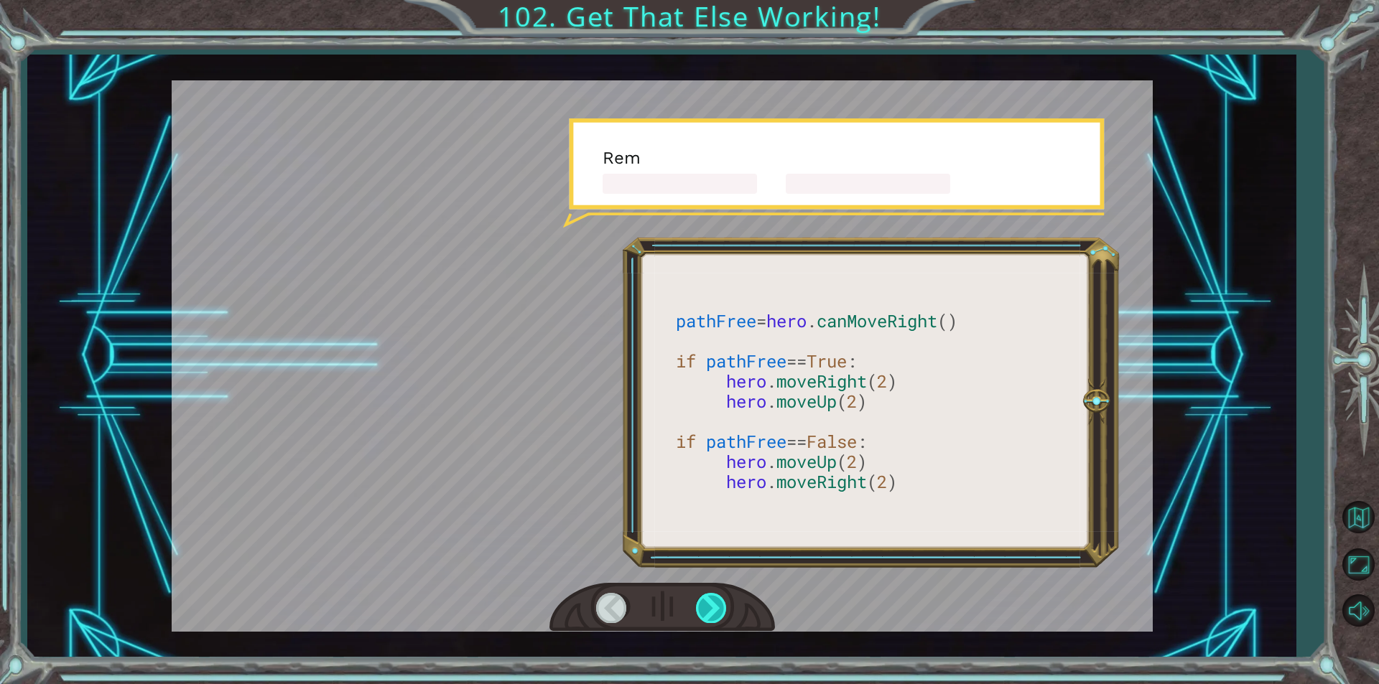
click at [702, 618] on div at bounding box center [712, 607] width 32 height 29
click at [704, 617] on div at bounding box center [712, 607] width 32 height 29
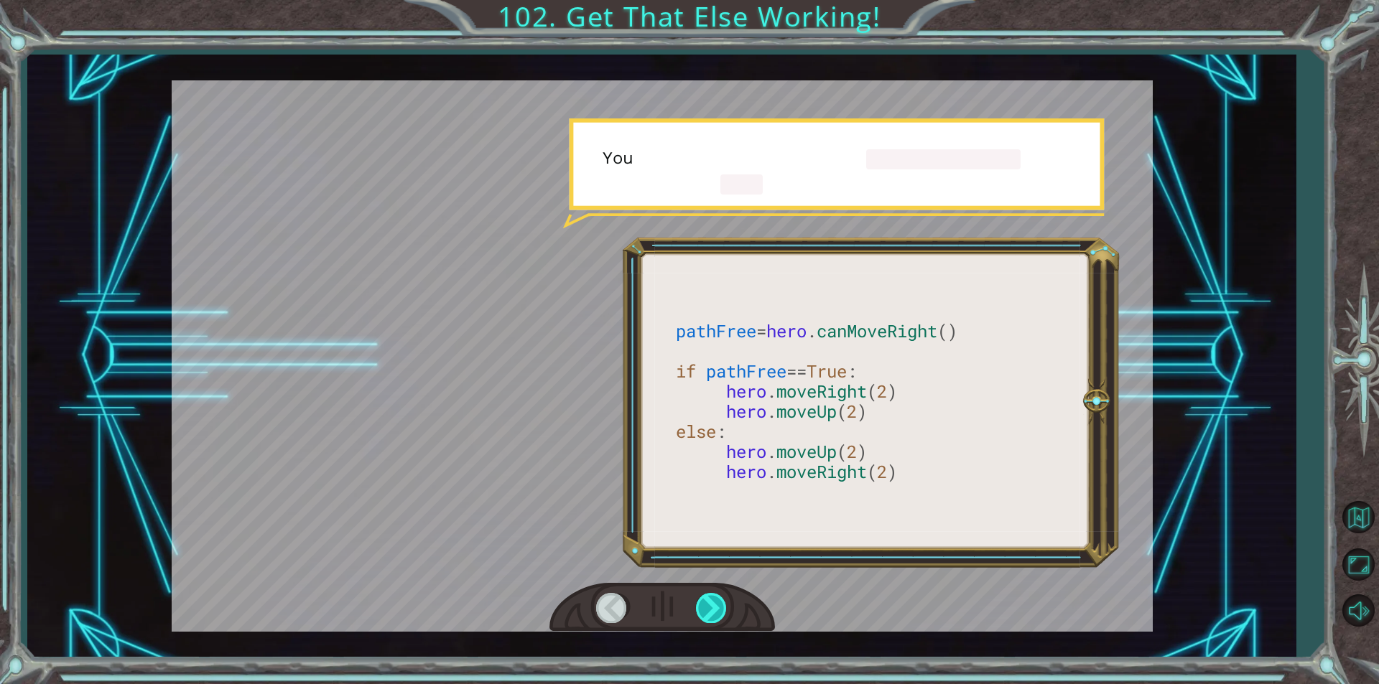
click at [701, 616] on div at bounding box center [712, 607] width 32 height 29
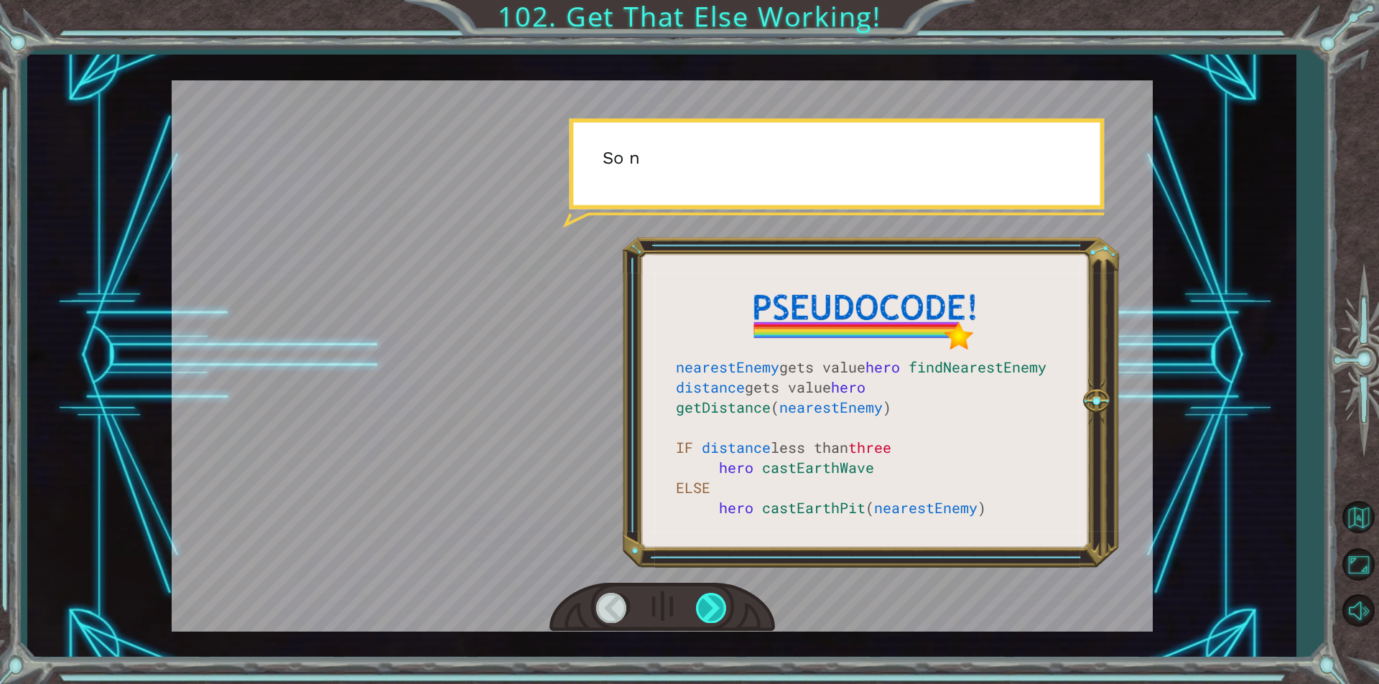
click at [701, 616] on div at bounding box center [712, 607] width 32 height 29
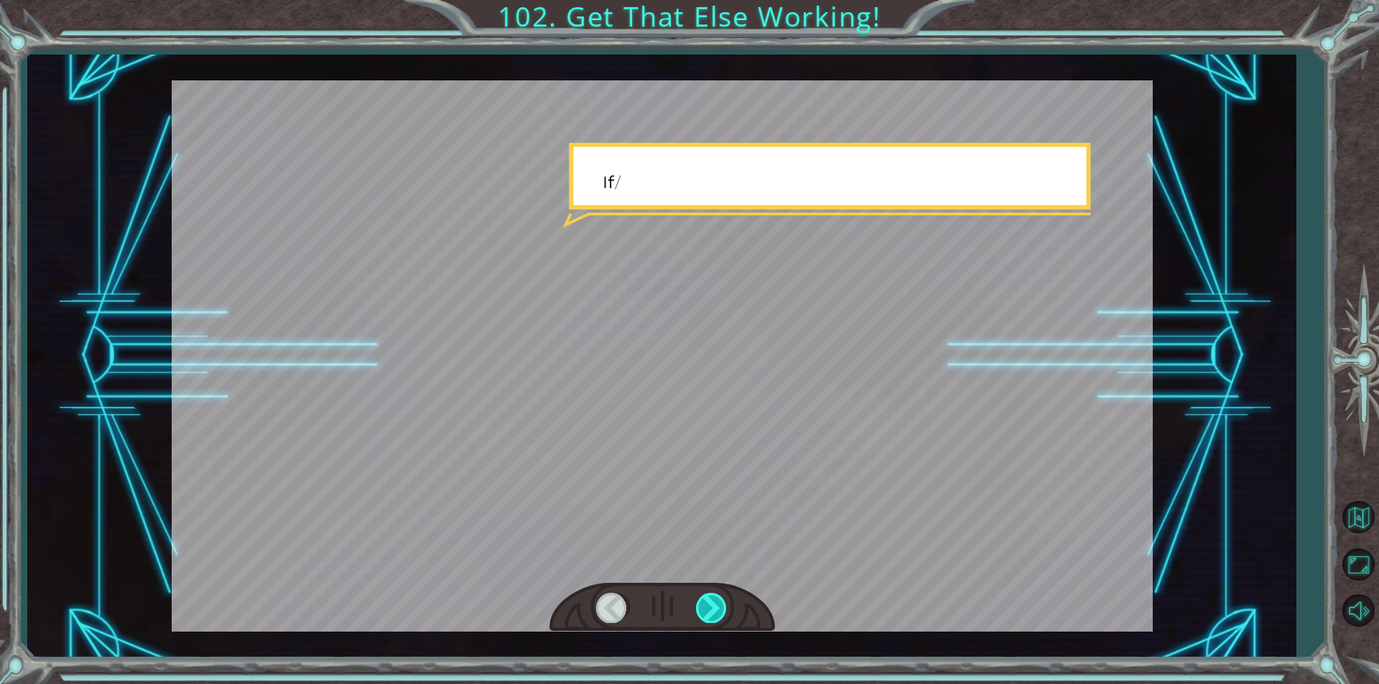
click at [701, 616] on div at bounding box center [712, 607] width 32 height 29
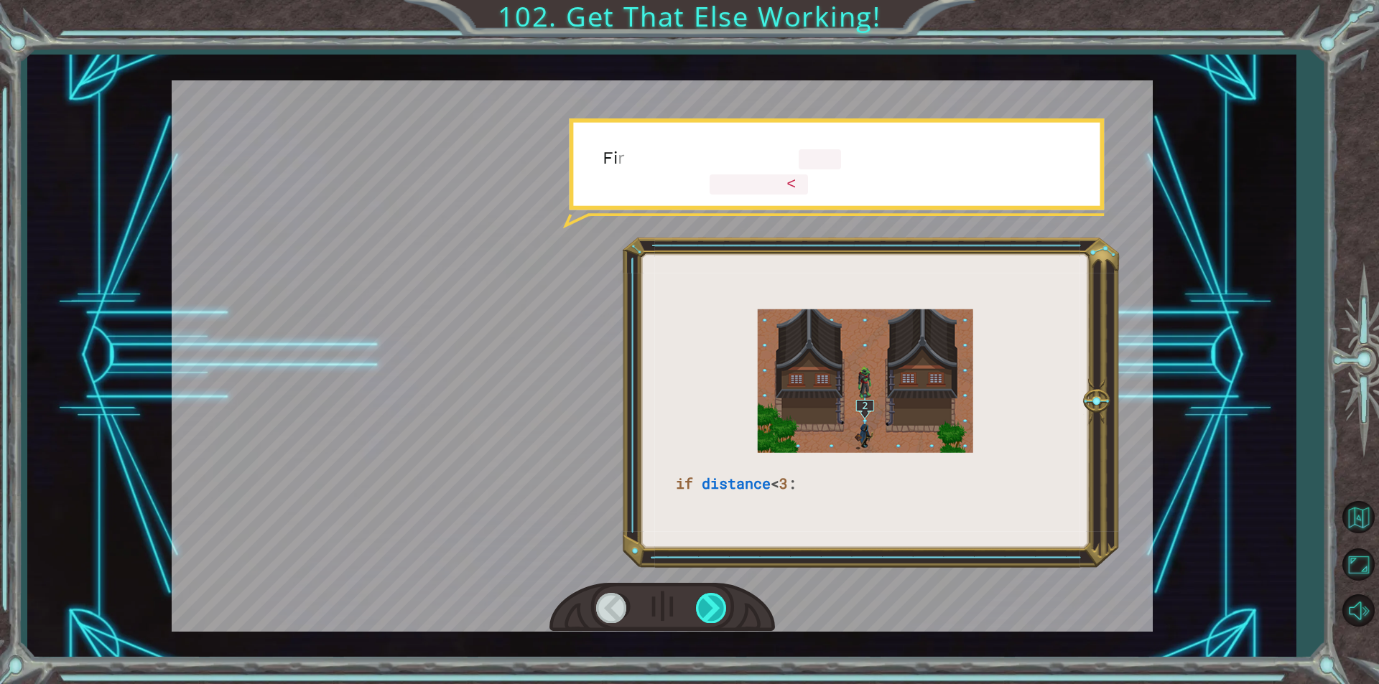
click at [701, 616] on div at bounding box center [712, 607] width 32 height 29
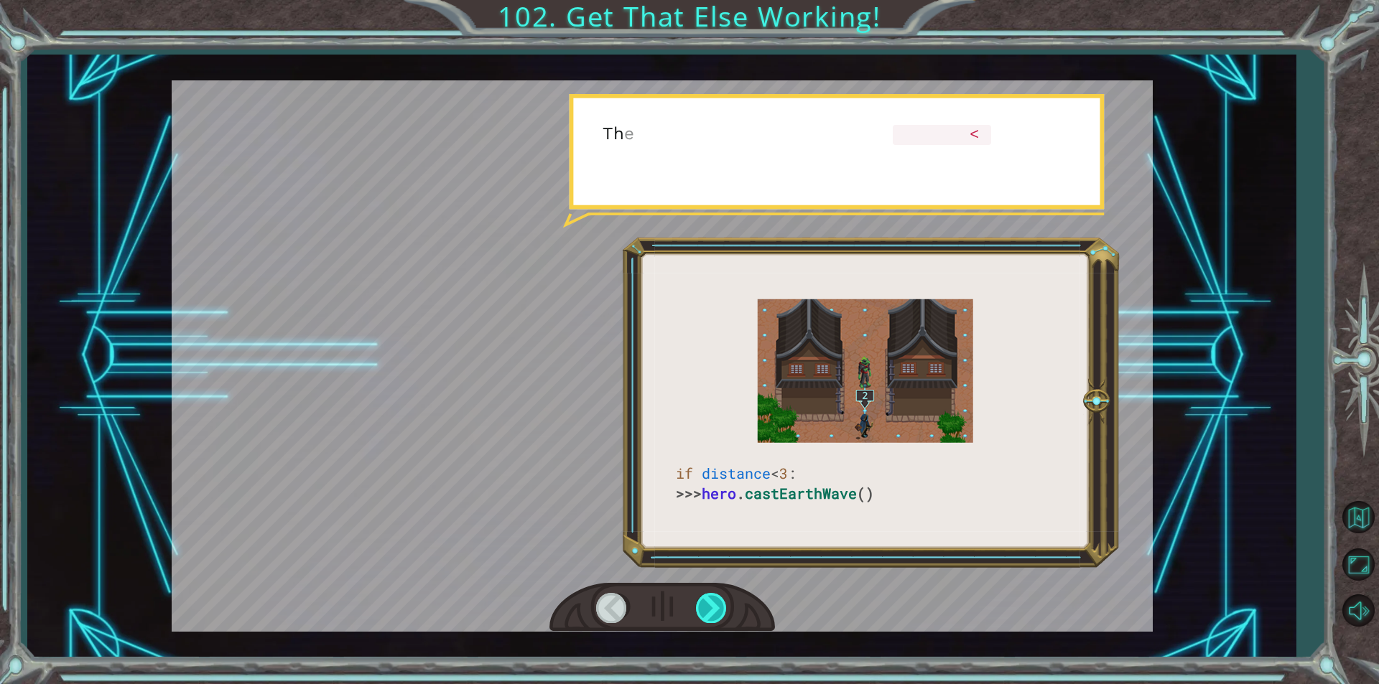
click at [701, 616] on div at bounding box center [712, 607] width 32 height 29
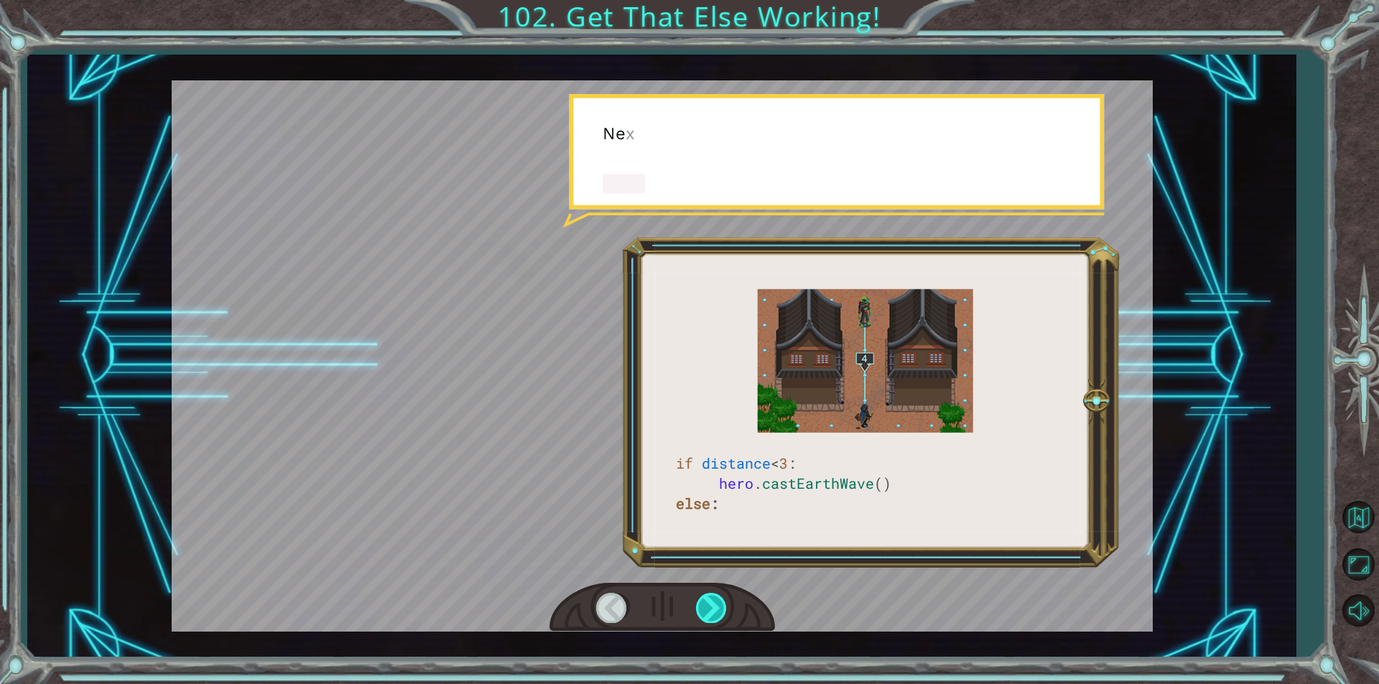
click at [701, 616] on div at bounding box center [712, 607] width 32 height 29
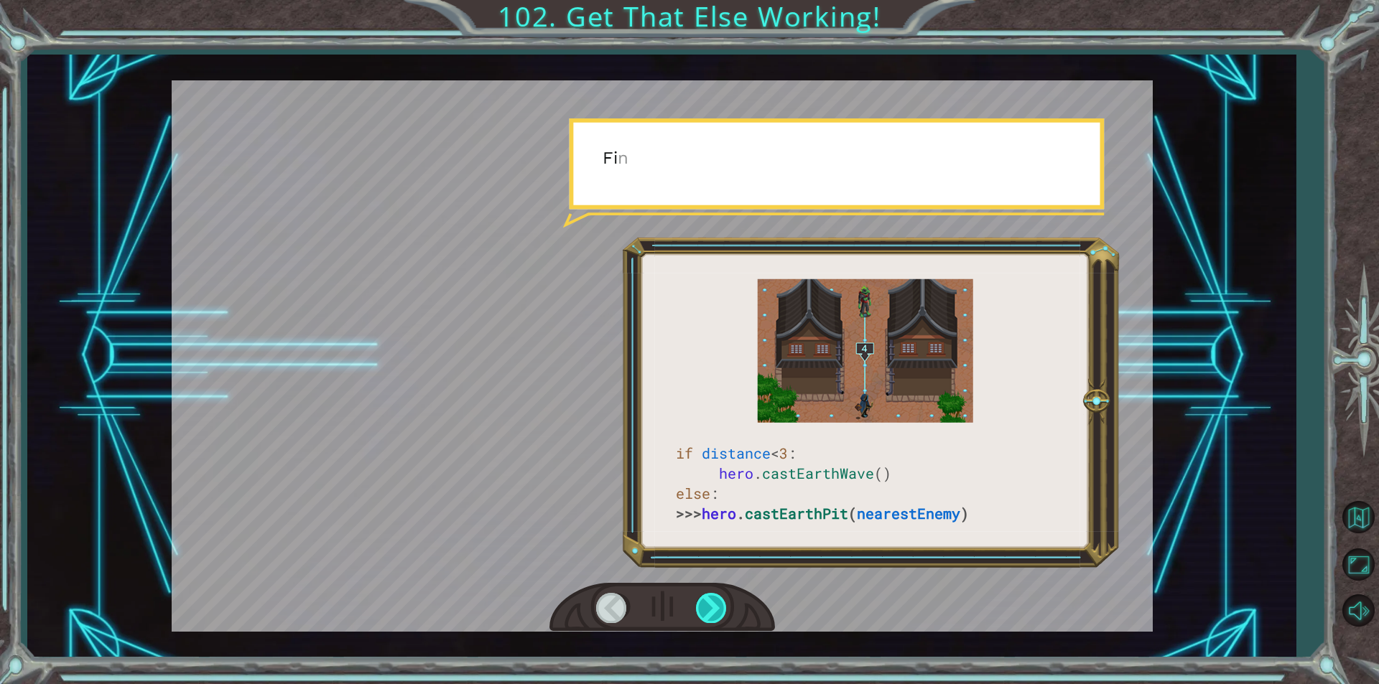
click at [701, 616] on div at bounding box center [712, 607] width 32 height 29
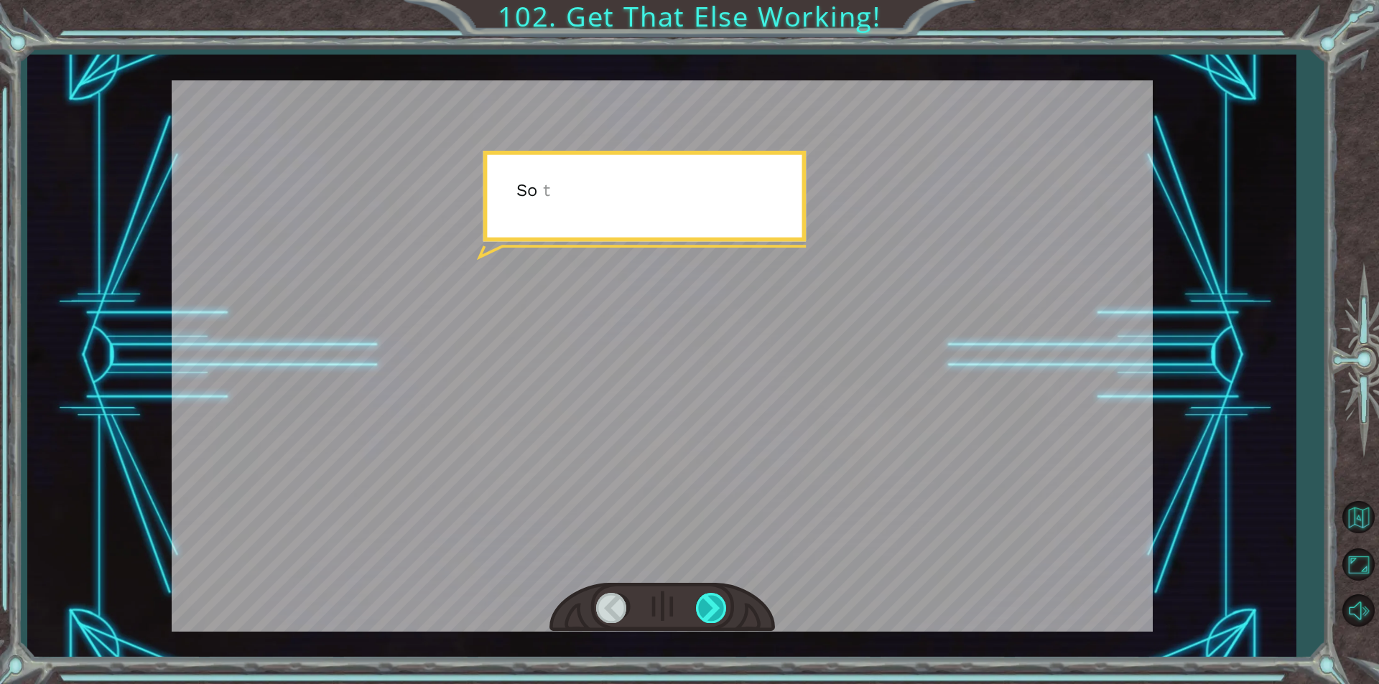
click at [701, 616] on div at bounding box center [712, 607] width 32 height 29
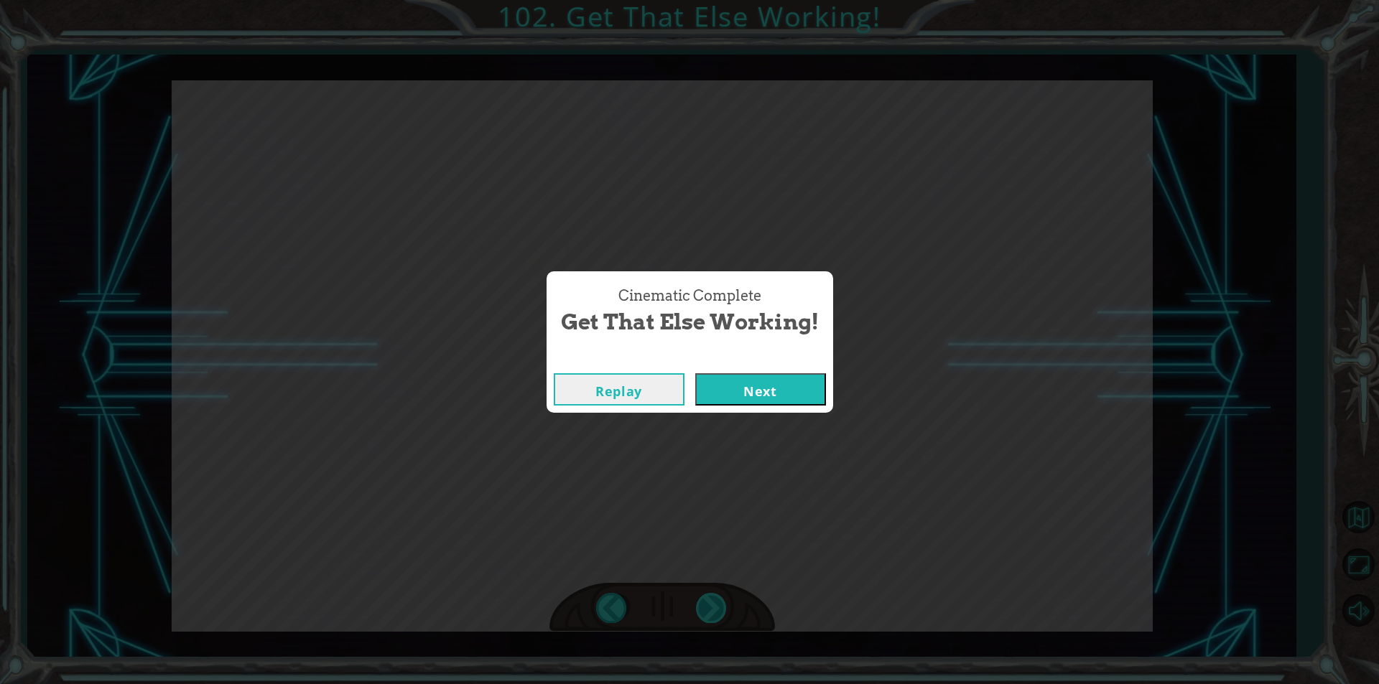
click at [701, 0] on div "if distance < 3 : >>> hero . castEarthWave () else : >>> hero . [GEOGRAPHIC_DAT…" at bounding box center [689, 0] width 1379 height 0
click at [701, 616] on div "Cinematic Complete Get That Else Working! Replay Next" at bounding box center [689, 342] width 1379 height 684
click at [723, 375] on button "Next" at bounding box center [760, 389] width 131 height 32
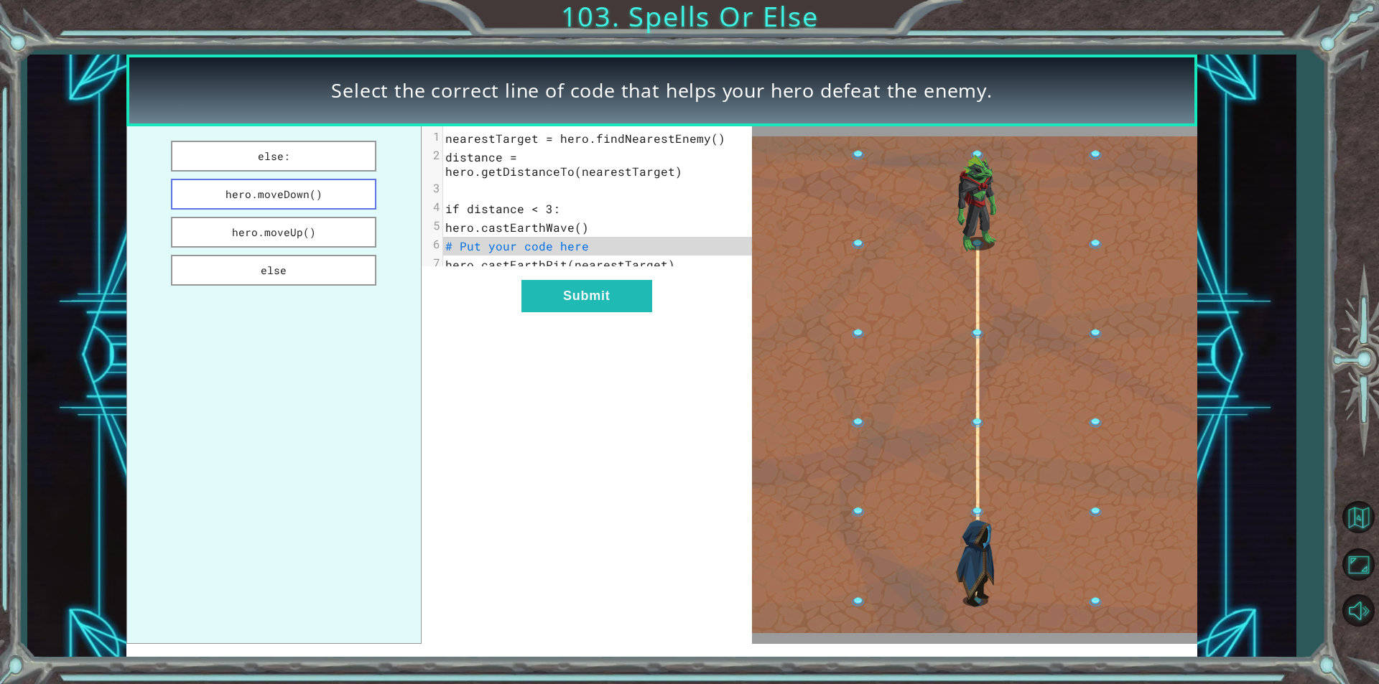
click at [304, 206] on button "hero.moveDown()" at bounding box center [273, 194] width 205 height 31
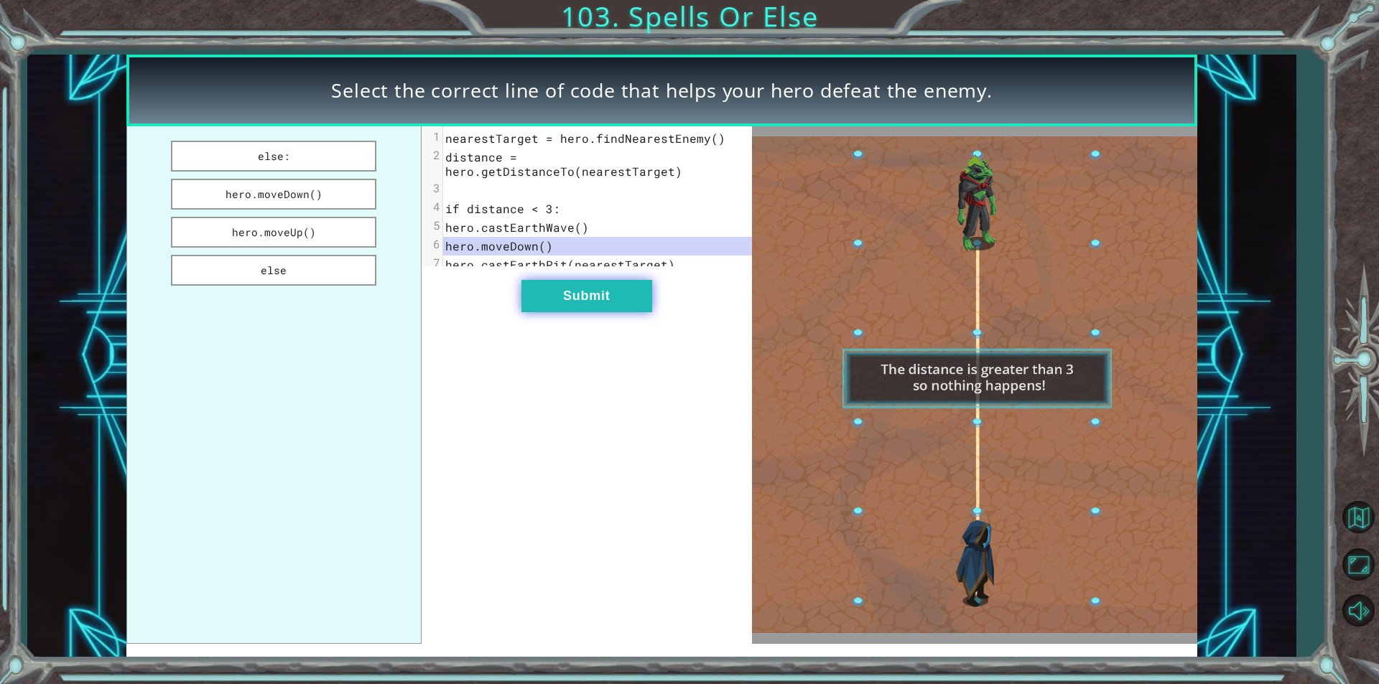
click at [585, 304] on button "Submit" at bounding box center [586, 296] width 131 height 32
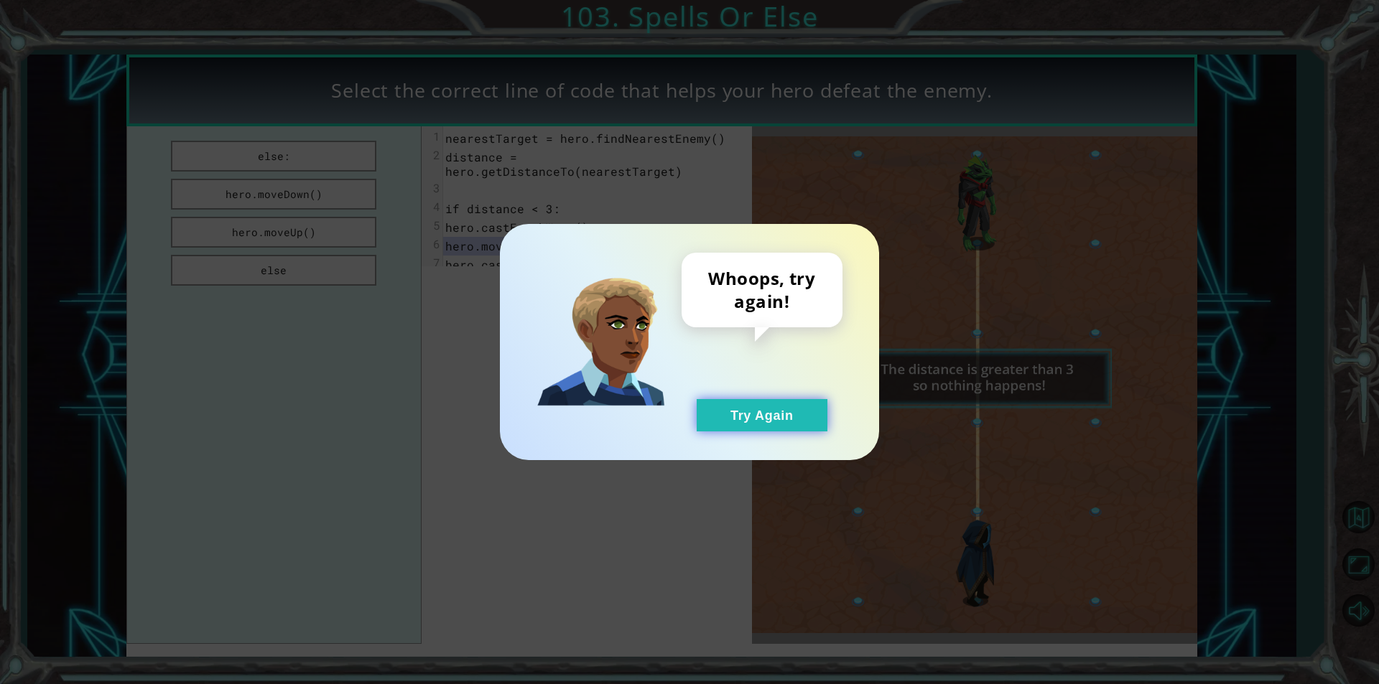
click at [757, 416] on button "Try Again" at bounding box center [761, 415] width 131 height 32
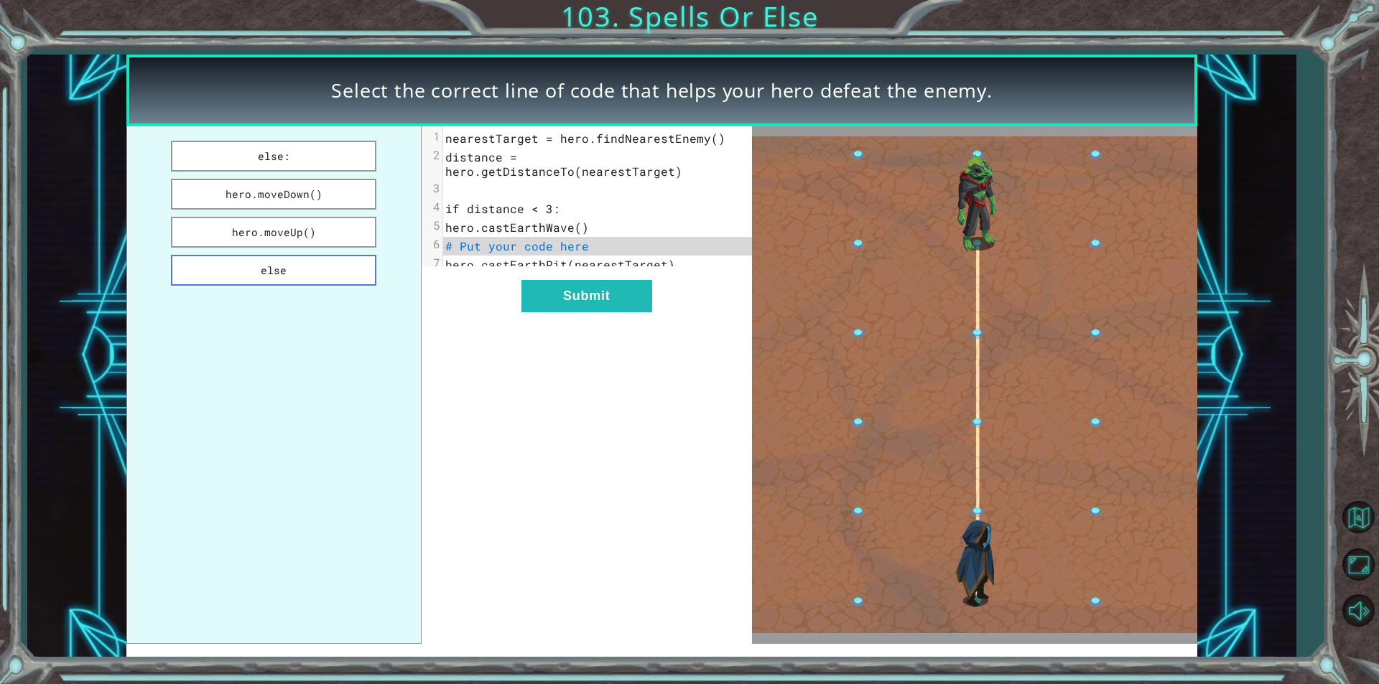
click at [276, 261] on button "else" at bounding box center [273, 270] width 205 height 31
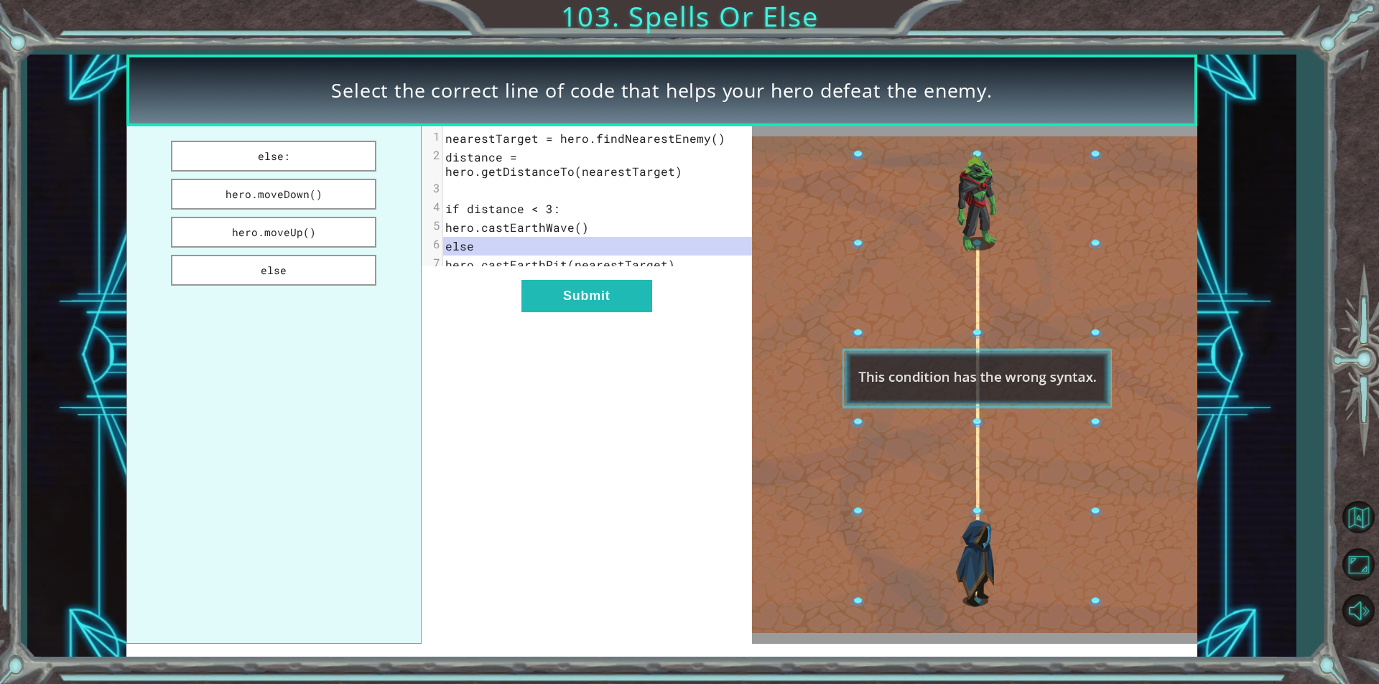
click at [508, 284] on div "xxxxxxxxxx 7 1 nearestTarget = hero.findNearestEnemy() 2 distance = hero.getDis…" at bounding box center [586, 384] width 330 height 517
click at [543, 289] on button "Submit" at bounding box center [586, 296] width 131 height 32
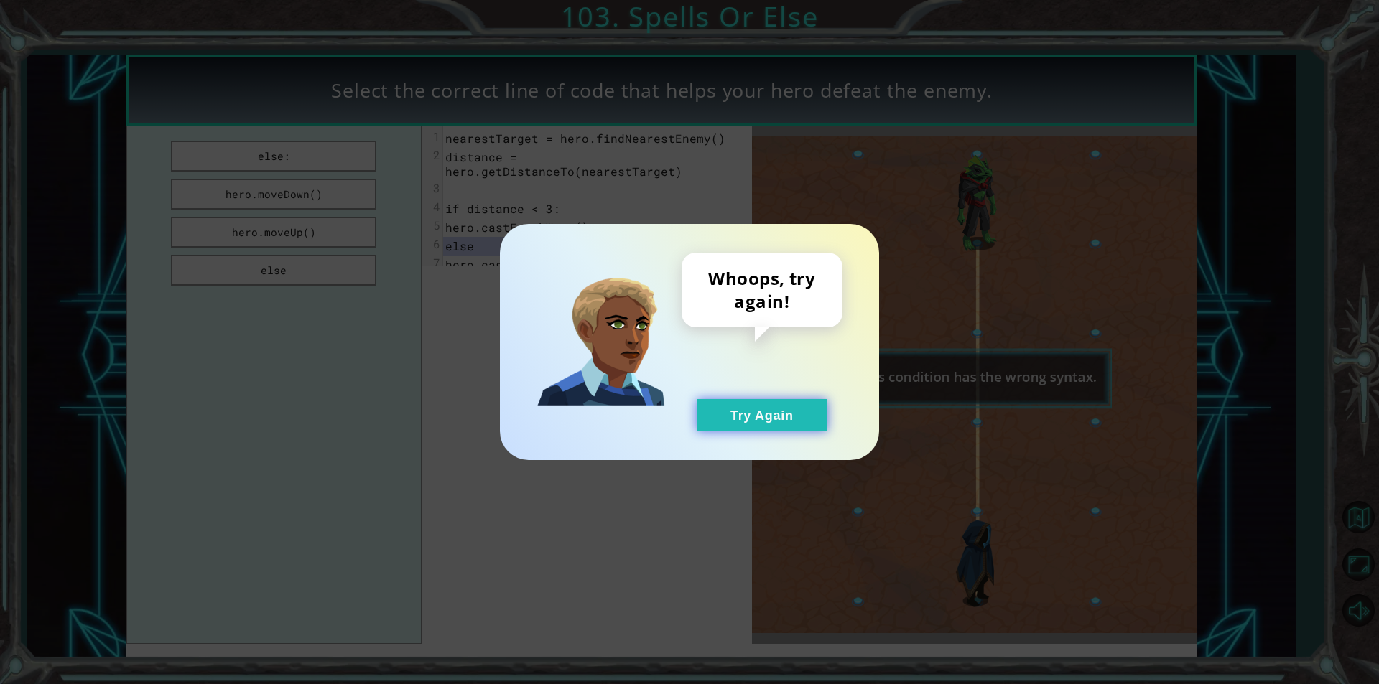
click at [714, 400] on div "Whoops, try again! Try Again" at bounding box center [761, 342] width 161 height 179
click at [725, 416] on button "Try Again" at bounding box center [761, 415] width 131 height 32
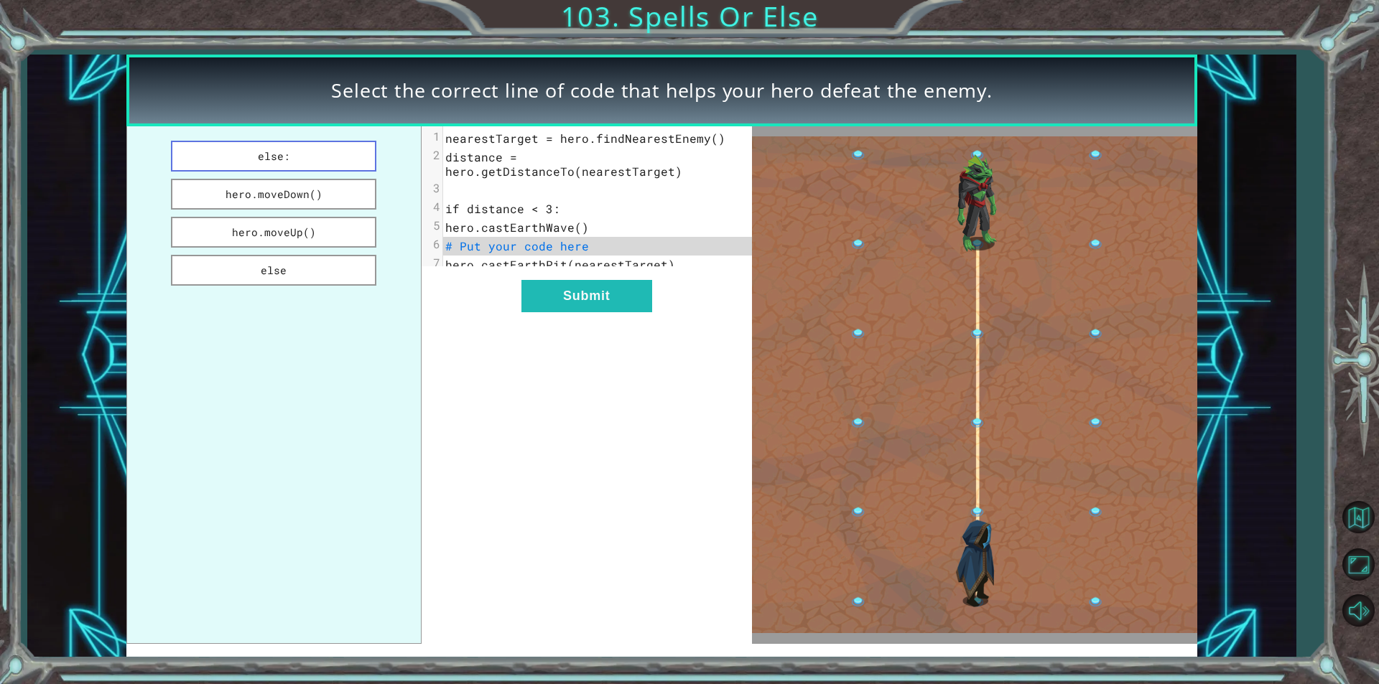
click at [321, 160] on button "else:" at bounding box center [273, 156] width 205 height 31
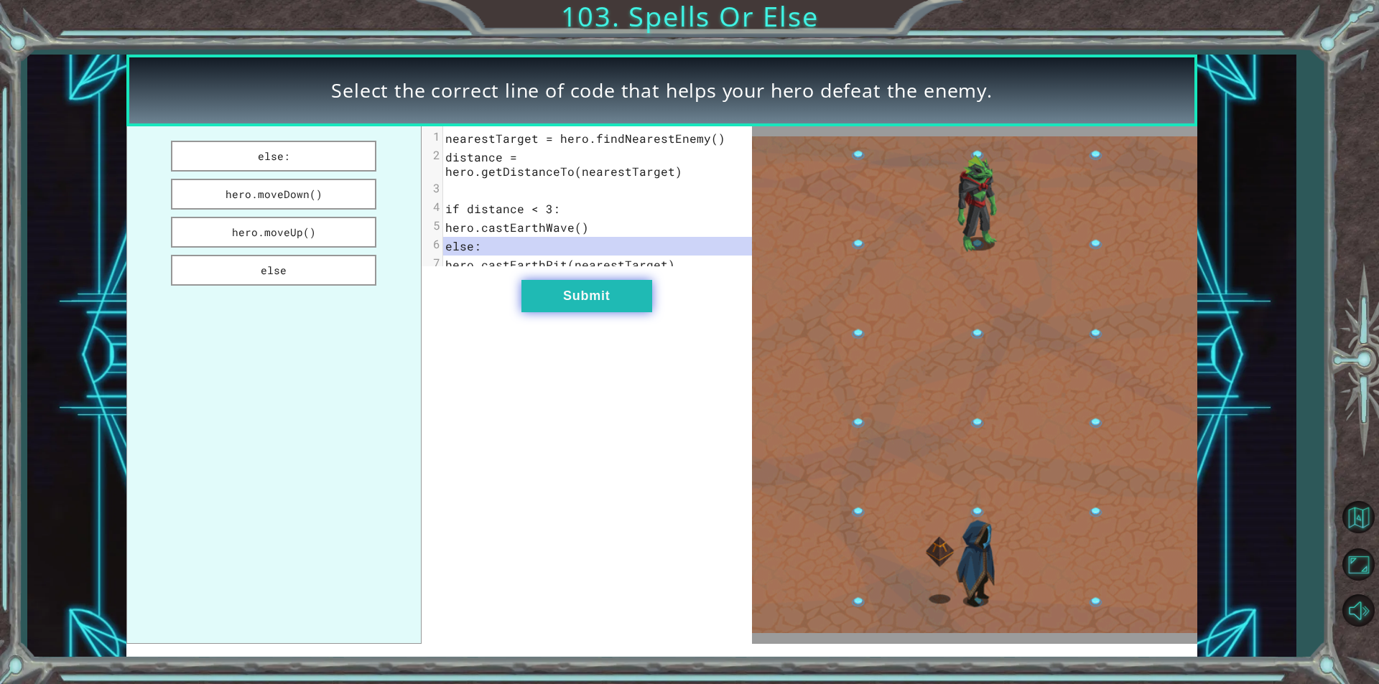
click at [540, 302] on button "Submit" at bounding box center [586, 296] width 131 height 32
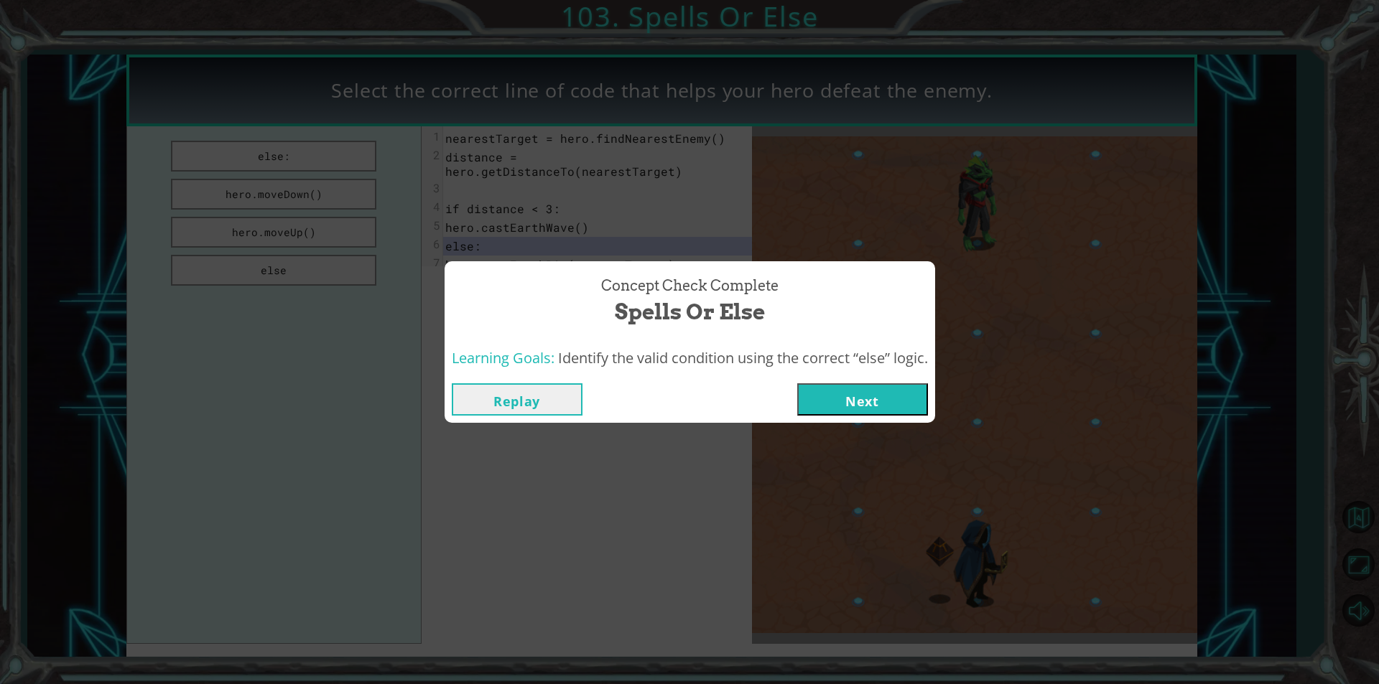
click at [887, 404] on button "Next" at bounding box center [862, 399] width 131 height 32
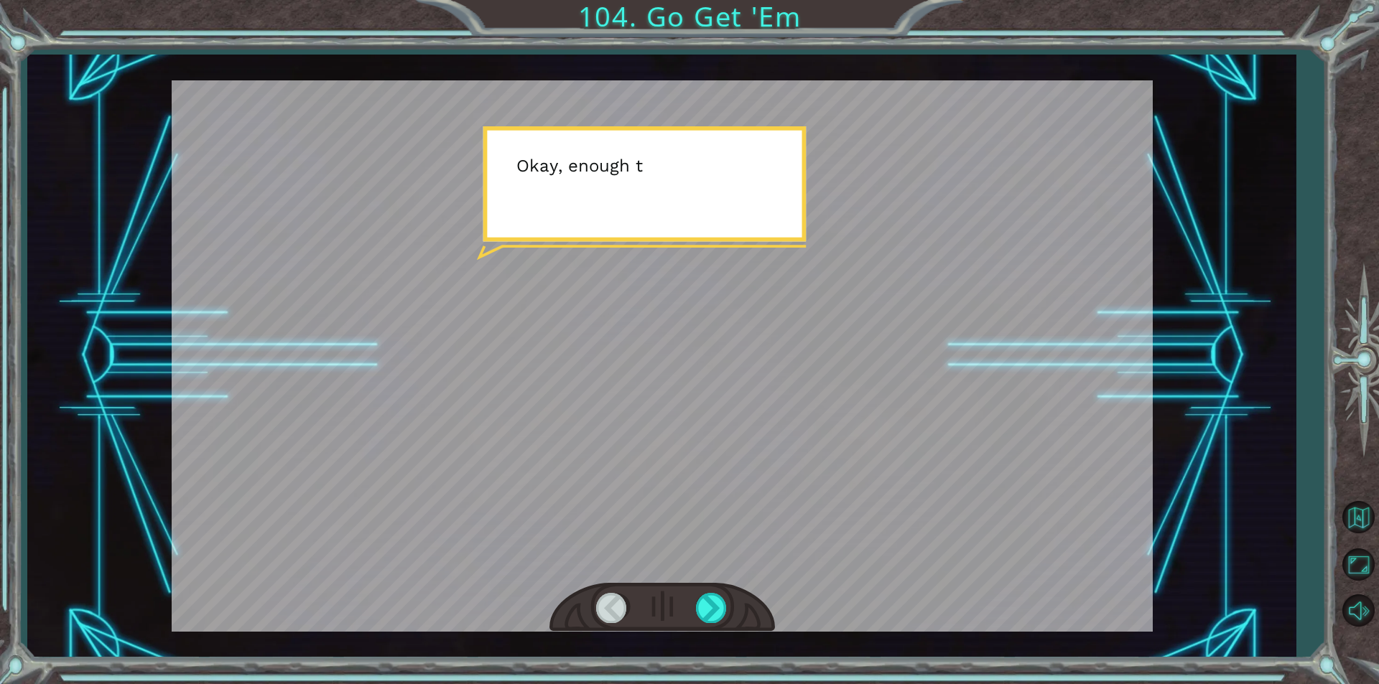
click at [896, 398] on div at bounding box center [662, 355] width 981 height 551
click at [909, 396] on div at bounding box center [662, 355] width 981 height 551
click at [704, 605] on div at bounding box center [712, 607] width 32 height 29
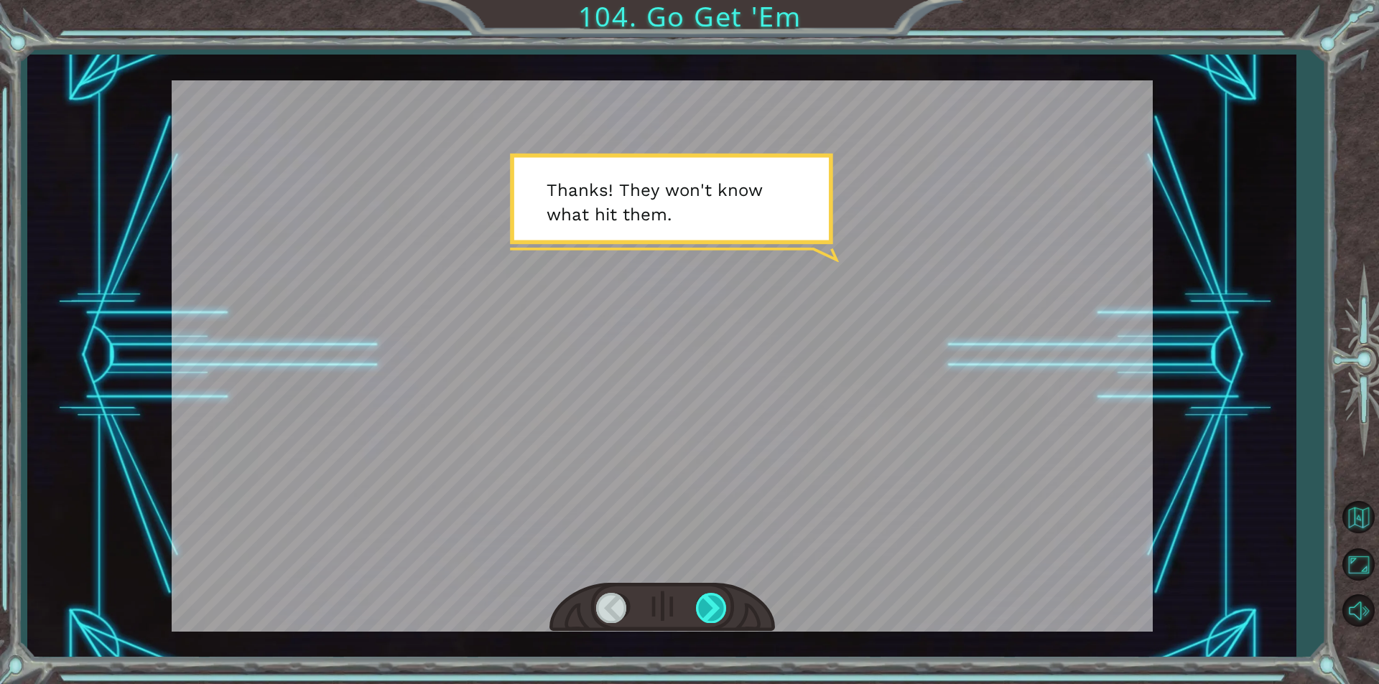
click at [704, 605] on div at bounding box center [712, 607] width 32 height 29
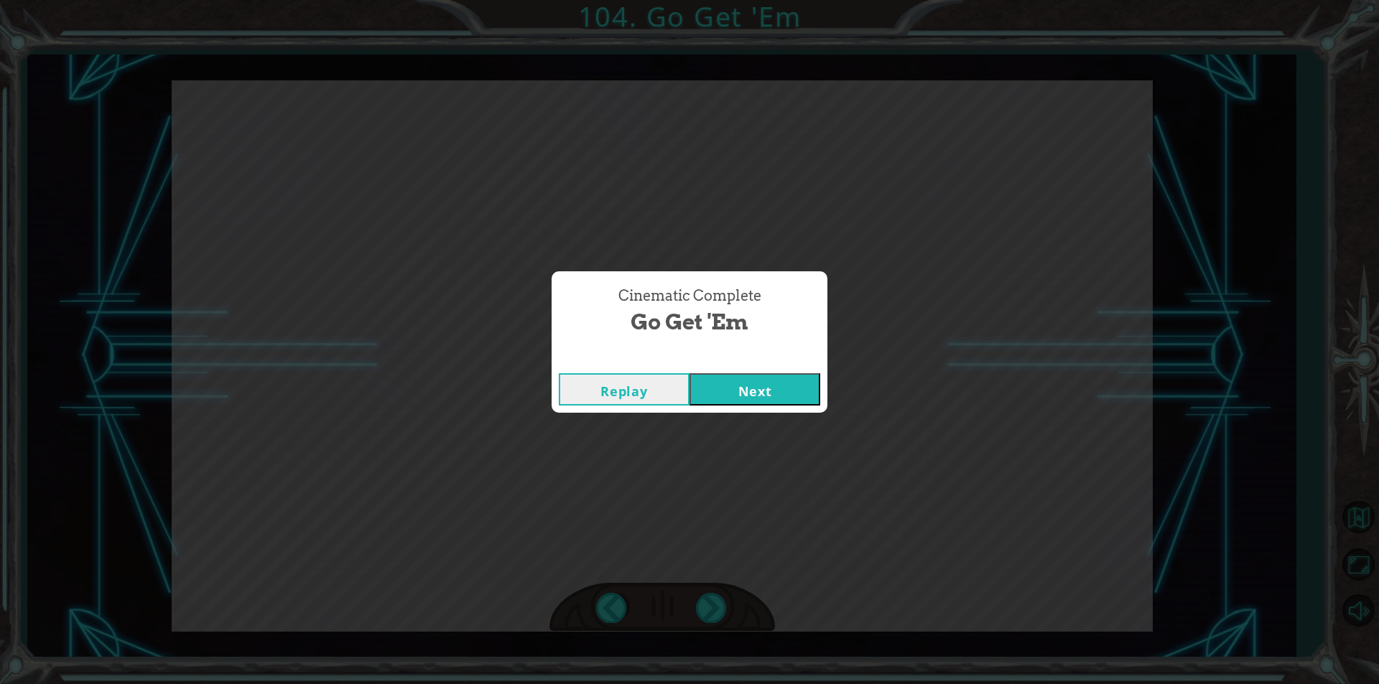
click at [757, 385] on button "Next" at bounding box center [754, 389] width 131 height 32
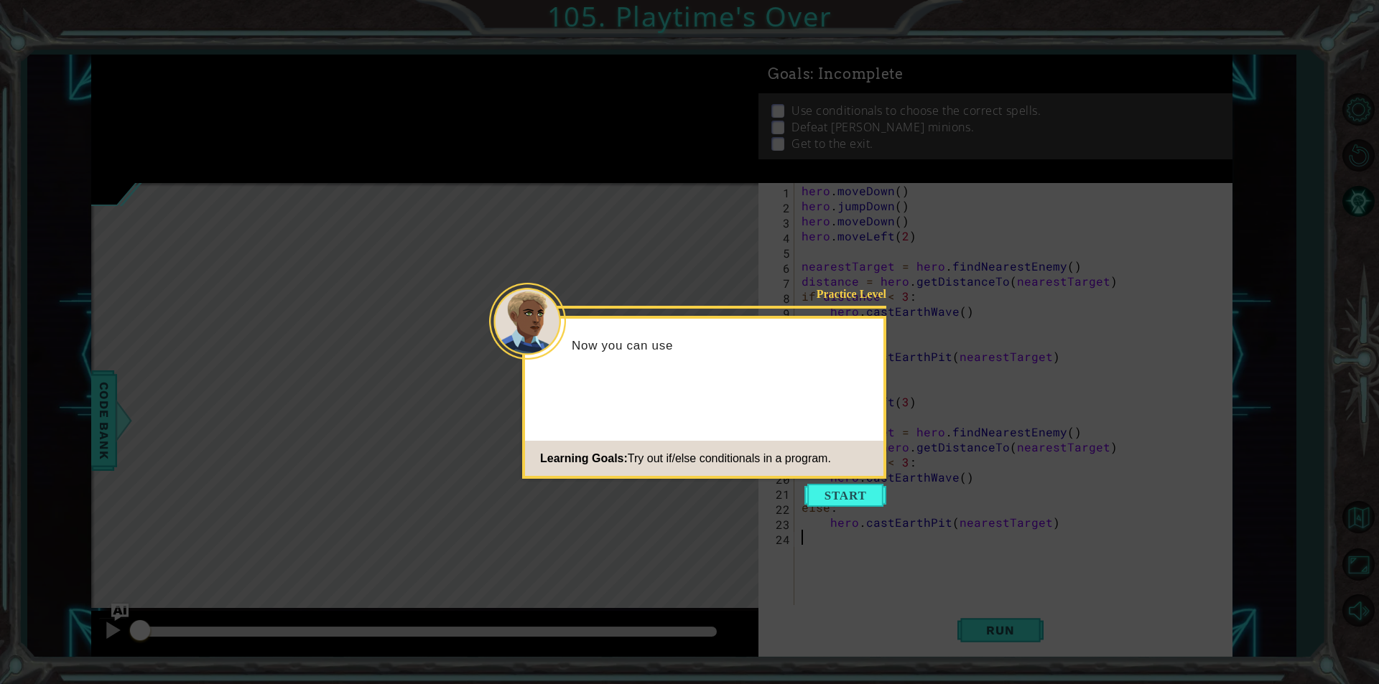
drag, startPoint x: 816, startPoint y: 491, endPoint x: 865, endPoint y: 532, distance: 64.3
click at [814, 491] on button "Start" at bounding box center [845, 495] width 82 height 23
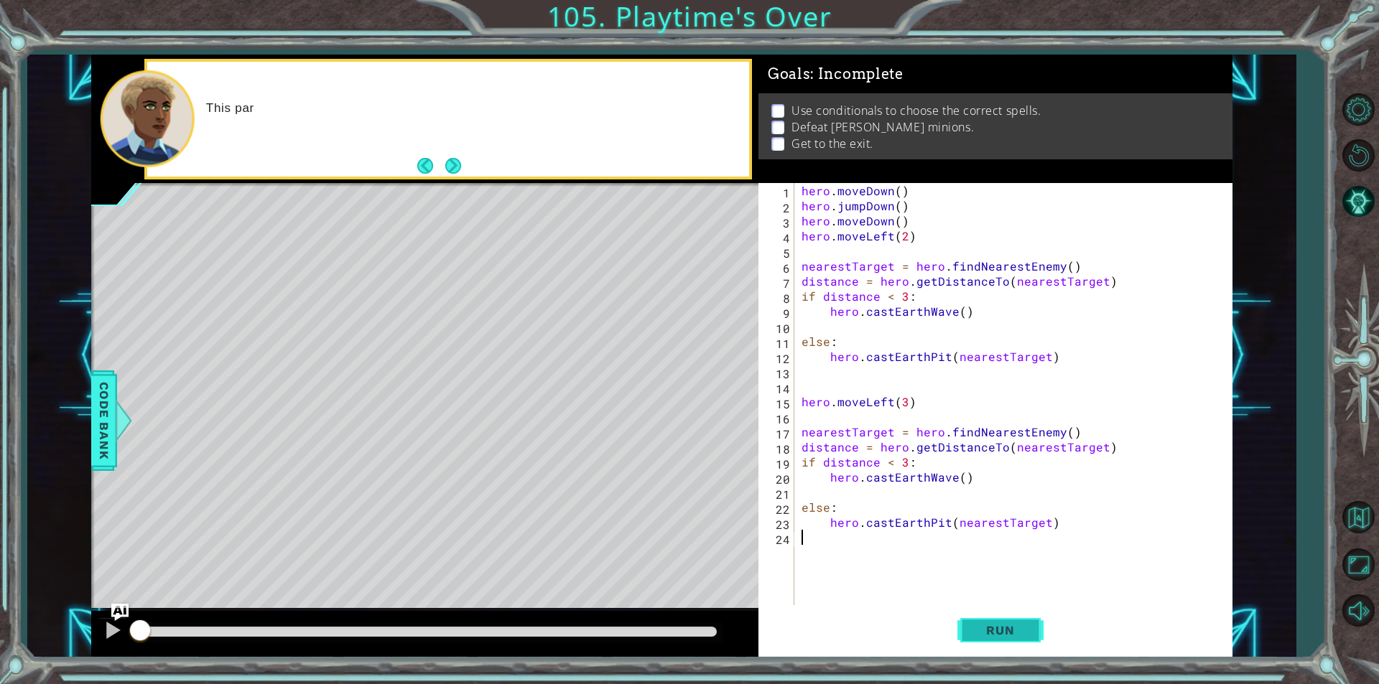
click at [979, 624] on span "Run" at bounding box center [999, 630] width 57 height 14
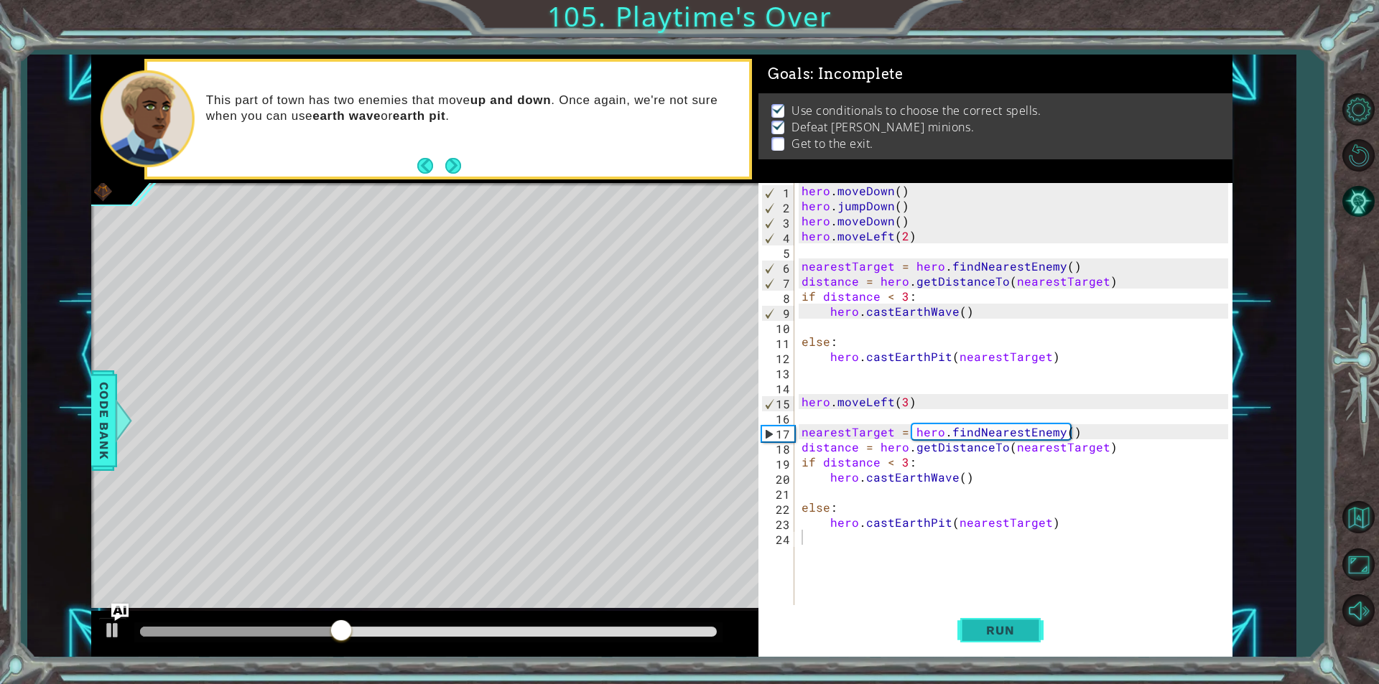
drag, startPoint x: 676, startPoint y: 554, endPoint x: 1002, endPoint y: 611, distance: 330.9
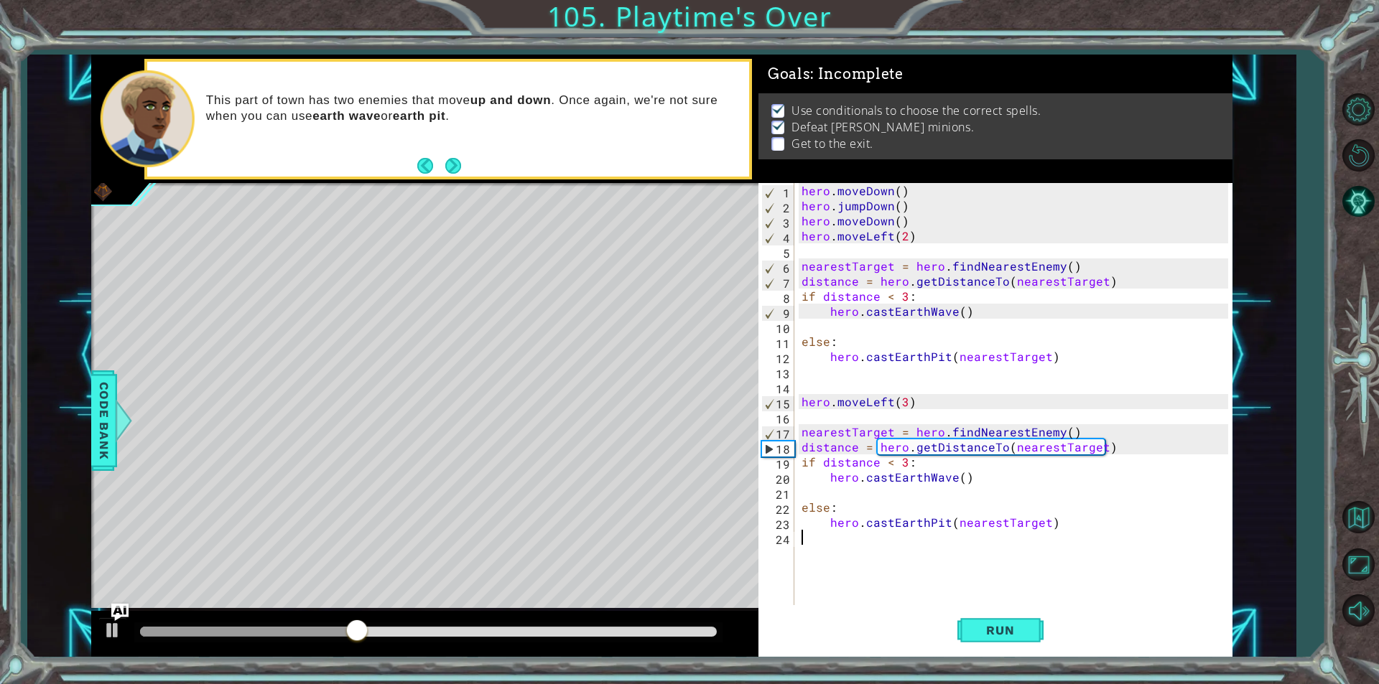
drag, startPoint x: 1002, startPoint y: 611, endPoint x: 869, endPoint y: 572, distance: 139.3
click at [869, 572] on div "hero . moveDown ( ) hero . jumpDown ( ) hero . moveDown ( ) hero . moveLeft ( 2…" at bounding box center [1016, 409] width 437 height 452
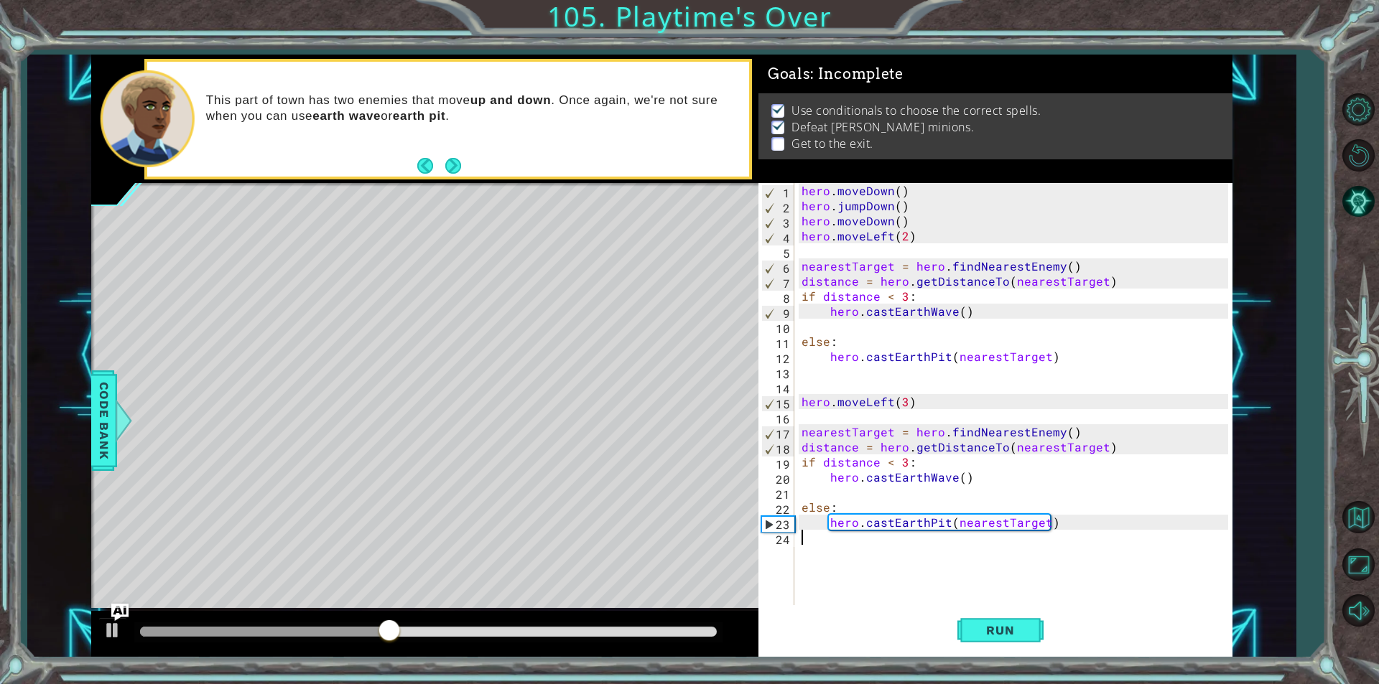
click at [848, 556] on div "hero . moveDown ( ) hero . jumpDown ( ) hero . moveDown ( ) hero . moveLeft ( 2…" at bounding box center [1016, 409] width 437 height 452
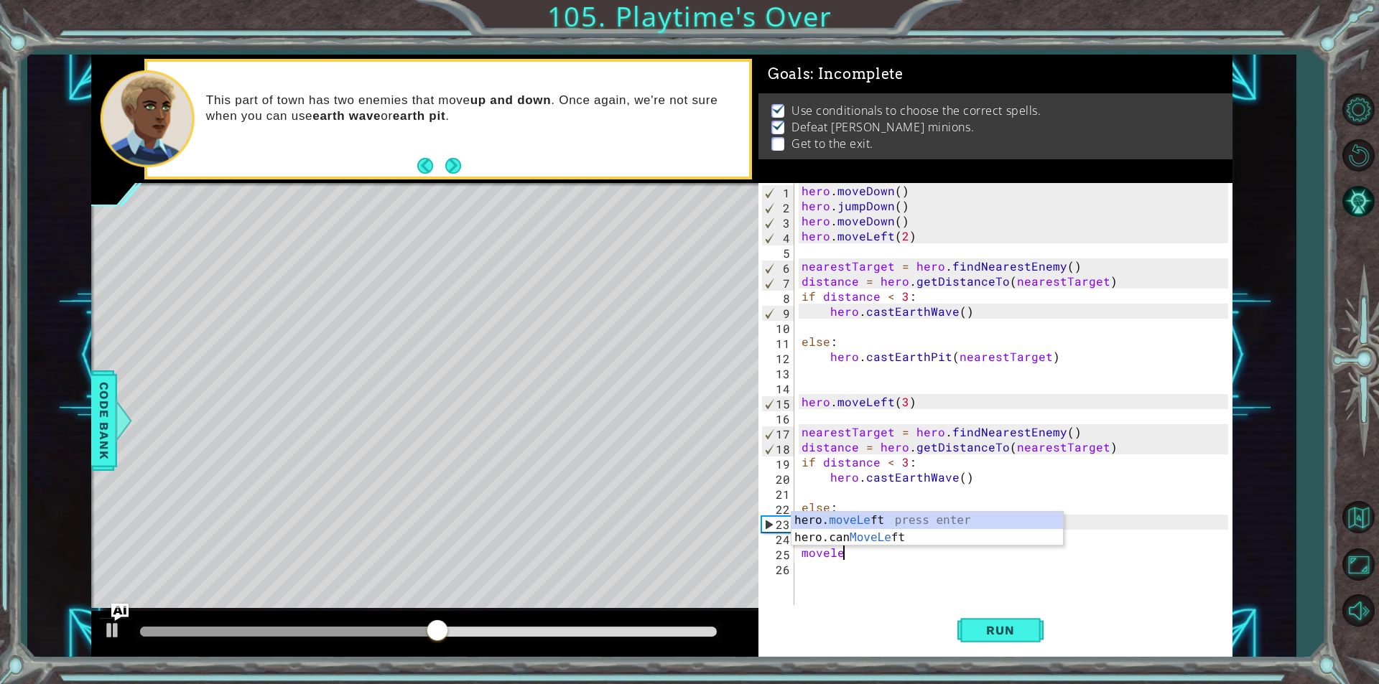
scroll to position [0, 2]
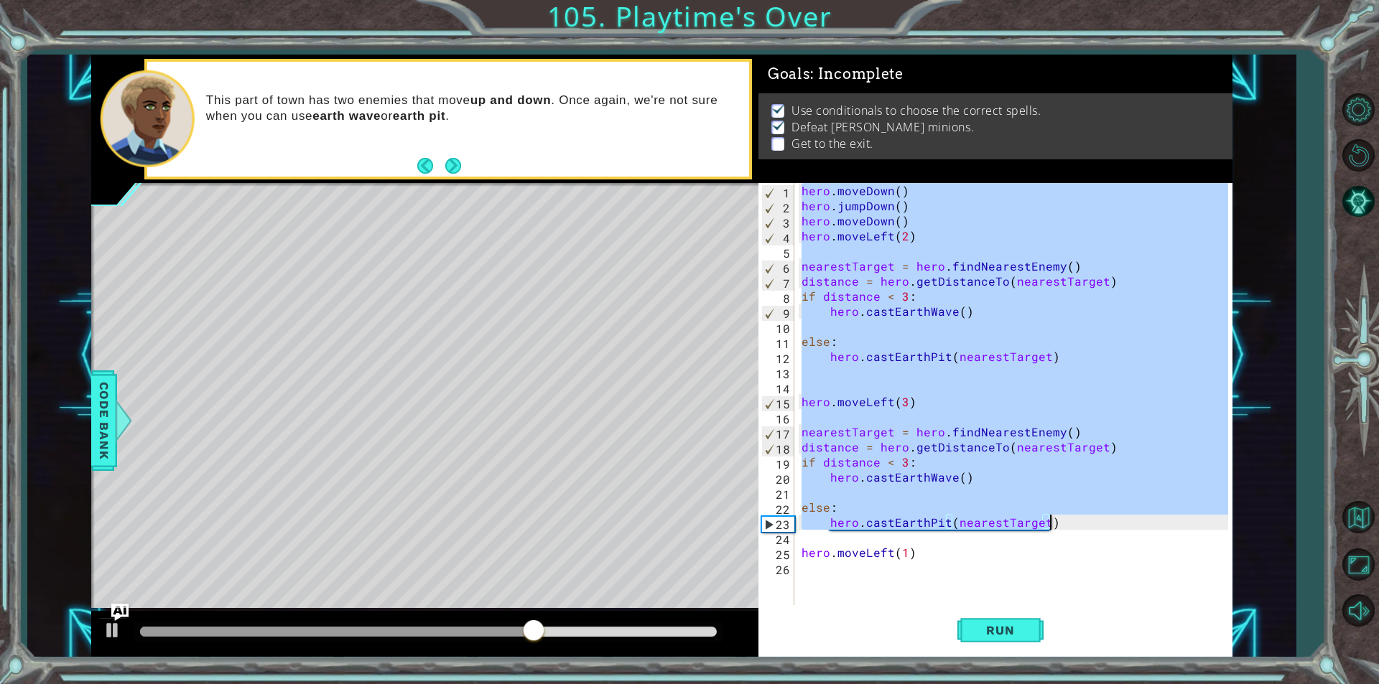
drag, startPoint x: 801, startPoint y: 183, endPoint x: 1072, endPoint y: 522, distance: 433.7
click at [1072, 522] on div "hero . moveDown ( ) hero . jumpDown ( ) hero . moveDown ( ) hero . moveLeft ( 2…" at bounding box center [1016, 409] width 437 height 452
type textarea "else: hero.castEarthPit(nearestTarget)"
click at [862, 570] on div "hero . moveDown ( ) hero . jumpDown ( ) hero . moveDown ( ) hero . moveLeft ( 2…" at bounding box center [1016, 409] width 437 height 452
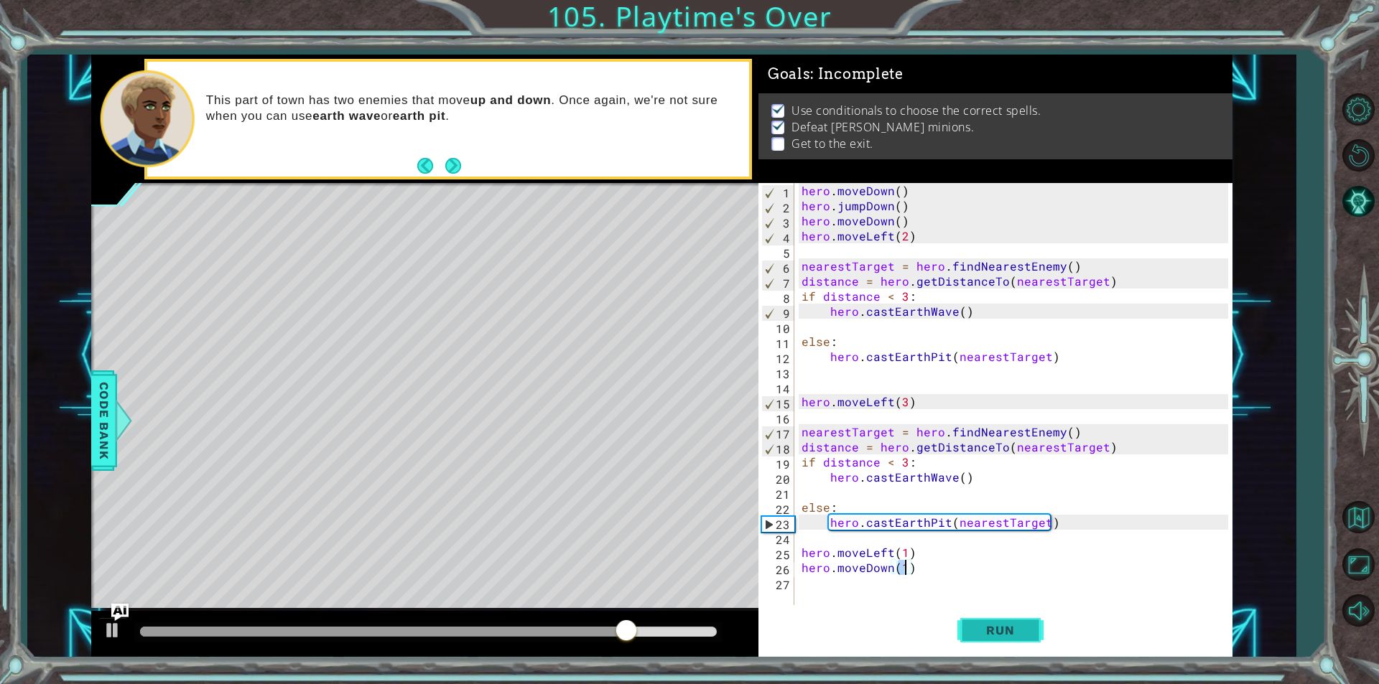
type textarea "hero.moveDown(1)"
click at [1002, 622] on button "Run" at bounding box center [1000, 630] width 86 height 47
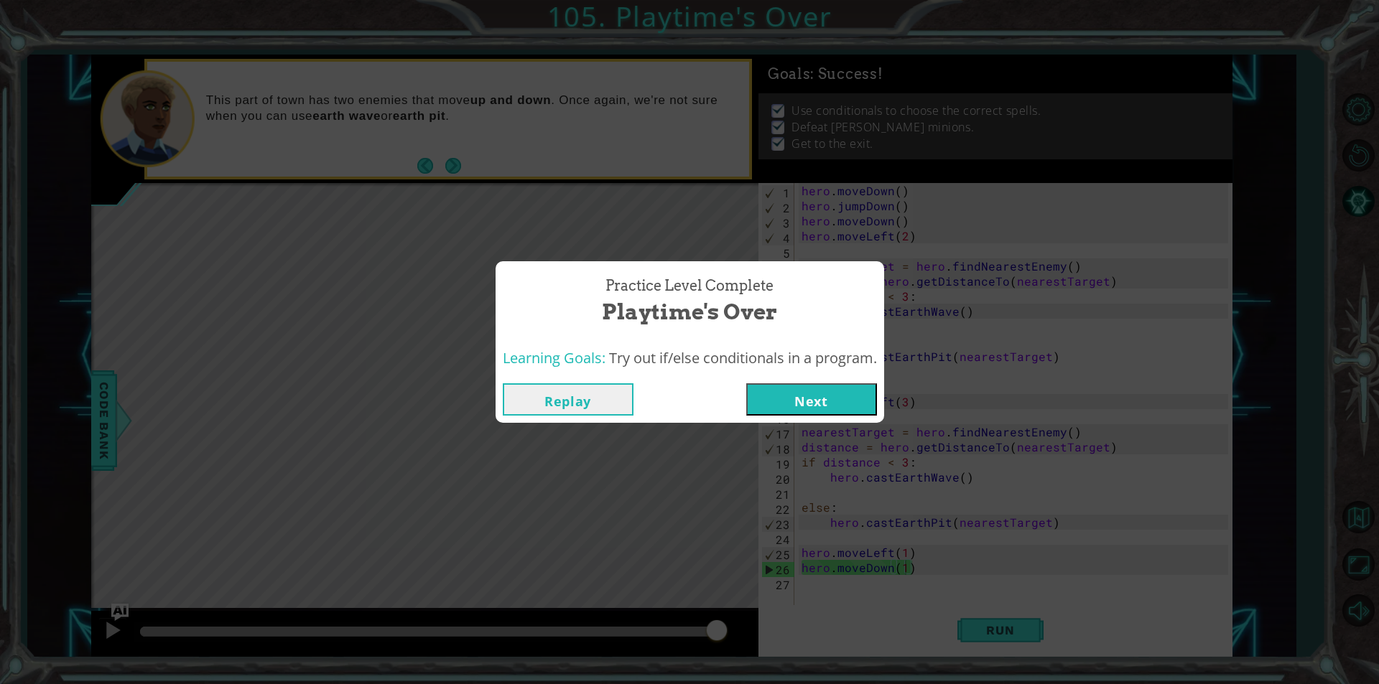
click at [867, 404] on button "Next" at bounding box center [811, 399] width 131 height 32
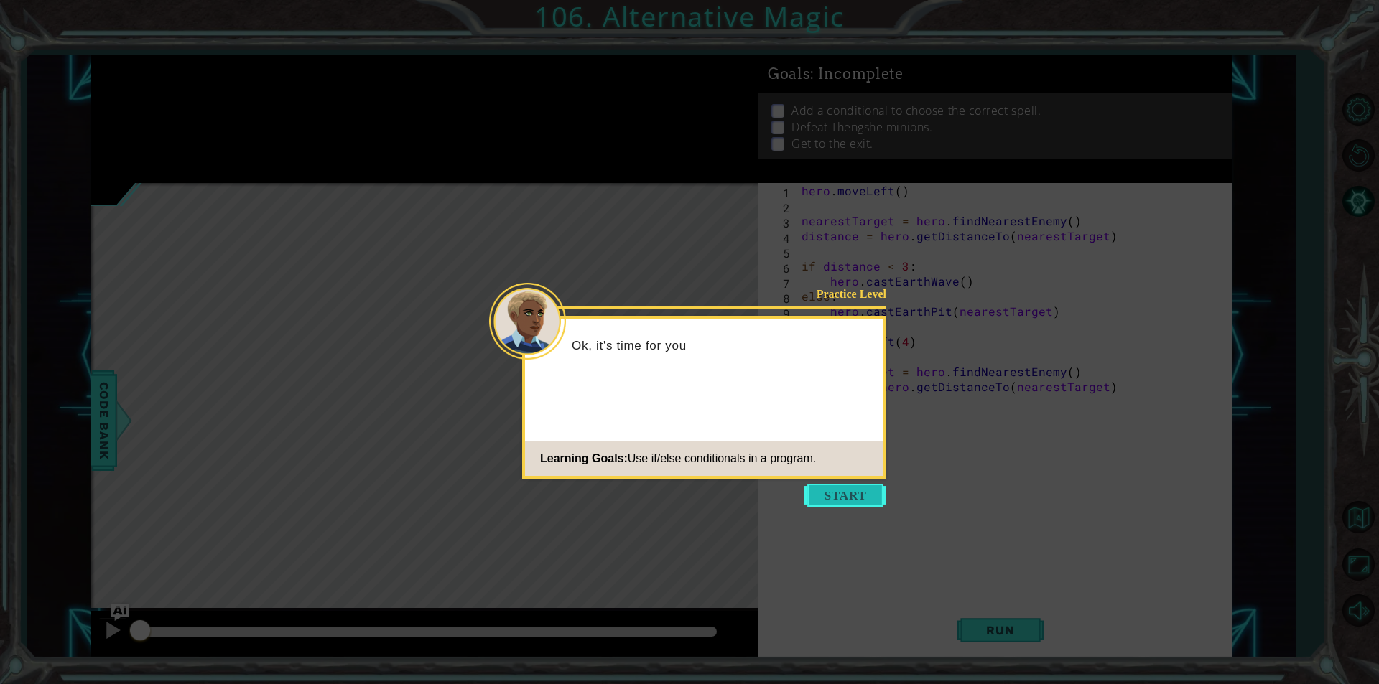
click at [852, 493] on button "Start" at bounding box center [845, 495] width 82 height 23
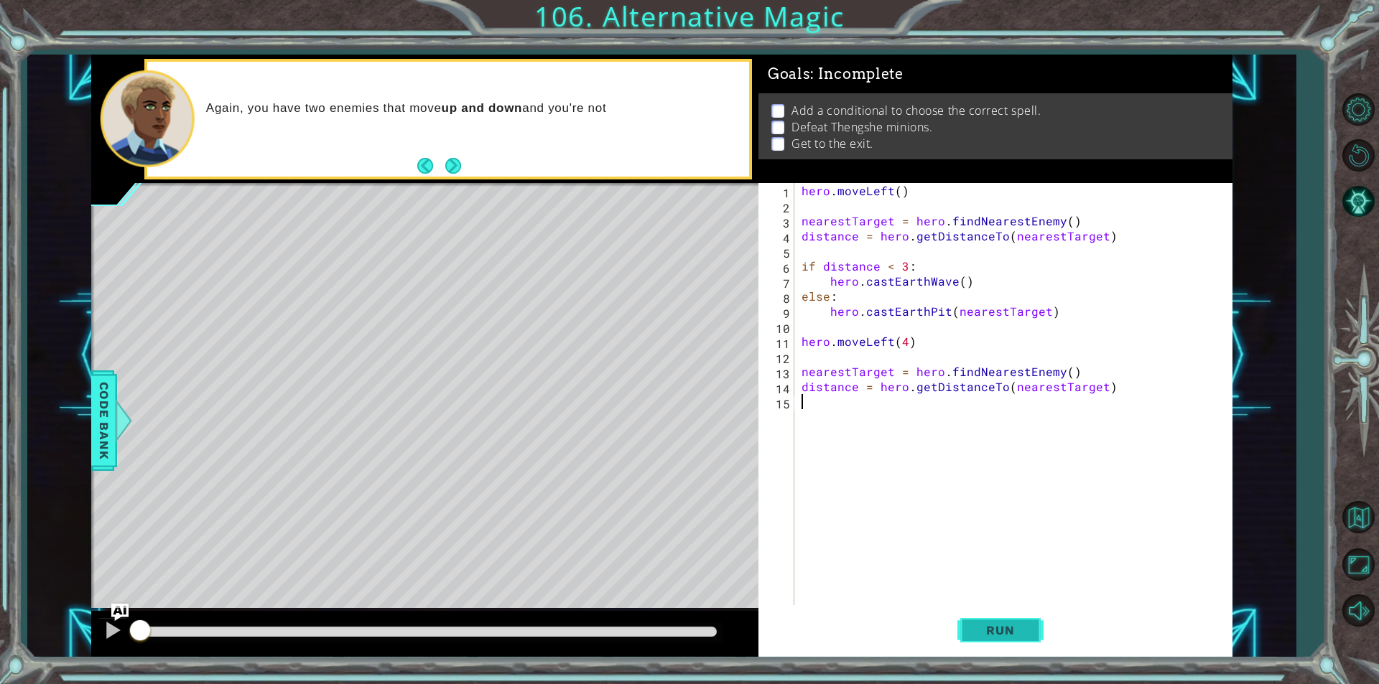
click at [1004, 638] on button "Run" at bounding box center [1000, 630] width 86 height 47
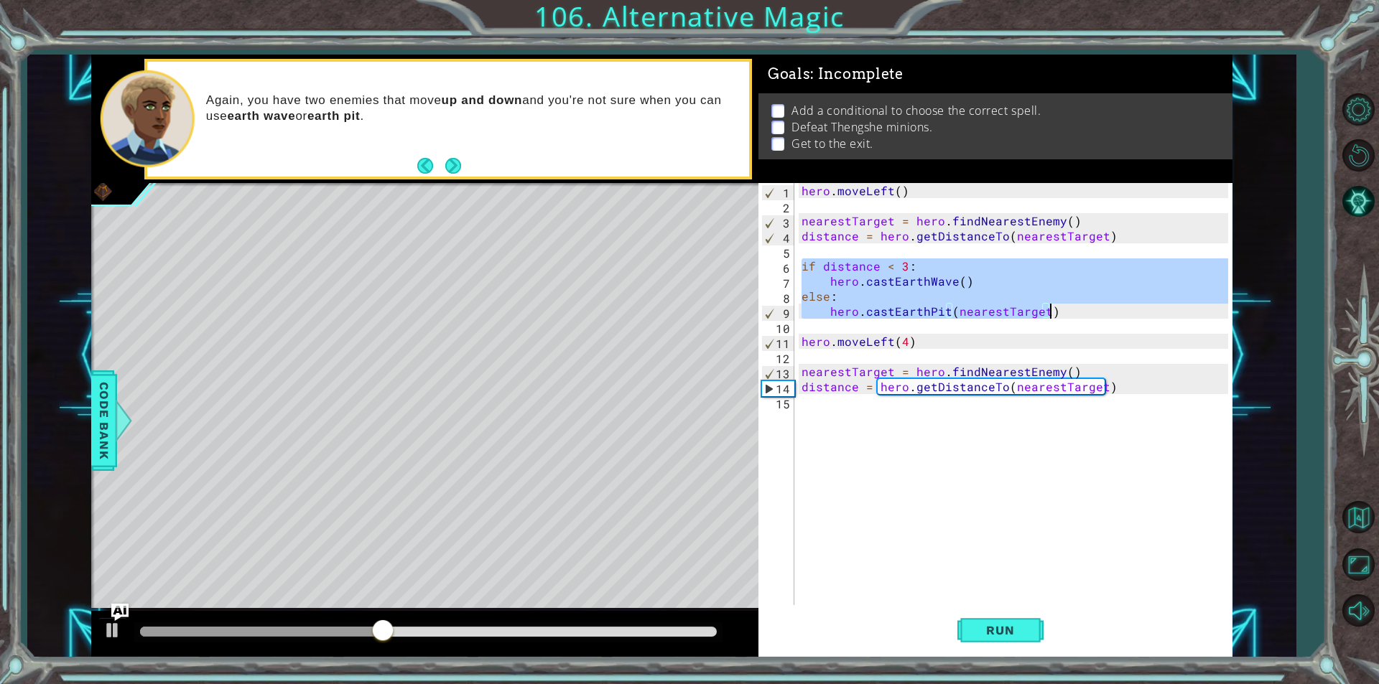
type textarea "else: hero.castEarthPit(nearestTarget)"
drag, startPoint x: 799, startPoint y: 265, endPoint x: 1060, endPoint y: 318, distance: 266.7
click at [1060, 318] on div "hero . moveLeft ( ) nearestTarget = hero . findNearestEnemy ( ) distance = hero…" at bounding box center [1016, 409] width 437 height 452
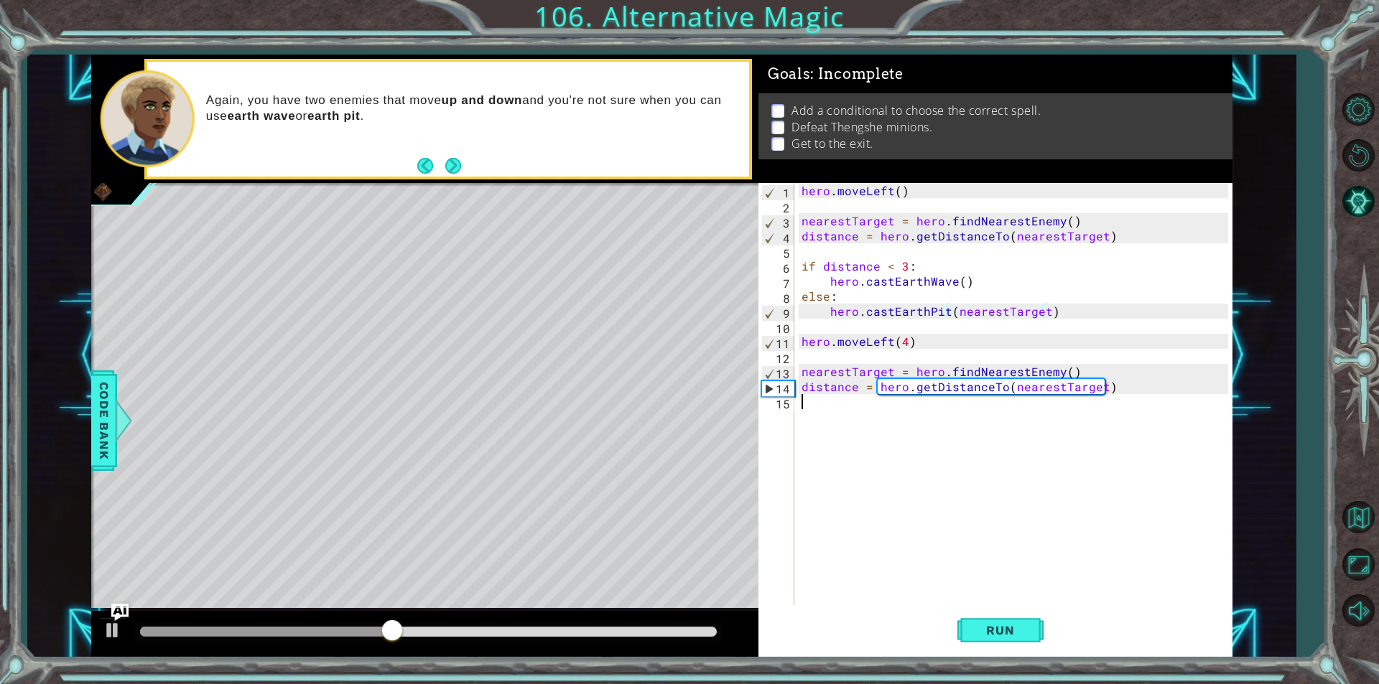
click at [923, 418] on div "hero . moveLeft ( ) nearestTarget = hero . findNearestEnemy ( ) distance = hero…" at bounding box center [1016, 409] width 437 height 452
paste textarea "hero.castEarthPit(nearestTarget)"
click at [895, 406] on div "hero . moveLeft ( ) nearestTarget = hero . findNearestEnemy ( ) distance = hero…" at bounding box center [1016, 409] width 437 height 452
click at [891, 406] on div "hero . moveLeft ( ) nearestTarget = hero . findNearestEnemy ( ) distance = hero…" at bounding box center [1016, 409] width 437 height 452
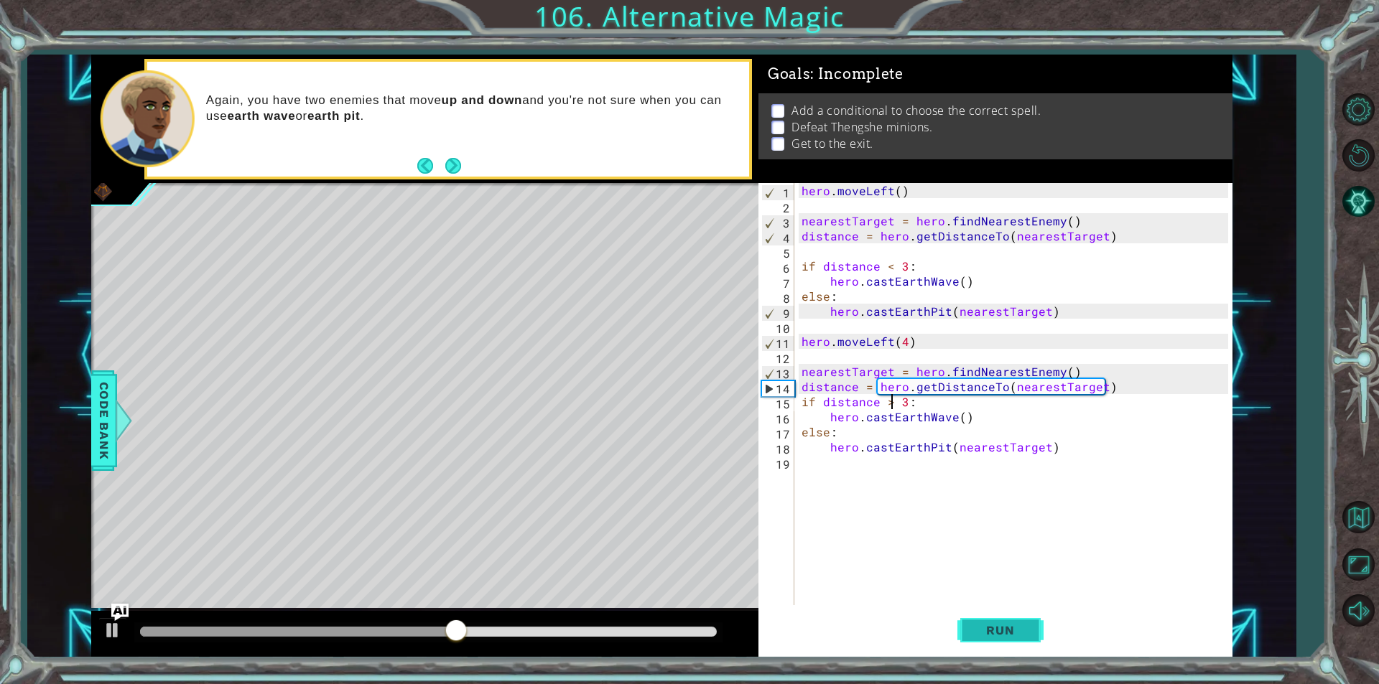
type textarea "if distance > 3:"
click at [996, 631] on span "Run" at bounding box center [999, 630] width 57 height 14
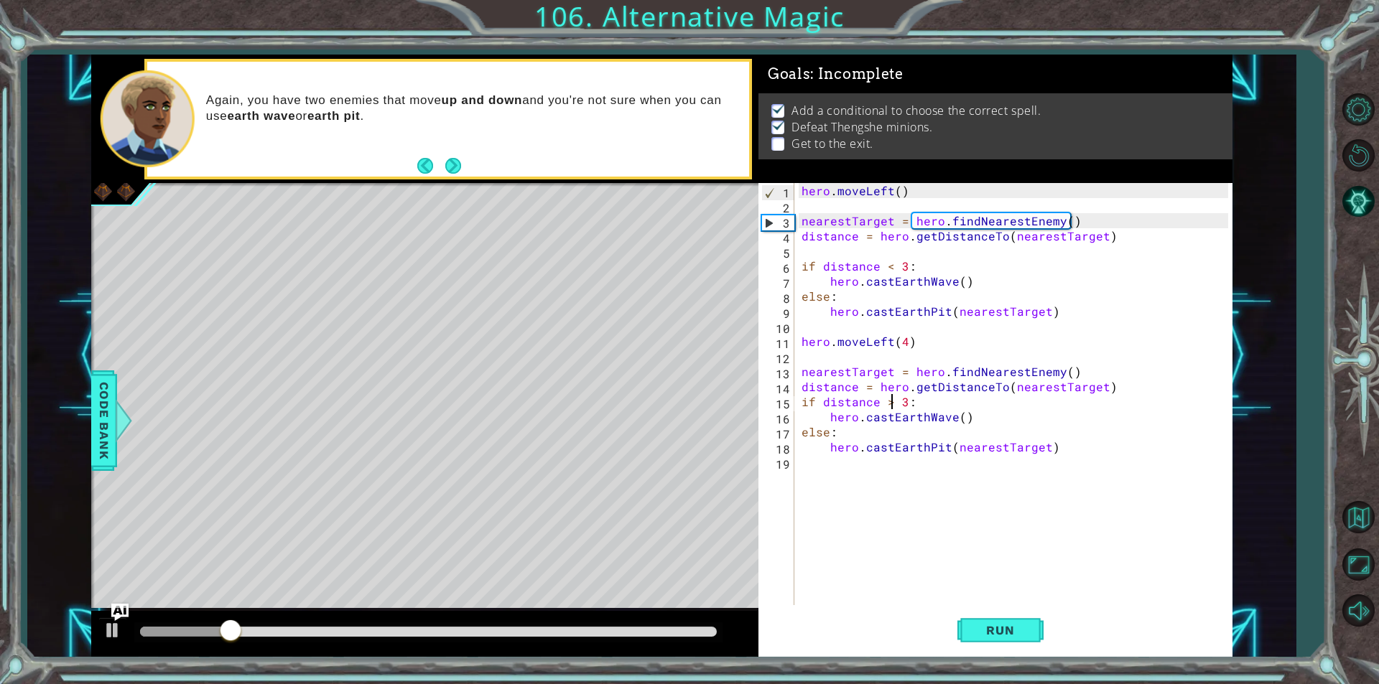
drag, startPoint x: 908, startPoint y: 469, endPoint x: 902, endPoint y: 475, distance: 8.1
click at [905, 470] on div "hero . moveLeft ( ) nearestTarget = hero . findNearestEnemy ( ) distance = hero…" at bounding box center [1016, 409] width 437 height 452
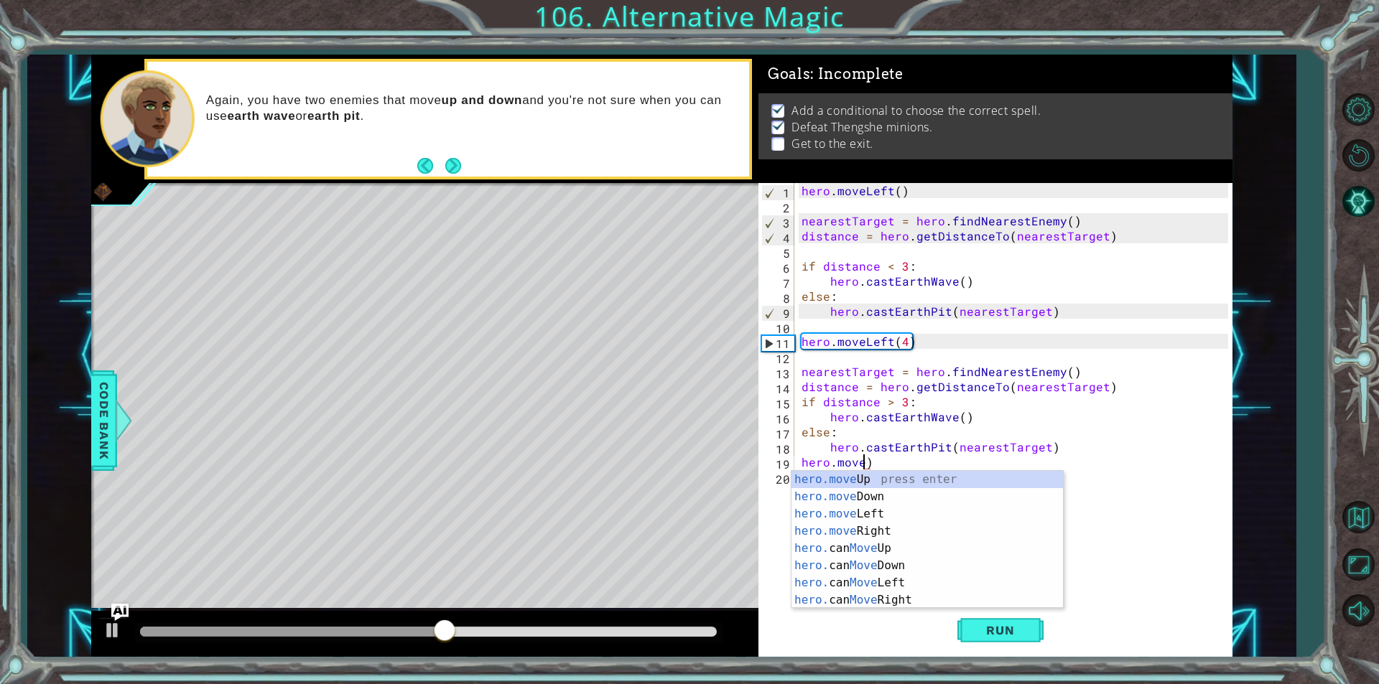
scroll to position [0, 4]
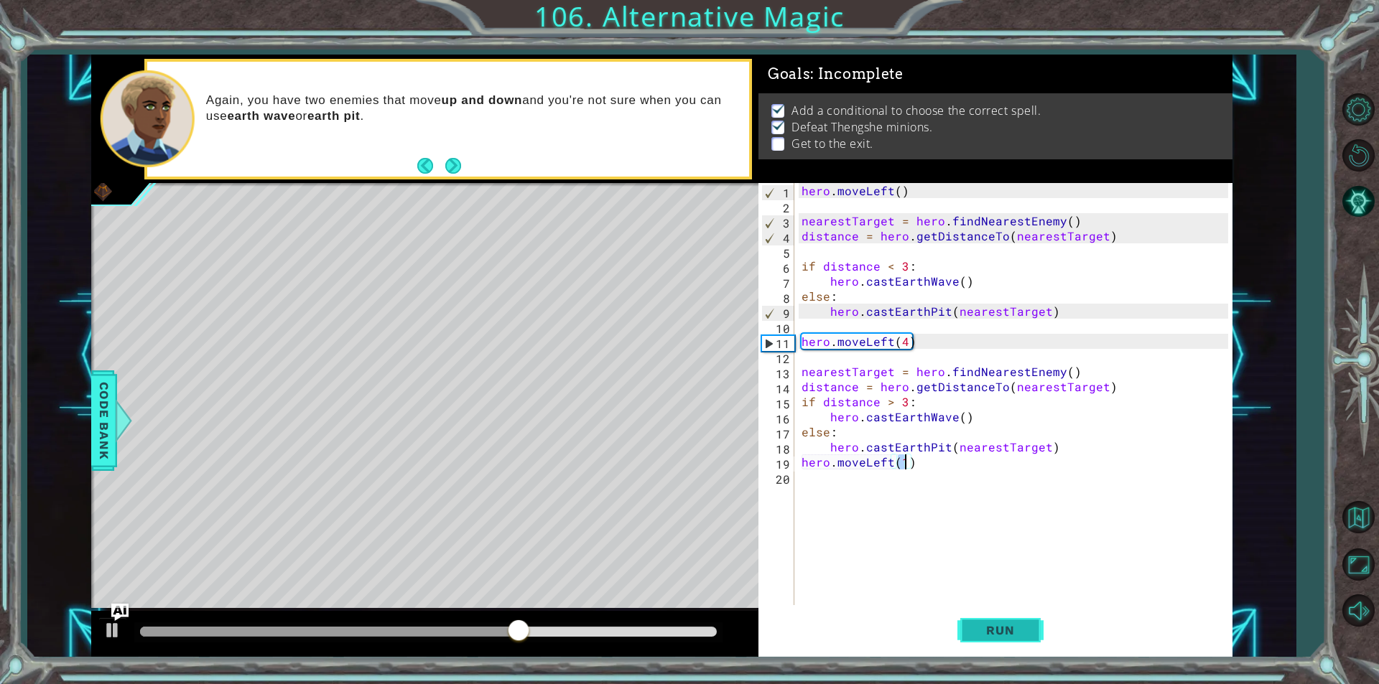
type textarea "hero.moveLeft(1)"
click at [971, 613] on button "Run" at bounding box center [1000, 630] width 86 height 47
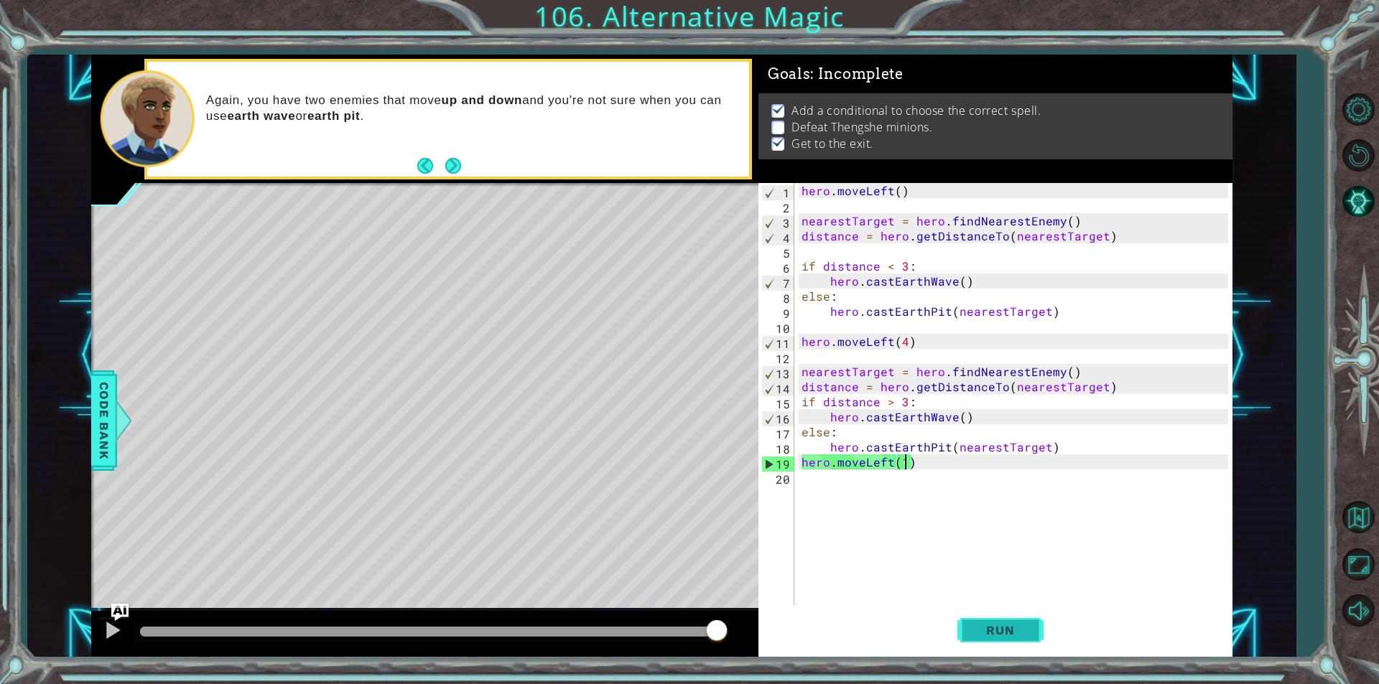
click at [1032, 619] on button "Run" at bounding box center [1000, 630] width 86 height 47
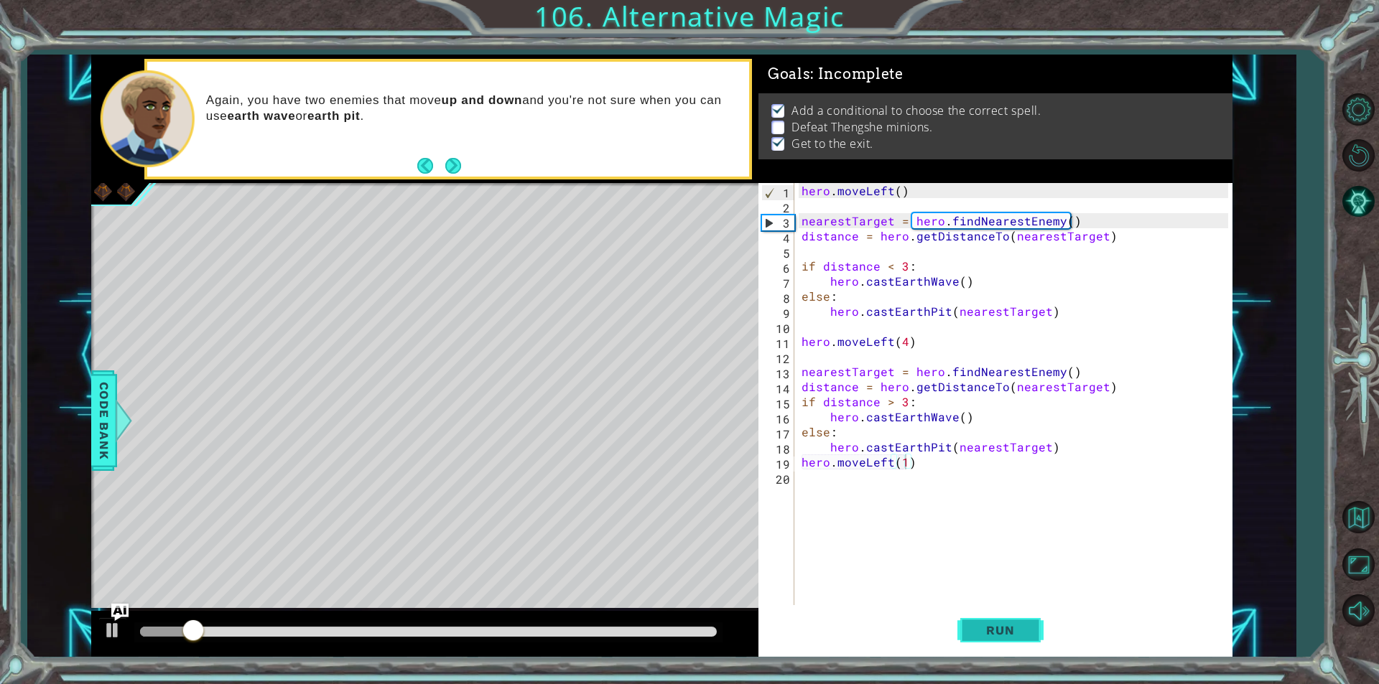
click at [1026, 632] on span "Run" at bounding box center [999, 630] width 57 height 14
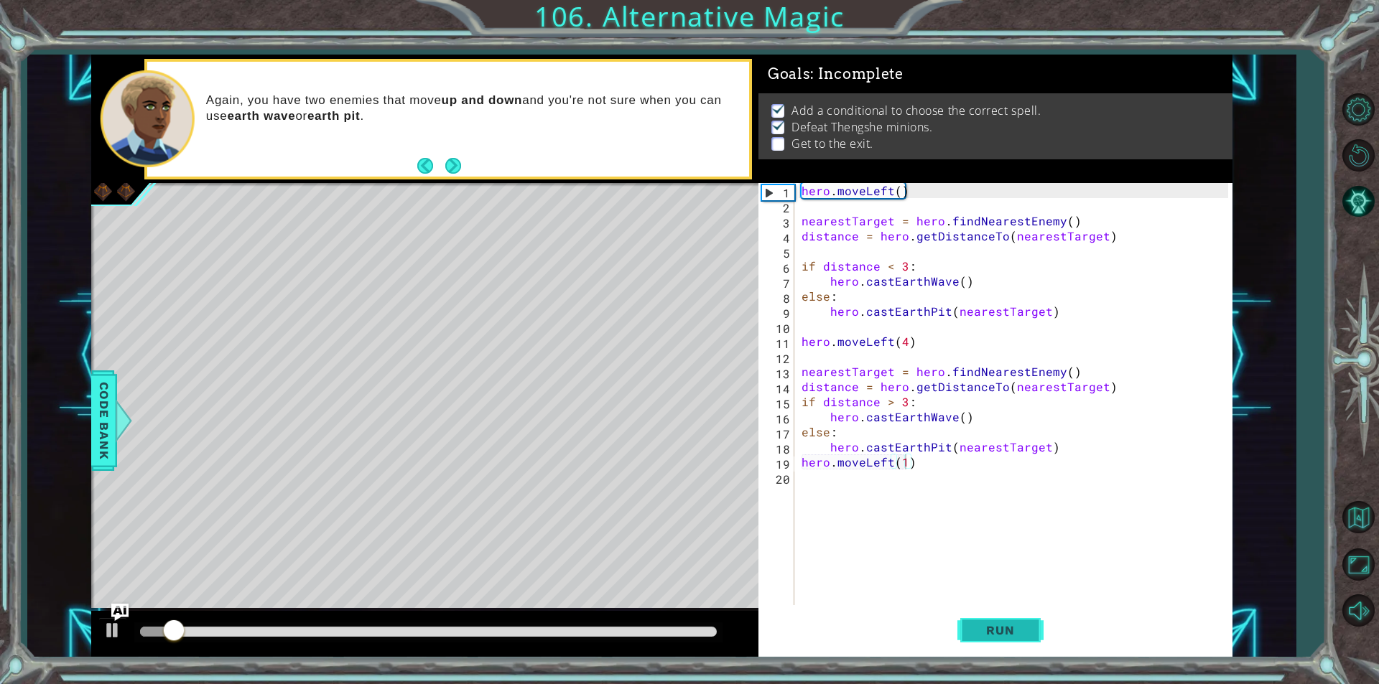
click at [1008, 624] on span "Run" at bounding box center [999, 630] width 57 height 14
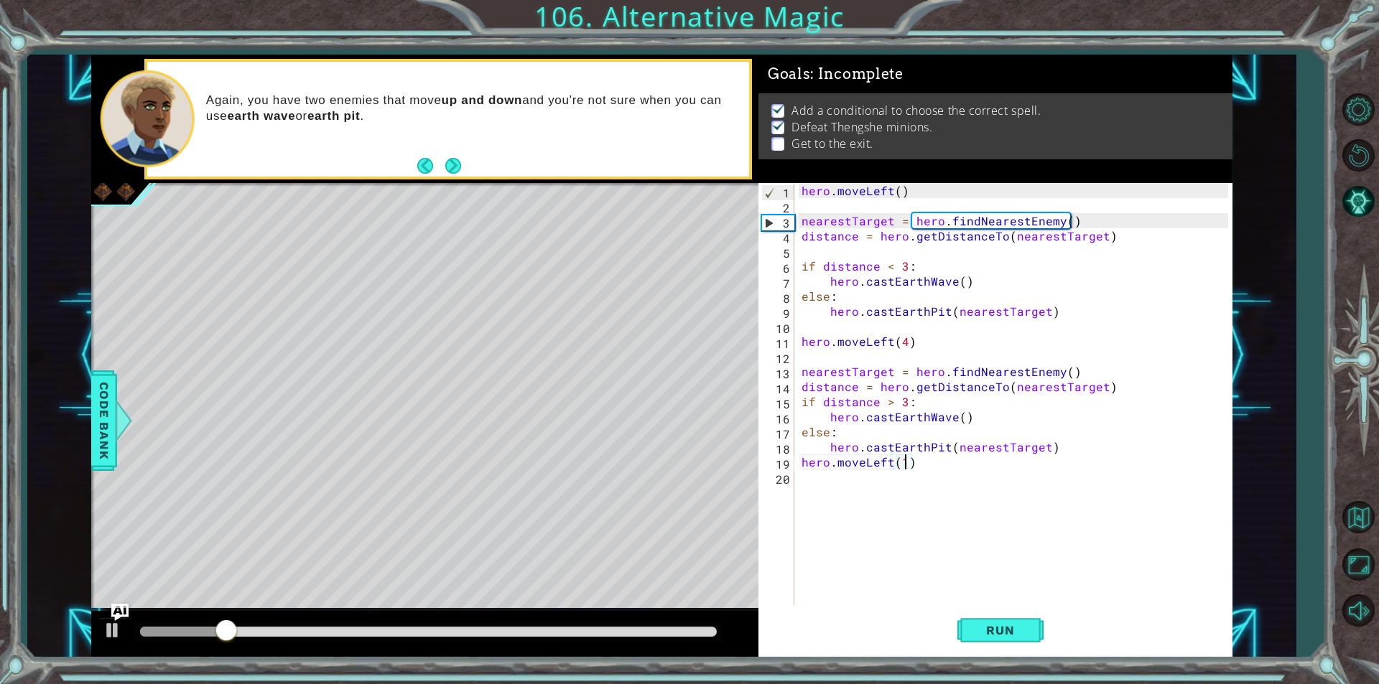
click at [921, 482] on div "hero . moveLeft ( ) nearestTarget = hero . findNearestEnemy ( ) distance = hero…" at bounding box center [1016, 409] width 437 height 452
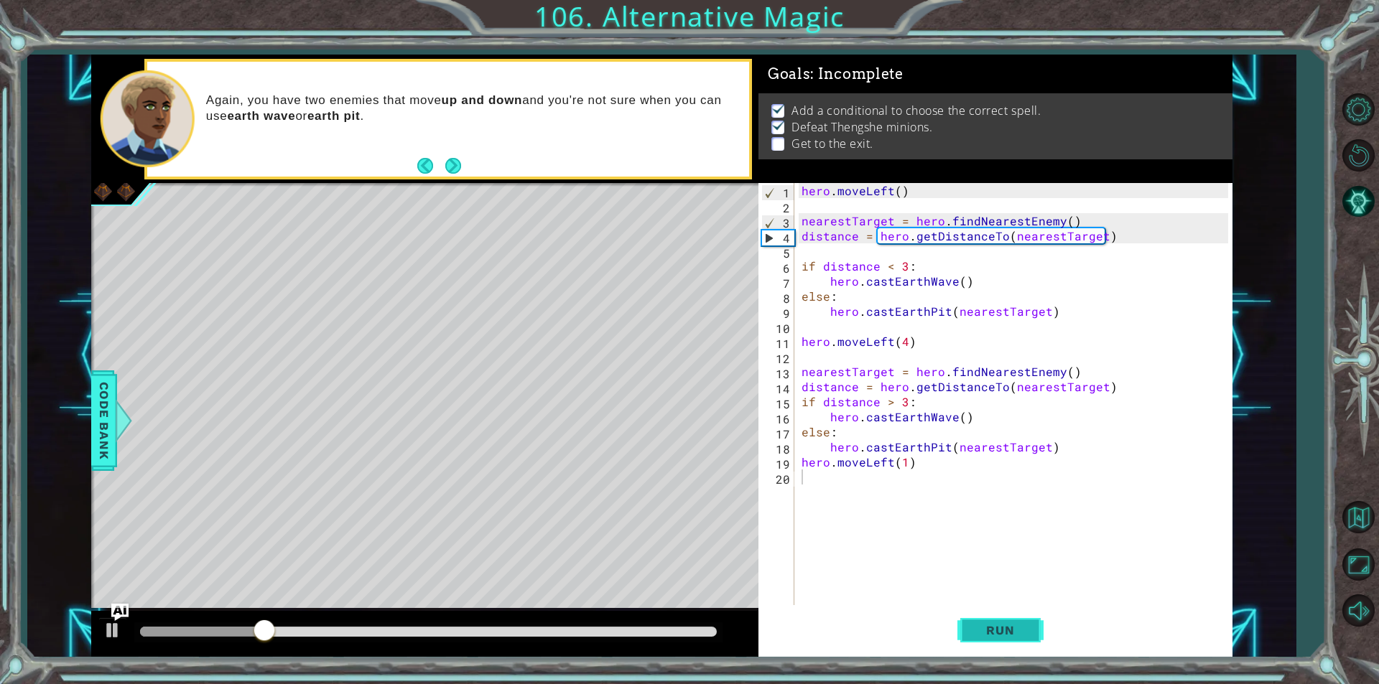
click at [994, 628] on span "Run" at bounding box center [999, 630] width 57 height 14
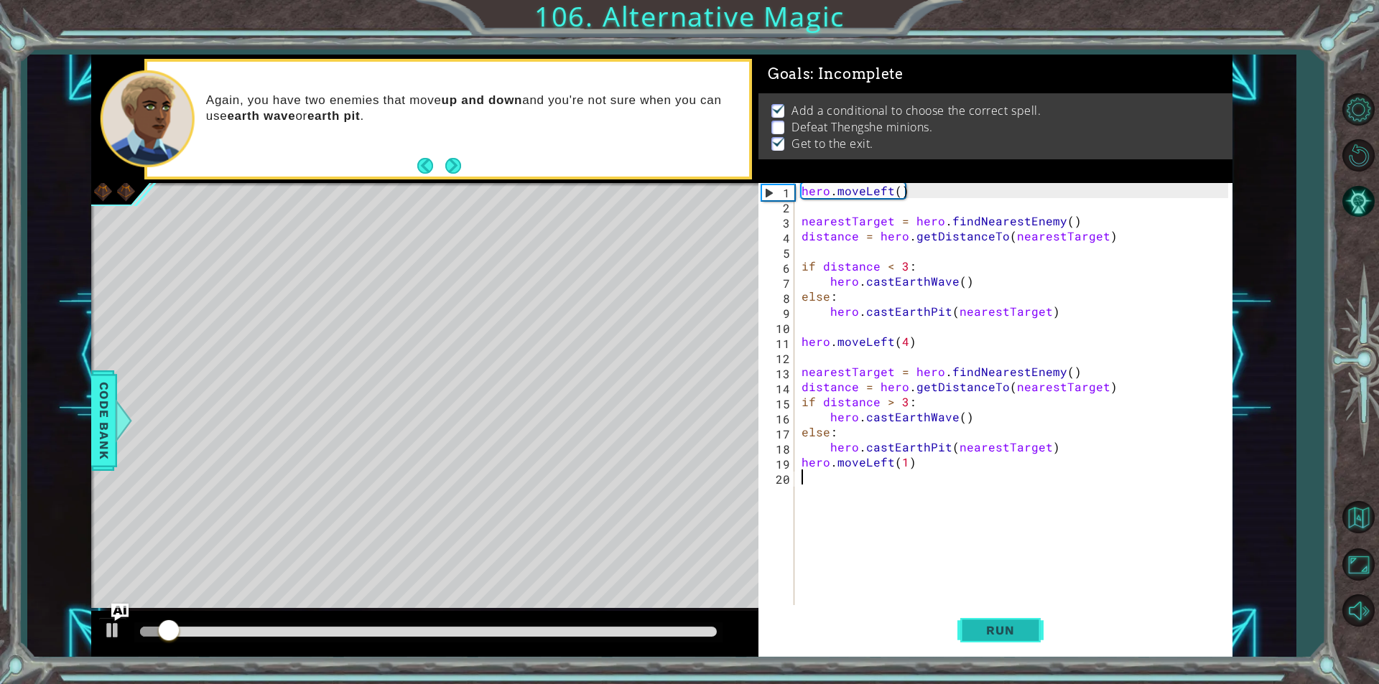
click at [998, 628] on span "Run" at bounding box center [999, 630] width 57 height 14
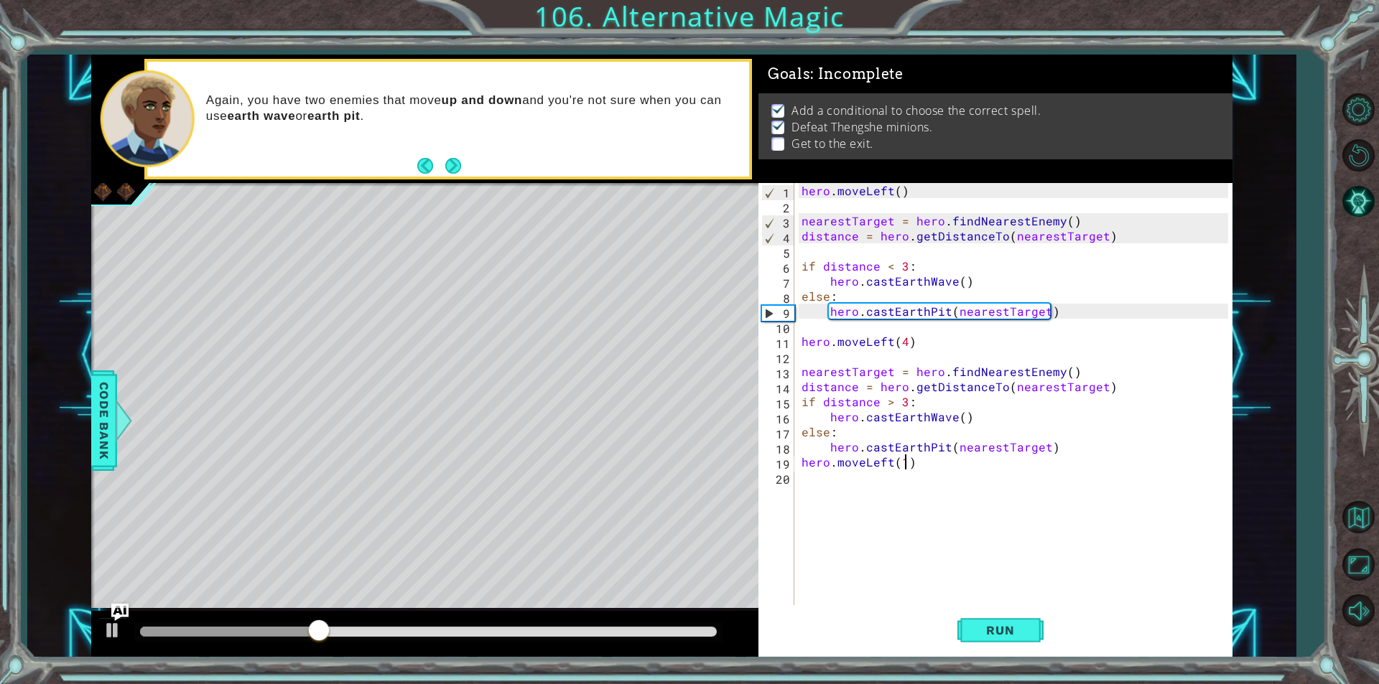
click at [903, 463] on div "hero . moveLeft ( ) nearestTarget = hero . findNearestEnemy ( ) distance = hero…" at bounding box center [1016, 409] width 437 height 452
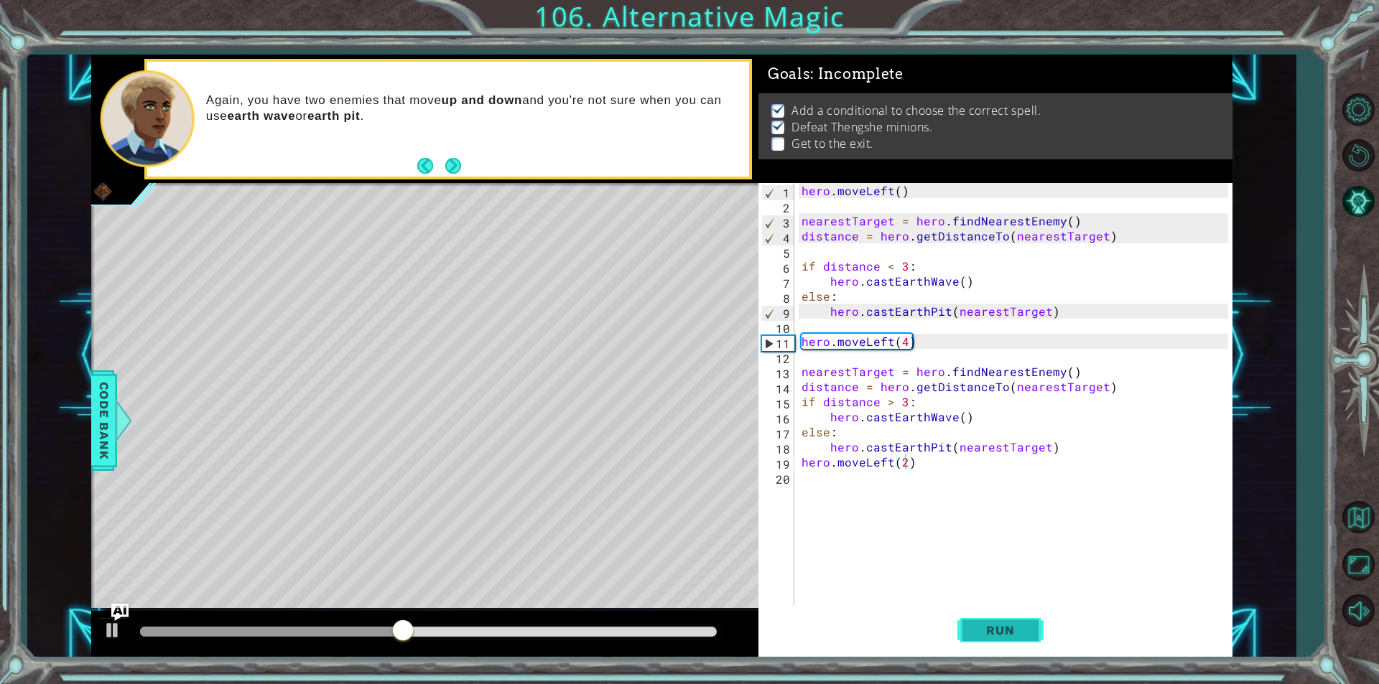
click at [1001, 643] on button "Run" at bounding box center [1000, 630] width 86 height 47
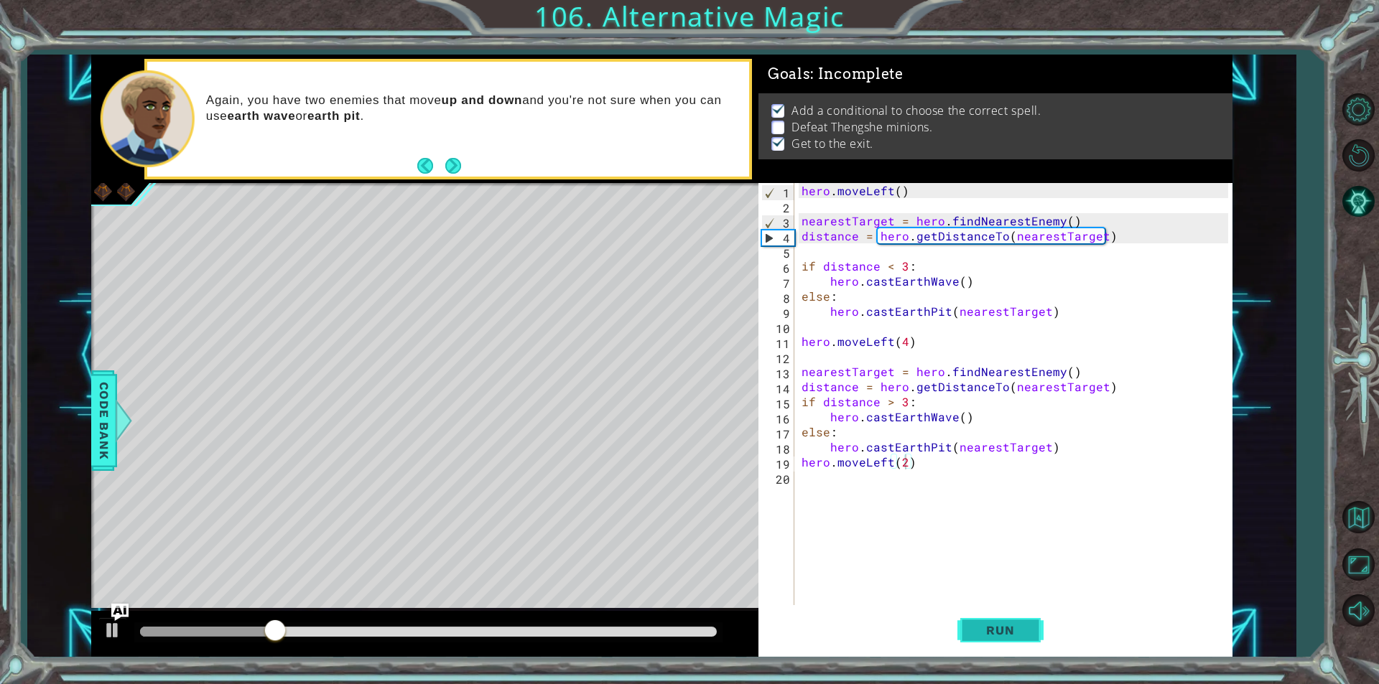
click at [985, 607] on button "Run" at bounding box center [1000, 630] width 86 height 47
click at [998, 621] on button "Run" at bounding box center [1000, 630] width 86 height 47
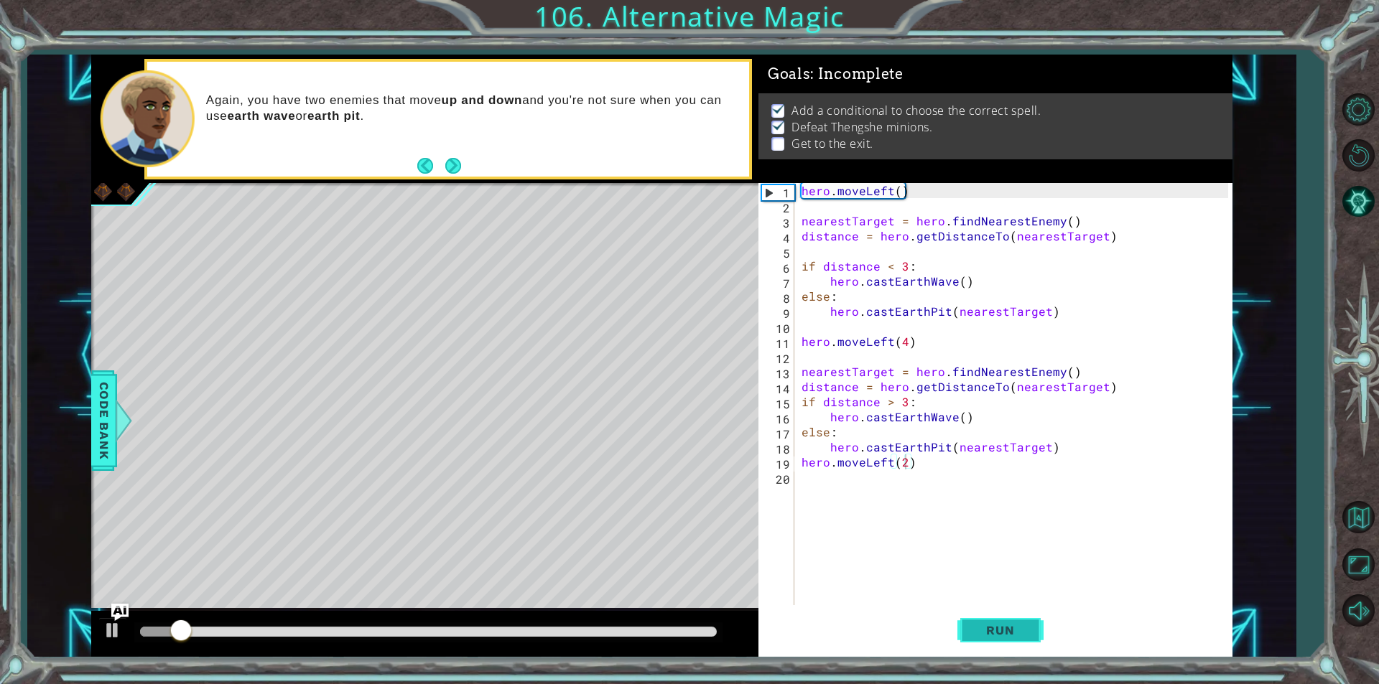
click at [1004, 628] on span "Run" at bounding box center [999, 630] width 57 height 14
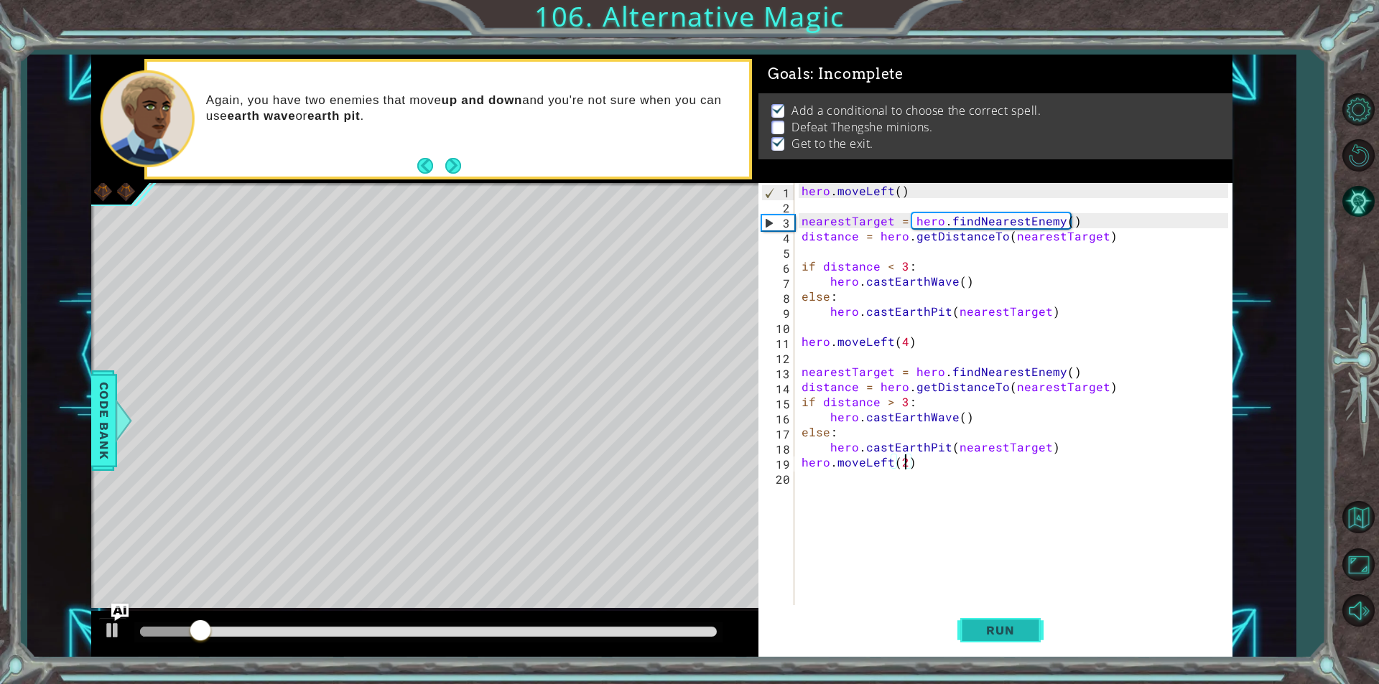
drag, startPoint x: 1024, startPoint y: 629, endPoint x: 1017, endPoint y: 634, distance: 8.8
click at [1021, 630] on span "Run" at bounding box center [999, 630] width 57 height 14
click at [980, 630] on span "Run" at bounding box center [999, 630] width 57 height 14
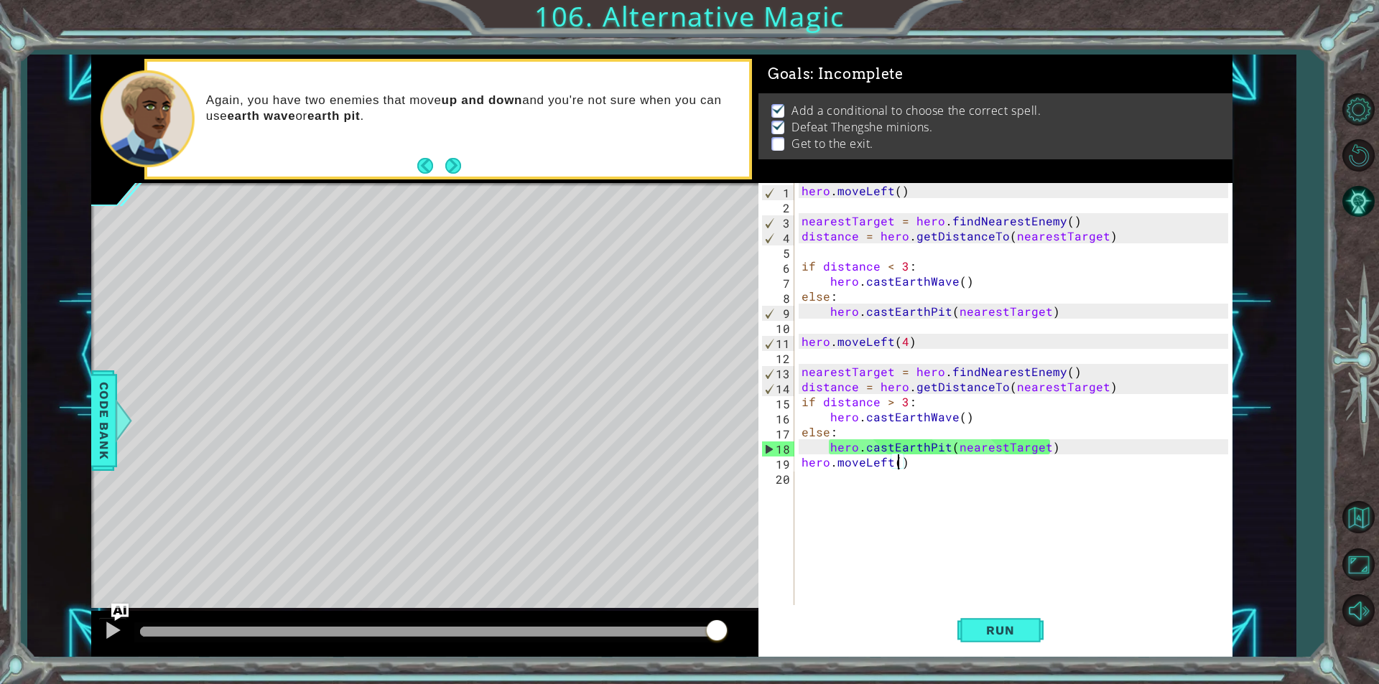
scroll to position [0, 5]
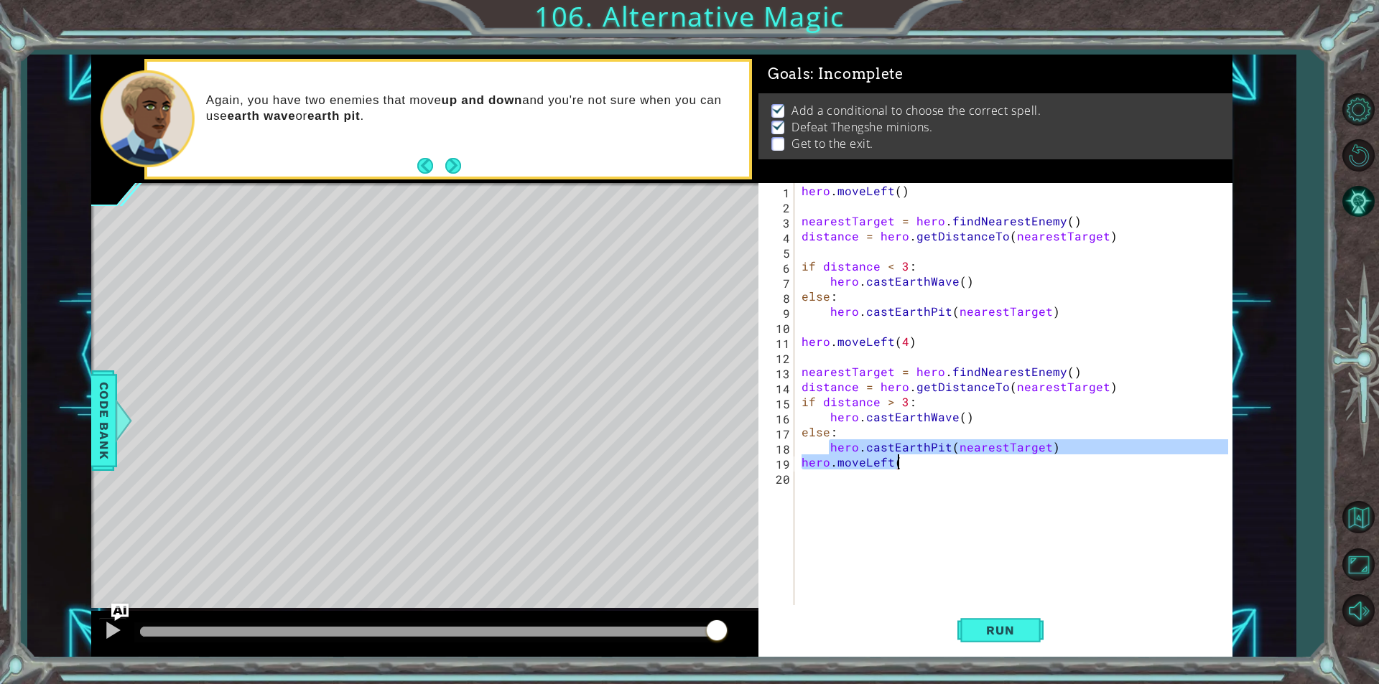
drag, startPoint x: 829, startPoint y: 453, endPoint x: 1061, endPoint y: 462, distance: 232.8
click at [1061, 462] on div "hero . moveLeft ( ) nearestTarget = hero . findNearestEnemy ( ) distance = hero…" at bounding box center [1016, 409] width 437 height 452
type textarea "hero.castEarthPit(nearestTarget) hero.moveLeft("
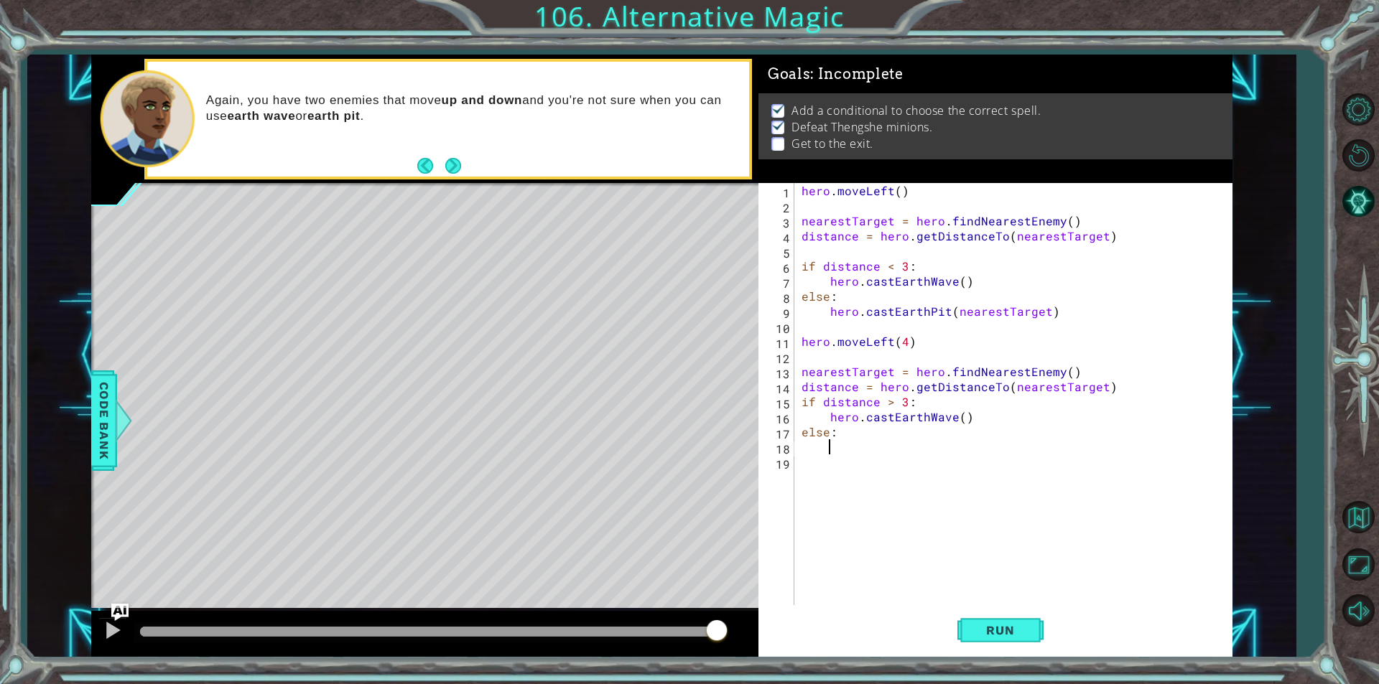
scroll to position [0, 1]
click at [1002, 624] on span "Run" at bounding box center [999, 630] width 57 height 14
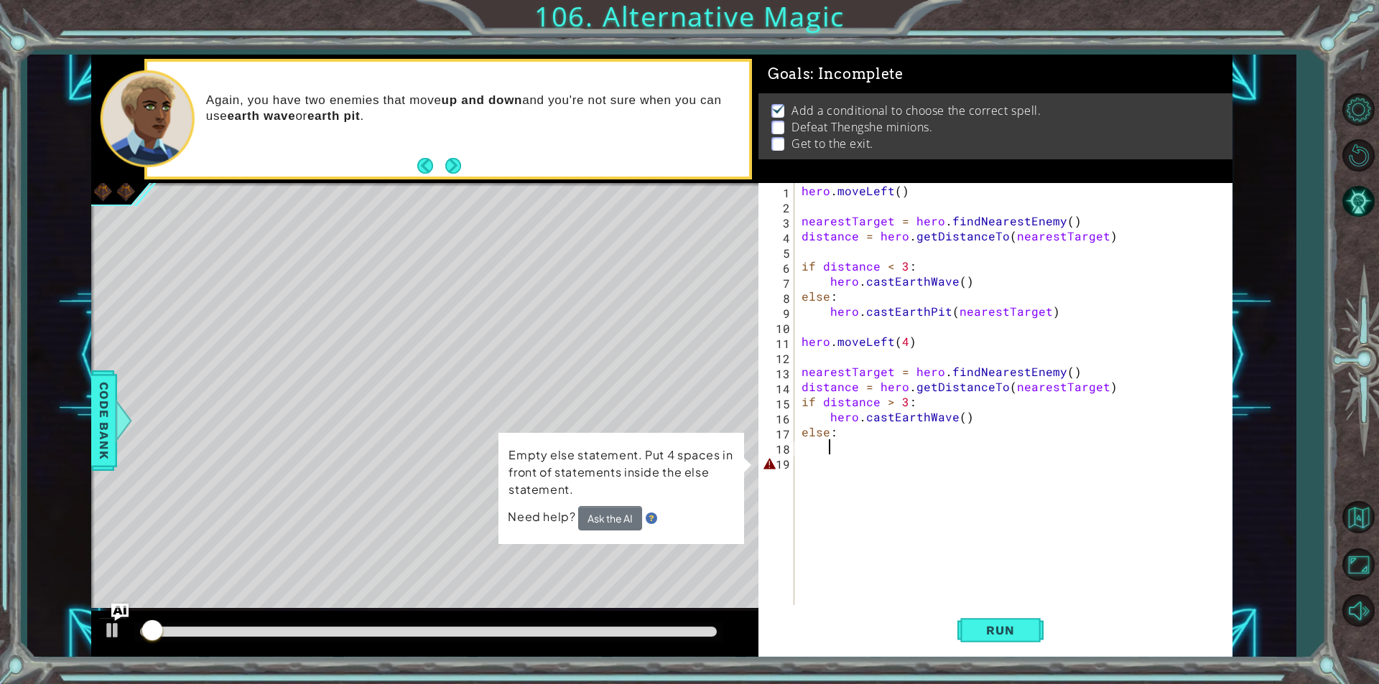
click at [852, 465] on div "hero . moveLeft ( ) nearestTarget = hero . findNearestEnemy ( ) distance = hero…" at bounding box center [1016, 409] width 437 height 452
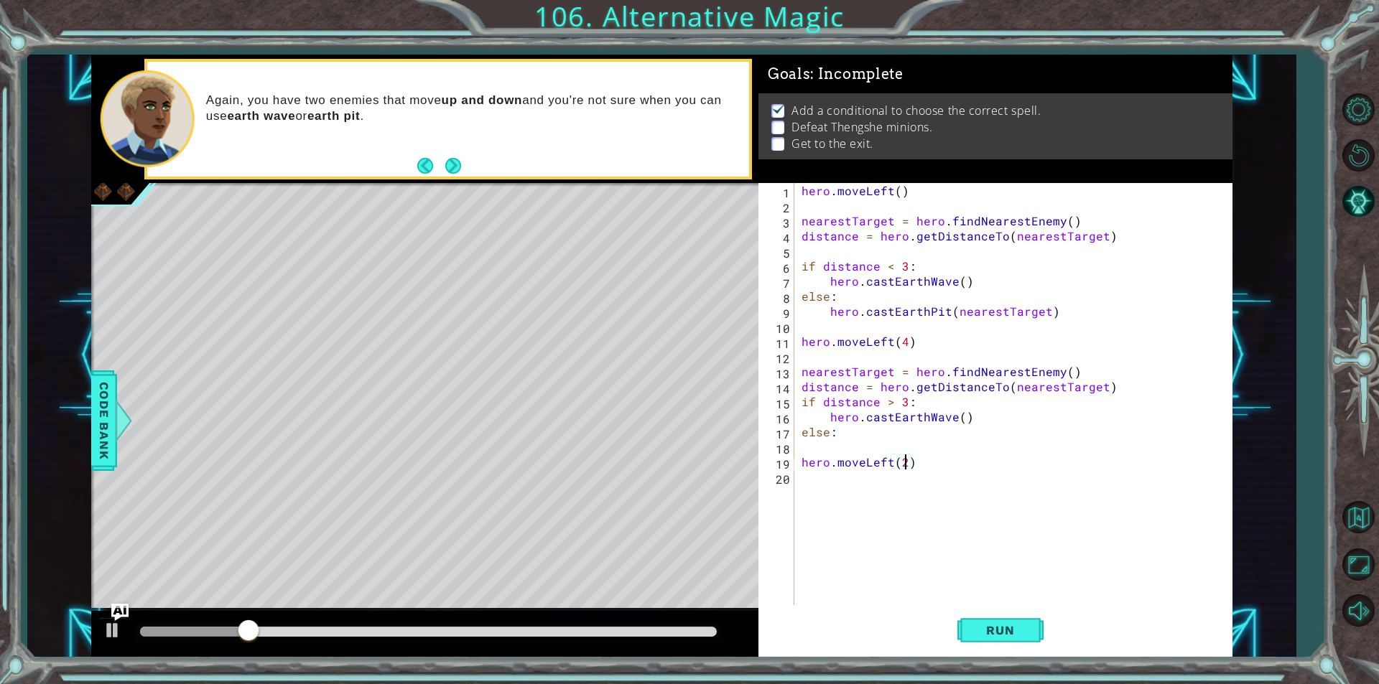
scroll to position [0, 6]
click at [968, 641] on button "Run" at bounding box center [1000, 630] width 86 height 47
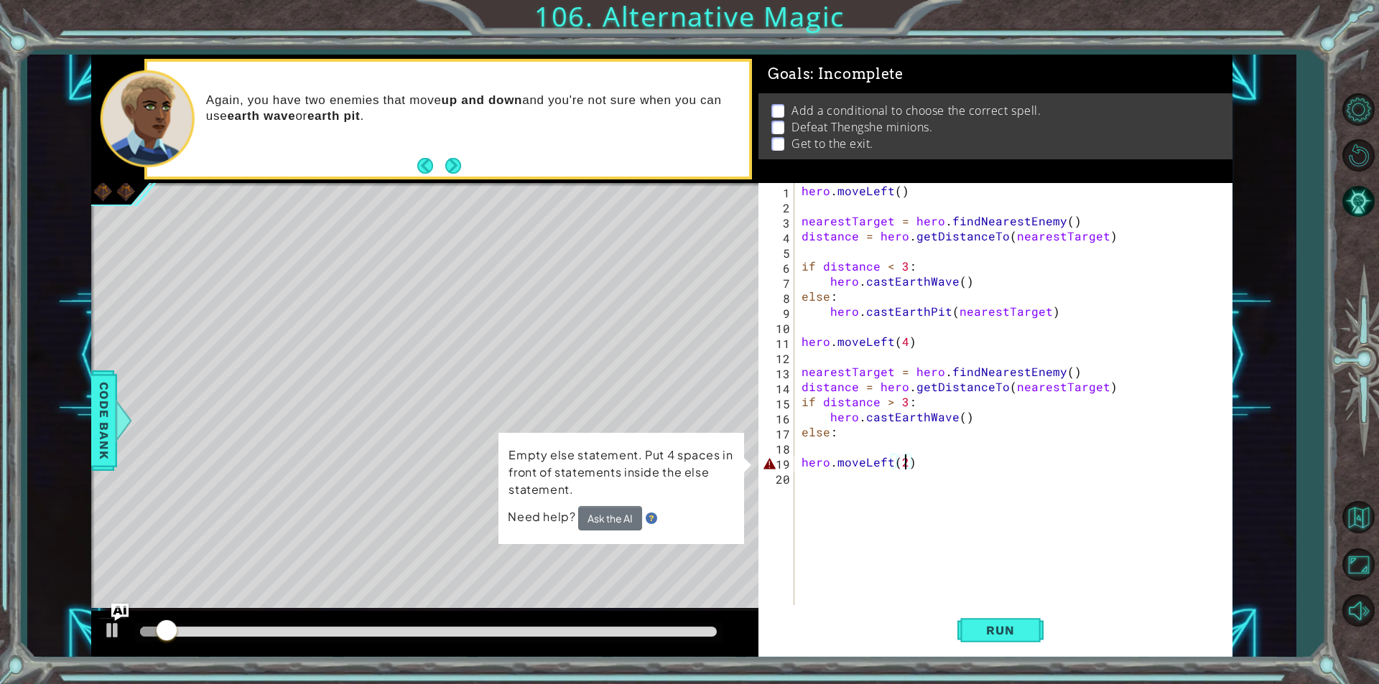
click at [803, 462] on div "hero . moveLeft ( ) nearestTarget = hero . findNearestEnemy ( ) distance = hero…" at bounding box center [1016, 409] width 437 height 452
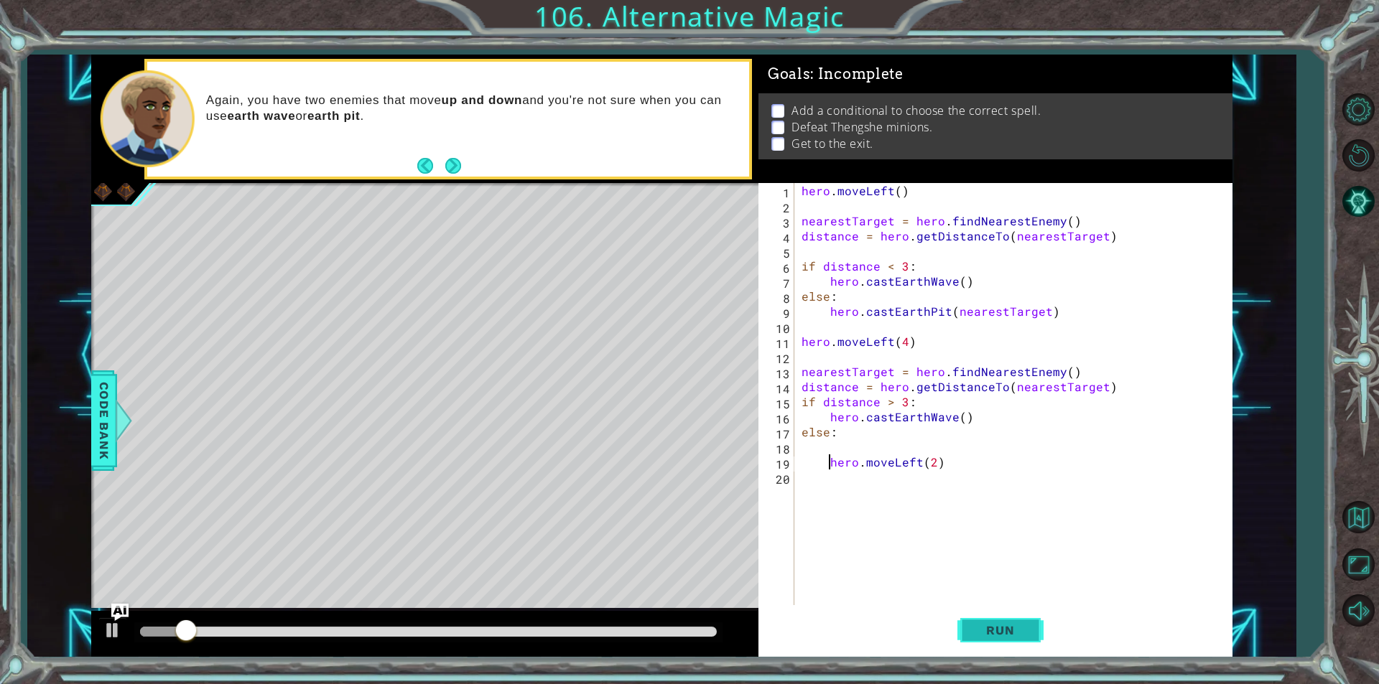
click at [979, 635] on span "Run" at bounding box center [999, 630] width 57 height 14
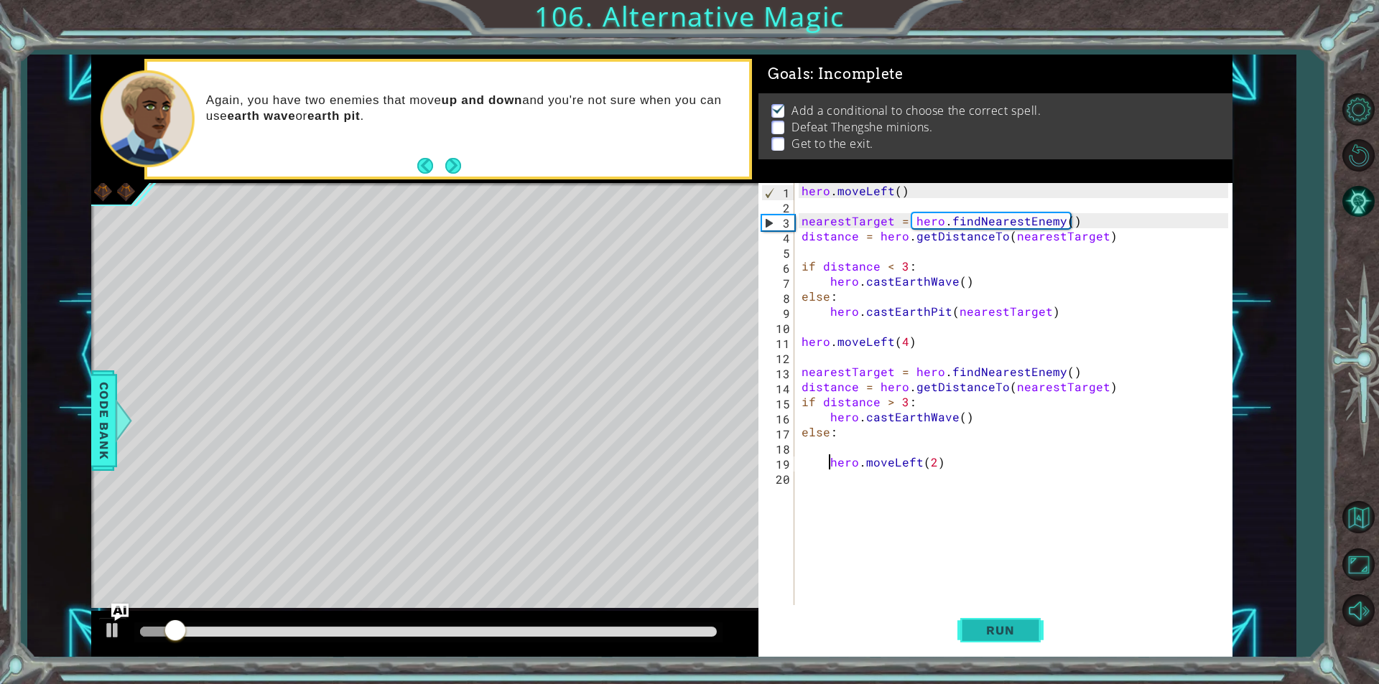
click at [979, 619] on button "Run" at bounding box center [1000, 630] width 86 height 47
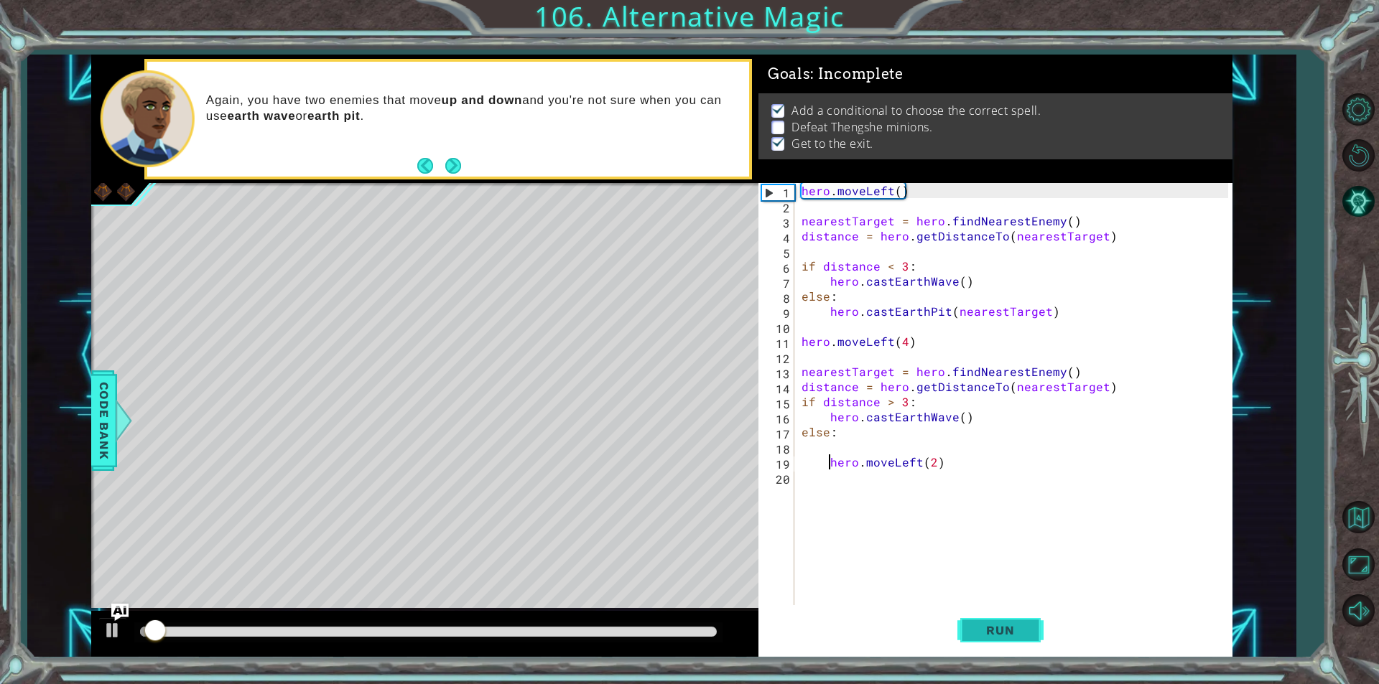
click at [978, 619] on button "Run" at bounding box center [1000, 630] width 86 height 47
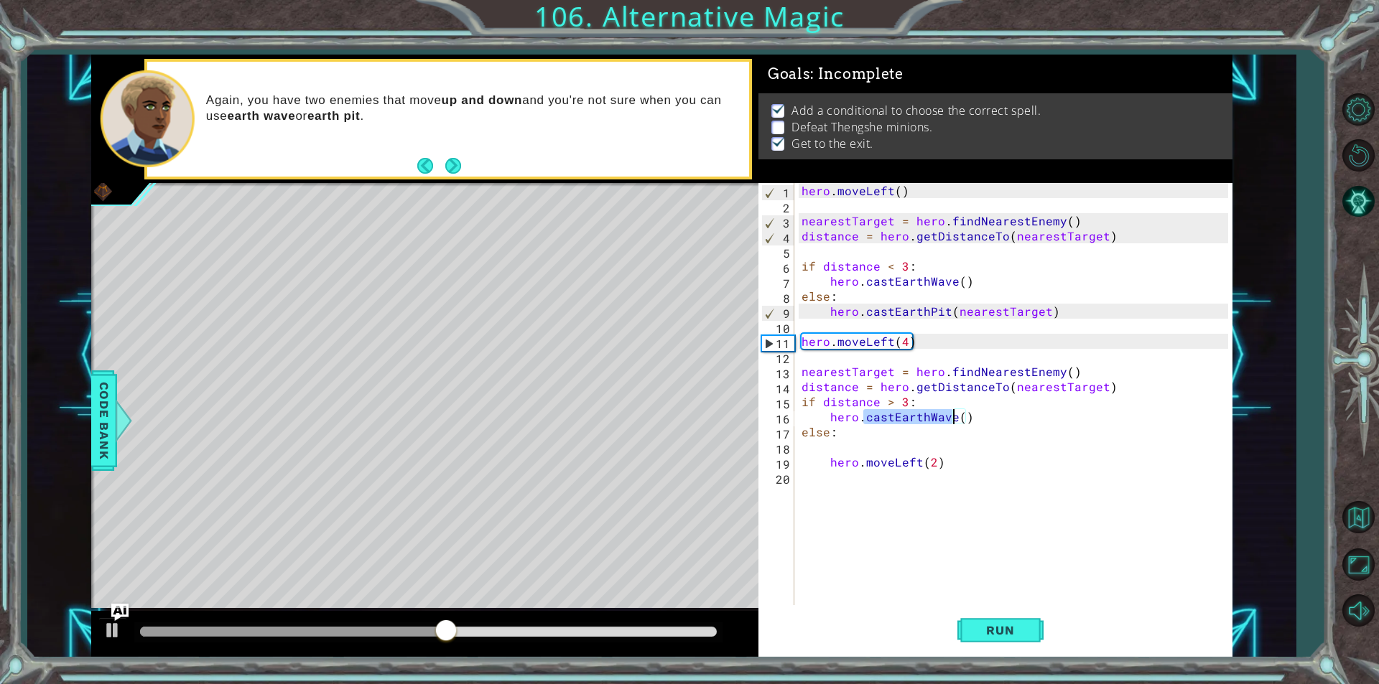
drag, startPoint x: 861, startPoint y: 414, endPoint x: 952, endPoint y: 418, distance: 91.3
click at [952, 418] on div "hero . moveLeft ( ) nearestTarget = hero . findNearestEnemy ( ) distance = hero…" at bounding box center [1016, 409] width 437 height 452
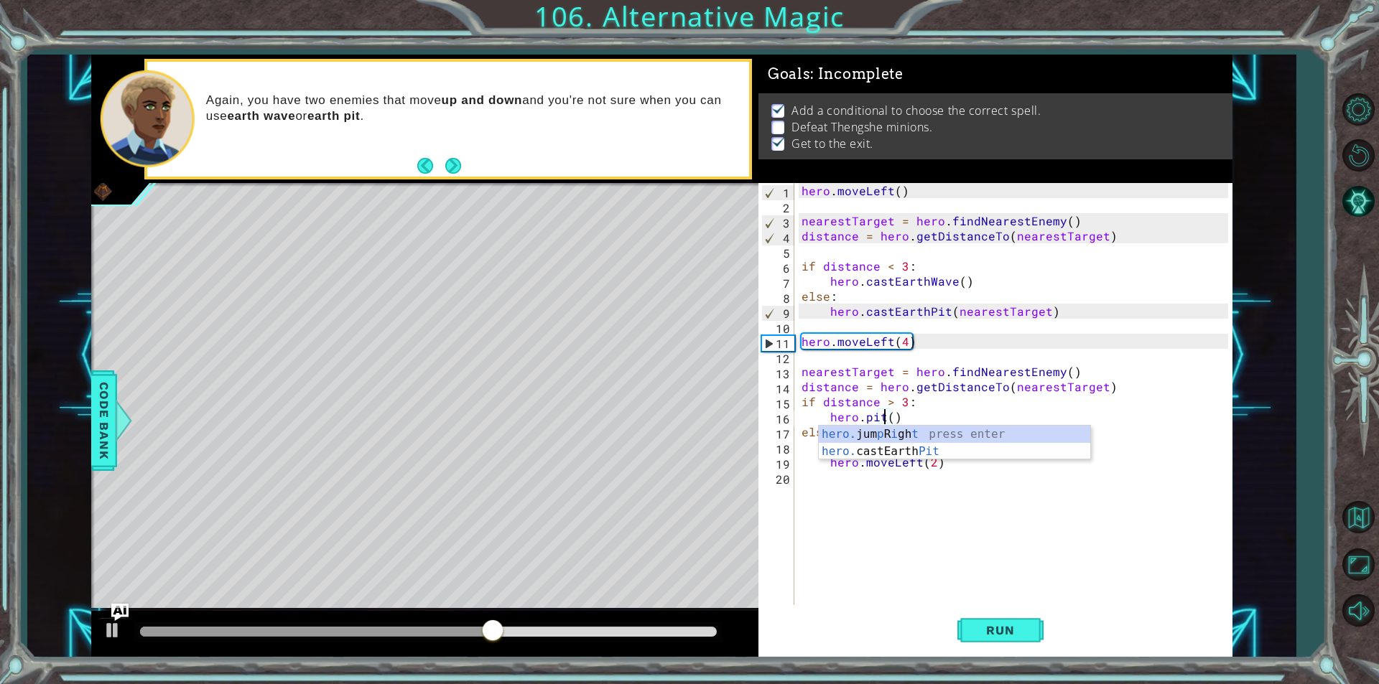
scroll to position [0, 5]
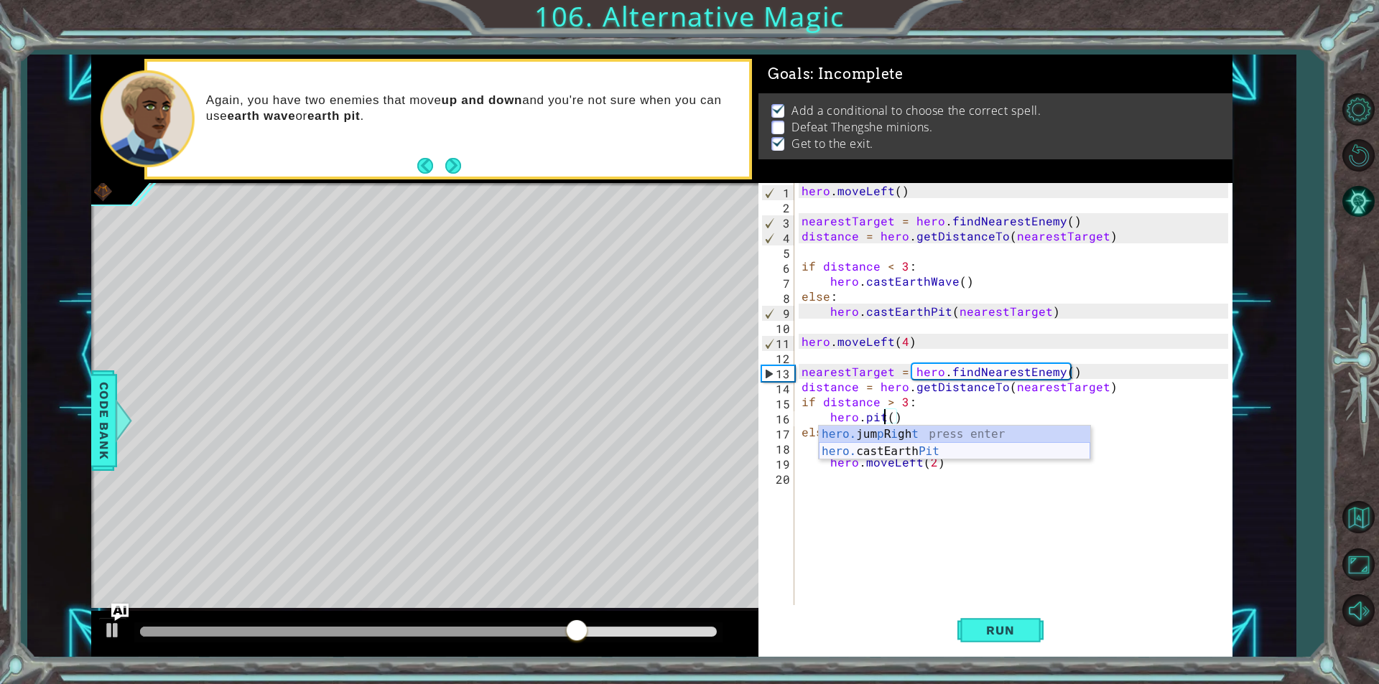
click at [892, 454] on div "hero. jum p R i gh t press enter hero. castEarth Pit press enter" at bounding box center [953, 460] width 271 height 69
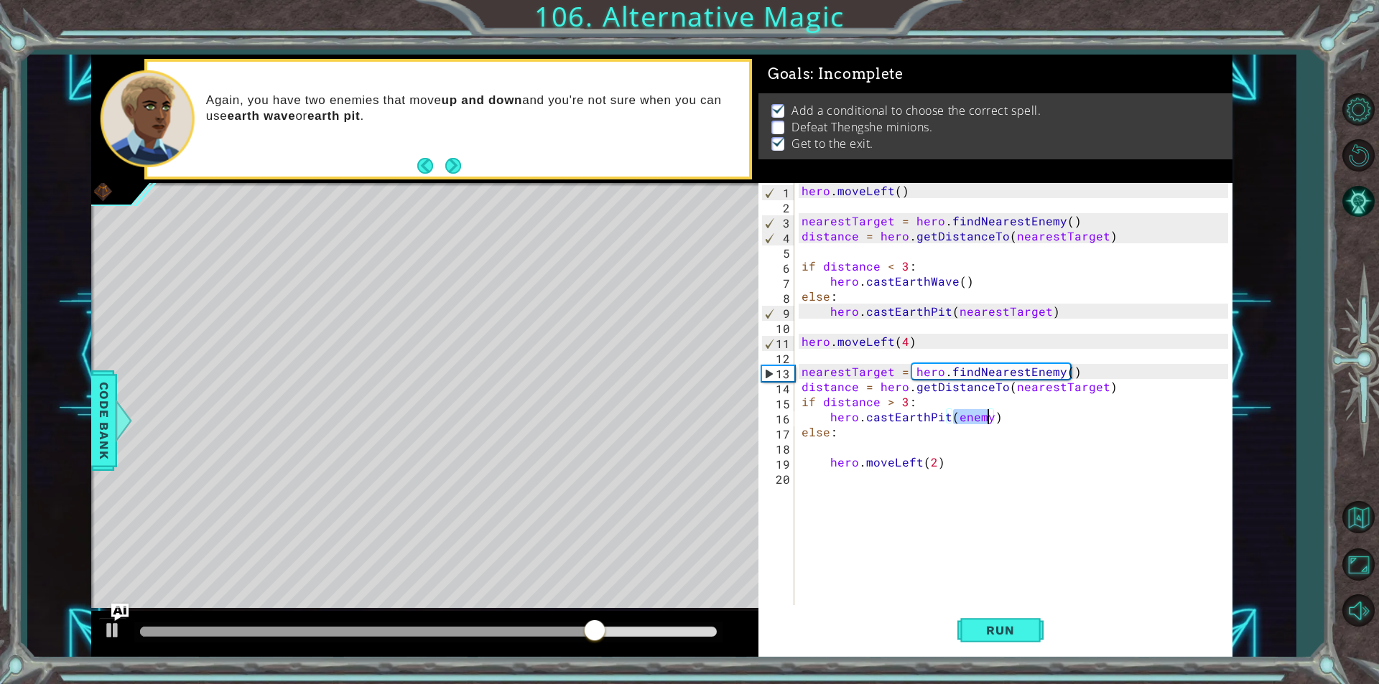
click at [877, 434] on div "hero . moveLeft ( ) nearestTarget = hero . findNearestEnemy ( ) distance = hero…" at bounding box center [1016, 409] width 437 height 452
type textarea "else:"
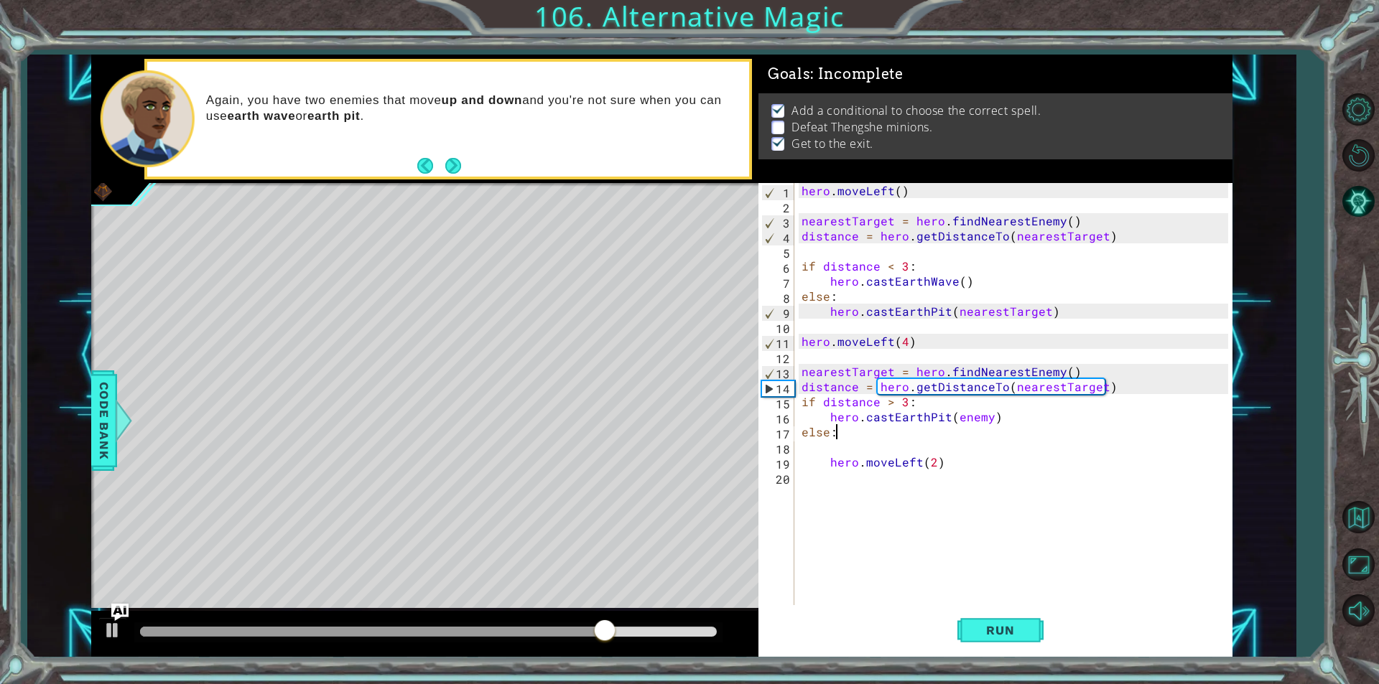
scroll to position [0, 1]
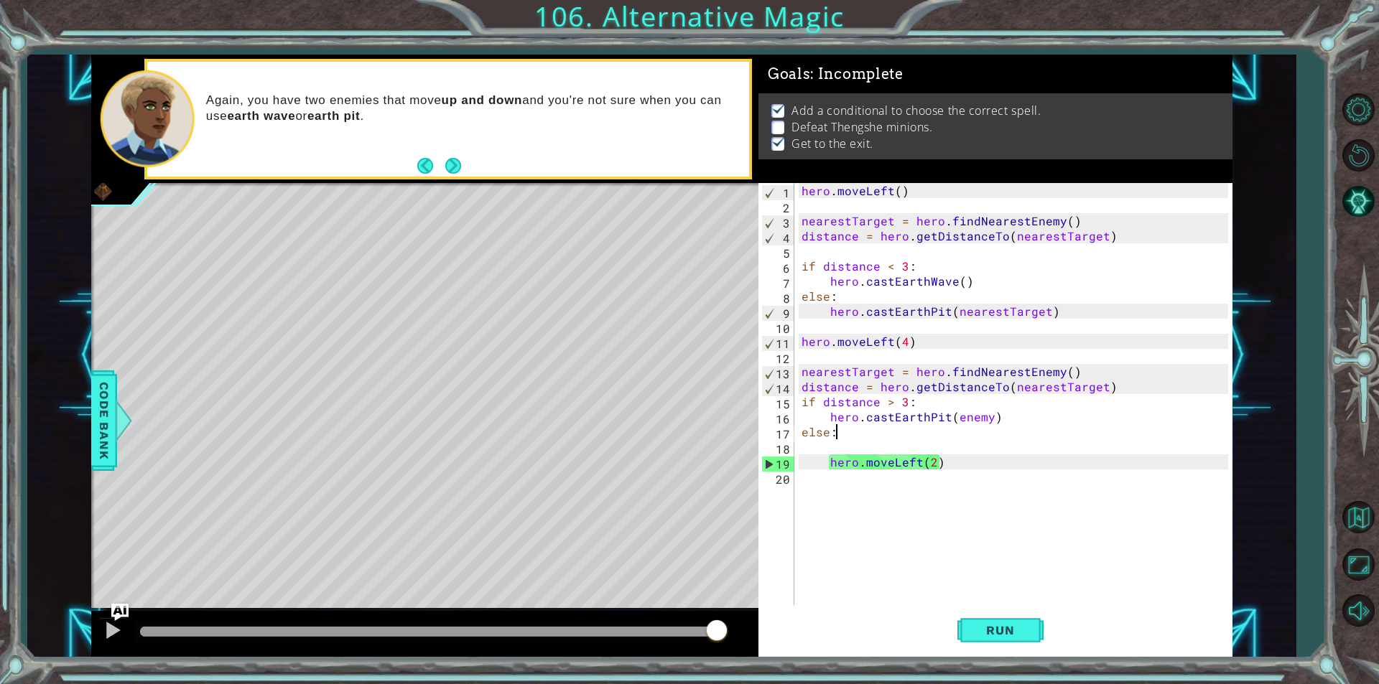
click at [921, 440] on div "hero . moveLeft ( ) nearestTarget = hero . findNearestEnemy ( ) distance = hero…" at bounding box center [1016, 409] width 437 height 452
click at [900, 343] on div "hero . moveLeft ( ) nearestTarget = hero . findNearestEnemy ( ) distance = hero…" at bounding box center [1016, 409] width 437 height 452
click at [900, 345] on div "hero . moveLeft ( ) nearestTarget = hero . findNearestEnemy ( ) distance = hero…" at bounding box center [1016, 409] width 437 height 452
click at [903, 345] on div "hero . moveLeft ( ) nearestTarget = hero . findNearestEnemy ( ) distance = hero…" at bounding box center [1016, 409] width 437 height 452
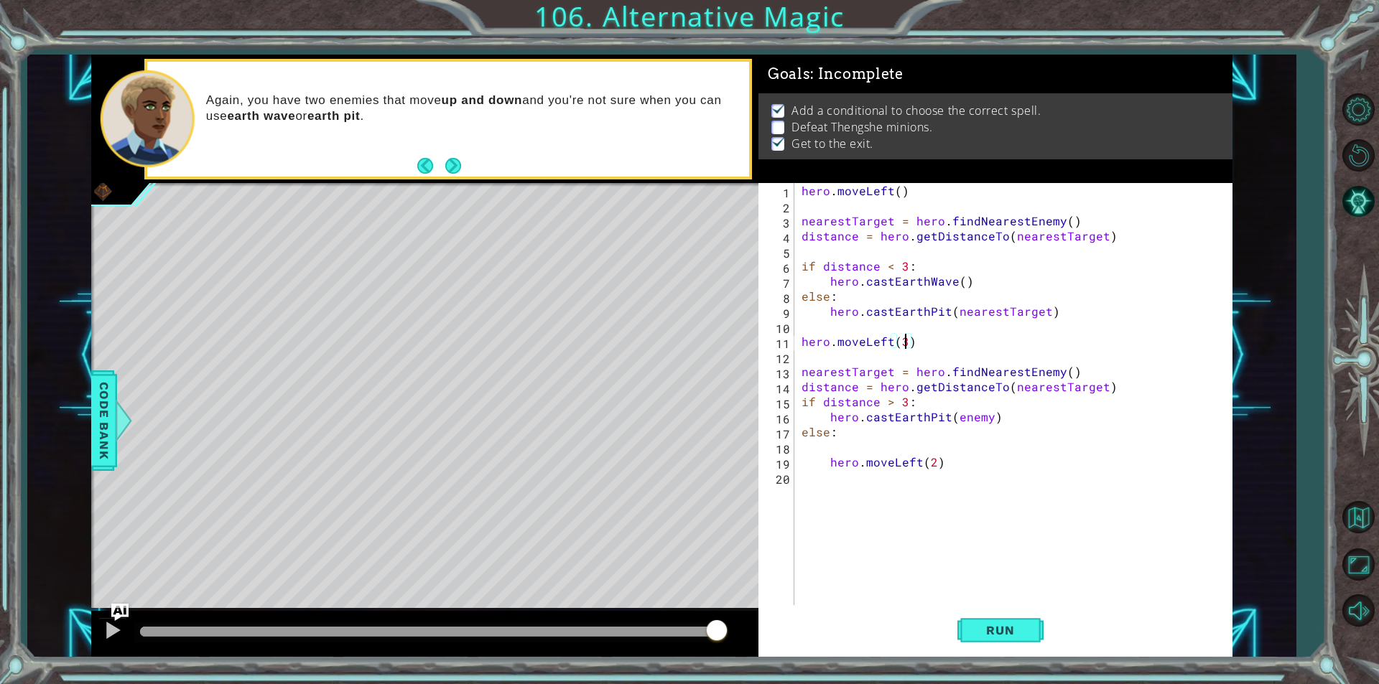
scroll to position [0, 6]
drag, startPoint x: 1048, startPoint y: 636, endPoint x: 1030, endPoint y: 629, distance: 20.0
click at [1048, 635] on div "Run" at bounding box center [1000, 630] width 474 height 47
click at [1021, 625] on span "Run" at bounding box center [999, 630] width 57 height 14
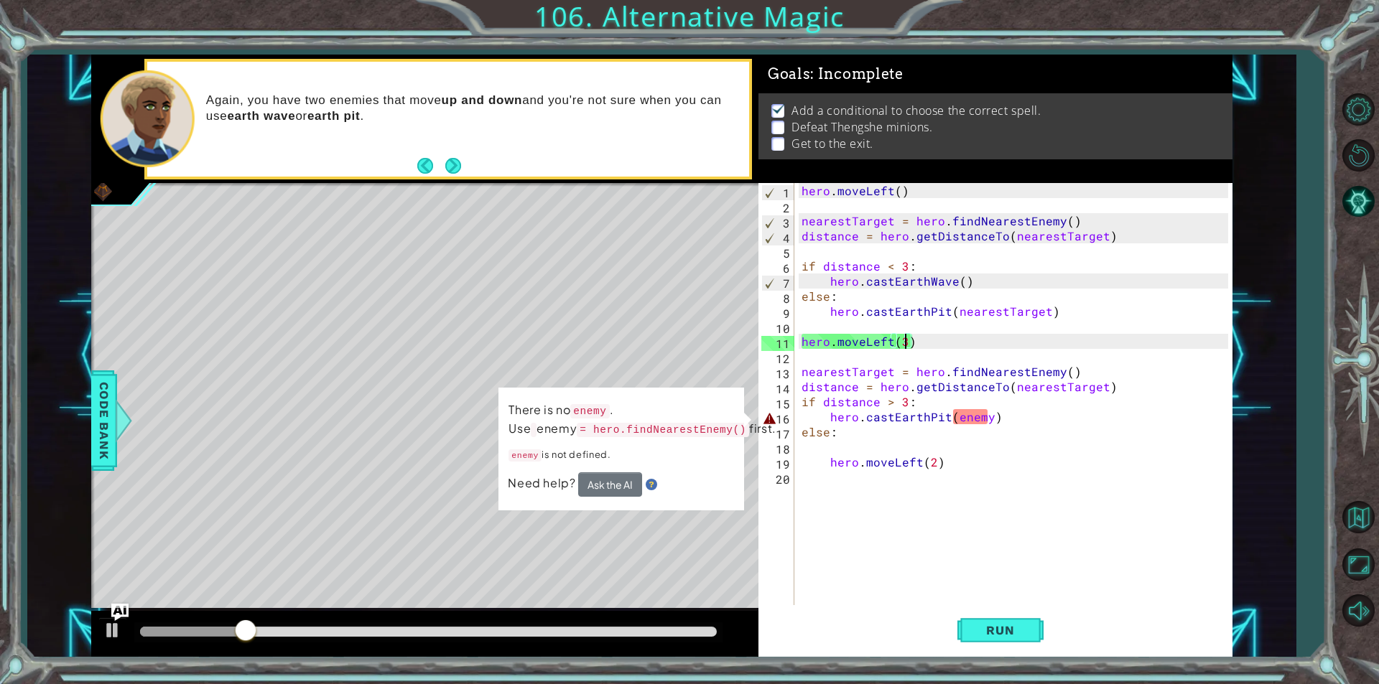
click at [997, 414] on div "hero . moveLeft ( ) nearestTarget = hero . findNearestEnemy ( ) distance = hero…" at bounding box center [1016, 409] width 437 height 452
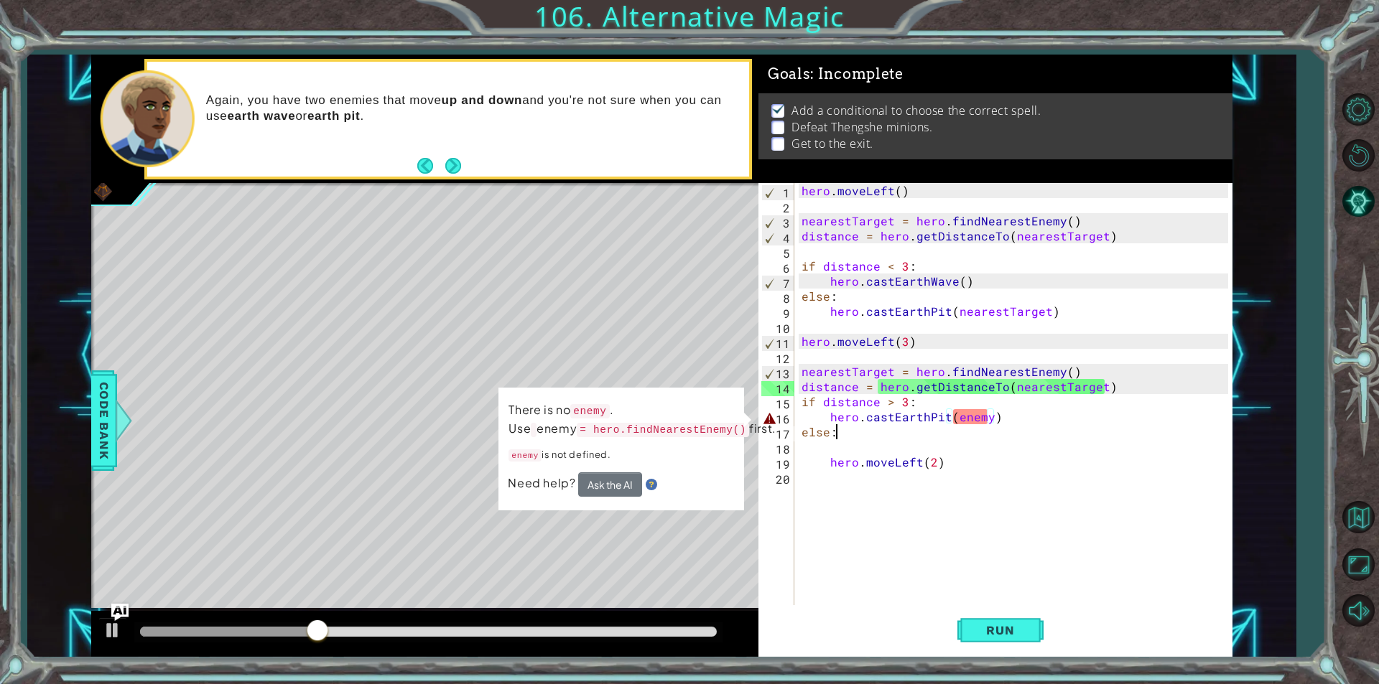
click at [958, 427] on div "hero . moveLeft ( ) nearestTarget = hero . findNearestEnemy ( ) distance = hero…" at bounding box center [1016, 409] width 437 height 452
click at [1004, 419] on div "hero . moveLeft ( ) nearestTarget = hero . findNearestEnemy ( ) distance = hero…" at bounding box center [1016, 409] width 437 height 452
type textarea "hero.castEarthPit(enemy)"
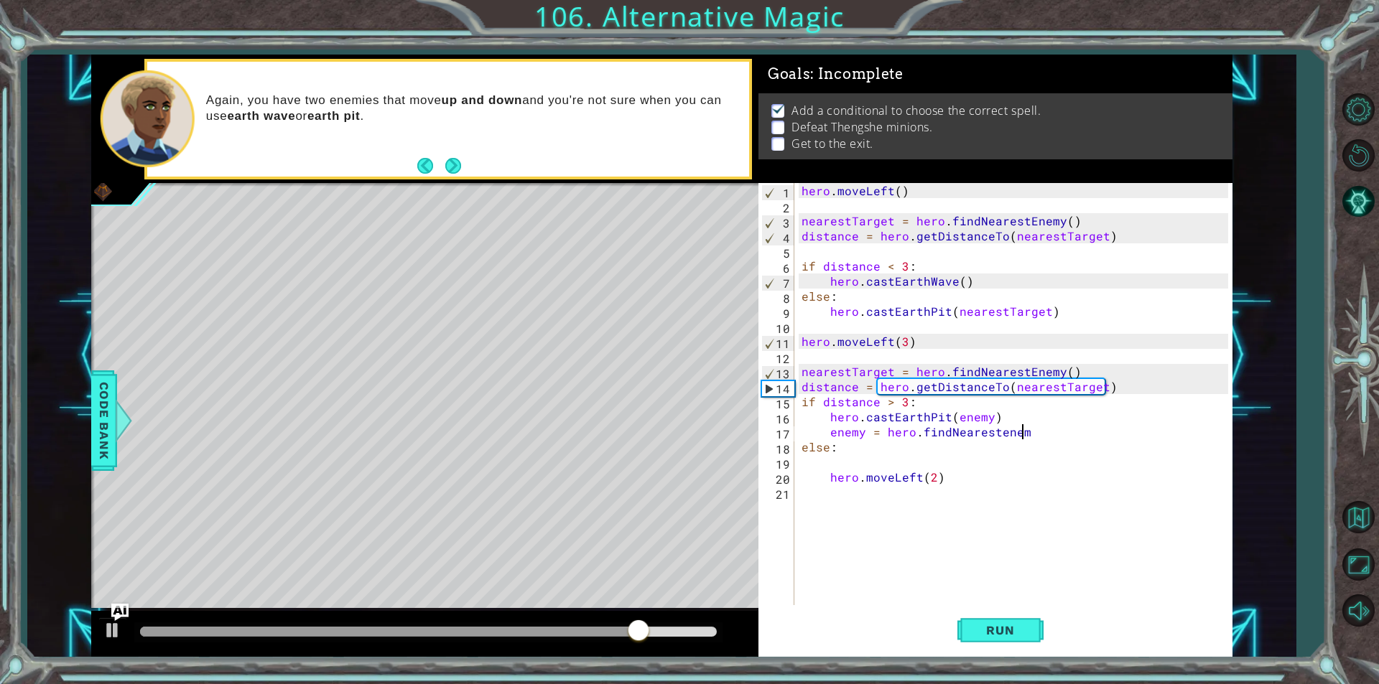
scroll to position [0, 13]
type textarea "enemy = hero.findNearestenemy"
click at [1022, 618] on button "Run" at bounding box center [1000, 630] width 86 height 47
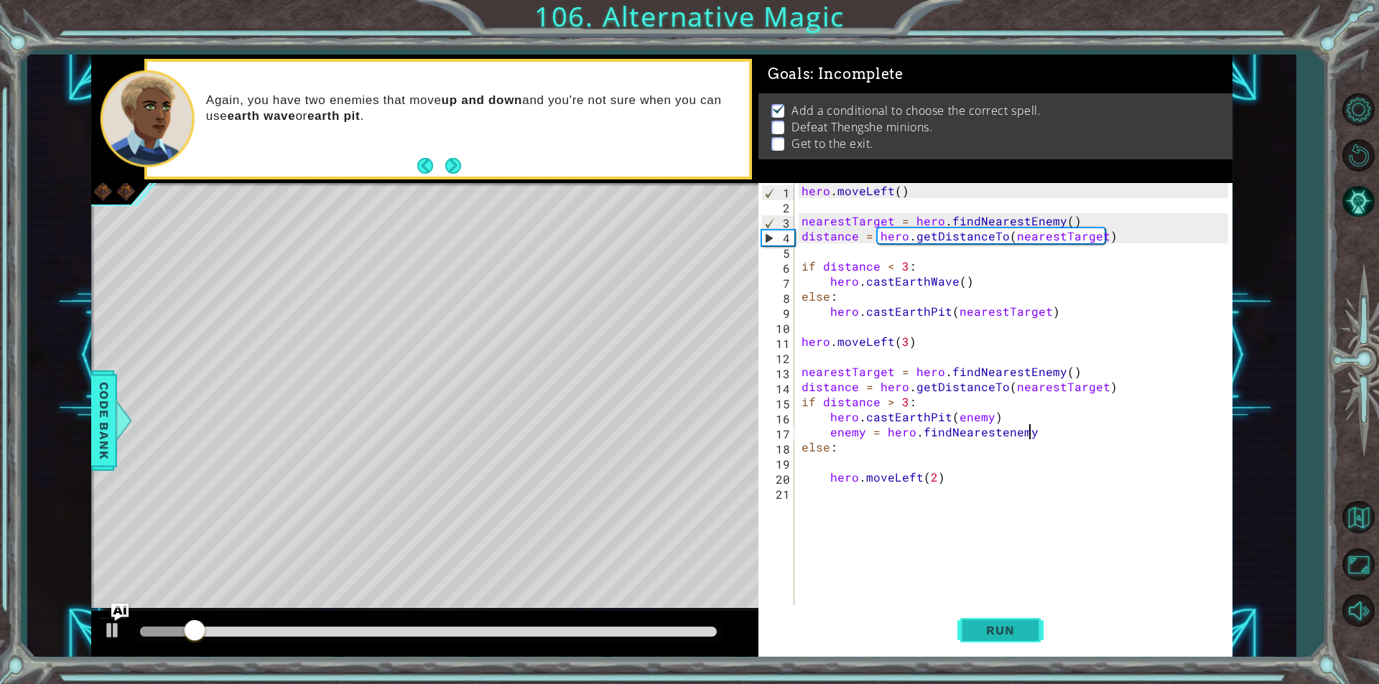
click at [964, 617] on button "Run" at bounding box center [1000, 630] width 86 height 47
click at [1062, 574] on div "hero . moveLeft ( ) nearestTarget = hero . findNearestEnemy ( ) distance = hero…" at bounding box center [1016, 409] width 437 height 452
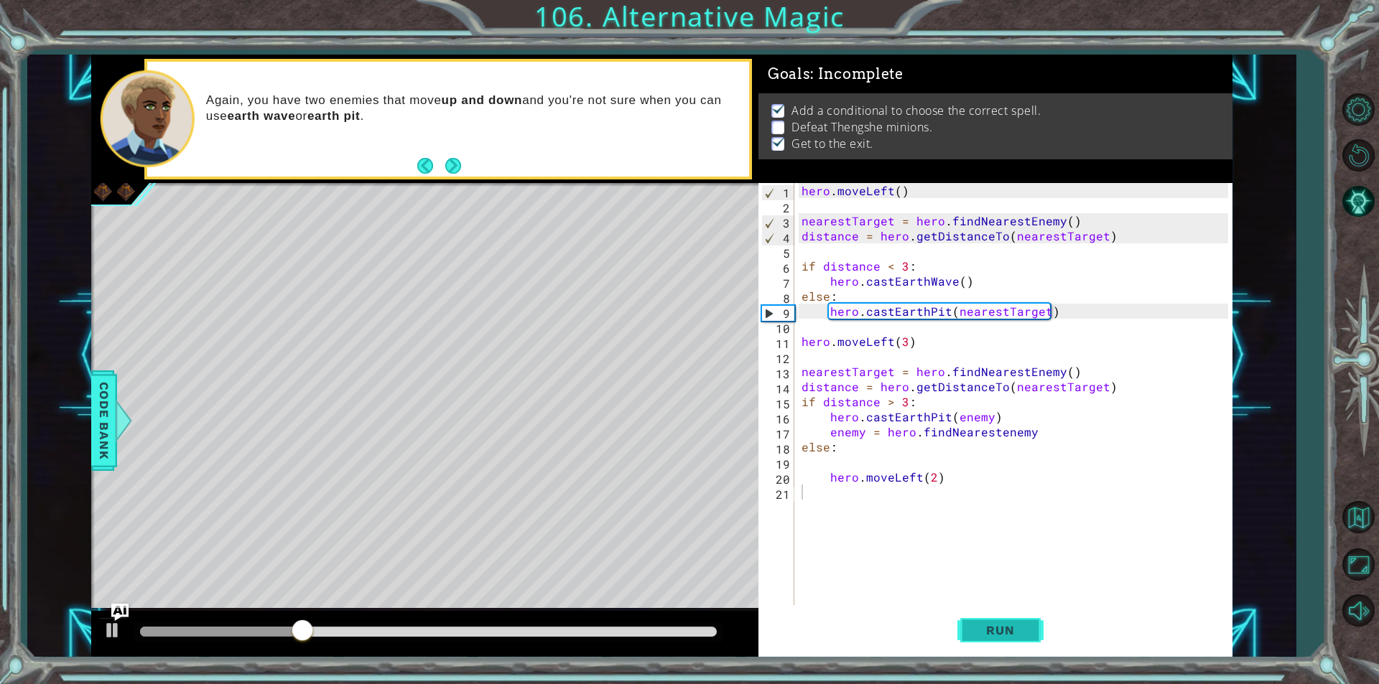
click at [1003, 617] on button "Run" at bounding box center [1000, 630] width 86 height 47
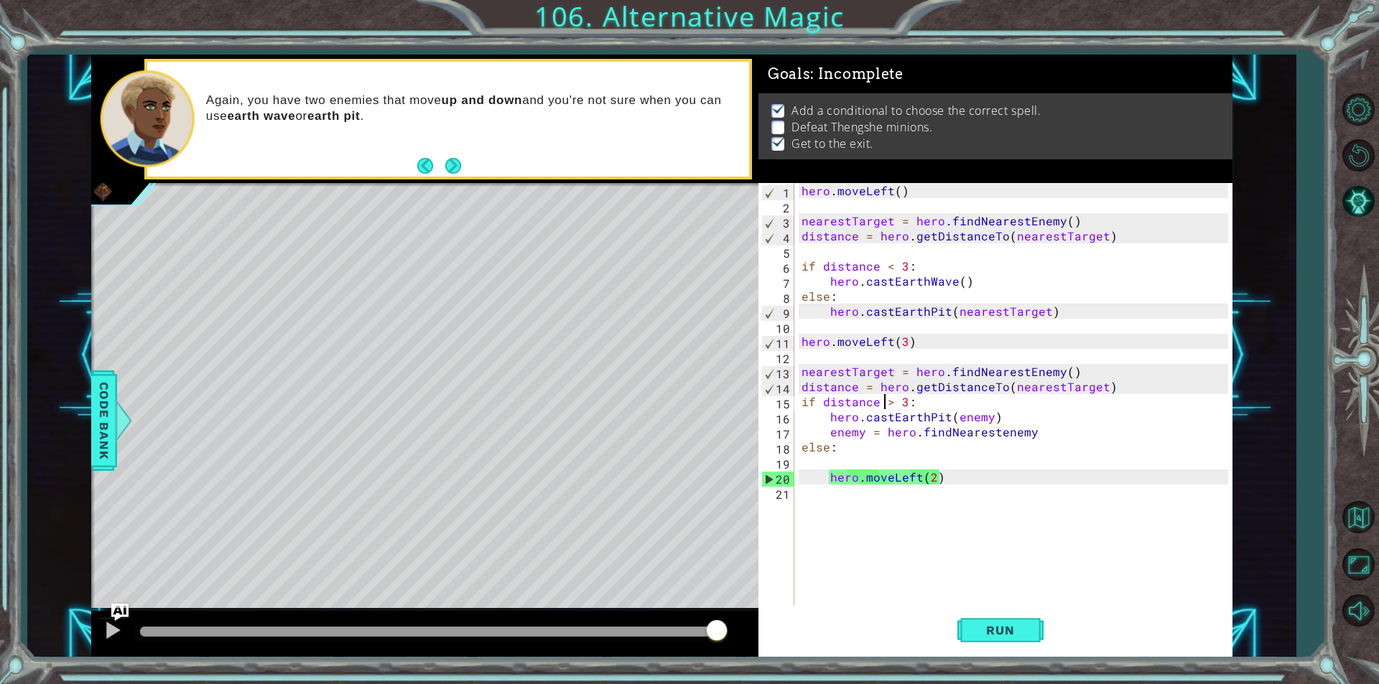
click at [887, 401] on div "hero . moveLeft ( ) nearestTarget = hero . findNearestEnemy ( ) distance = hero…" at bounding box center [1016, 409] width 437 height 452
click at [888, 401] on div "hero . moveLeft ( ) nearestTarget = hero . findNearestEnemy ( ) distance = hero…" at bounding box center [1016, 409] width 437 height 452
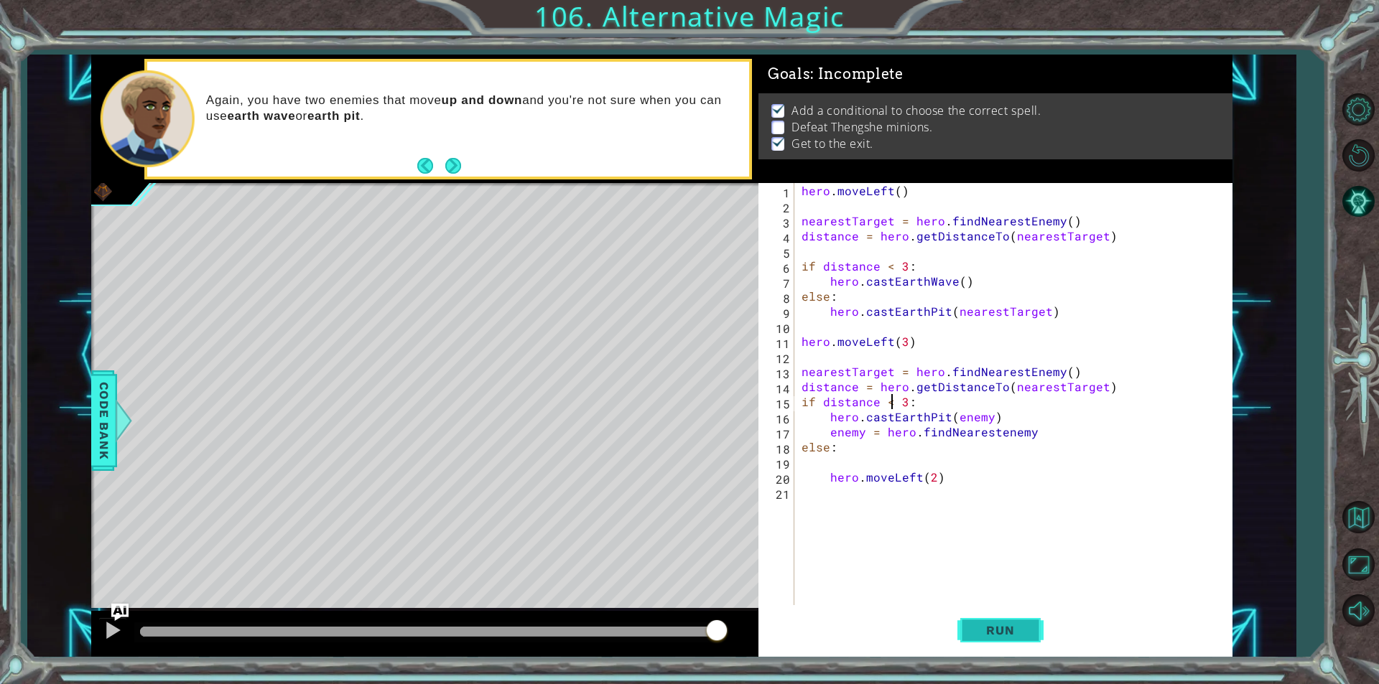
scroll to position [0, 5]
type textarea "if distance < 3:"
click at [1033, 621] on button "Run" at bounding box center [1000, 630] width 86 height 47
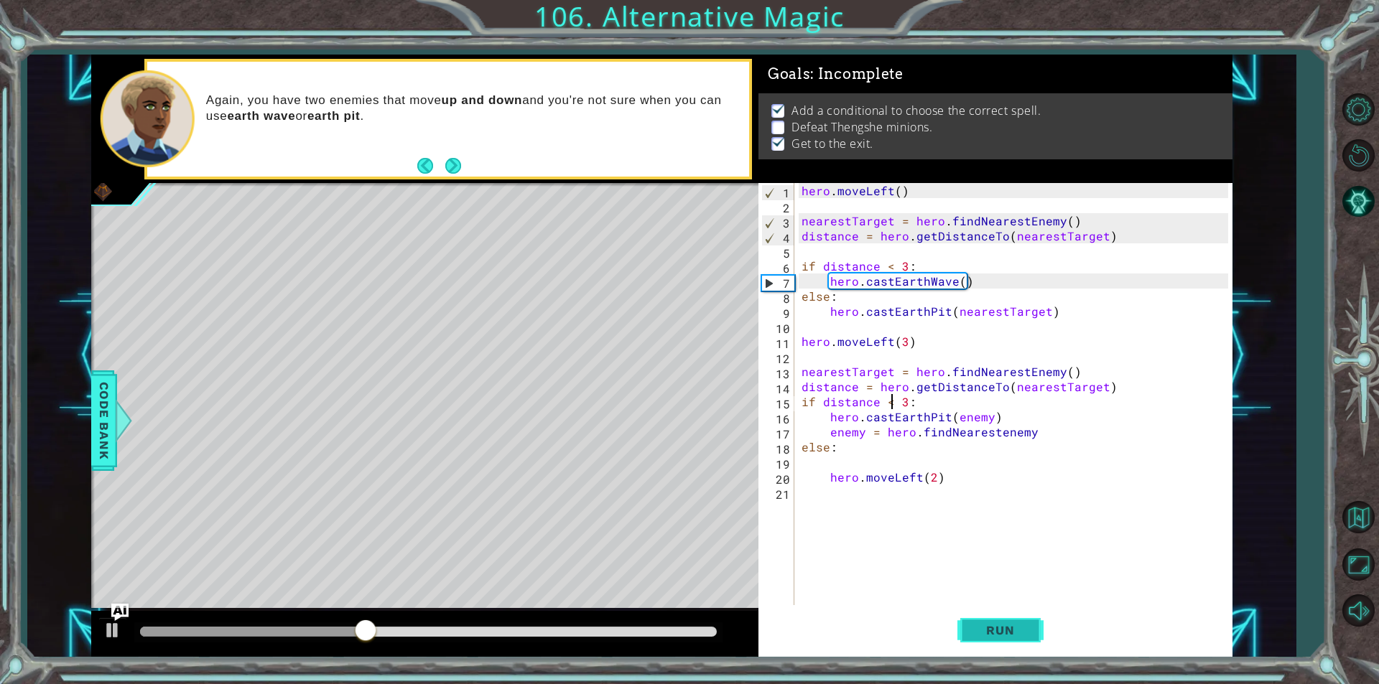
click at [1014, 607] on button "Run" at bounding box center [1000, 630] width 86 height 47
click at [1014, 615] on button "Run" at bounding box center [1000, 630] width 86 height 47
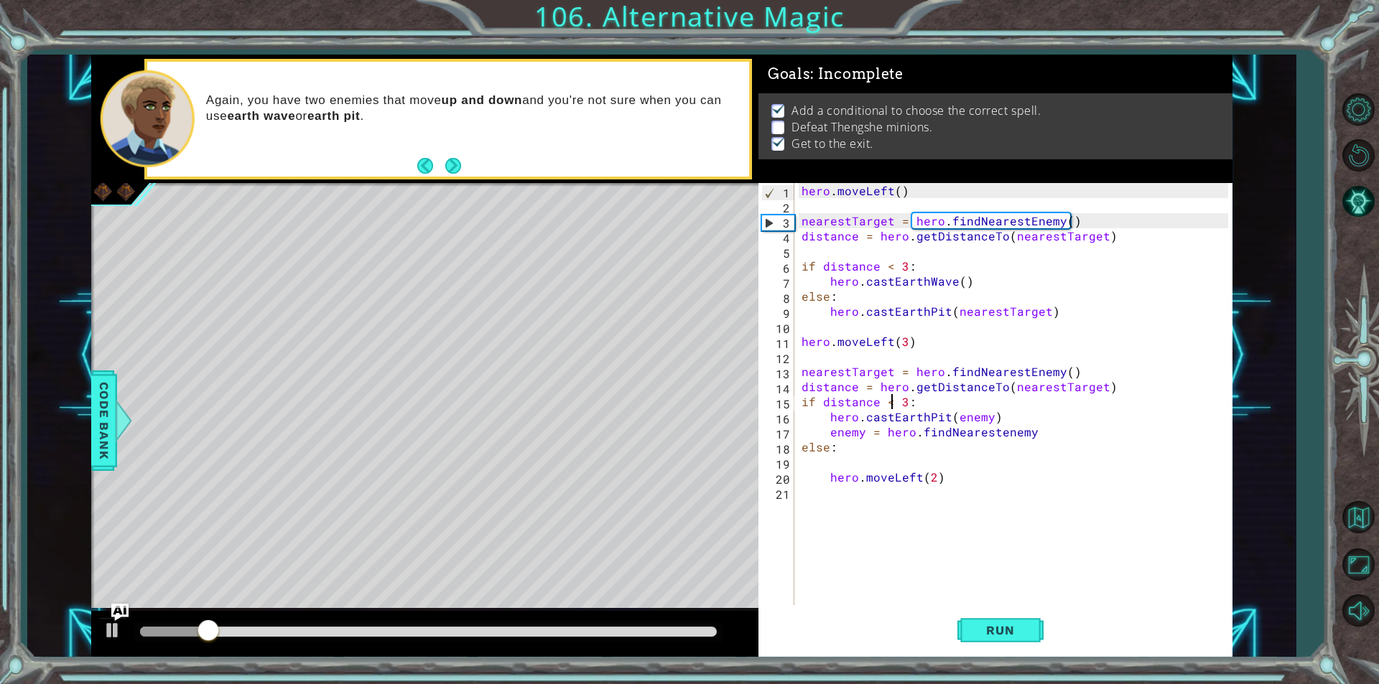
click at [851, 544] on div "hero . moveLeft ( ) nearestTarget = hero . findNearestEnemy ( ) distance = hero…" at bounding box center [1016, 409] width 437 height 452
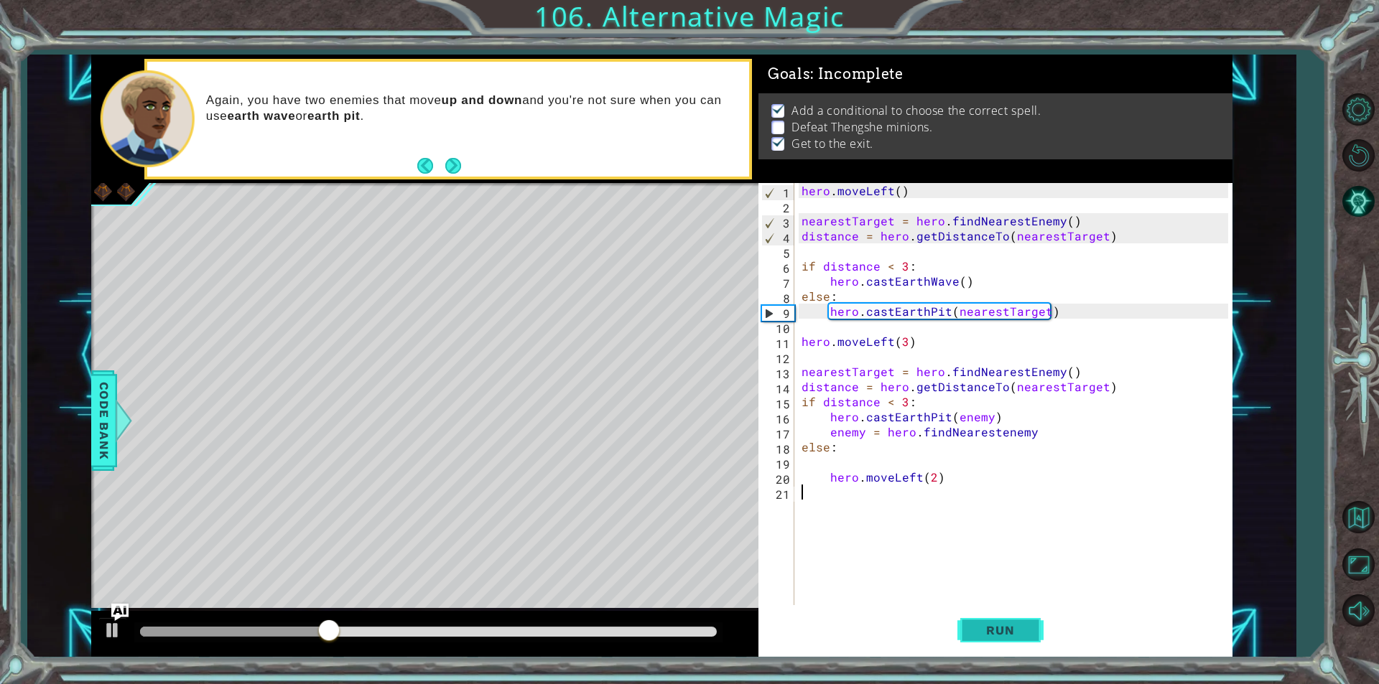
click at [993, 607] on div "1 2 3 4 5 6 7 8 9 10 11 12 13 14 15 16 17 18 19 20 21 hero . moveLeft ( ) neare…" at bounding box center [995, 420] width 474 height 474
click at [1001, 630] on span "Run" at bounding box center [999, 630] width 57 height 14
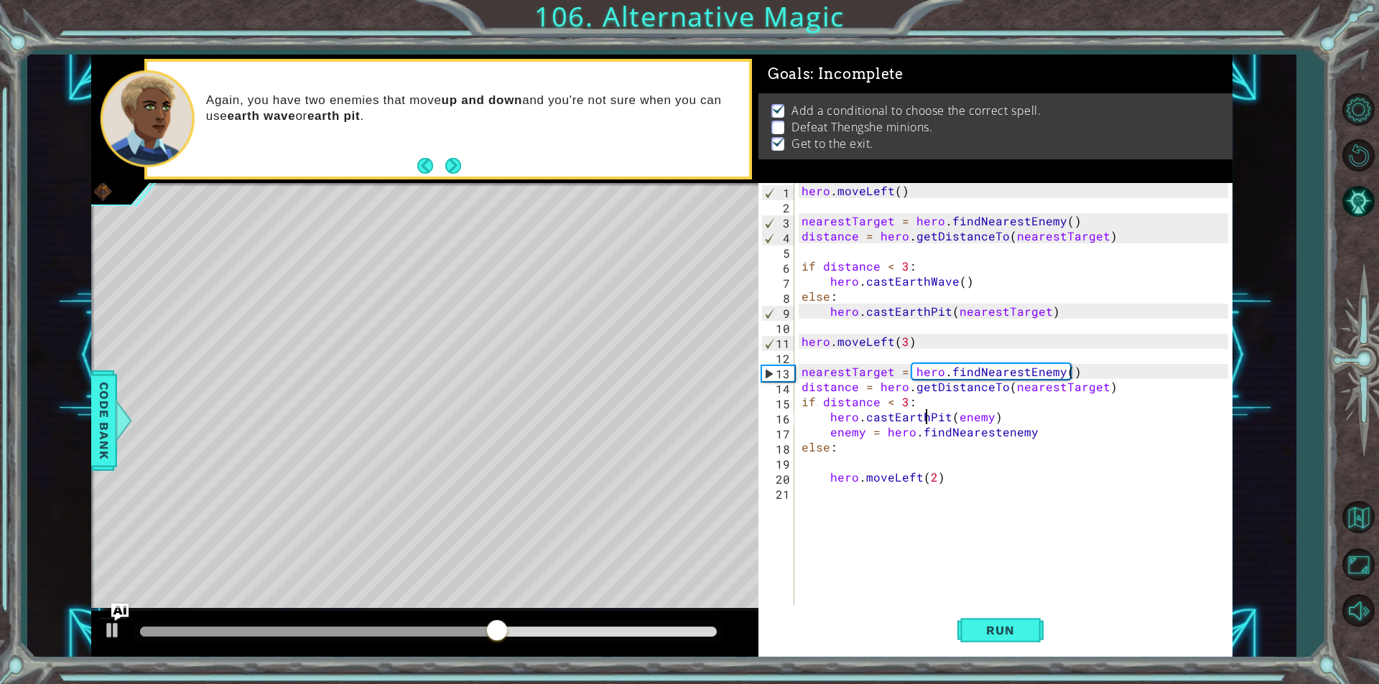
click at [924, 412] on div "hero . moveLeft ( ) nearestTarget = hero . findNearestEnemy ( ) distance = hero…" at bounding box center [1016, 409] width 437 height 452
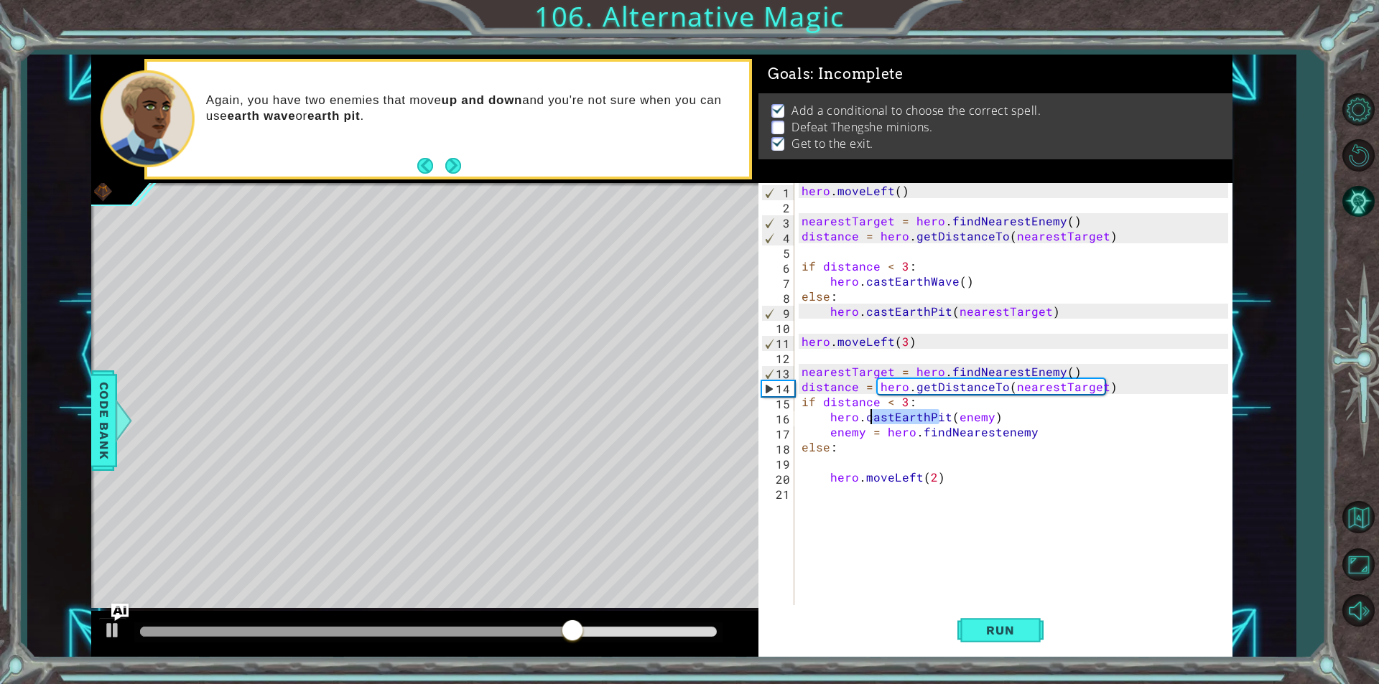
drag, startPoint x: 941, startPoint y: 420, endPoint x: 867, endPoint y: 416, distance: 74.1
click at [867, 416] on div "hero . moveLeft ( ) nearestTarget = hero . findNearestEnemy ( ) distance = hero…" at bounding box center [1016, 409] width 437 height 452
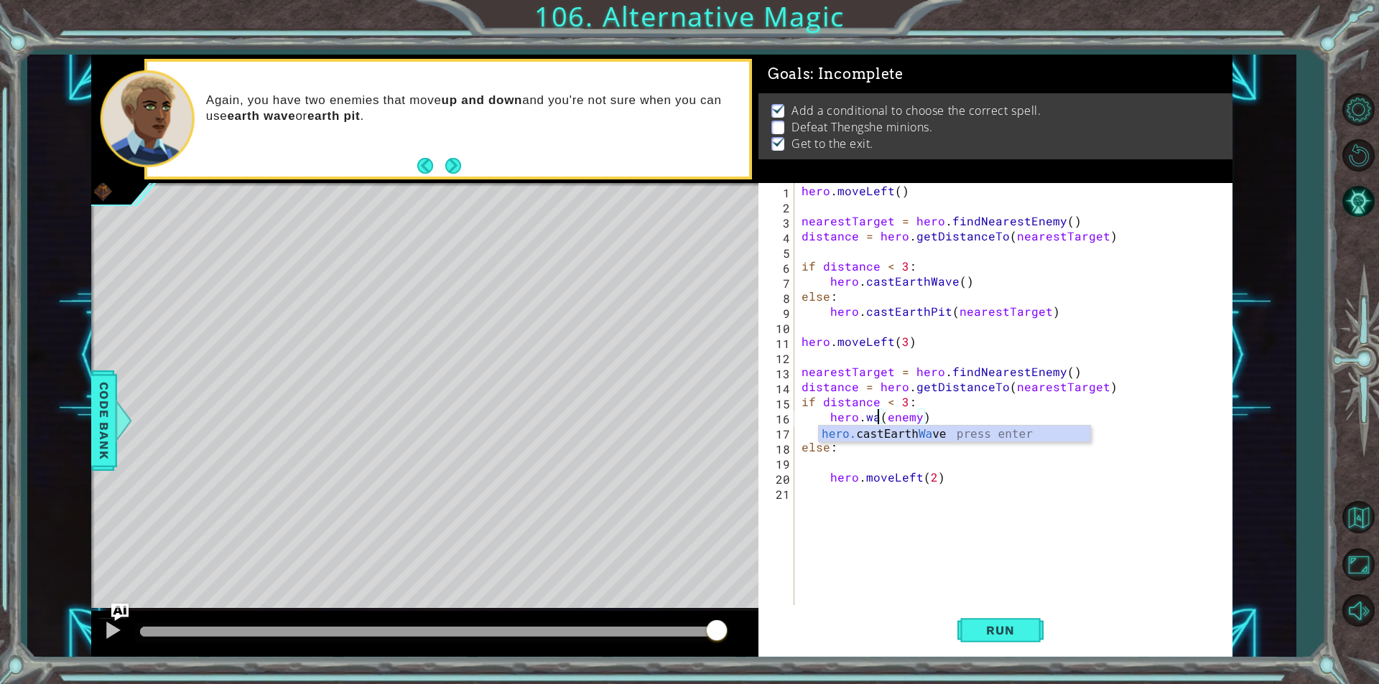
scroll to position [0, 5]
click at [1031, 642] on button "Run" at bounding box center [1000, 630] width 86 height 47
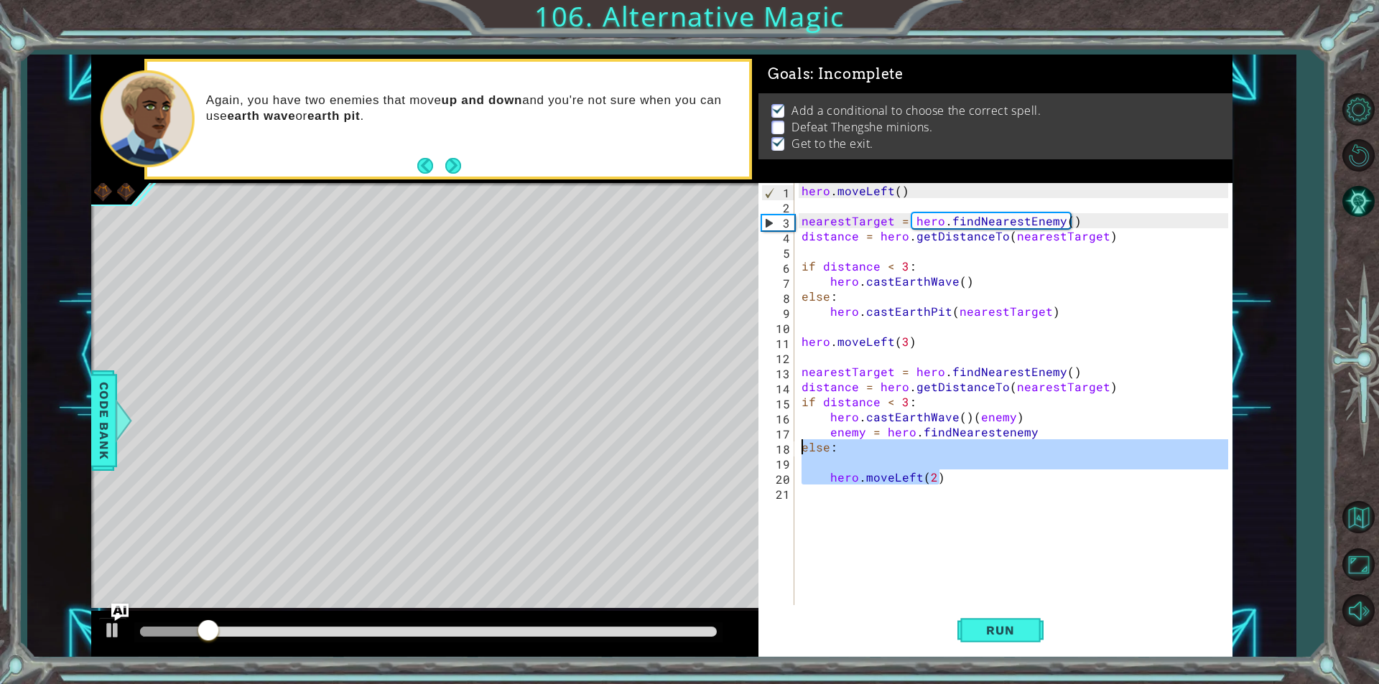
drag, startPoint x: 943, startPoint y: 476, endPoint x: 774, endPoint y: 454, distance: 170.2
click at [774, 454] on div "hero.castEarthWave()(enemy) 1 2 3 4 5 6 7 8 9 10 11 12 13 14 15 16 17 18 19 20 …" at bounding box center [993, 394] width 470 height 422
type textarea "else:"
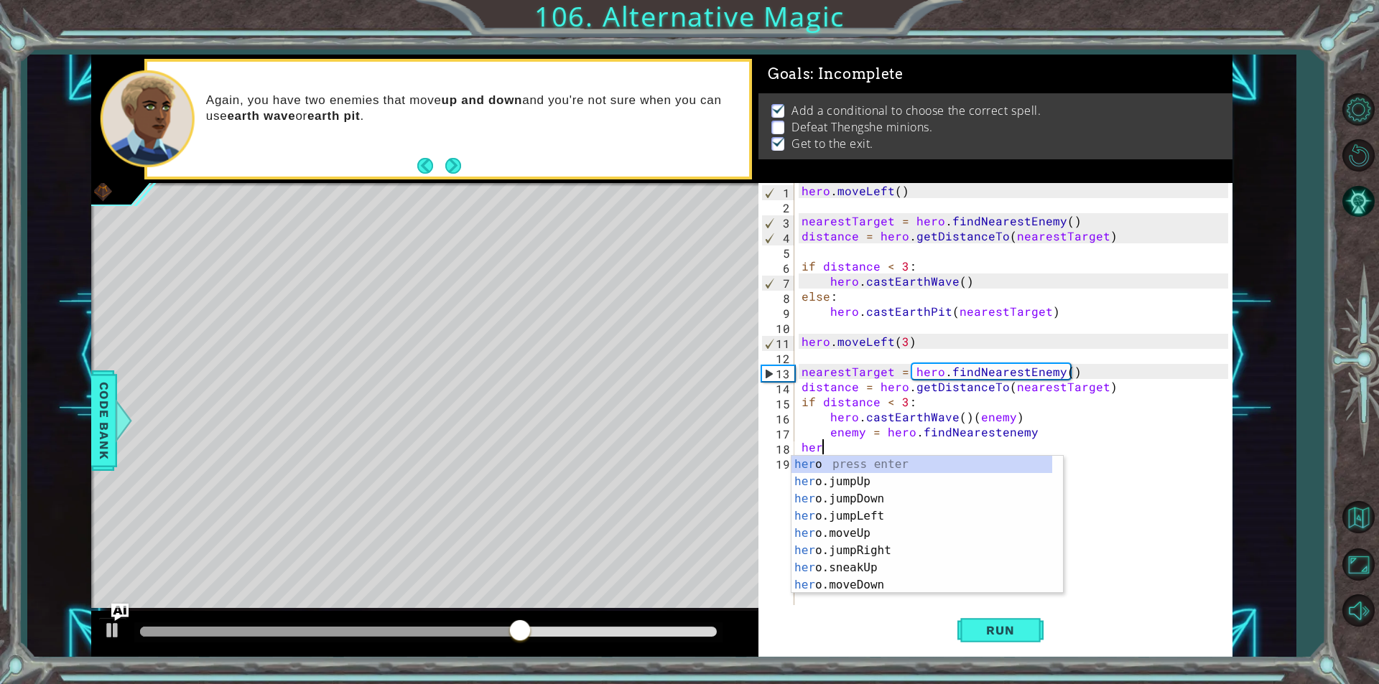
scroll to position [0, 0]
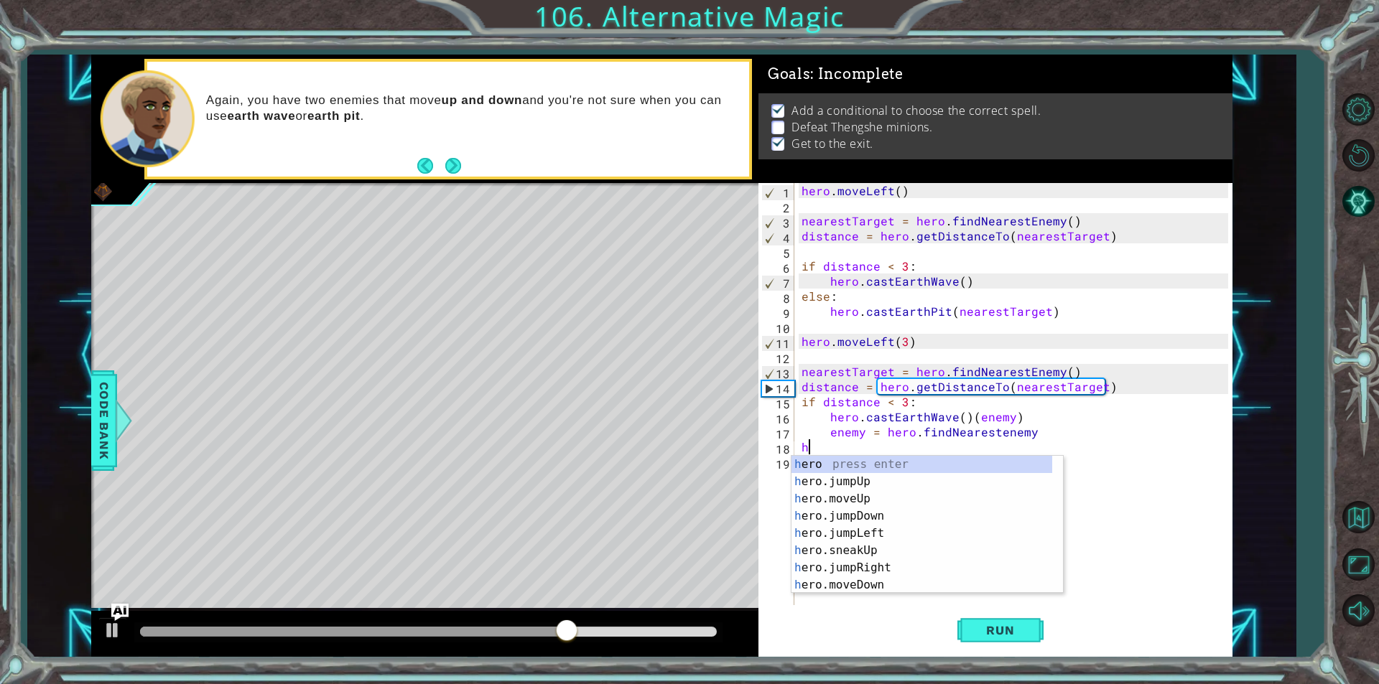
type textarea "hl"
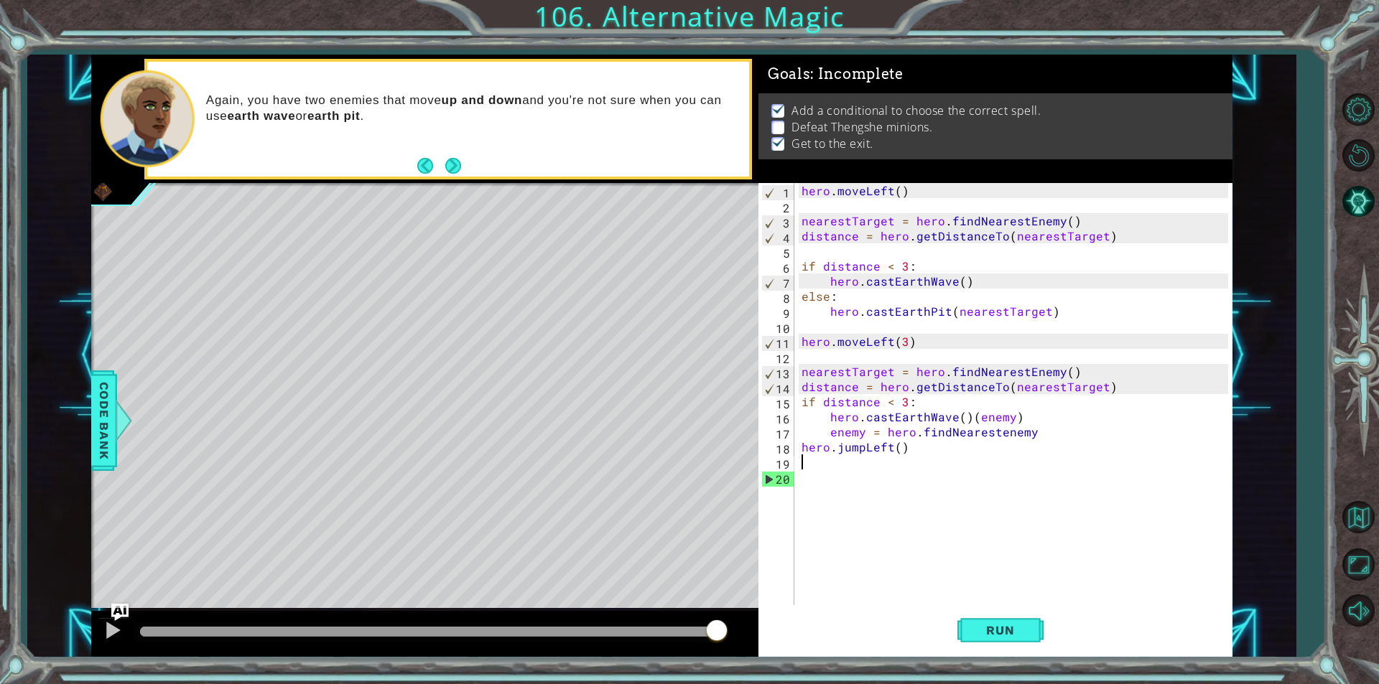
click at [860, 447] on div "hero . moveLeft ( ) nearestTarget = hero . findNearestEnemy ( ) distance = hero…" at bounding box center [1016, 409] width 437 height 452
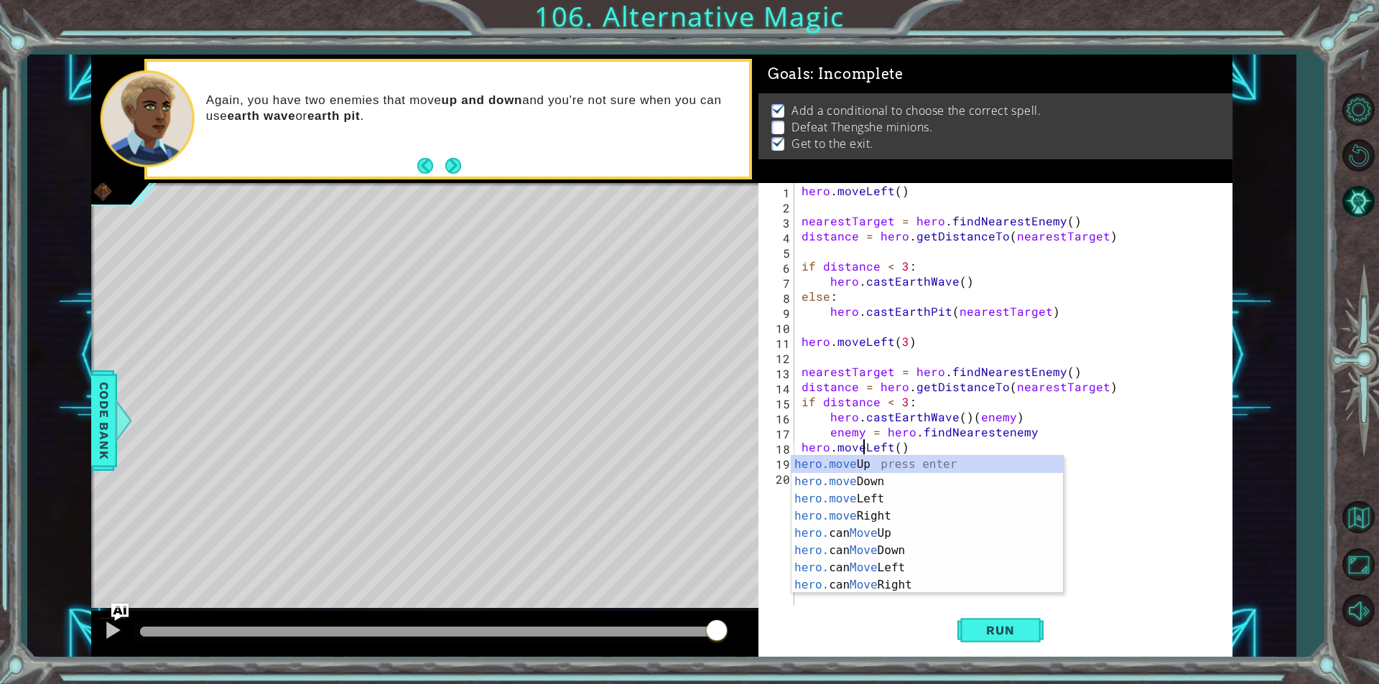
scroll to position [0, 4]
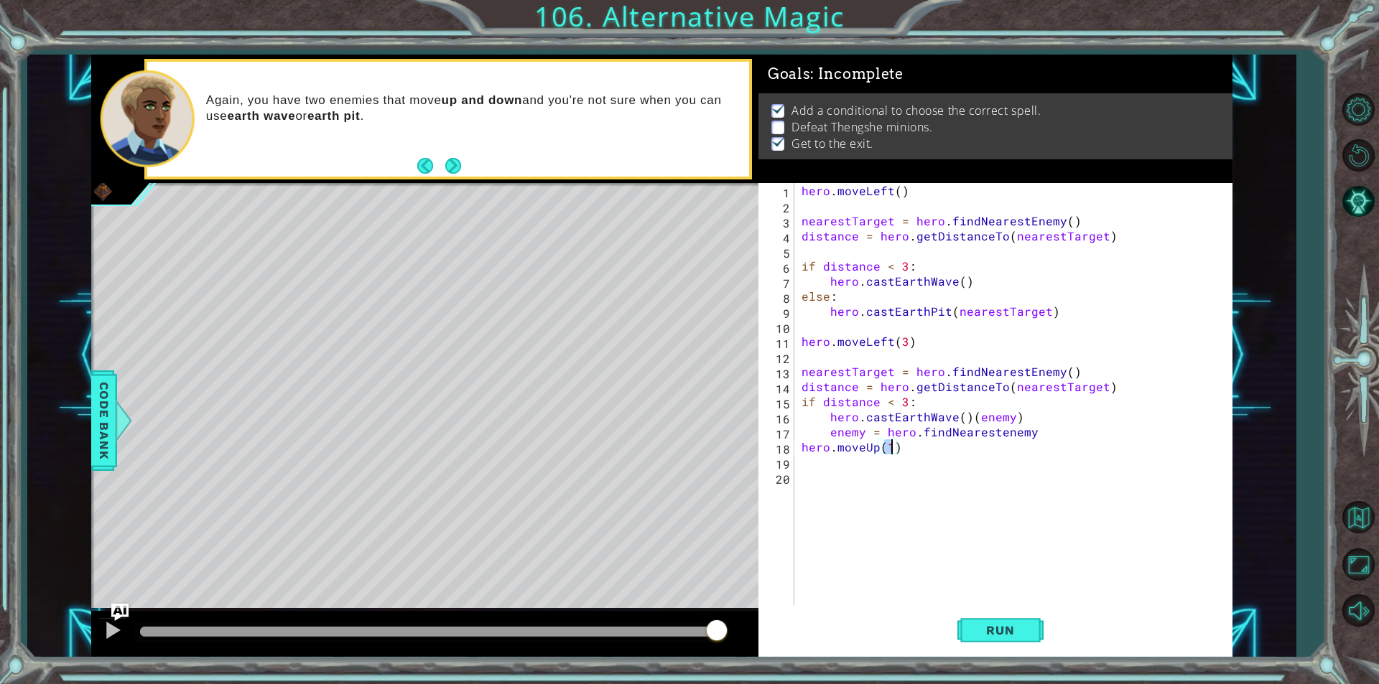
click at [875, 445] on div "hero . moveLeft ( ) nearestTarget = hero . findNearestEnemy ( ) distance = hero…" at bounding box center [1016, 409] width 437 height 452
click at [884, 468] on div "hero.moveLeft press enter hero. can MoveLeft press enter" at bounding box center [926, 490] width 271 height 69
drag, startPoint x: 943, startPoint y: 449, endPoint x: 914, endPoint y: 454, distance: 29.0
click at [914, 454] on div "hero . moveLeft ( ) nearestTarget = hero . findNearestEnemy ( ) distance = hero…" at bounding box center [1016, 409] width 437 height 452
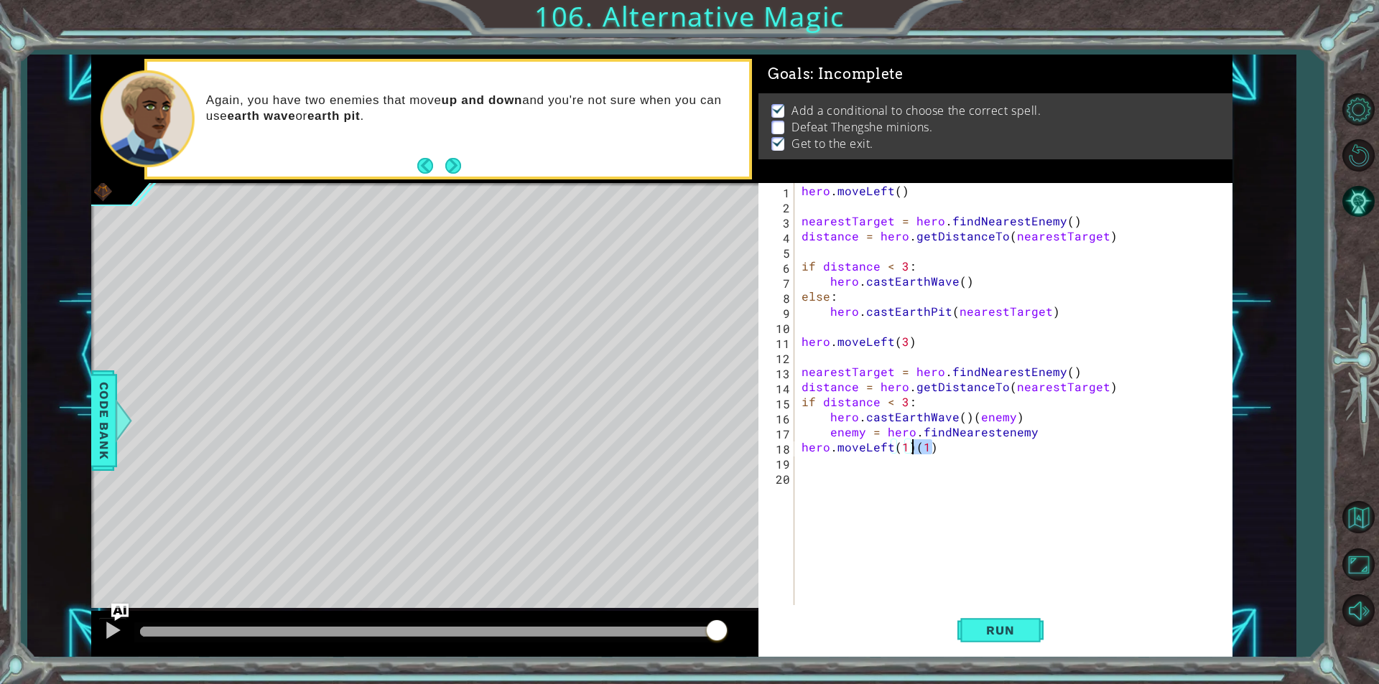
type textarea "hero.moveLeft(1)"
click at [803, 457] on div "hero . moveLeft ( ) nearestTarget = hero . findNearestEnemy ( ) distance = hero…" at bounding box center [1016, 409] width 437 height 452
click at [798, 451] on div "hero . moveLeft ( ) nearestTarget = hero . findNearestEnemy ( ) distance = hero…" at bounding box center [1012, 394] width 429 height 422
type textarea "hero.moveLeft(1)"
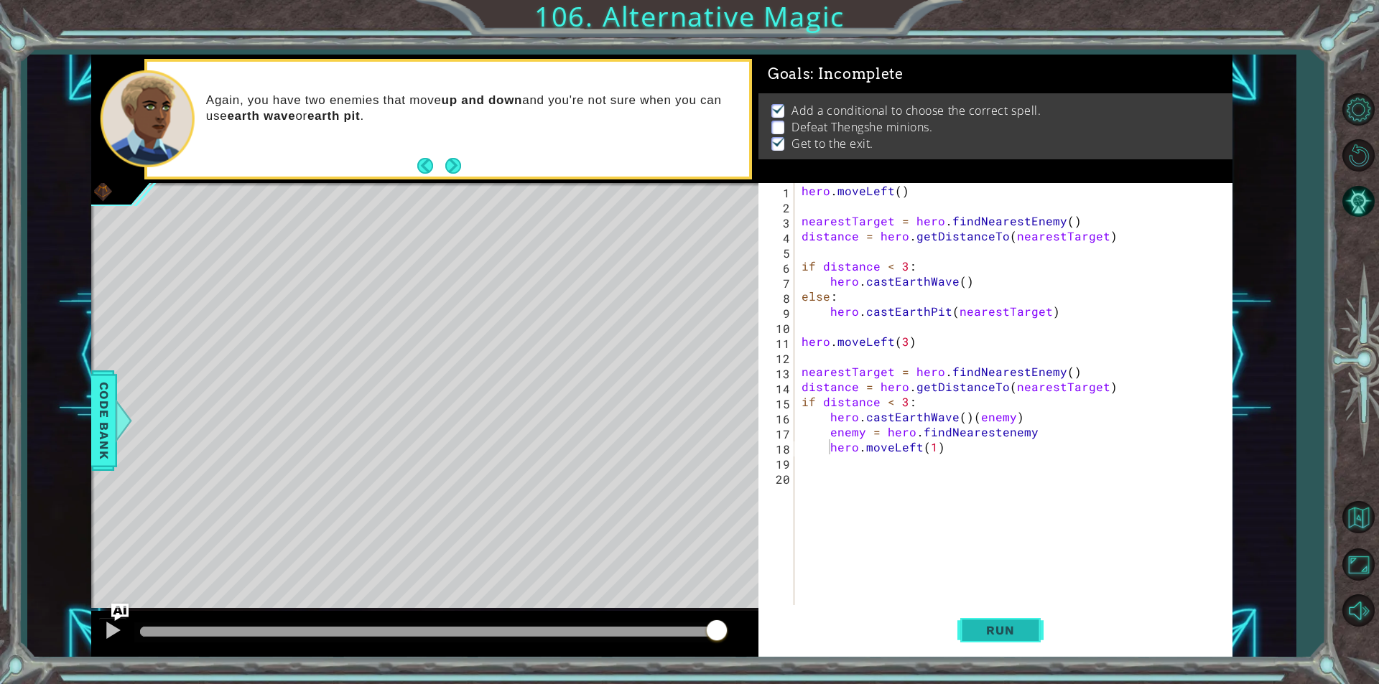
click at [982, 608] on button "Run" at bounding box center [1000, 630] width 86 height 47
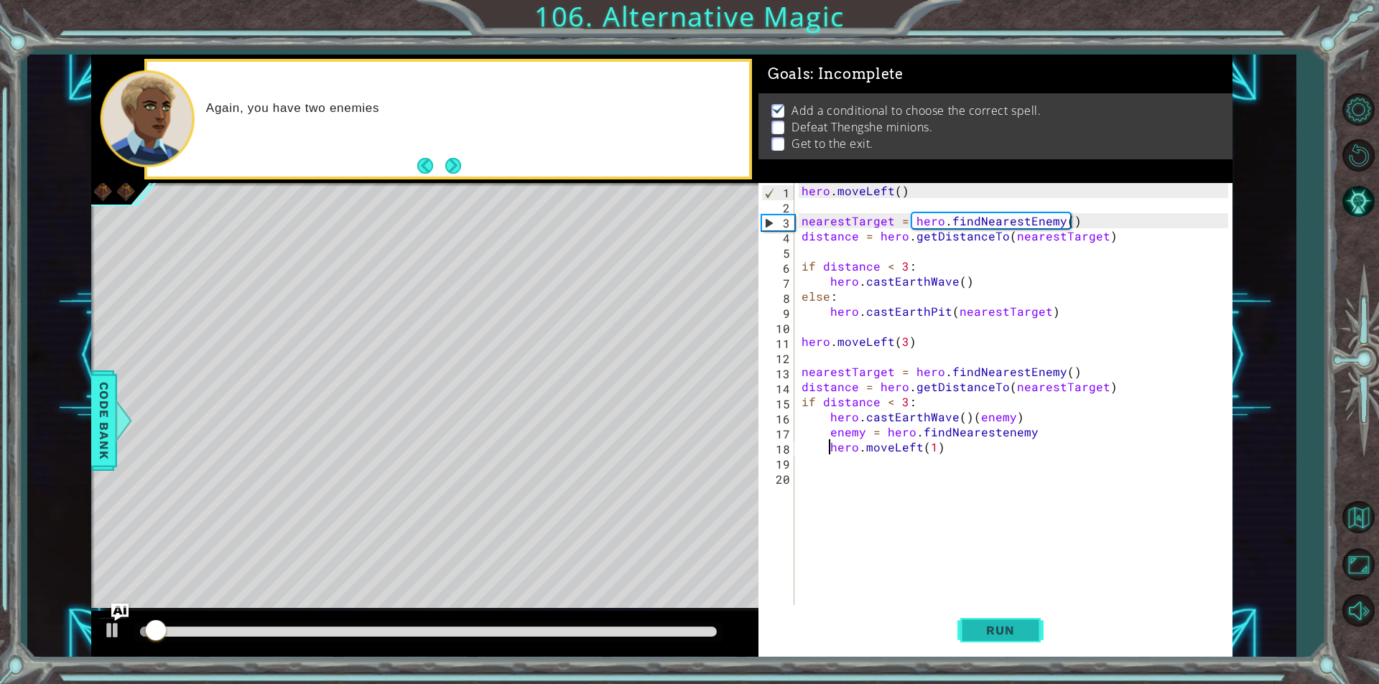
click at [1017, 649] on button "Run" at bounding box center [1000, 630] width 86 height 47
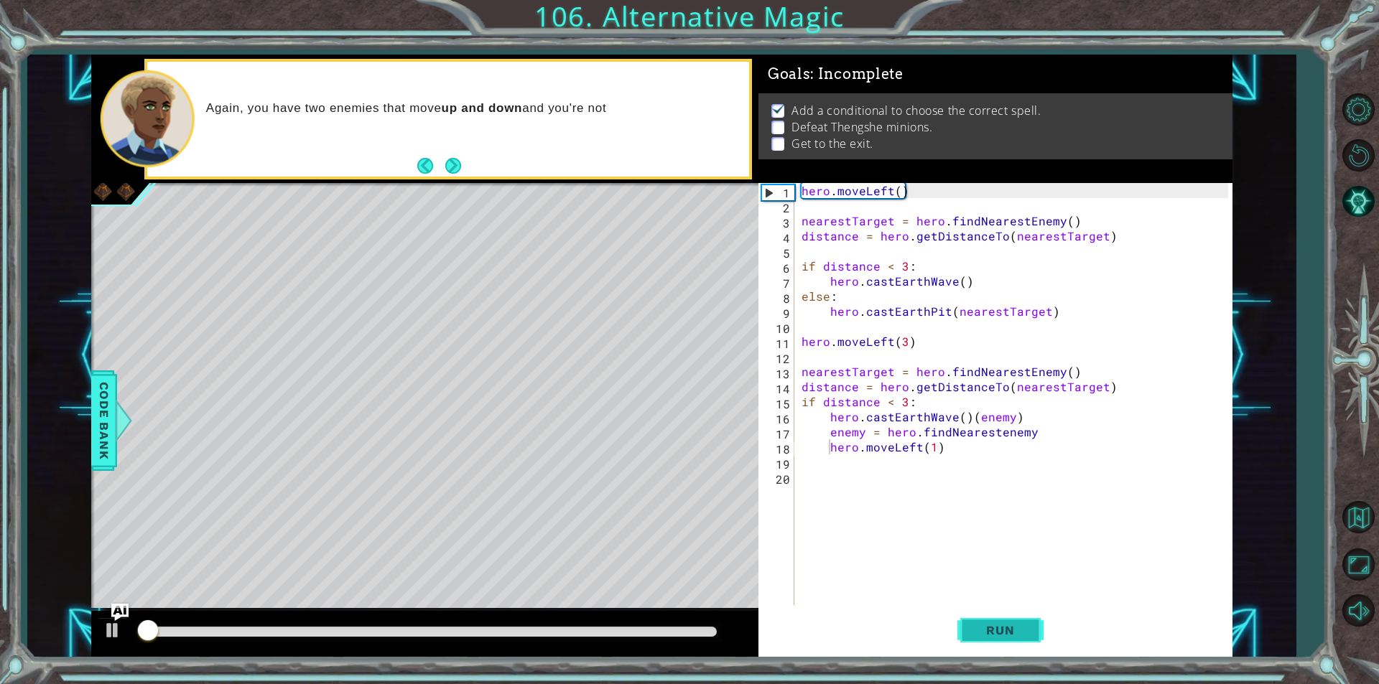
click at [1014, 633] on span "Run" at bounding box center [999, 630] width 57 height 14
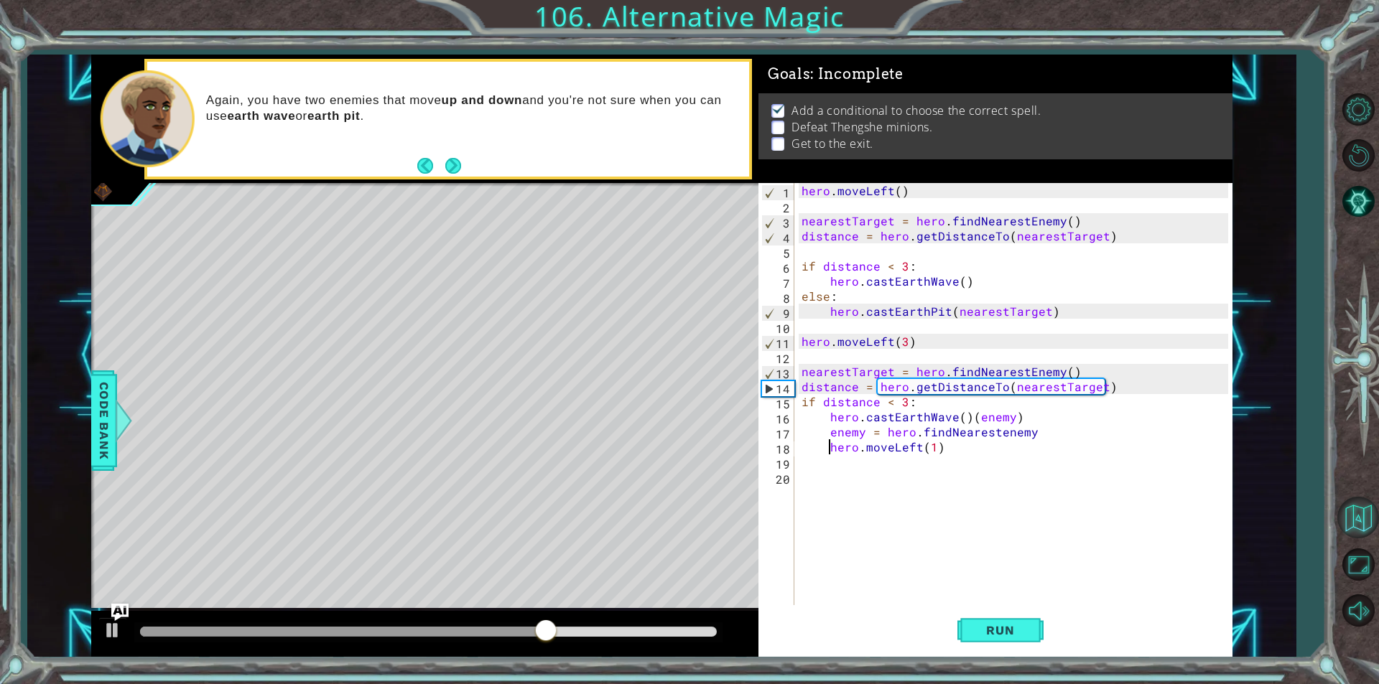
click at [1355, 511] on button "Back to Map" at bounding box center [1358, 518] width 42 height 42
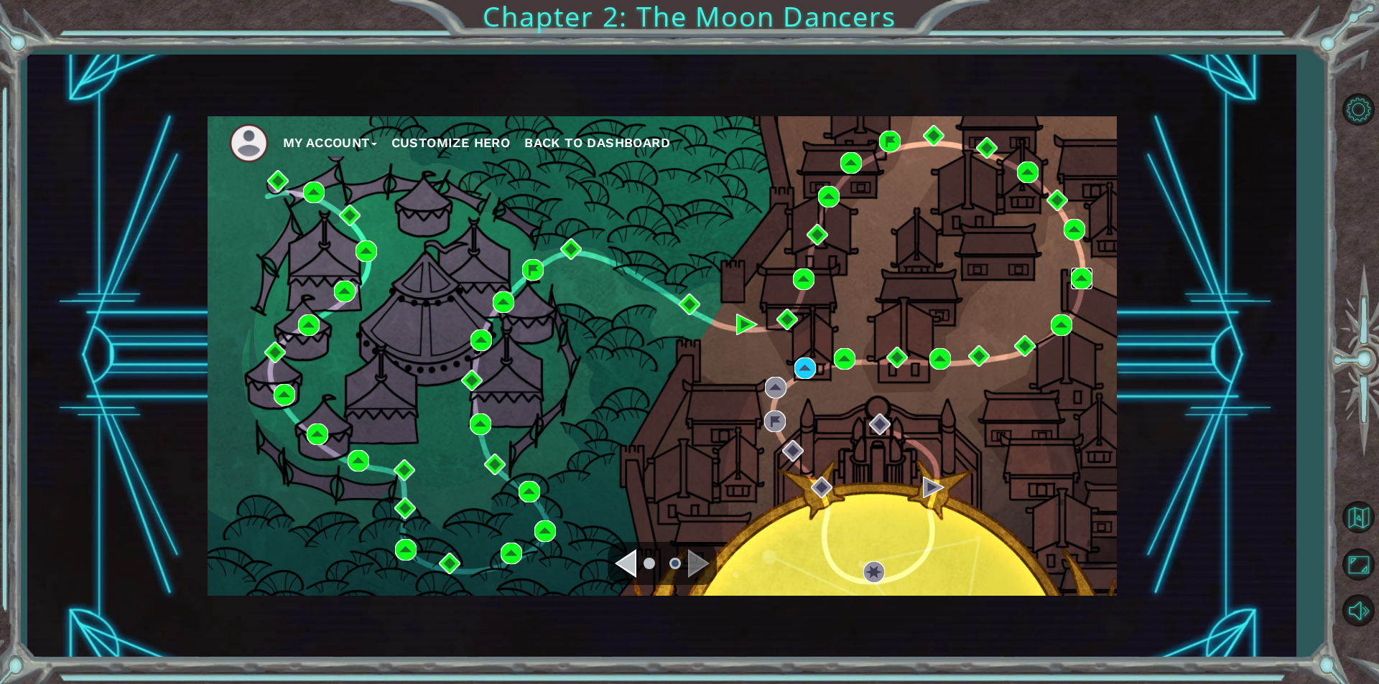
click at [1089, 271] on img at bounding box center [1082, 279] width 22 height 22
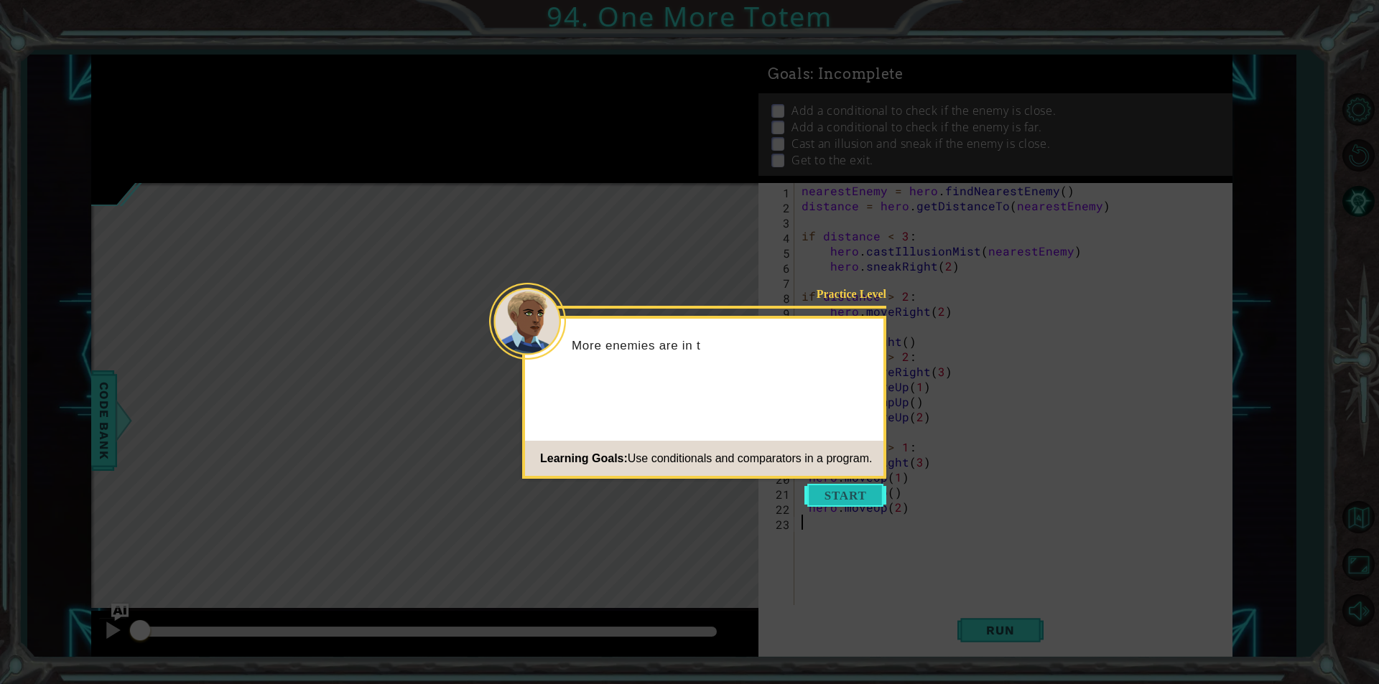
click at [861, 488] on button "Start" at bounding box center [845, 495] width 82 height 23
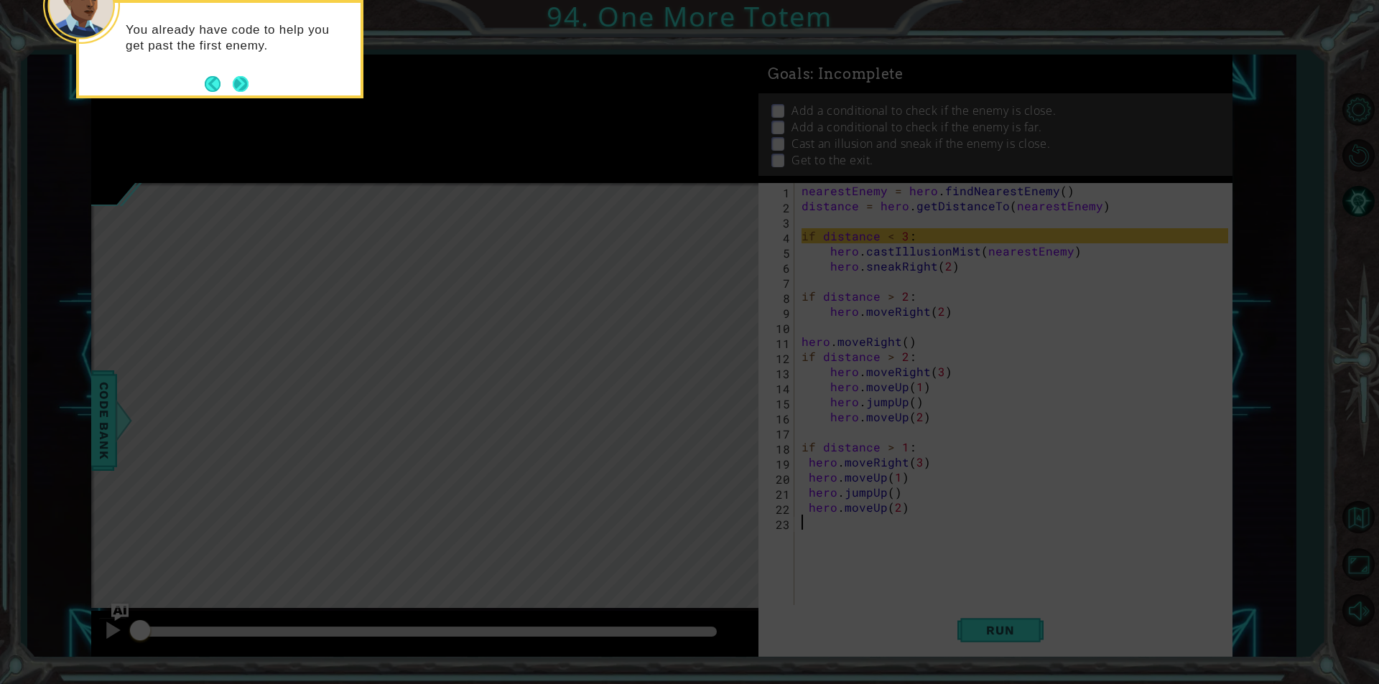
click at [241, 75] on button "Next" at bounding box center [240, 83] width 17 height 17
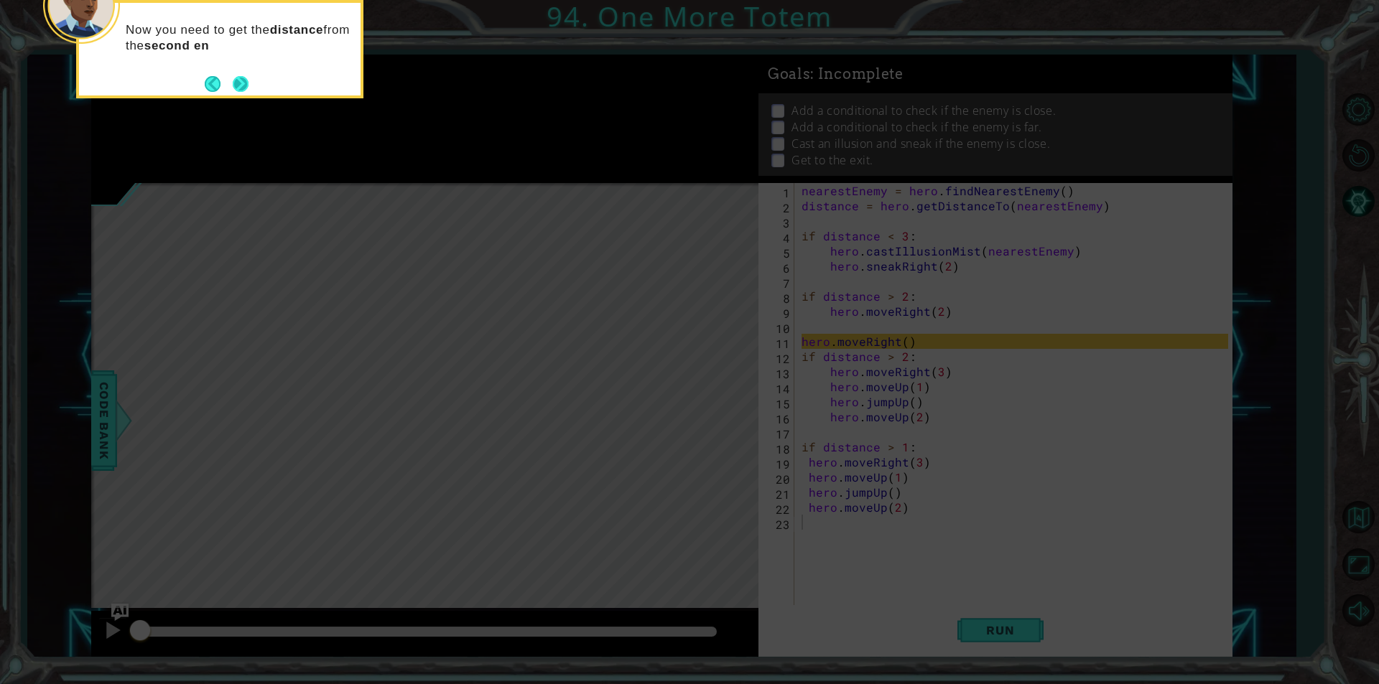
click at [228, 85] on button "Back" at bounding box center [219, 84] width 28 height 16
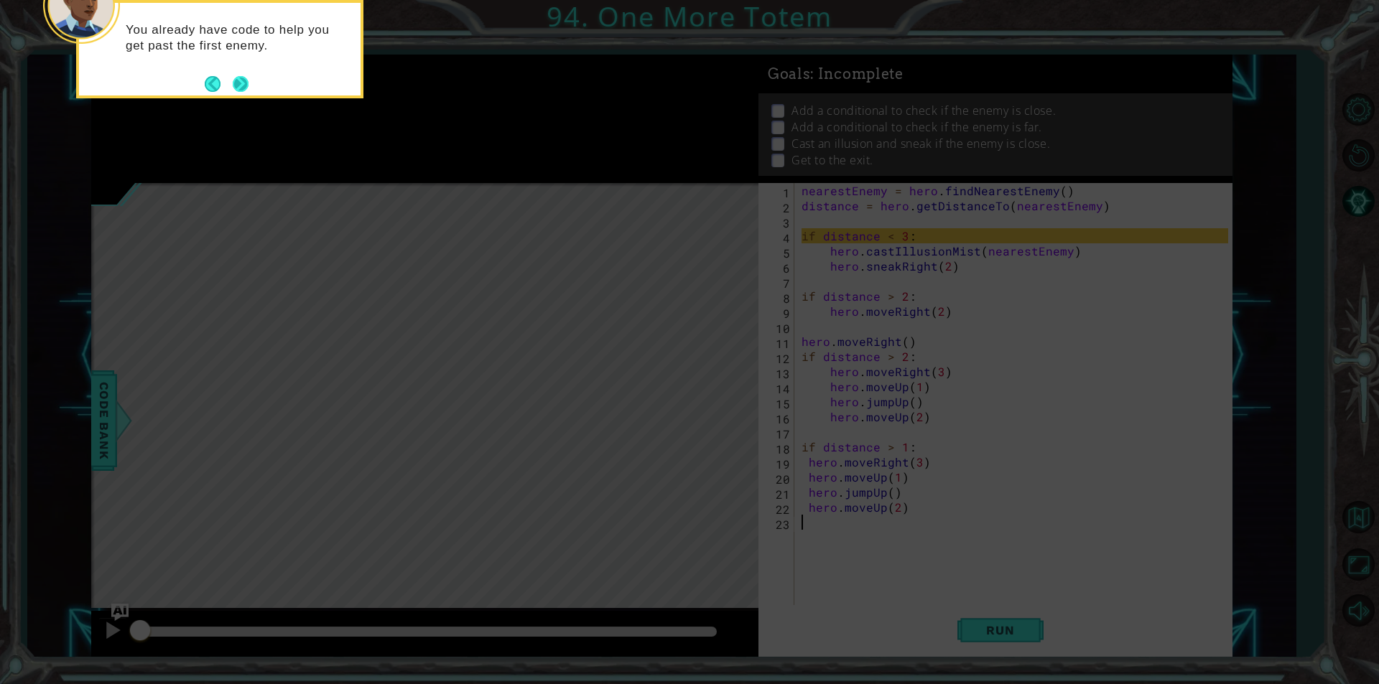
click at [247, 85] on button "Next" at bounding box center [240, 84] width 24 height 24
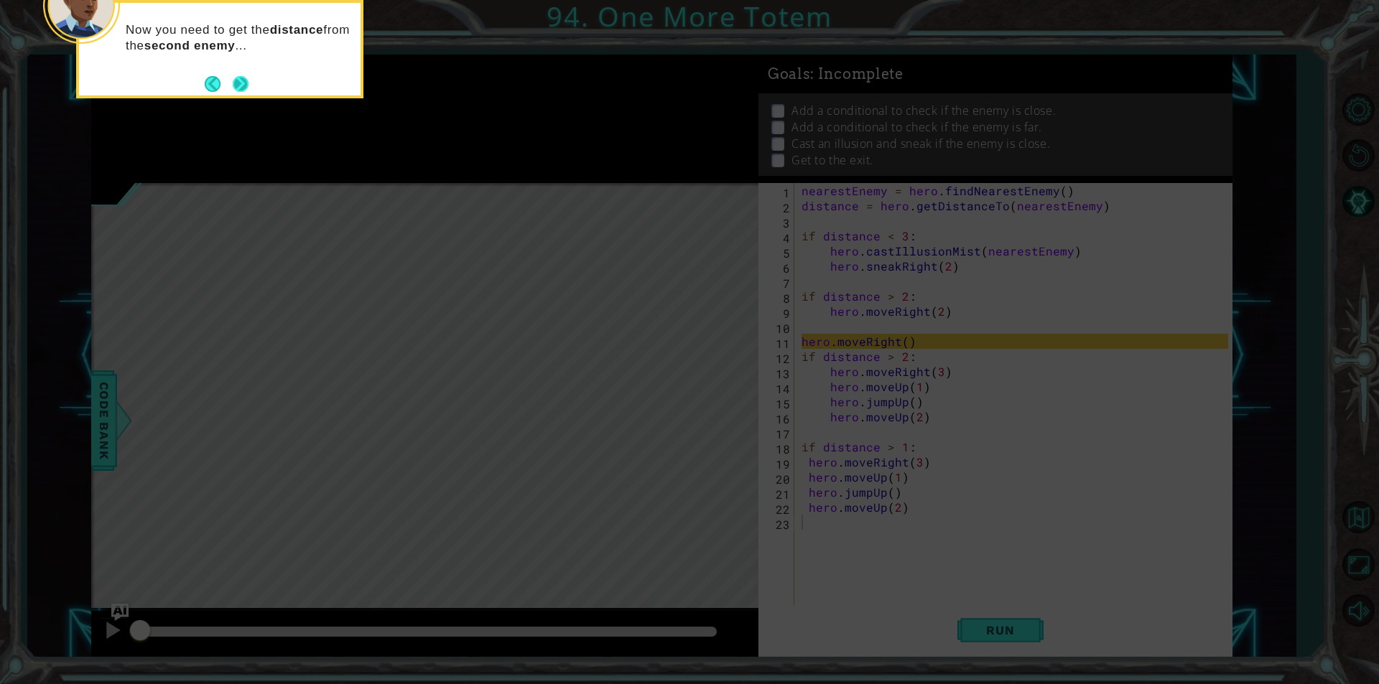
click at [229, 78] on button "Next" at bounding box center [241, 84] width 24 height 24
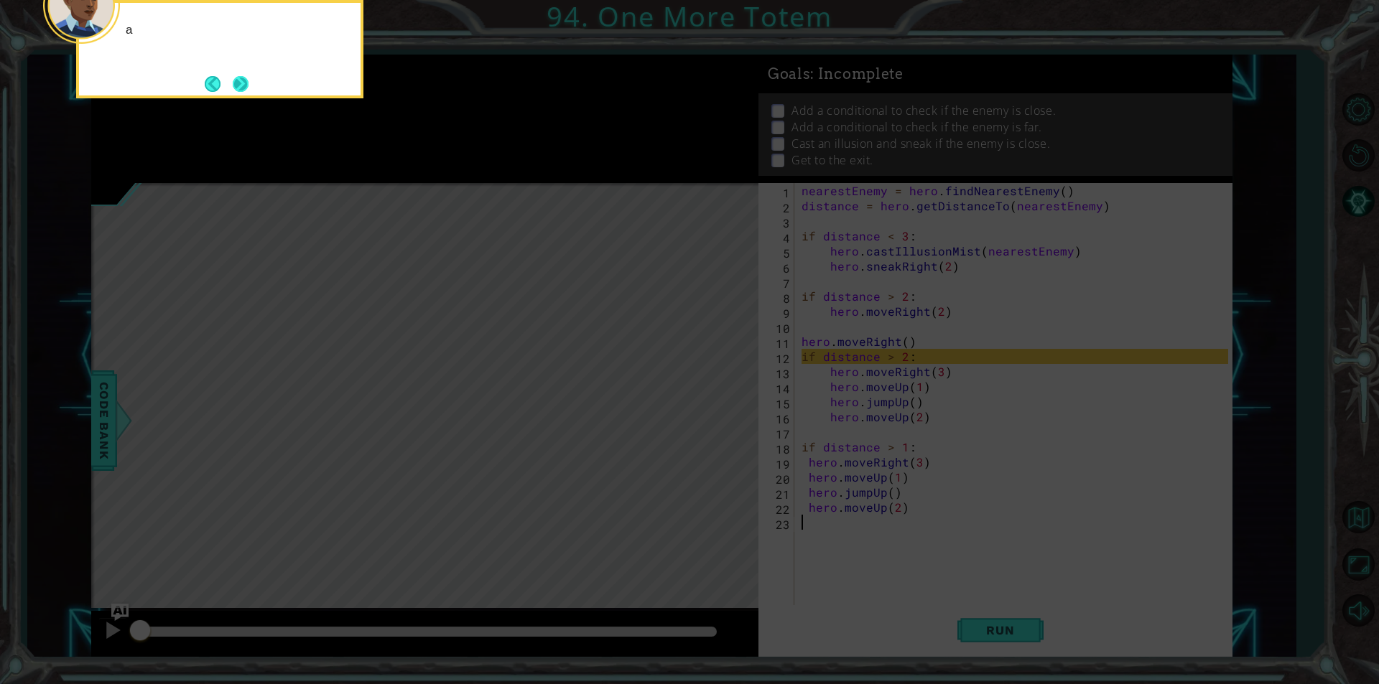
click at [234, 76] on button "Next" at bounding box center [240, 84] width 24 height 24
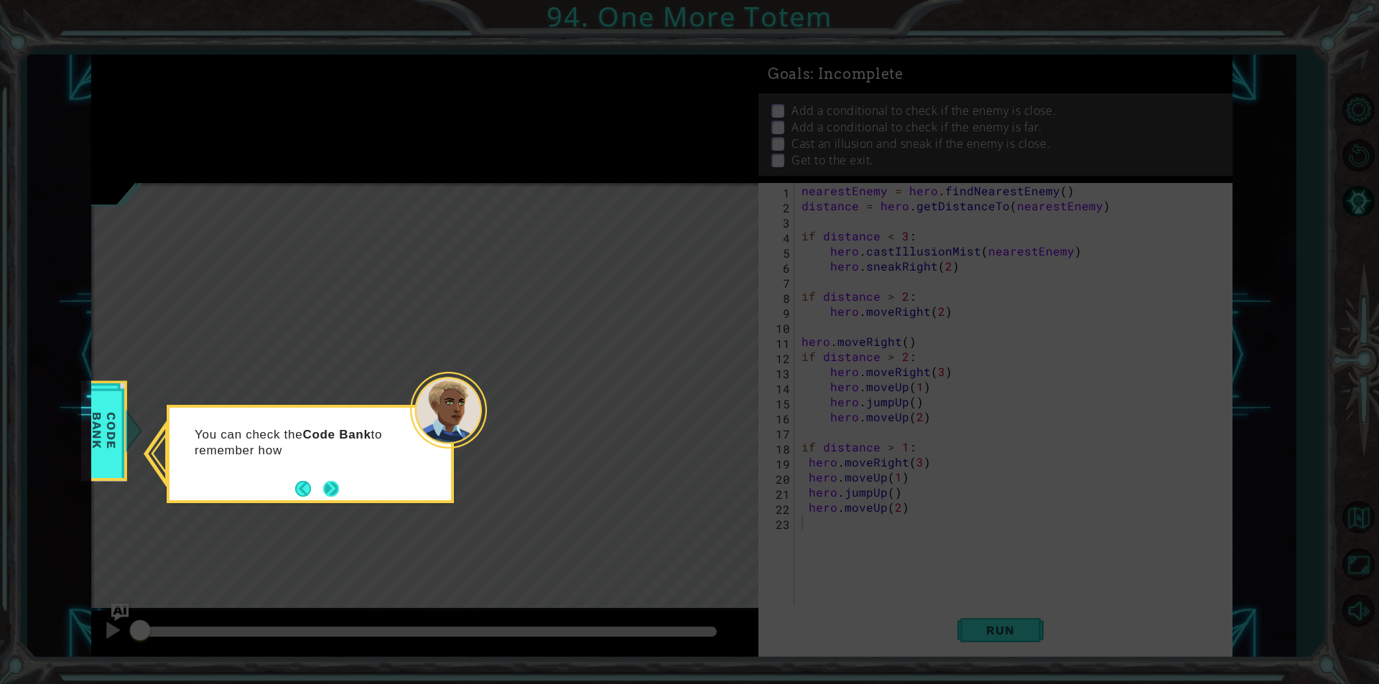
click at [337, 490] on button "Next" at bounding box center [331, 489] width 26 height 26
click at [337, 490] on div "Level Map" at bounding box center [422, 394] width 663 height 423
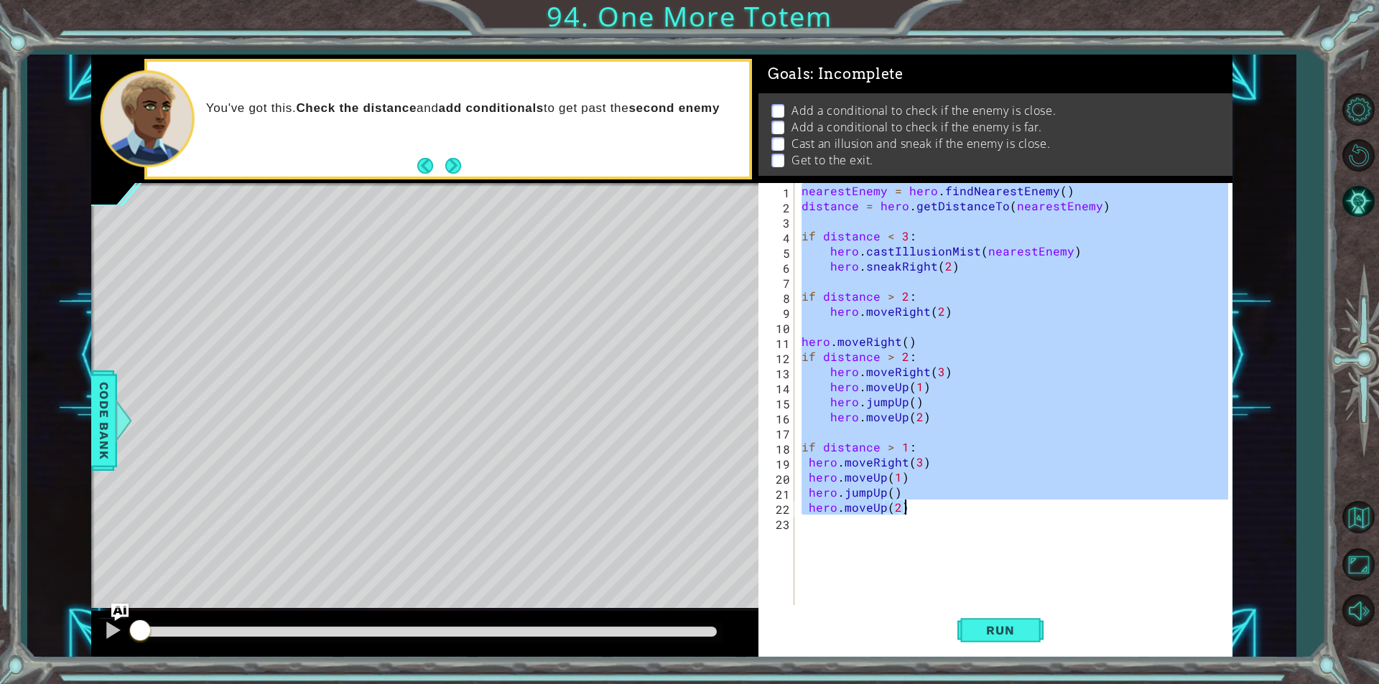
drag, startPoint x: 798, startPoint y: 197, endPoint x: 932, endPoint y: 501, distance: 332.4
click at [932, 501] on div "nearestEnemy = hero . findNearestEnemy ( ) distance = hero . getDistanceTo ( ne…" at bounding box center [1016, 409] width 437 height 452
type textarea "hero.jumpUp() hero.moveUp(2)"
click at [903, 601] on div "nearestEnemy = hero . findNearestEnemy ( ) distance = hero . getDistanceTo ( ne…" at bounding box center [1016, 409] width 437 height 452
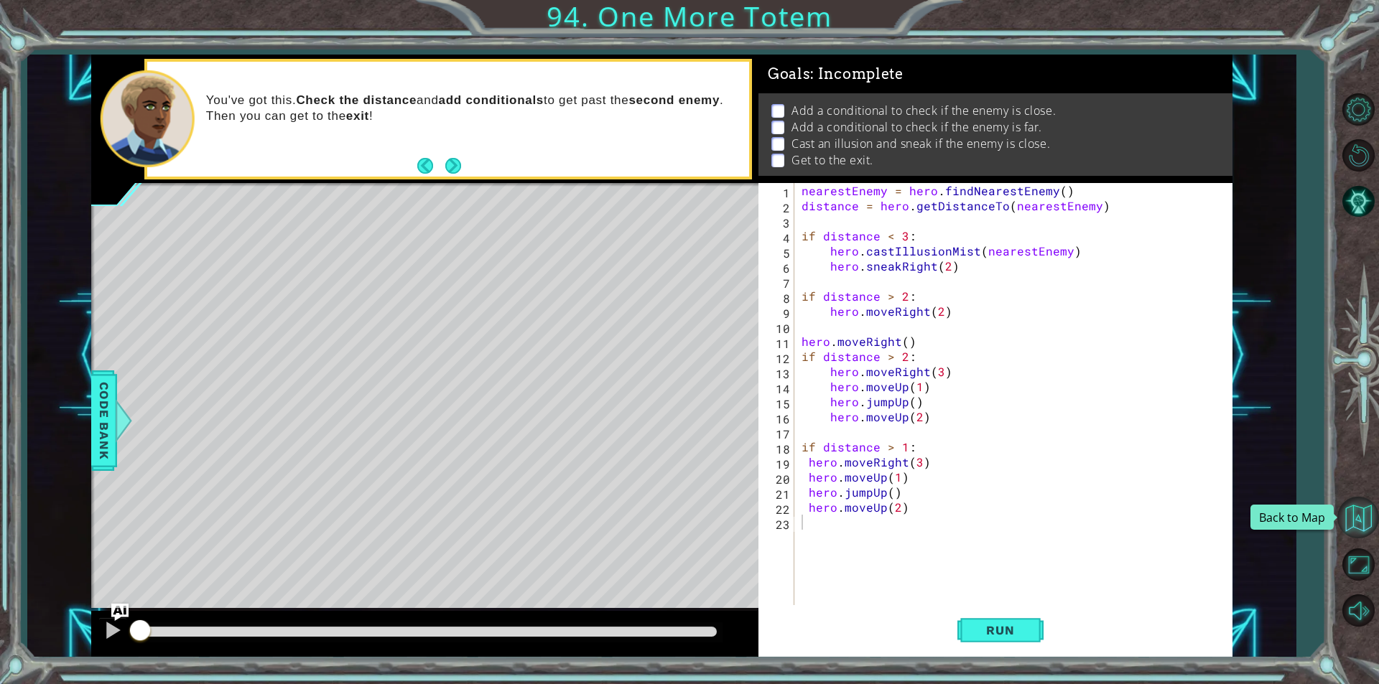
click at [1362, 518] on button "Back to Map" at bounding box center [1358, 518] width 42 height 42
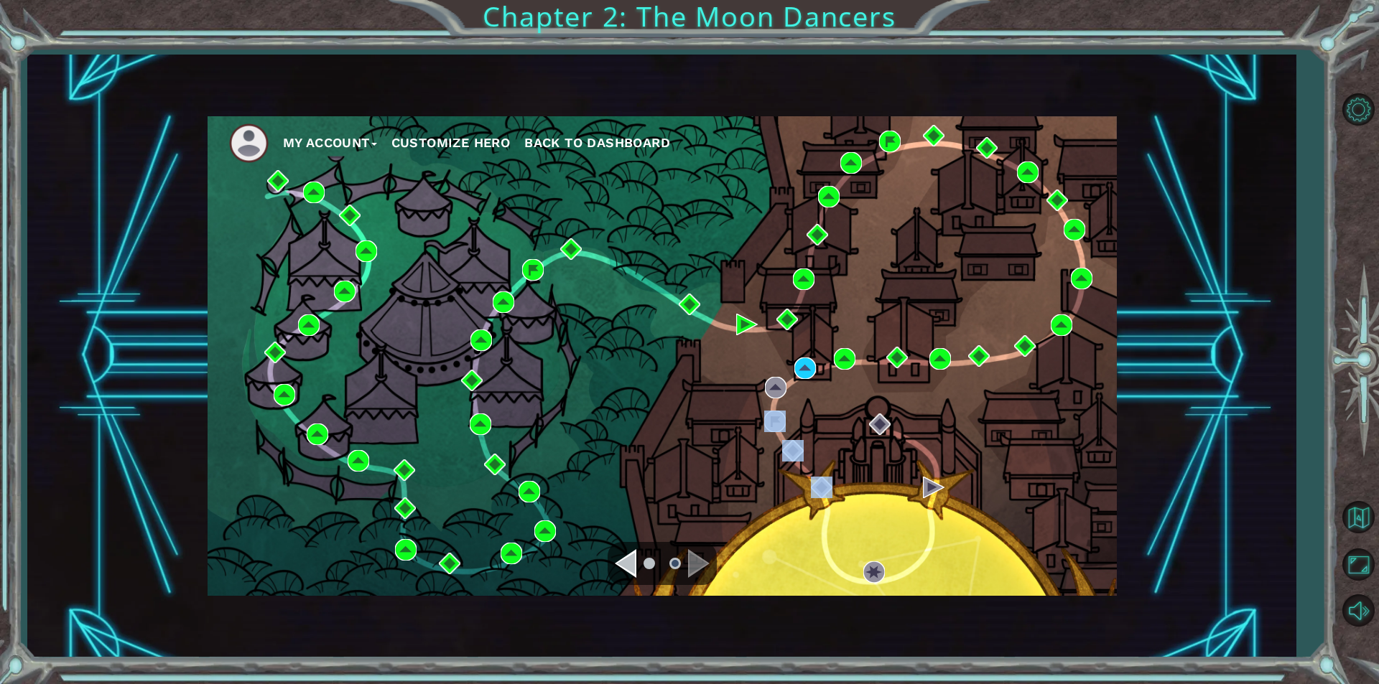
drag, startPoint x: 767, startPoint y: 460, endPoint x: 572, endPoint y: 135, distance: 378.4
click at [694, 356] on div "My Account Customize Hero Back to Dashboard" at bounding box center [661, 356] width 909 height 480
click at [627, 556] on div "Navigate to the previous page" at bounding box center [626, 563] width 22 height 29
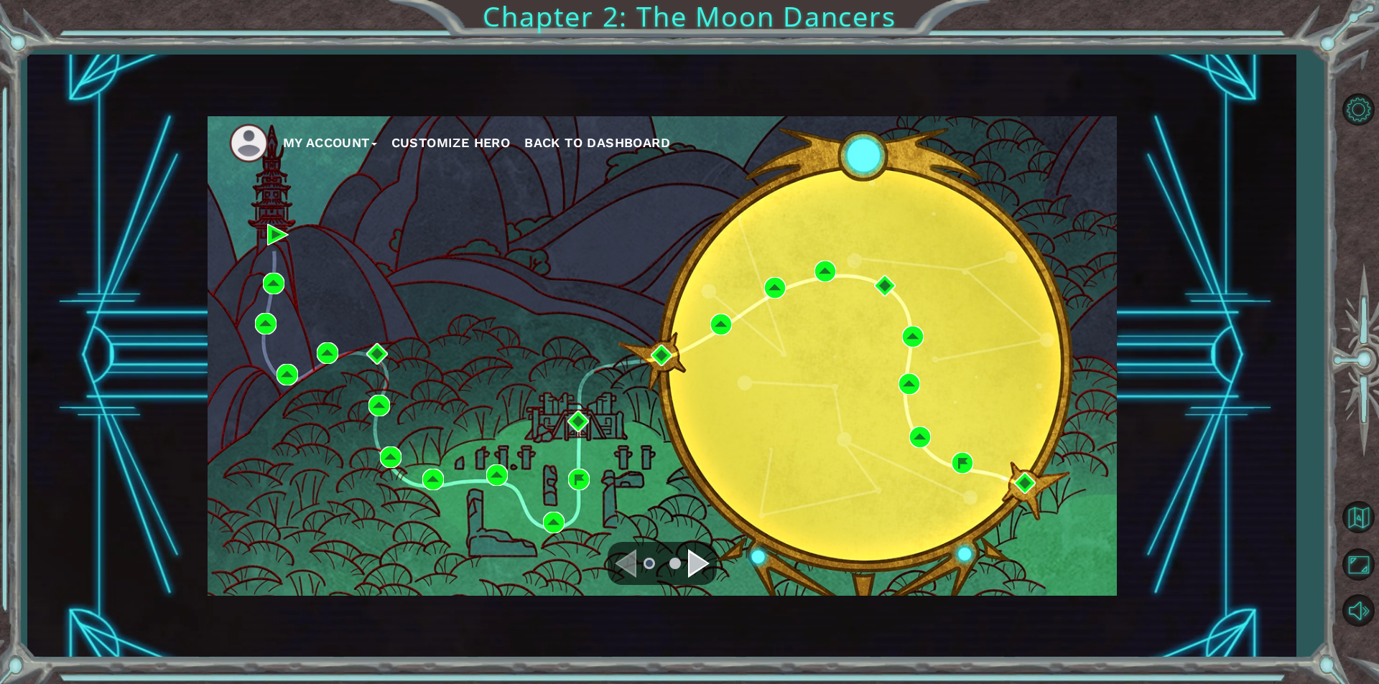
click at [688, 562] on div "Navigate to the next page" at bounding box center [699, 563] width 22 height 29
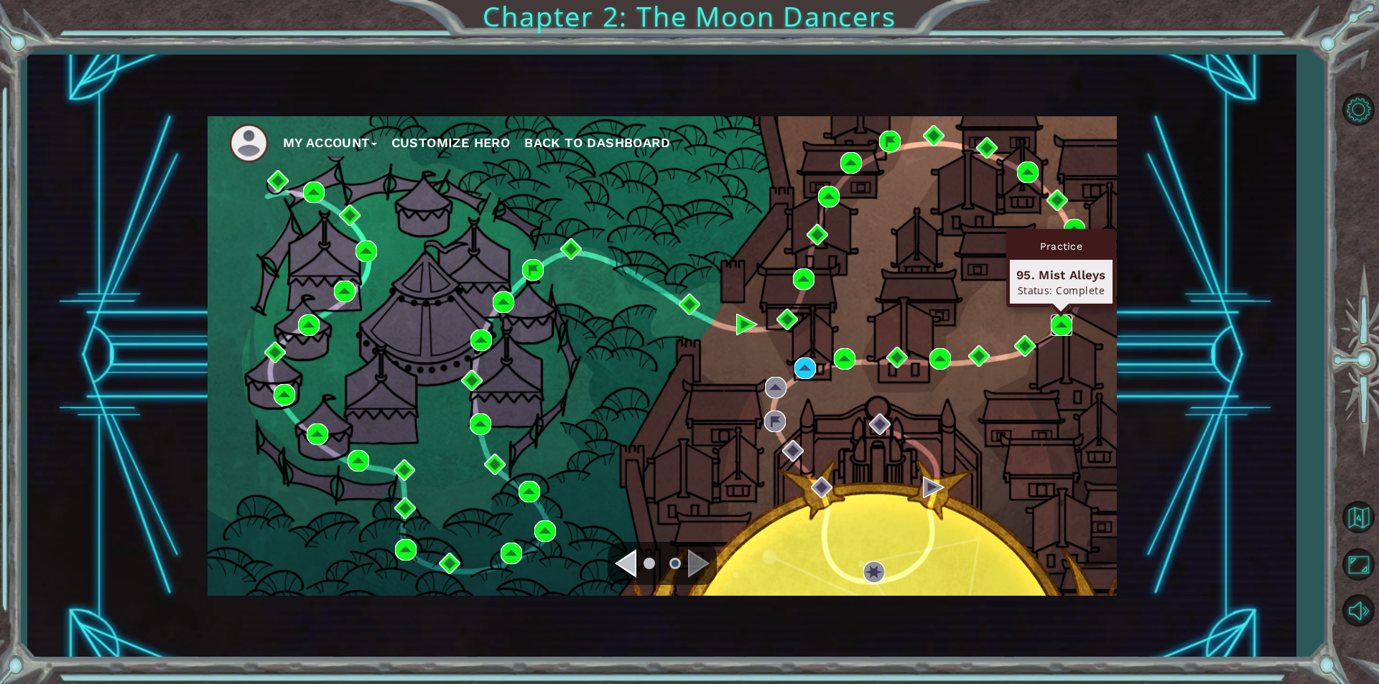
click at [1053, 322] on img at bounding box center [1061, 325] width 22 height 22
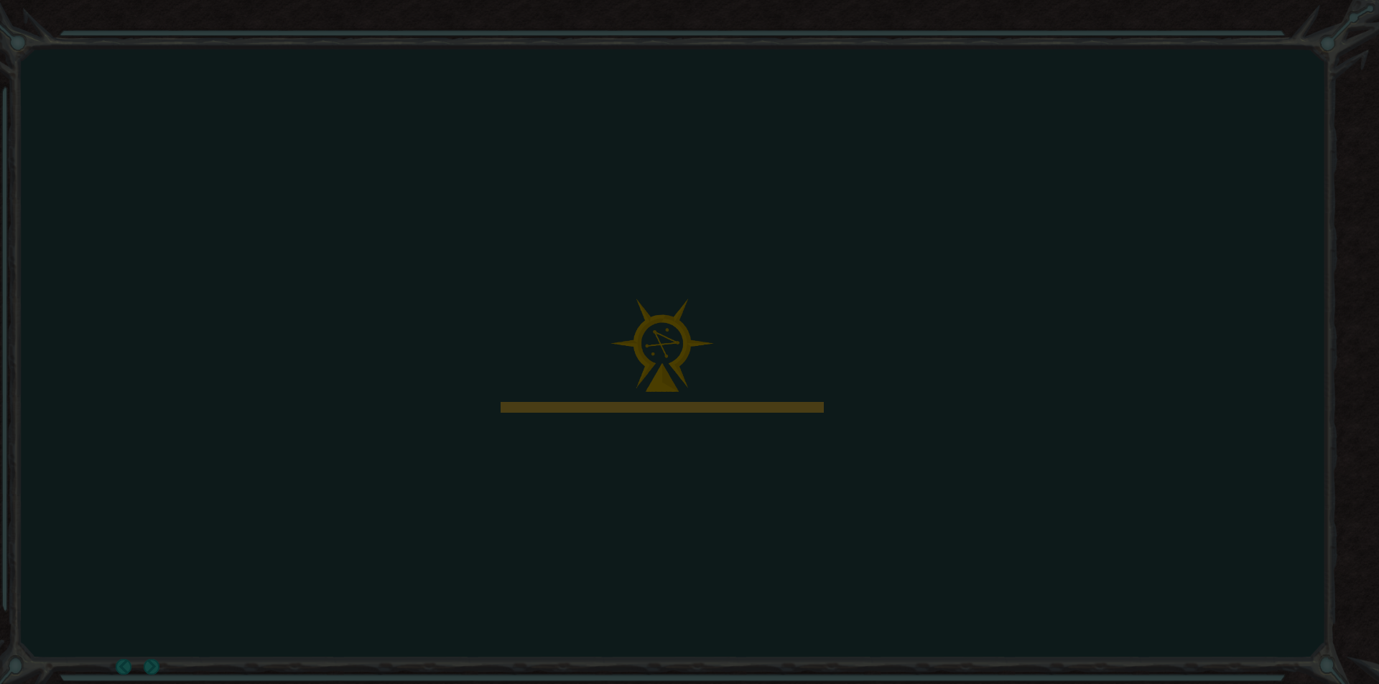
click at [867, 493] on icon at bounding box center [689, 342] width 1379 height 684
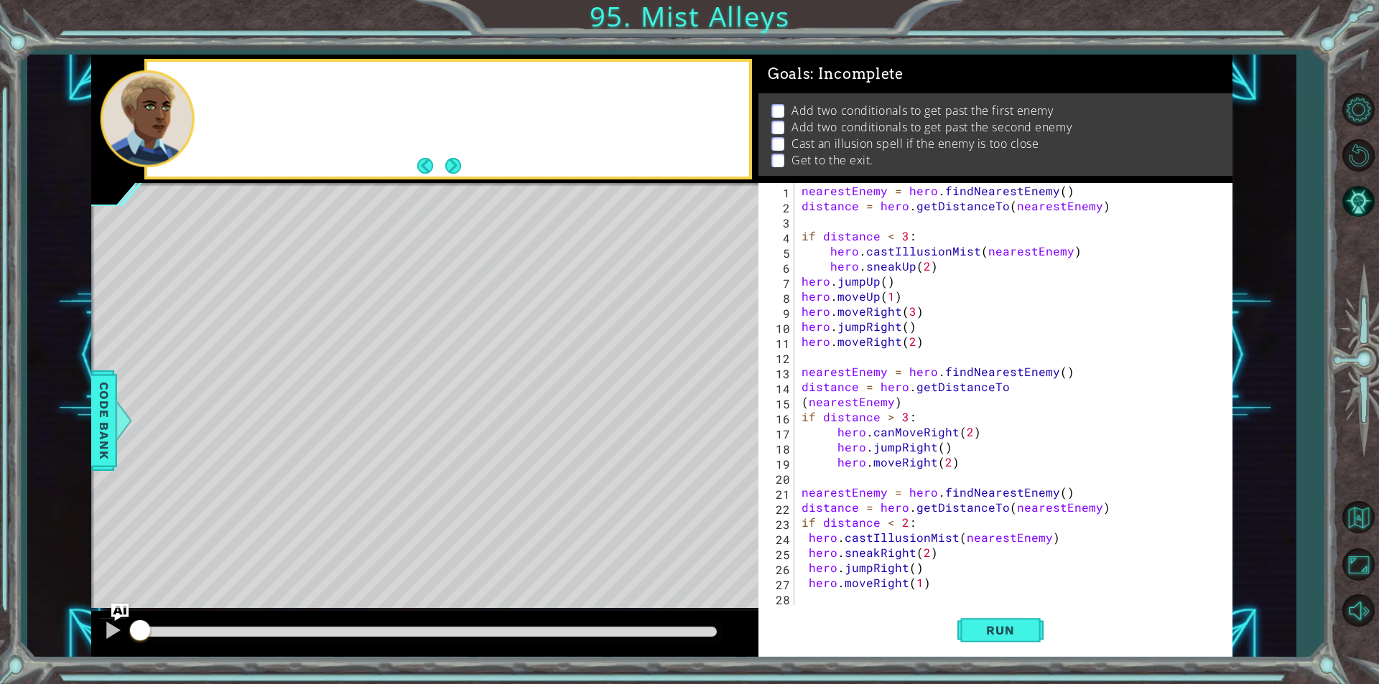
click at [920, 285] on div "nearestEnemy = hero . findNearestEnemy ( ) distance = hero . getDistanceTo ( ne…" at bounding box center [1011, 409] width 426 height 452
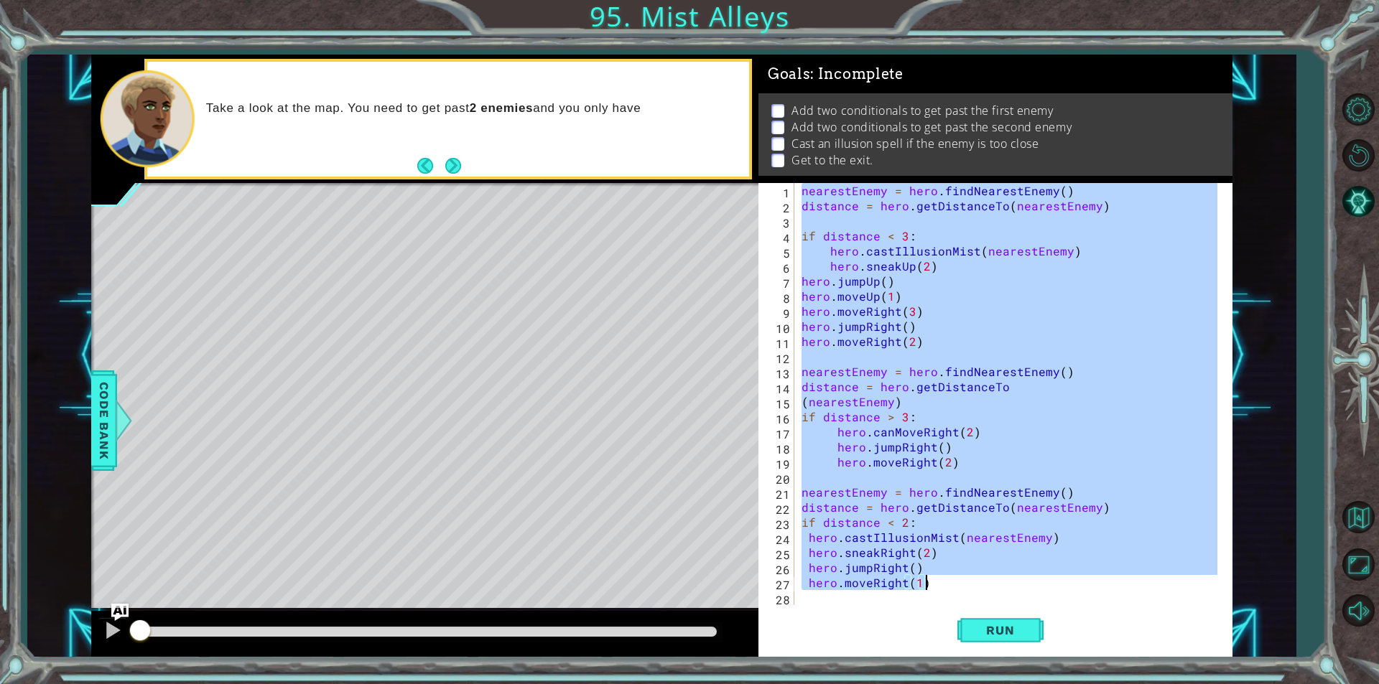
drag, startPoint x: 802, startPoint y: 185, endPoint x: 1053, endPoint y: 589, distance: 475.0
click at [1053, 589] on div "nearestEnemy = hero . findNearestEnemy ( ) distance = hero . getDistanceTo ( ne…" at bounding box center [1011, 409] width 426 height 452
click at [1013, 638] on button "Run" at bounding box center [1000, 630] width 86 height 47
type textarea "hero.moveRight(1)"
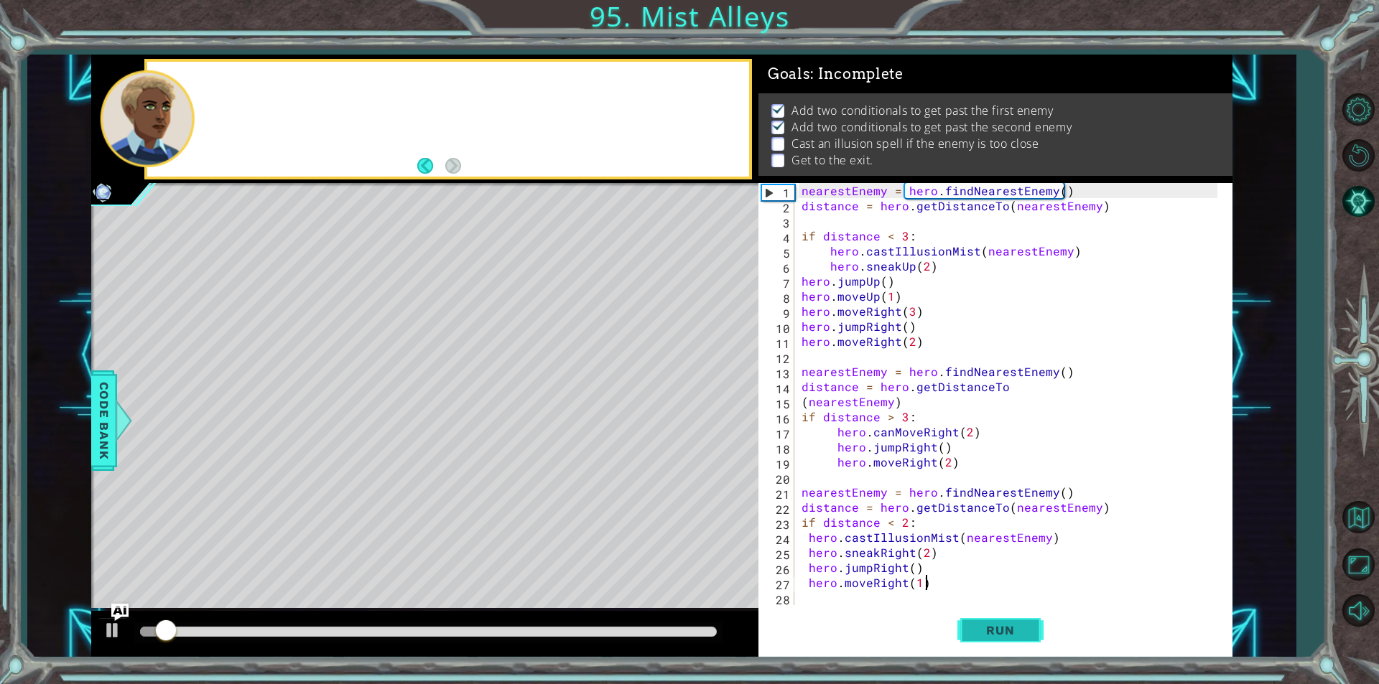
scroll to position [6, 0]
click at [1013, 638] on button "Run" at bounding box center [1000, 630] width 86 height 47
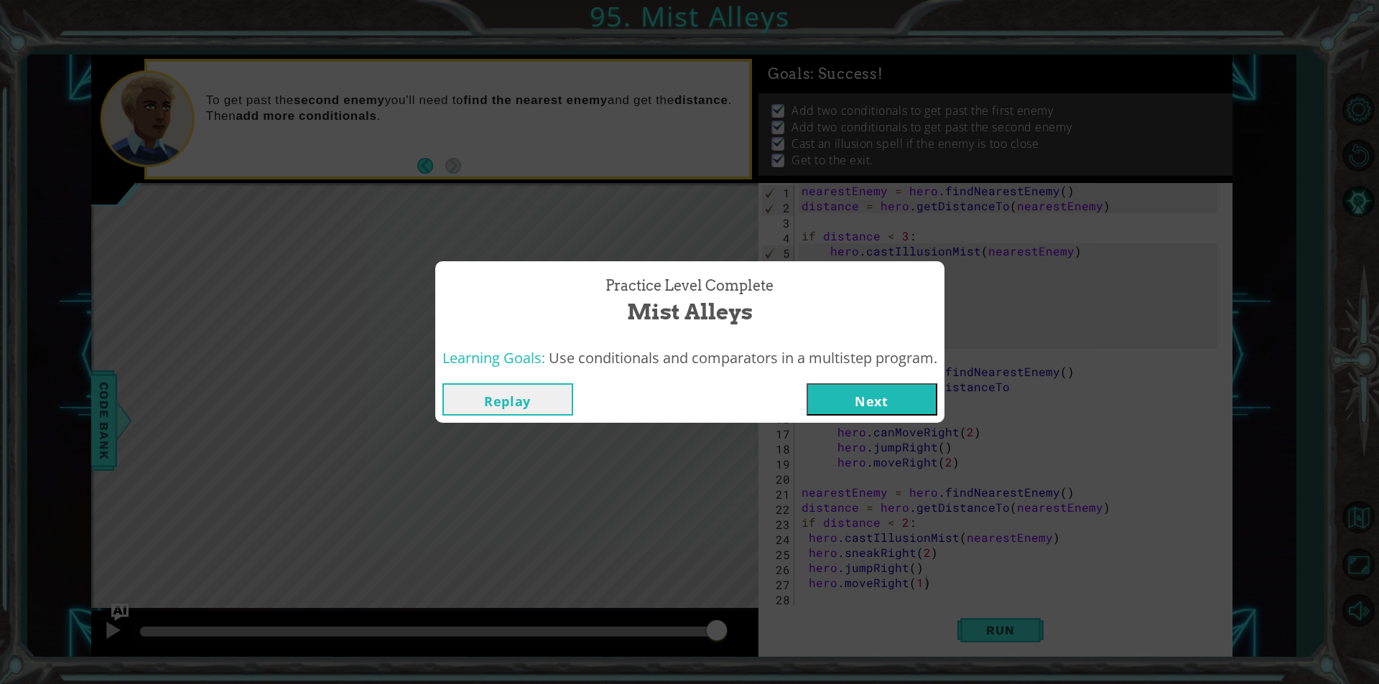
click at [895, 396] on button "Next" at bounding box center [871, 399] width 131 height 32
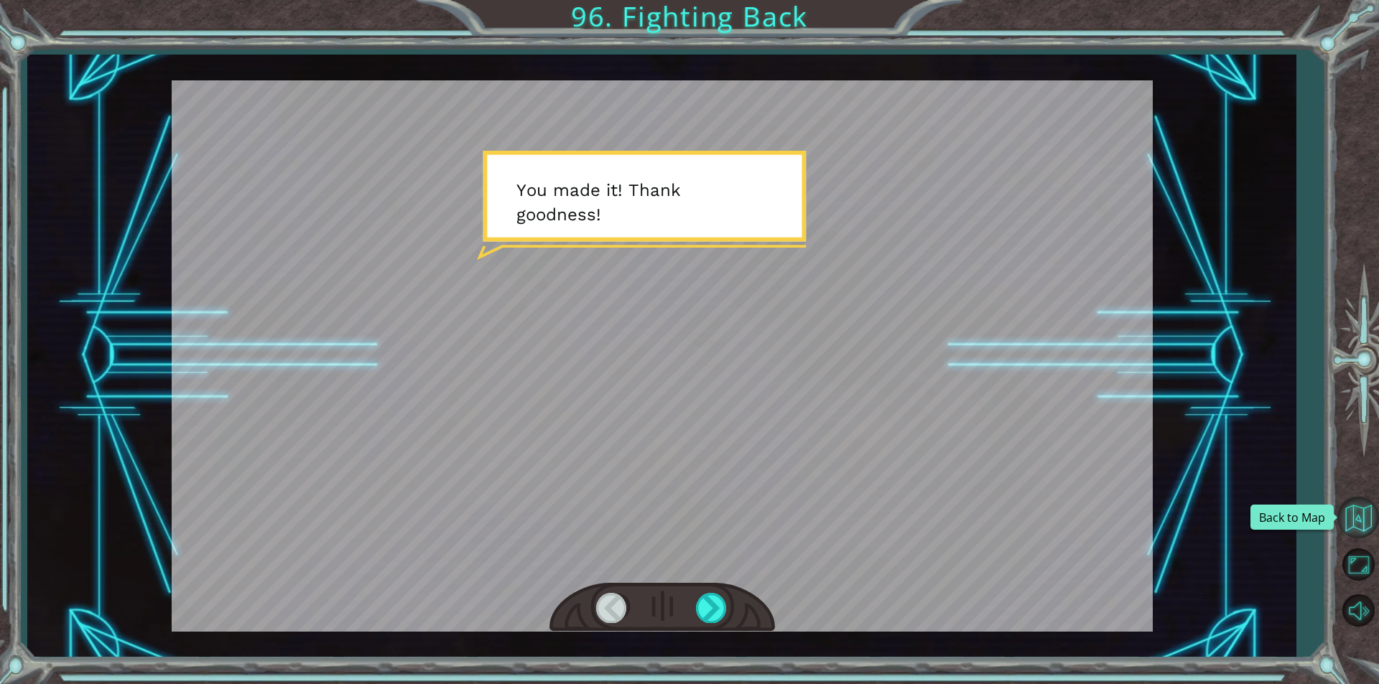
click at [1361, 518] on button "Back to Map" at bounding box center [1358, 518] width 42 height 42
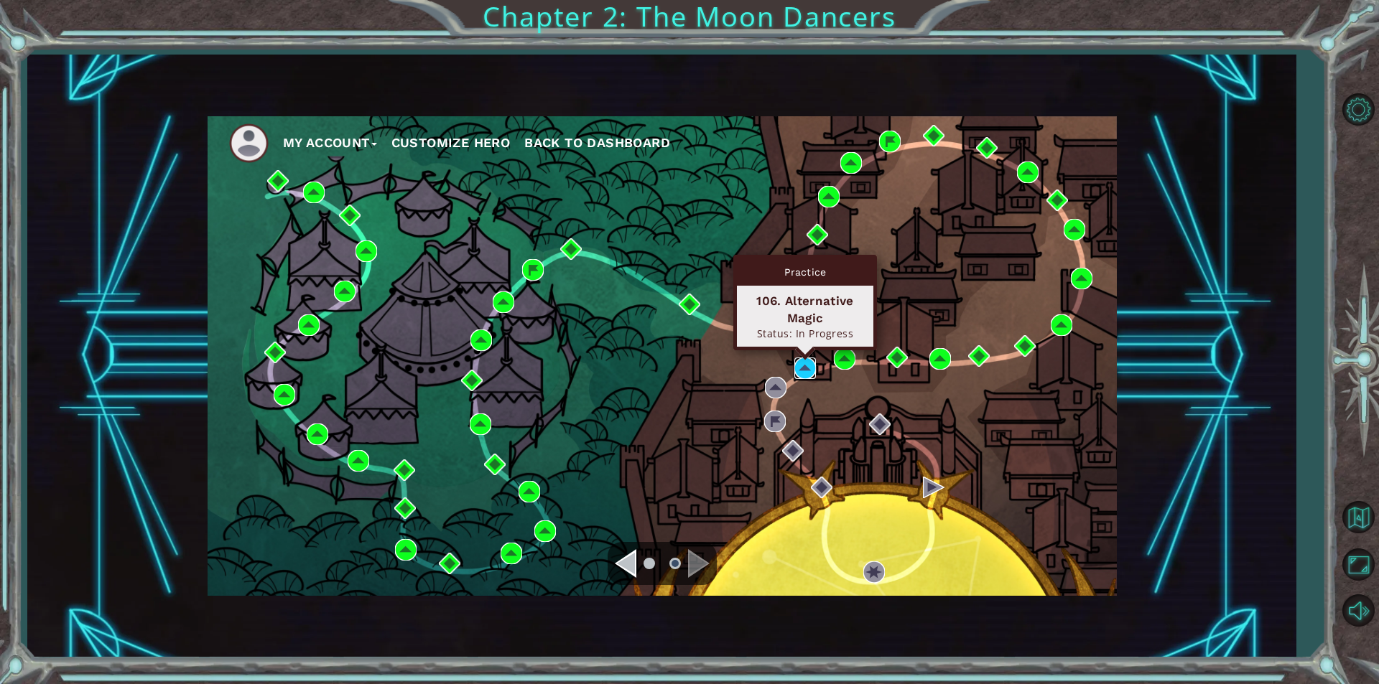
click at [806, 378] on img at bounding box center [805, 369] width 22 height 22
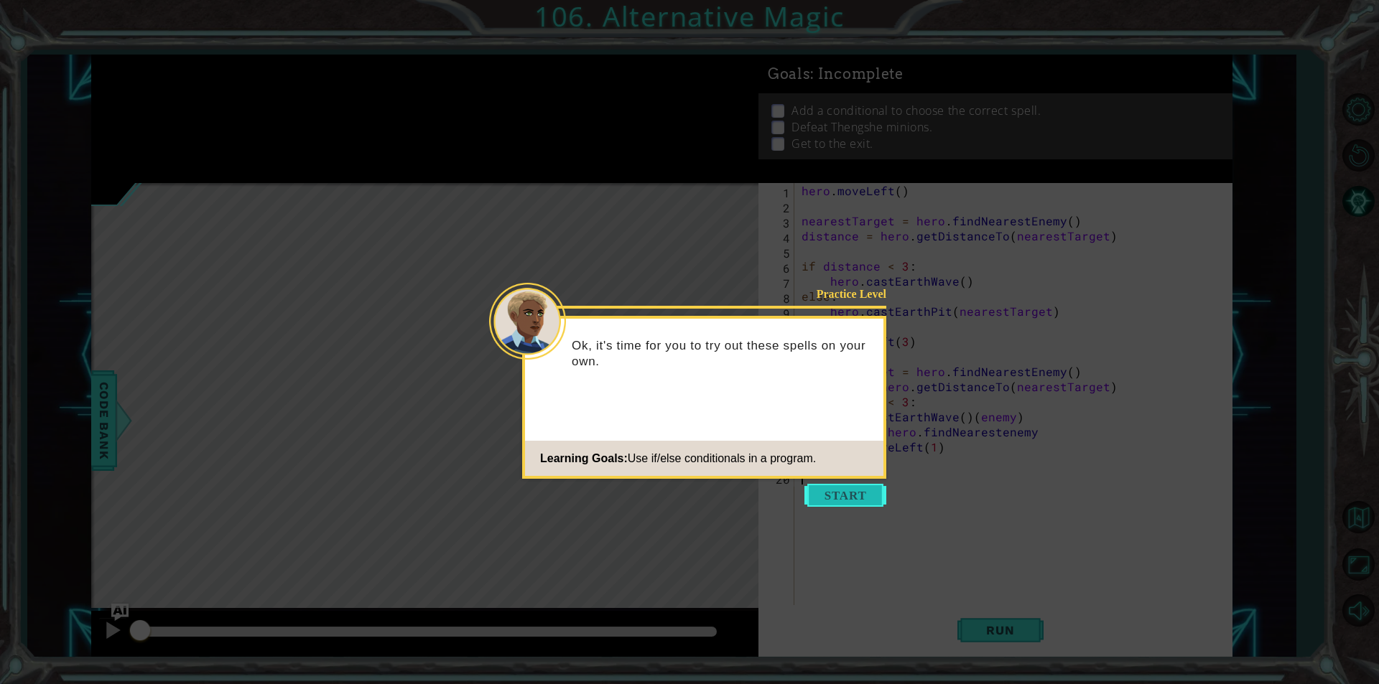
click at [831, 500] on button "Start" at bounding box center [845, 495] width 82 height 23
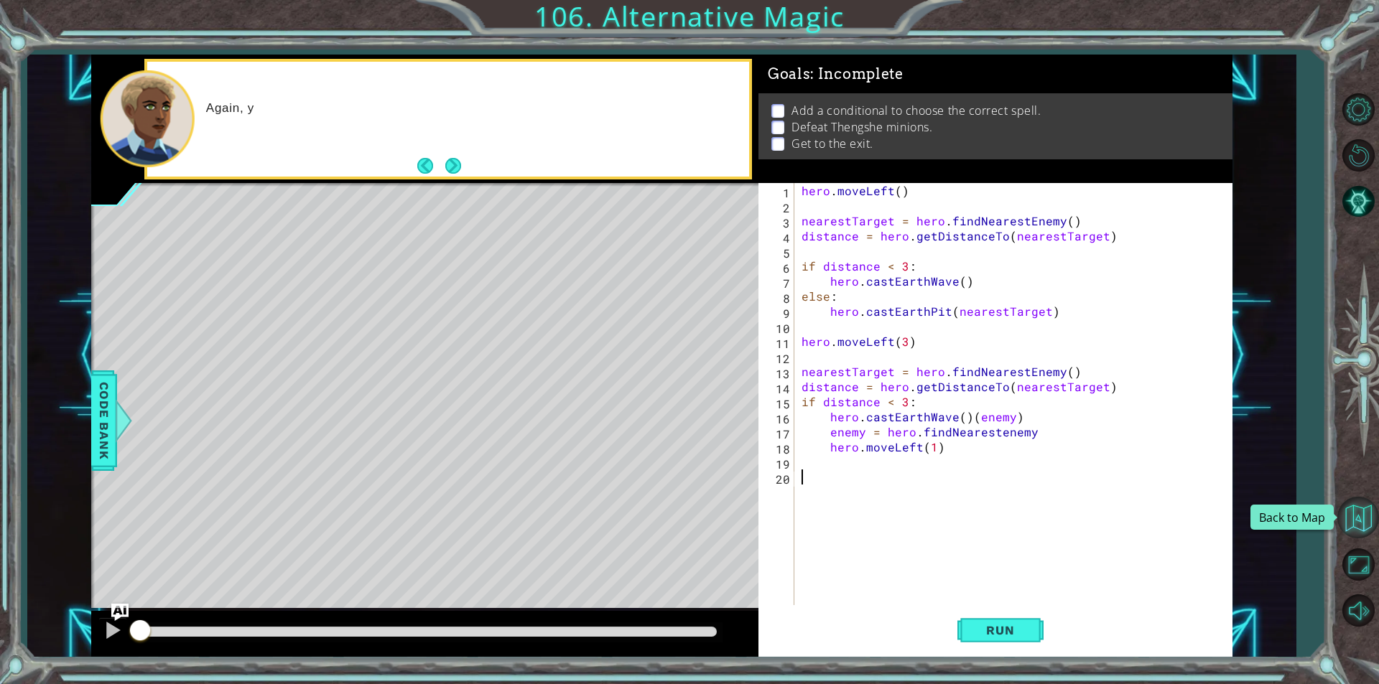
click at [1351, 501] on button "Back to Map" at bounding box center [1358, 518] width 42 height 42
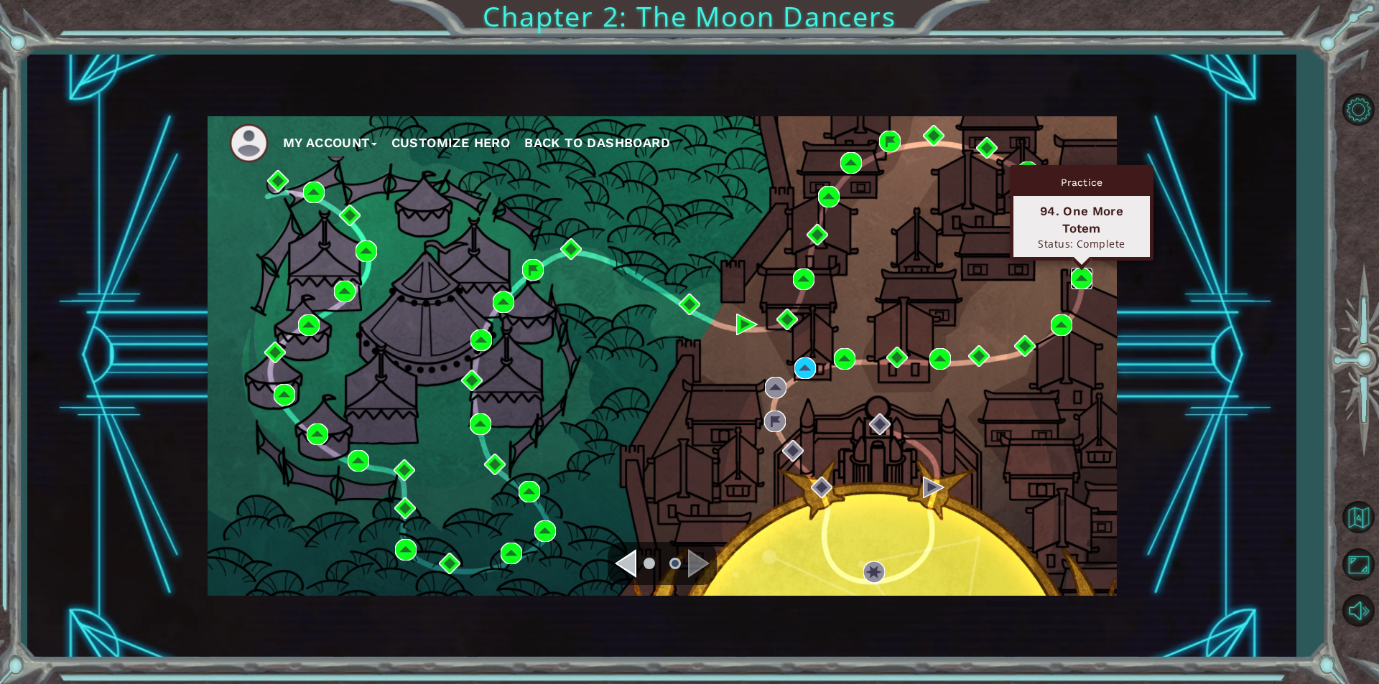
click at [1087, 277] on img at bounding box center [1082, 279] width 22 height 22
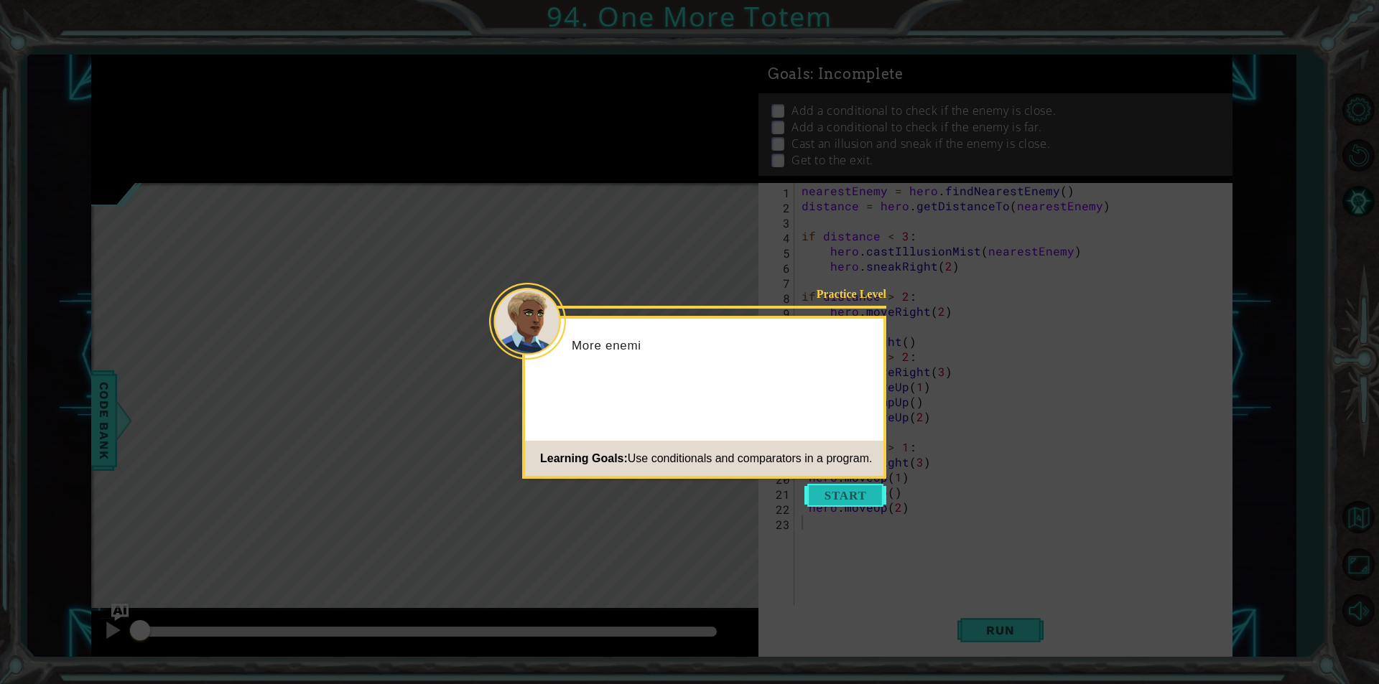
click at [869, 494] on button "Start" at bounding box center [845, 495] width 82 height 23
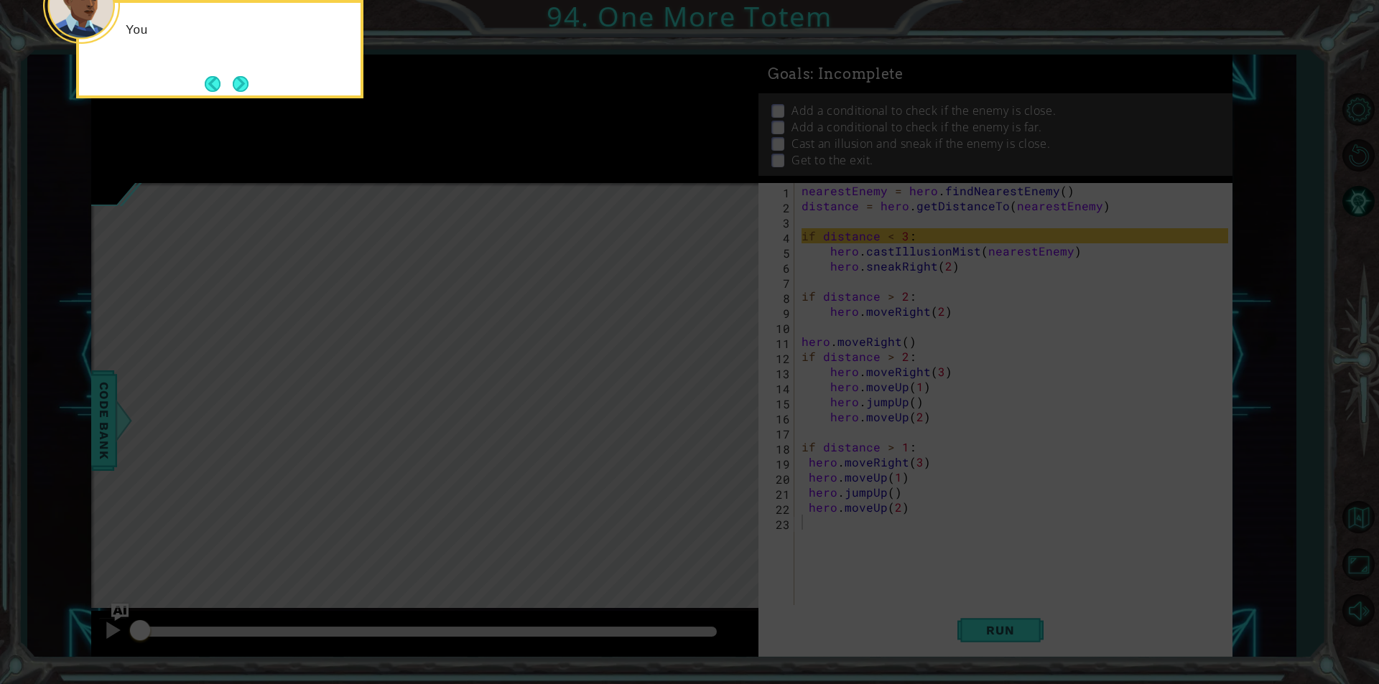
click at [864, 411] on icon at bounding box center [689, 102] width 1379 height 1164
click at [251, 81] on button "Next" at bounding box center [240, 83] width 25 height 25
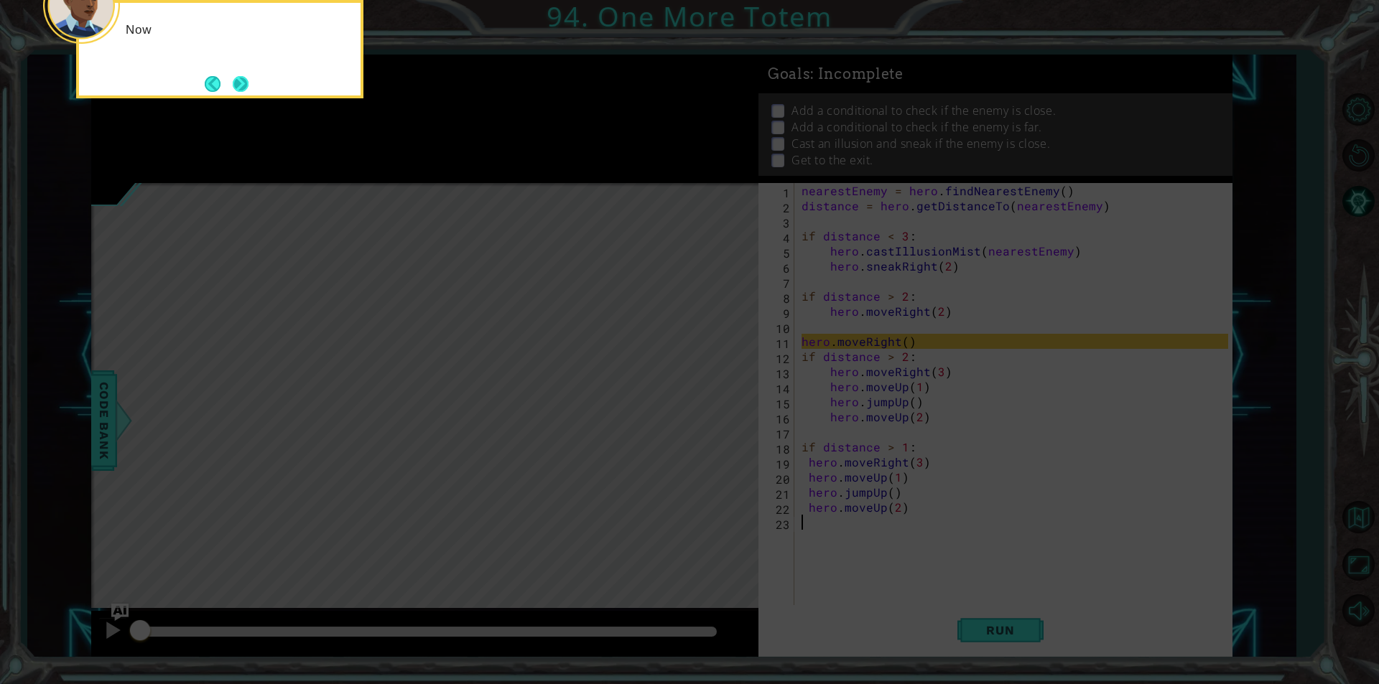
click at [237, 80] on button "Next" at bounding box center [241, 84] width 26 height 26
click at [235, 80] on button "Next" at bounding box center [240, 83] width 19 height 19
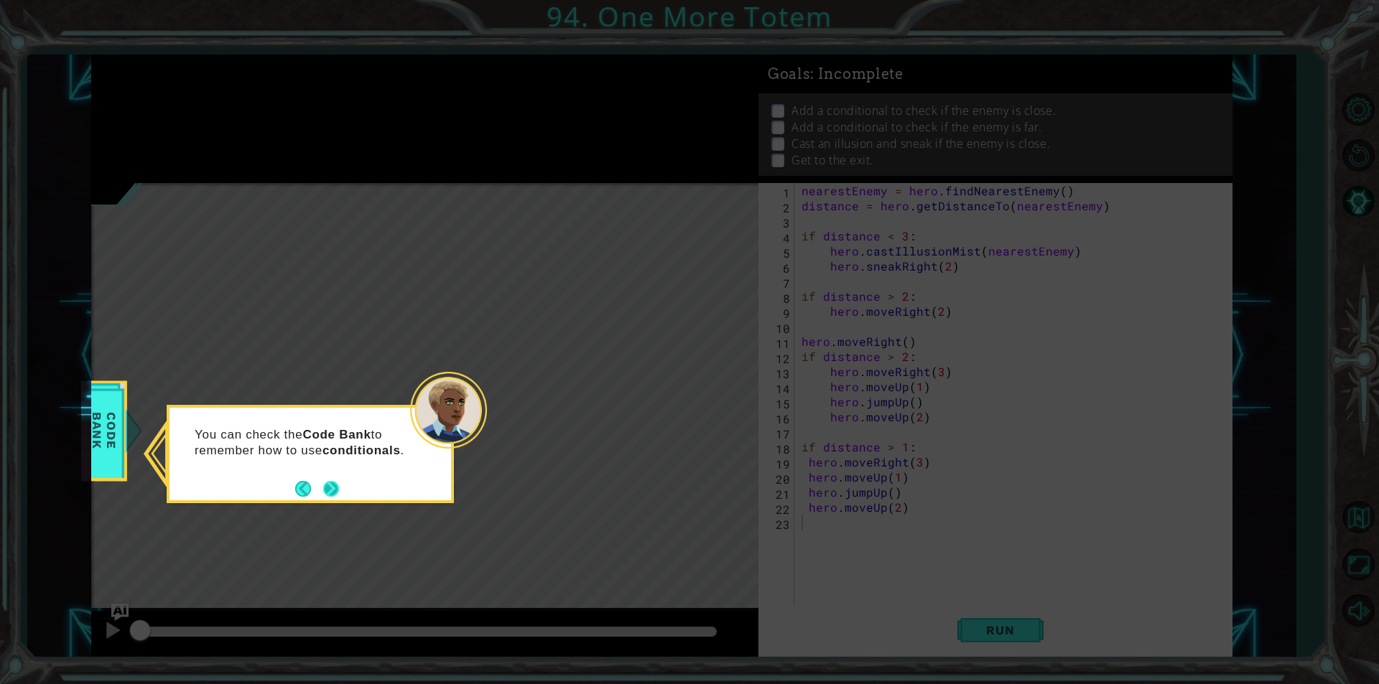
click at [340, 492] on button "Next" at bounding box center [330, 488] width 17 height 17
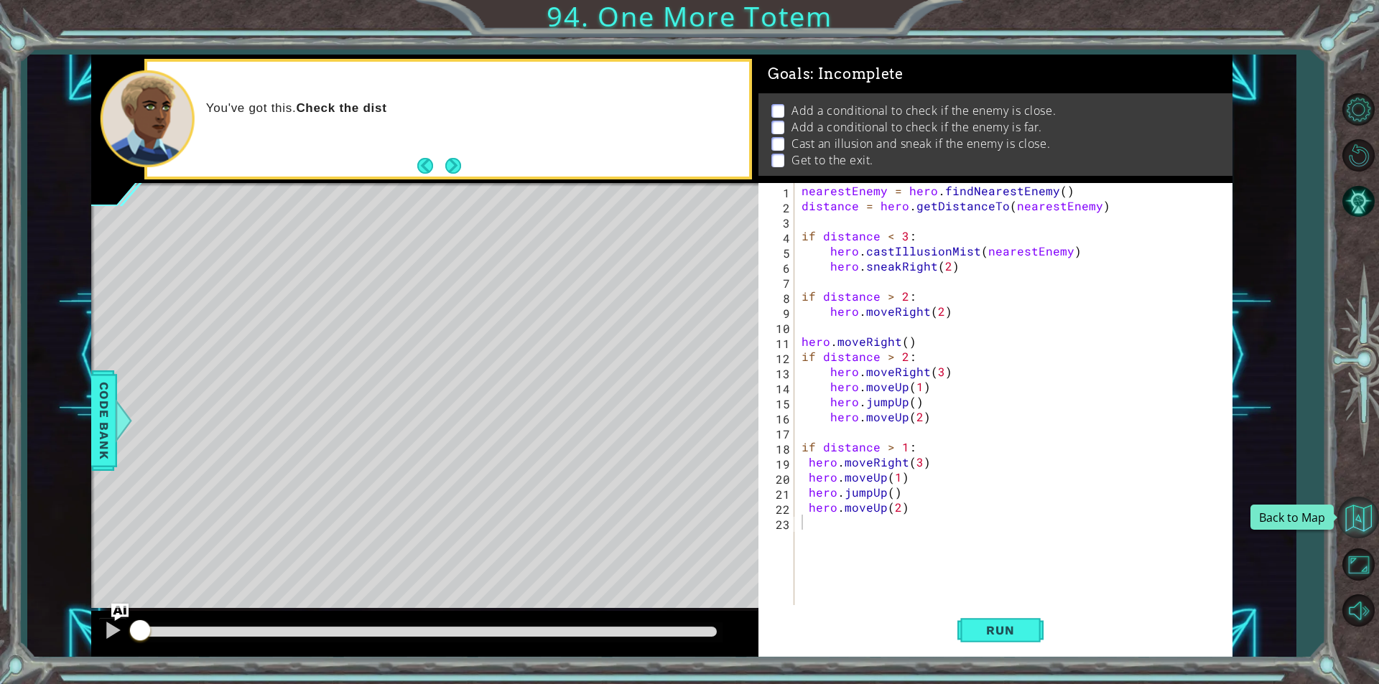
click at [1353, 526] on button "Back to Map" at bounding box center [1358, 518] width 42 height 42
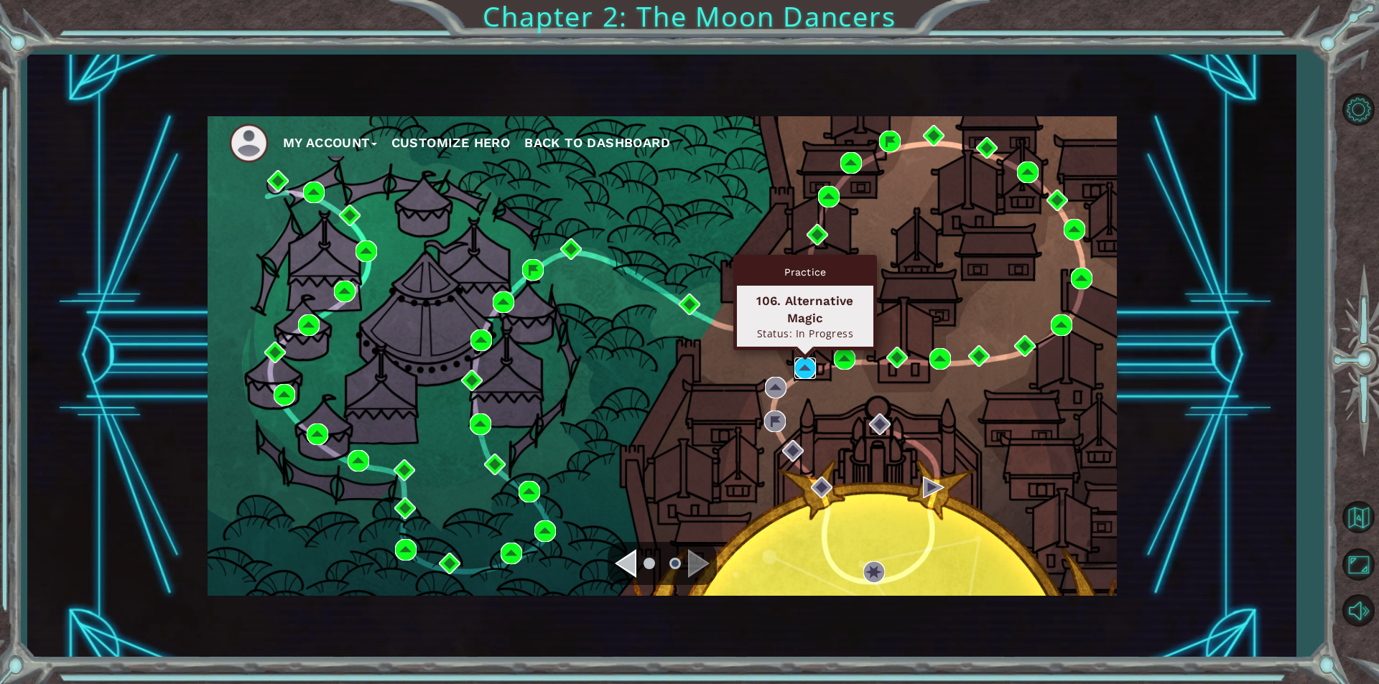
click at [809, 365] on img at bounding box center [805, 369] width 22 height 22
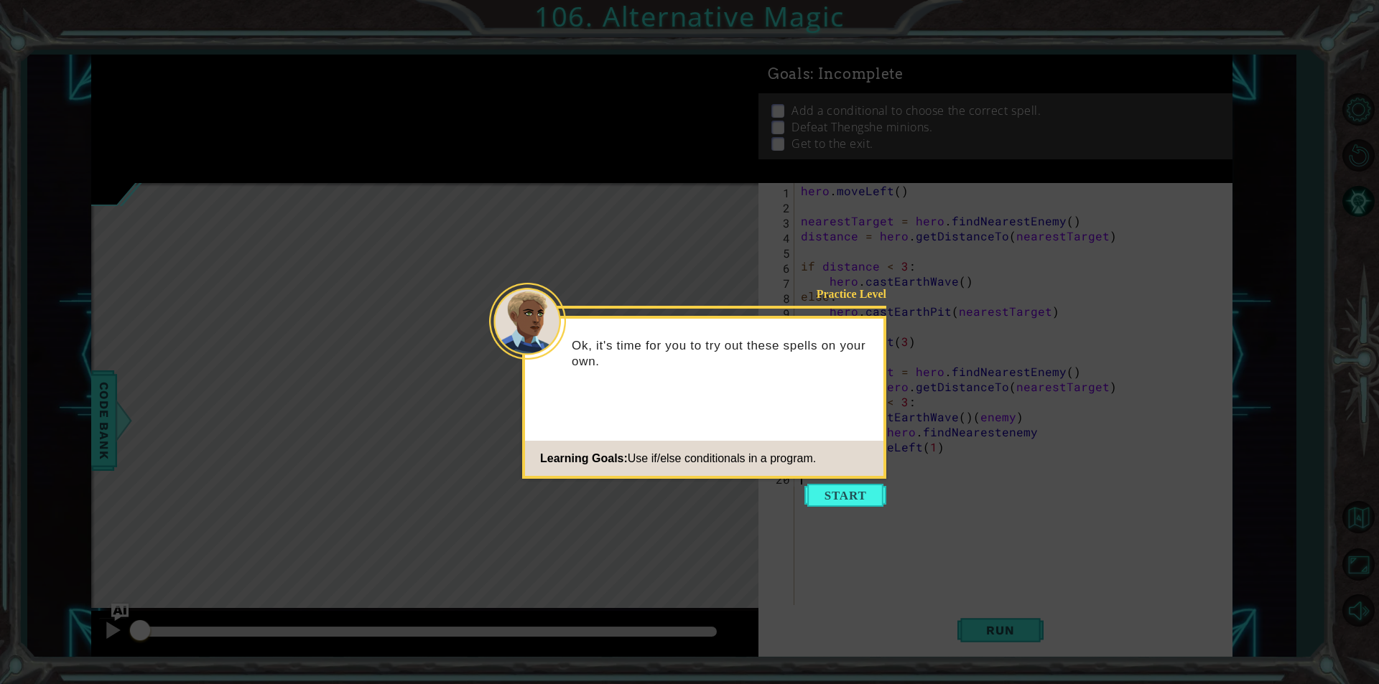
click at [875, 470] on footer "Learning Goals: Use if/else conditionals in a program." at bounding box center [704, 458] width 358 height 35
click at [863, 503] on button "Start" at bounding box center [845, 495] width 82 height 23
